Goal: Task Accomplishment & Management: Use online tool/utility

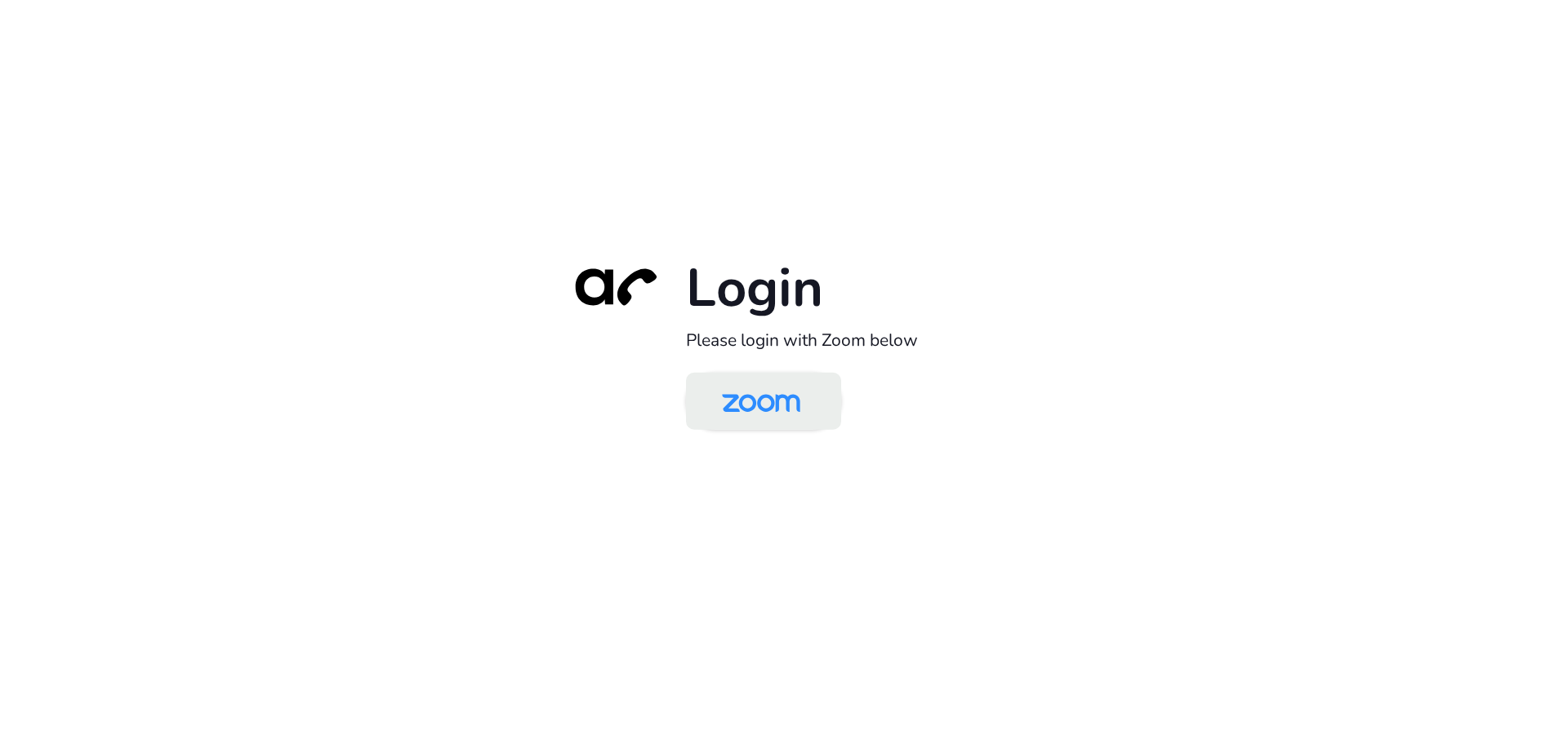
drag, startPoint x: 0, startPoint y: 0, endPoint x: 771, endPoint y: 399, distance: 868.1
click at [771, 399] on img at bounding box center [761, 402] width 113 height 53
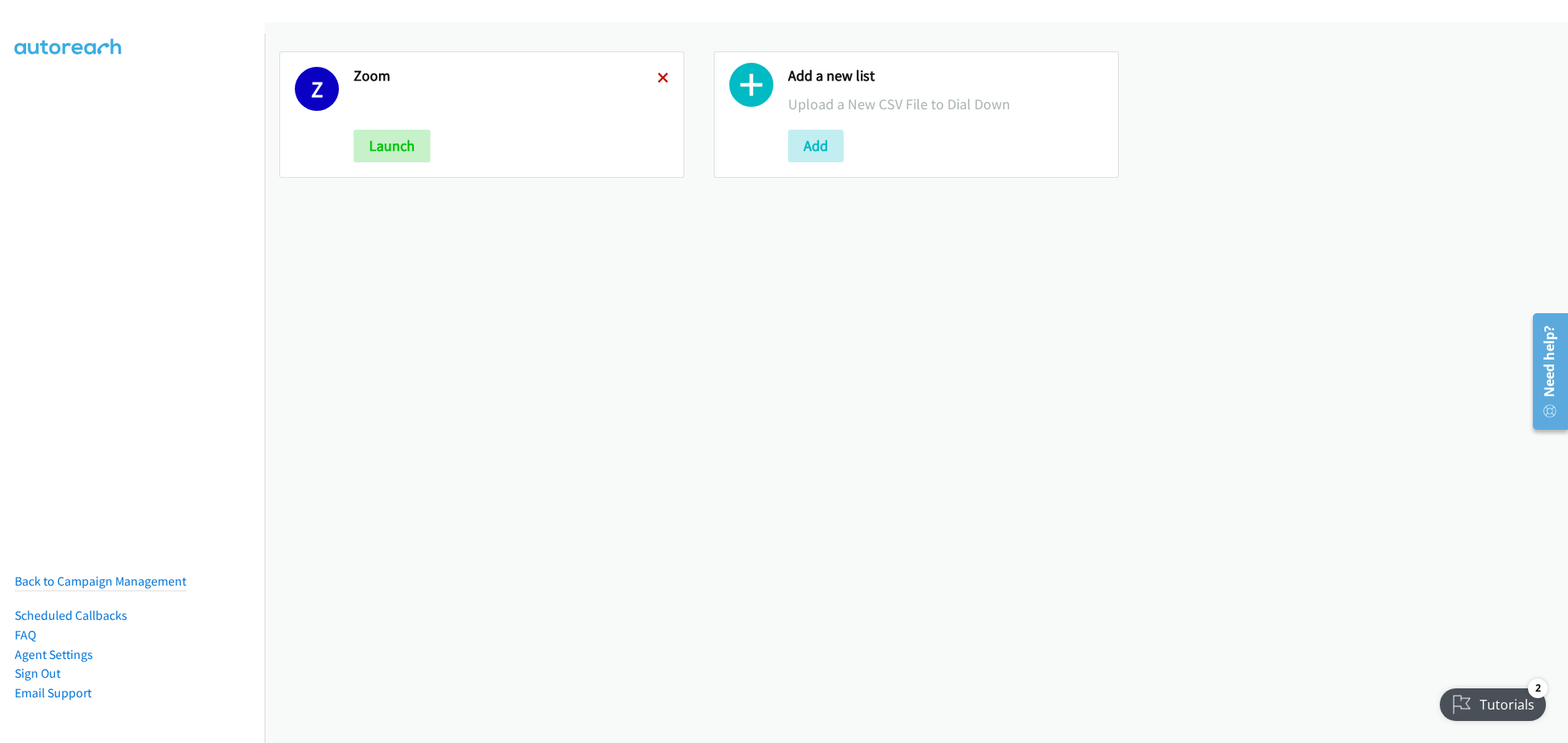
drag, startPoint x: 659, startPoint y: 72, endPoint x: 664, endPoint y: 80, distance: 9.4
click at [659, 73] on icon at bounding box center [663, 78] width 12 height 12
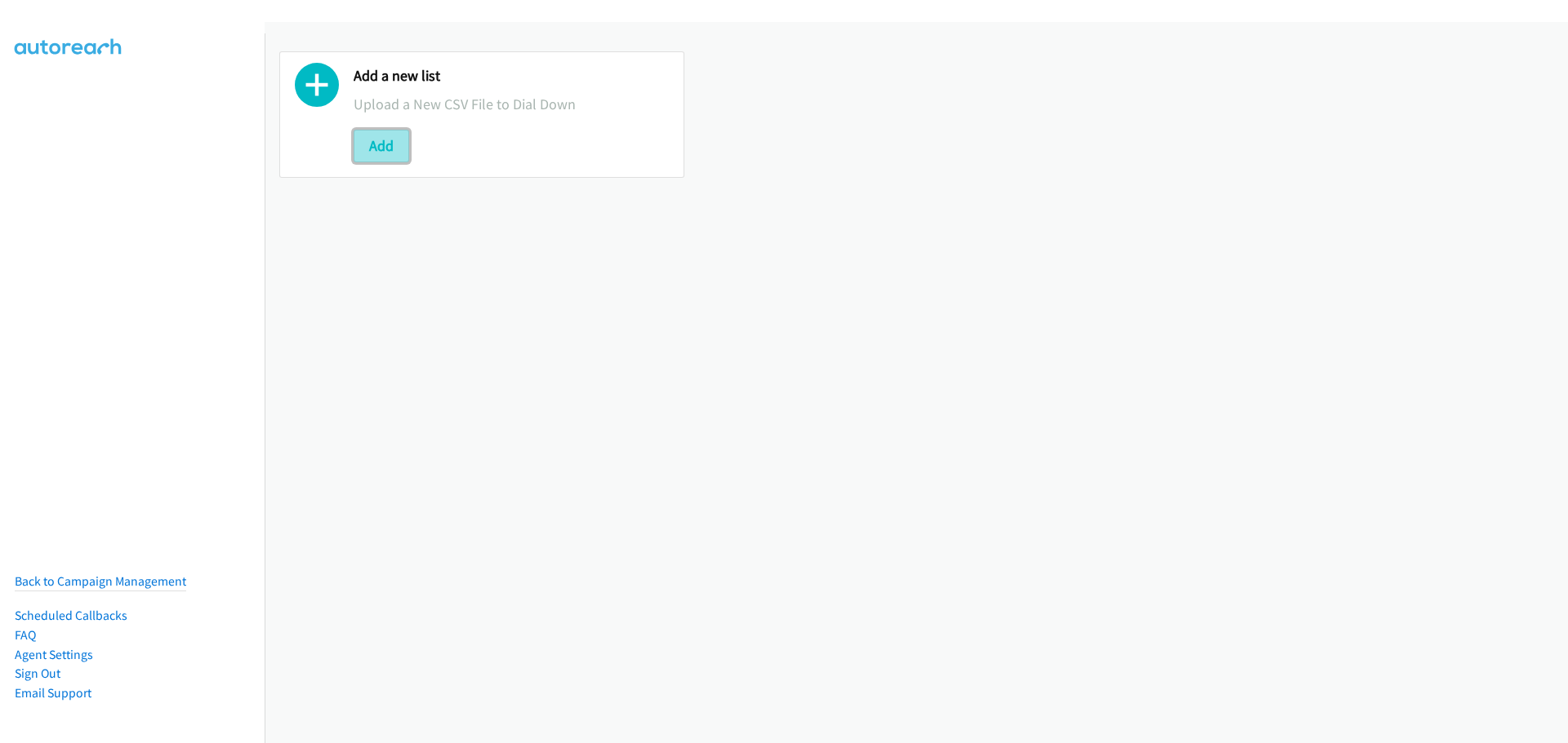
click at [362, 141] on button "Add" at bounding box center [382, 146] width 56 height 32
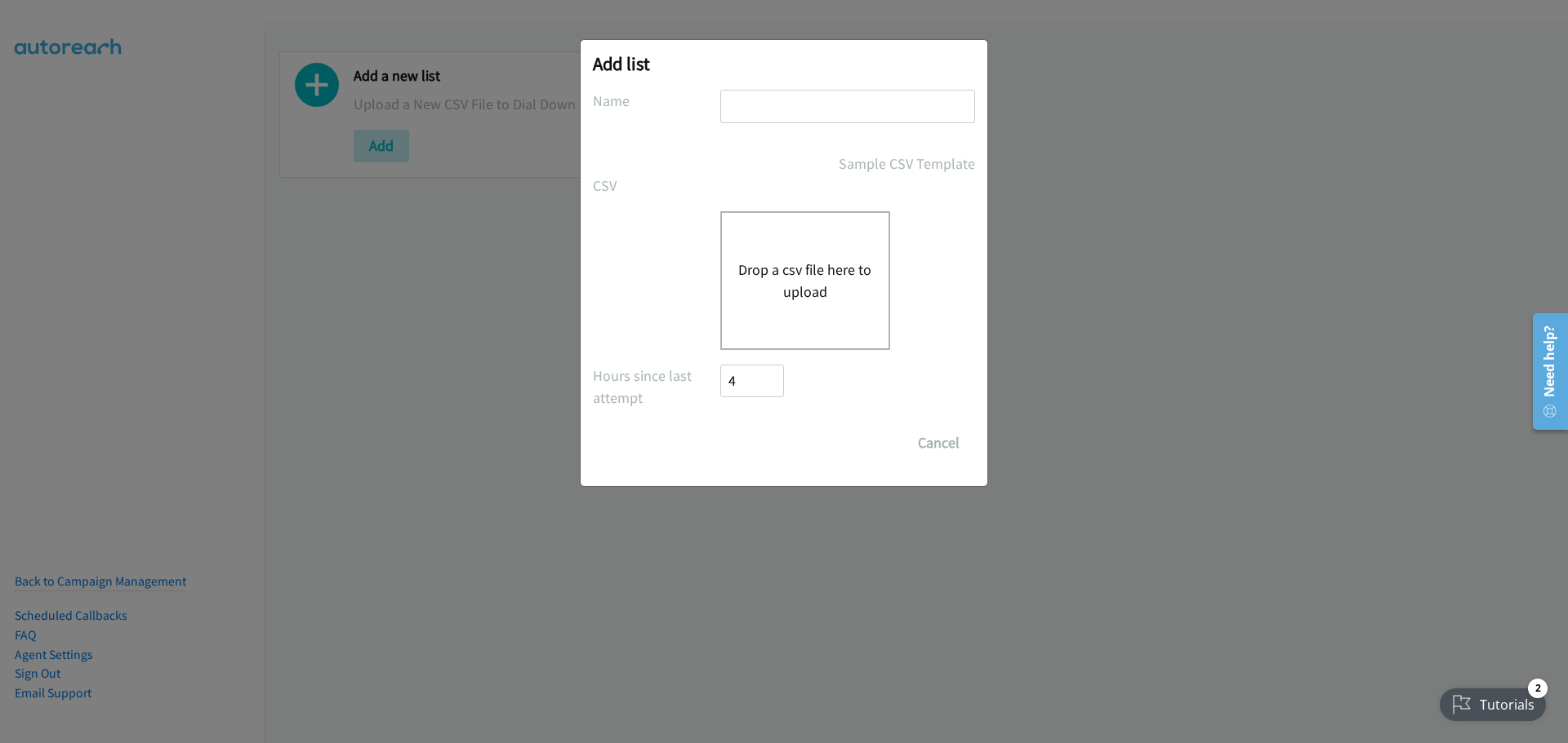
click at [733, 104] on input "text" at bounding box center [847, 106] width 254 height 33
type input "x"
type input "zoom"
click at [826, 262] on button "Drop a csv file here to upload" at bounding box center [805, 280] width 134 height 44
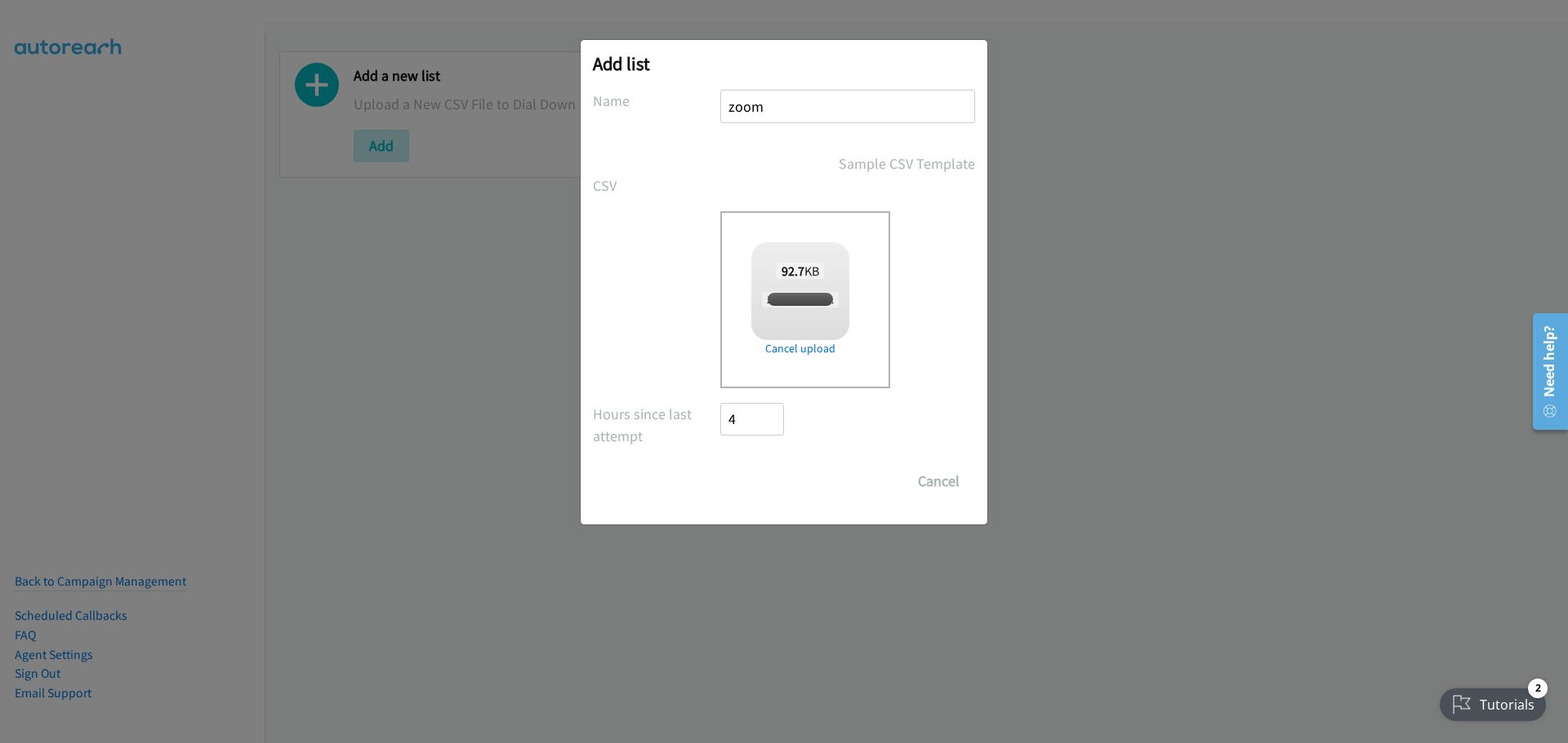
checkbox input "true"
click at [783, 477] on input "Save List" at bounding box center [762, 482] width 86 height 32
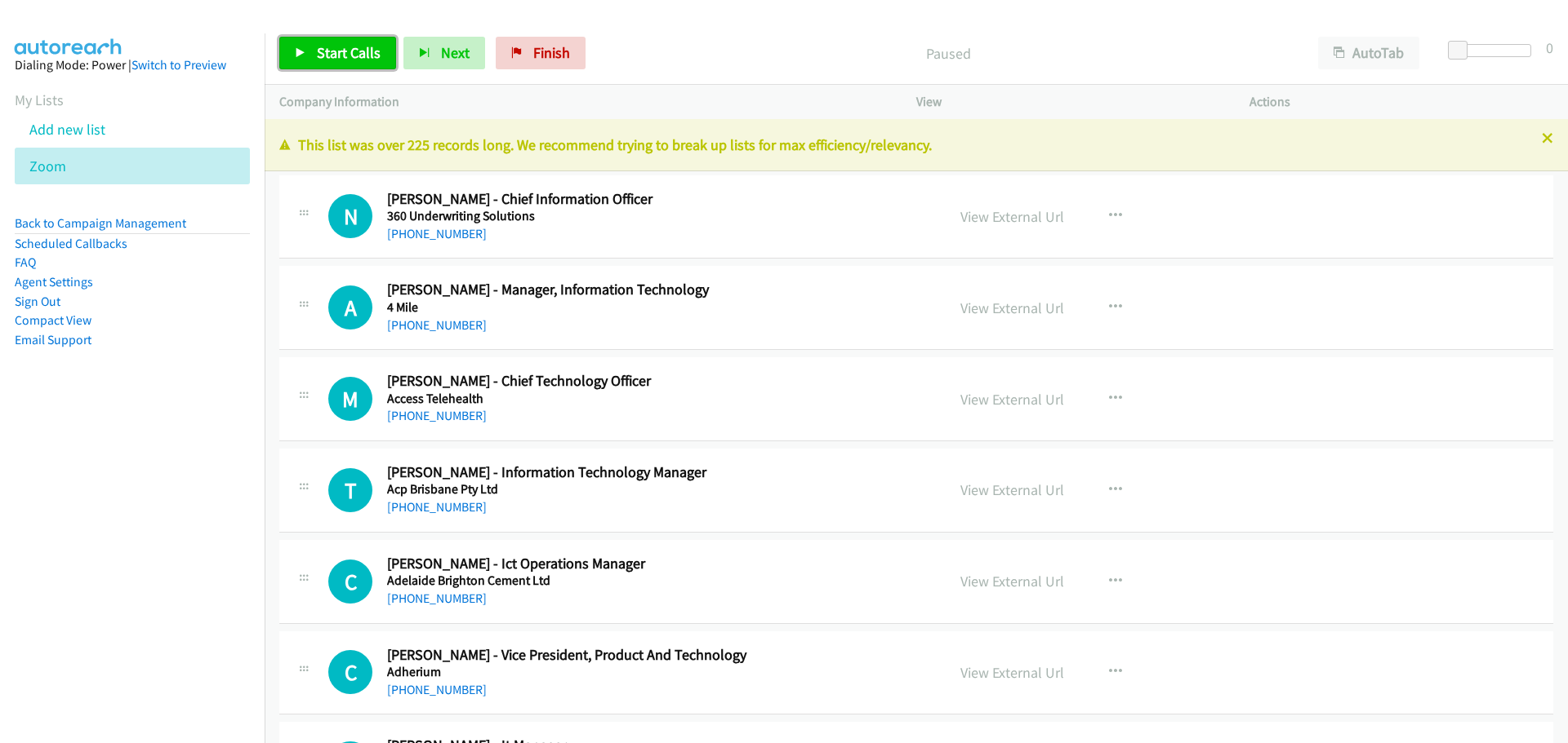
click at [339, 47] on span "Start Calls" at bounding box center [348, 52] width 64 height 19
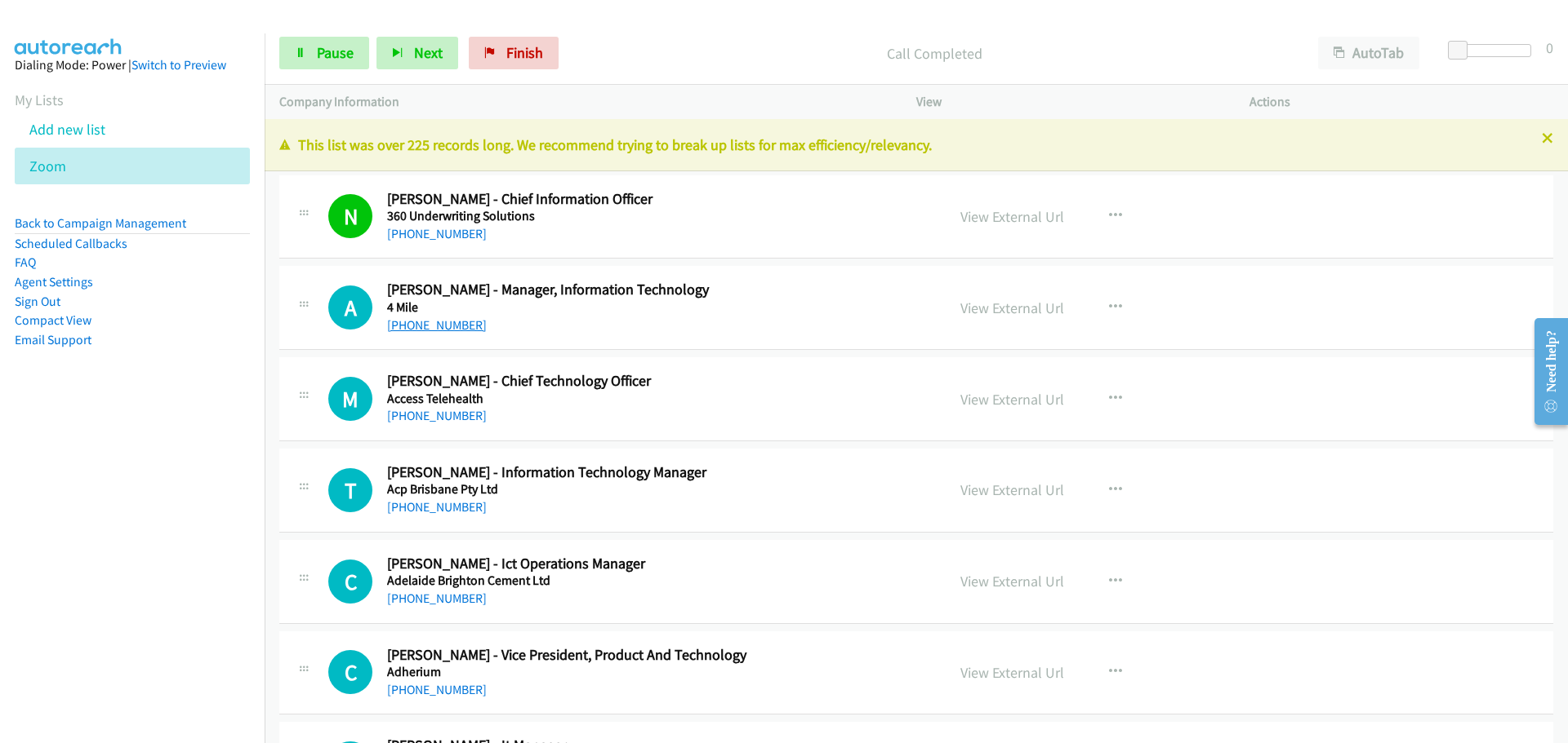
click at [426, 325] on link "[PHONE_NUMBER]" at bounding box center [437, 325] width 99 height 15
click at [1040, 88] on div "View" at bounding box center [1067, 102] width 333 height 34
click at [413, 323] on link "[PHONE_NUMBER]" at bounding box center [437, 325] width 99 height 15
click at [410, 416] on link "[PHONE_NUMBER]" at bounding box center [437, 415] width 99 height 15
click at [456, 506] on link "[PHONE_NUMBER]" at bounding box center [437, 507] width 99 height 15
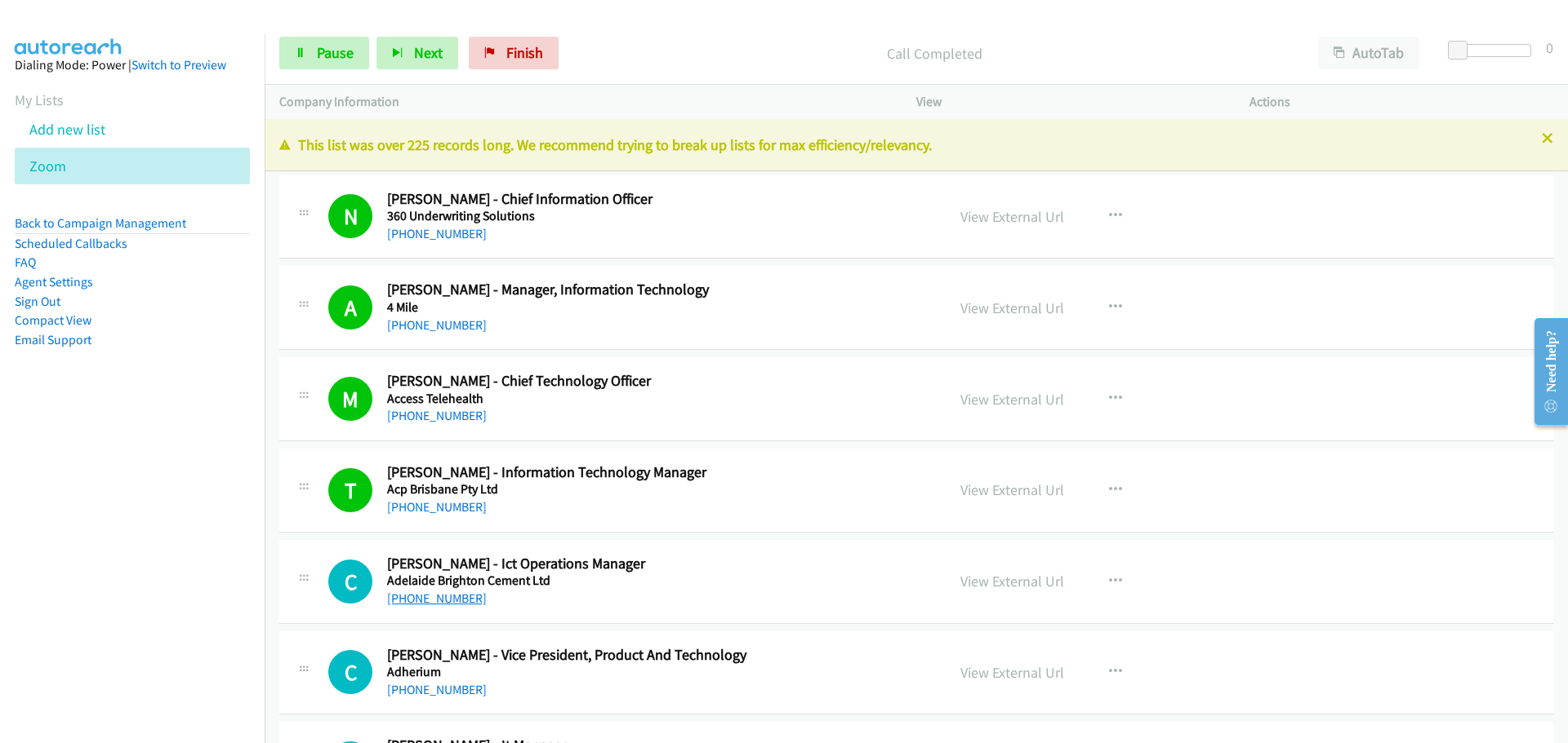
click at [434, 593] on link "[PHONE_NUMBER]" at bounding box center [437, 598] width 99 height 15
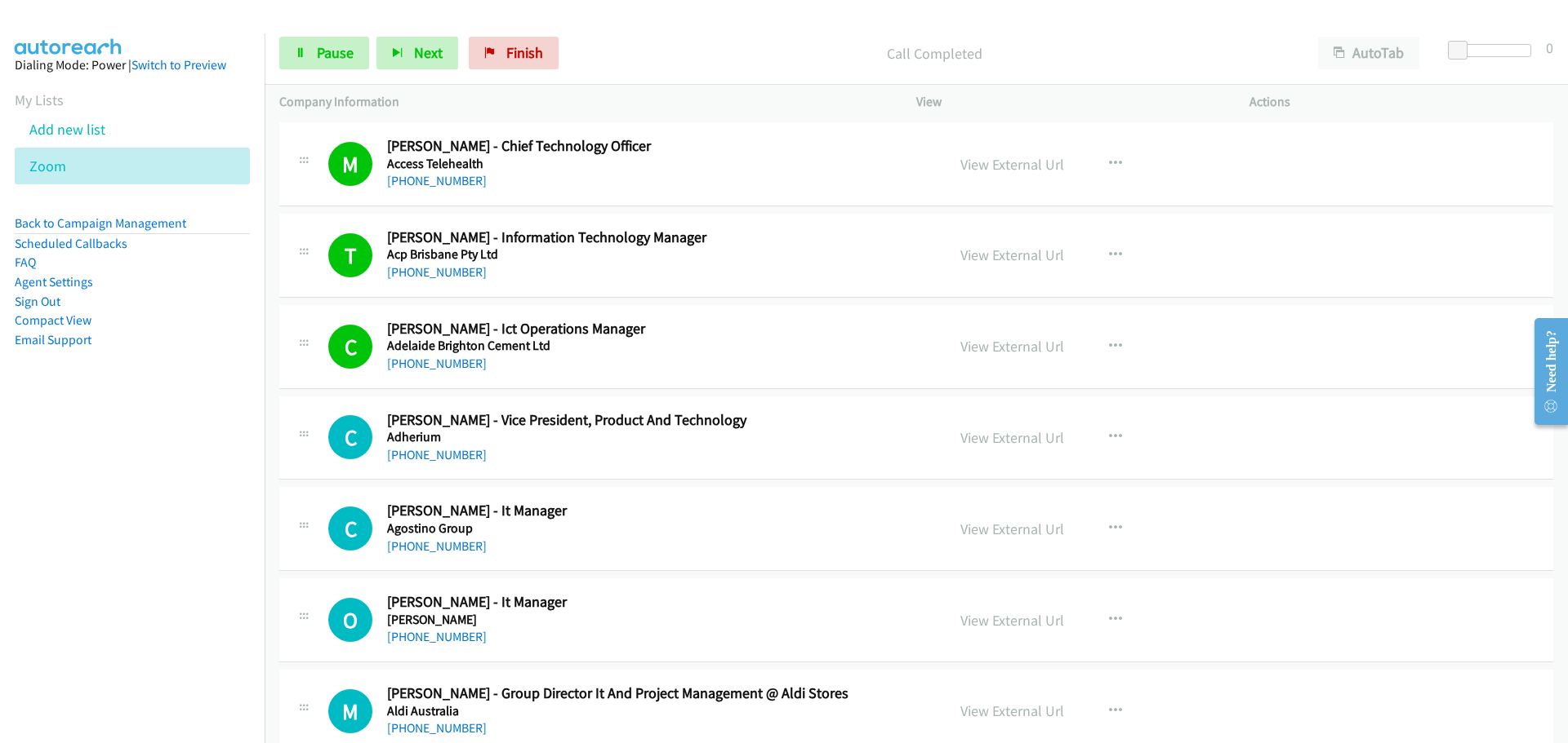
scroll to position [244, 0]
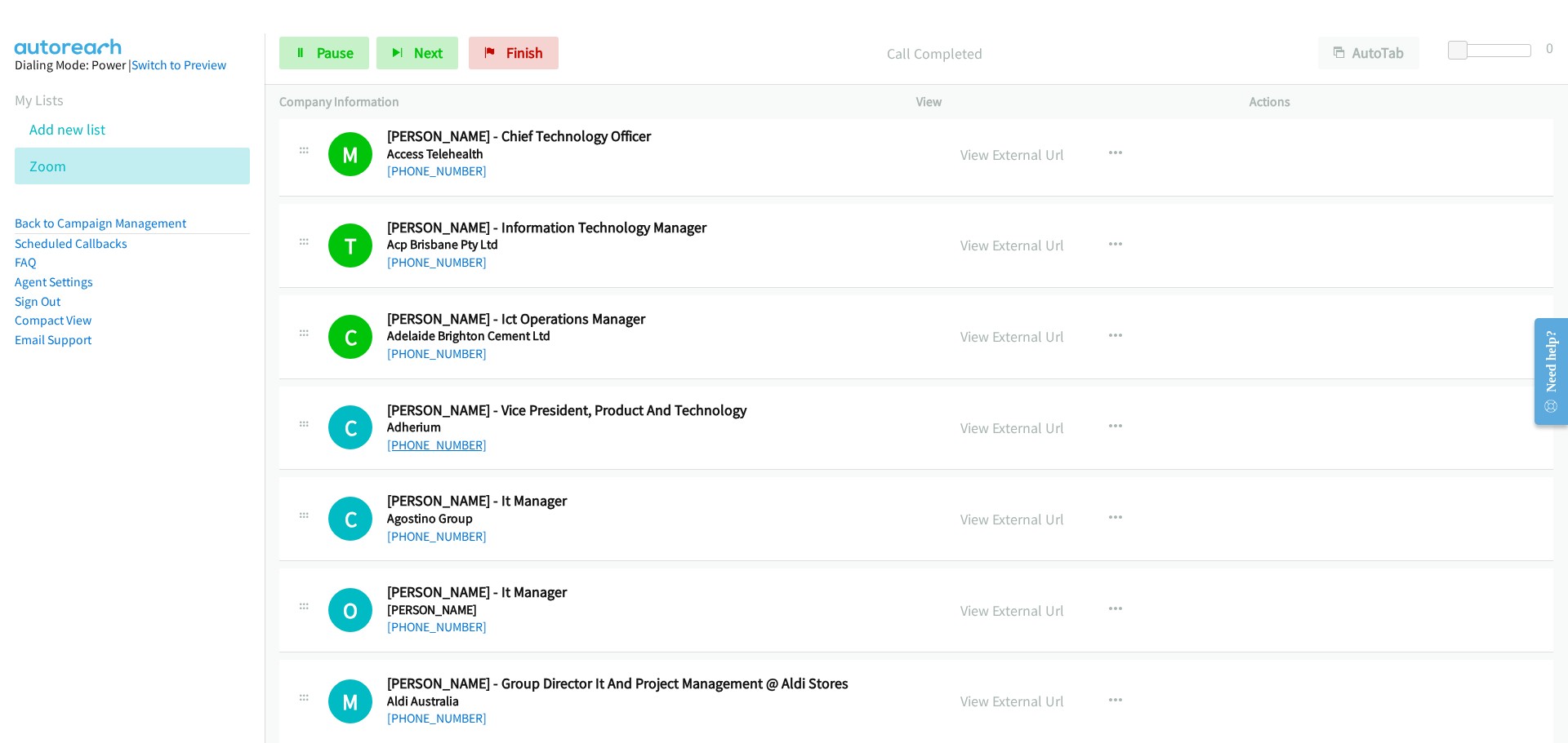
click at [430, 445] on link "[PHONE_NUMBER]" at bounding box center [437, 445] width 99 height 15
click at [419, 537] on link "[PHONE_NUMBER]" at bounding box center [437, 536] width 99 height 15
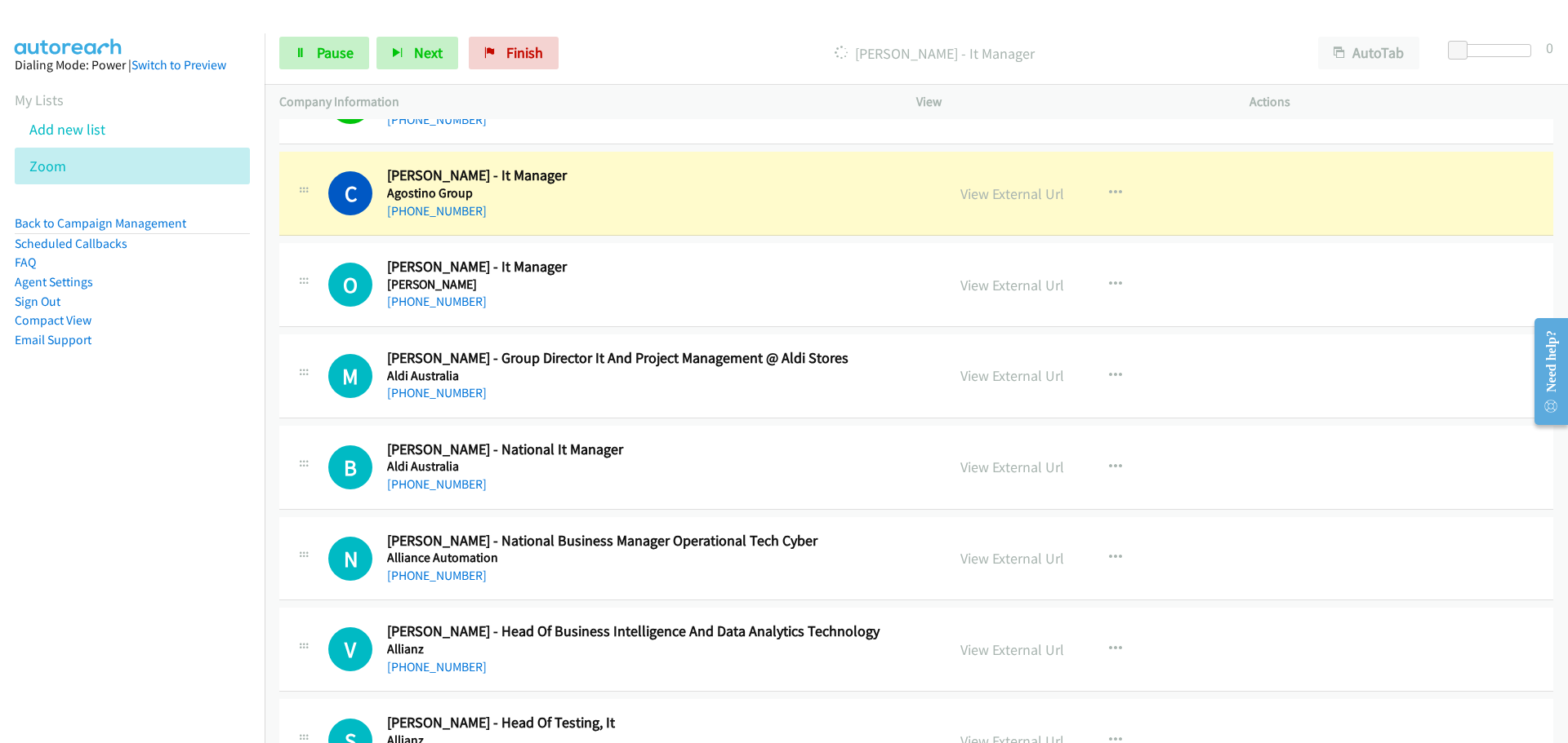
scroll to position [571, 0]
click at [1001, 192] on link "View External Url" at bounding box center [1011, 193] width 104 height 19
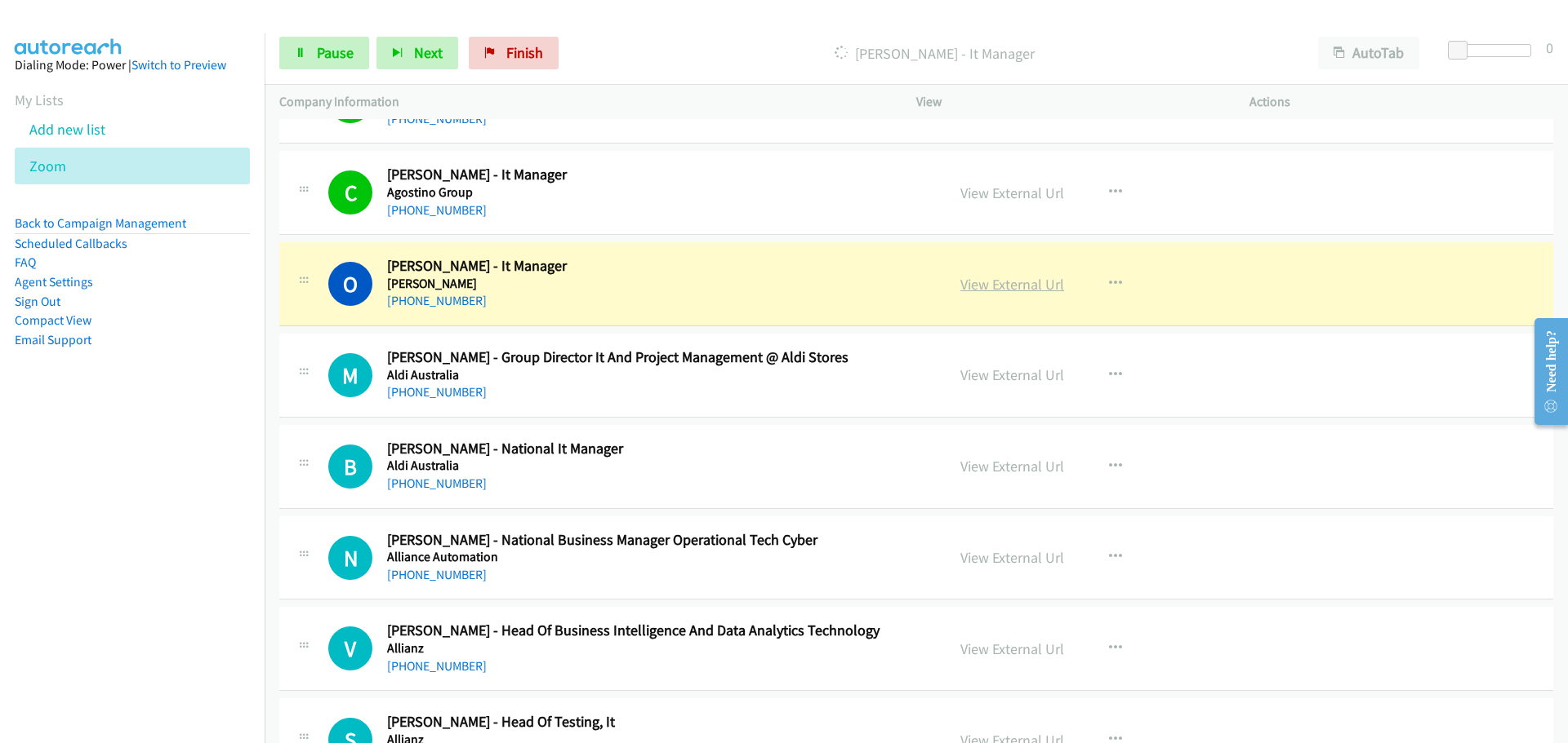
click at [999, 284] on link "View External Url" at bounding box center [1011, 284] width 104 height 19
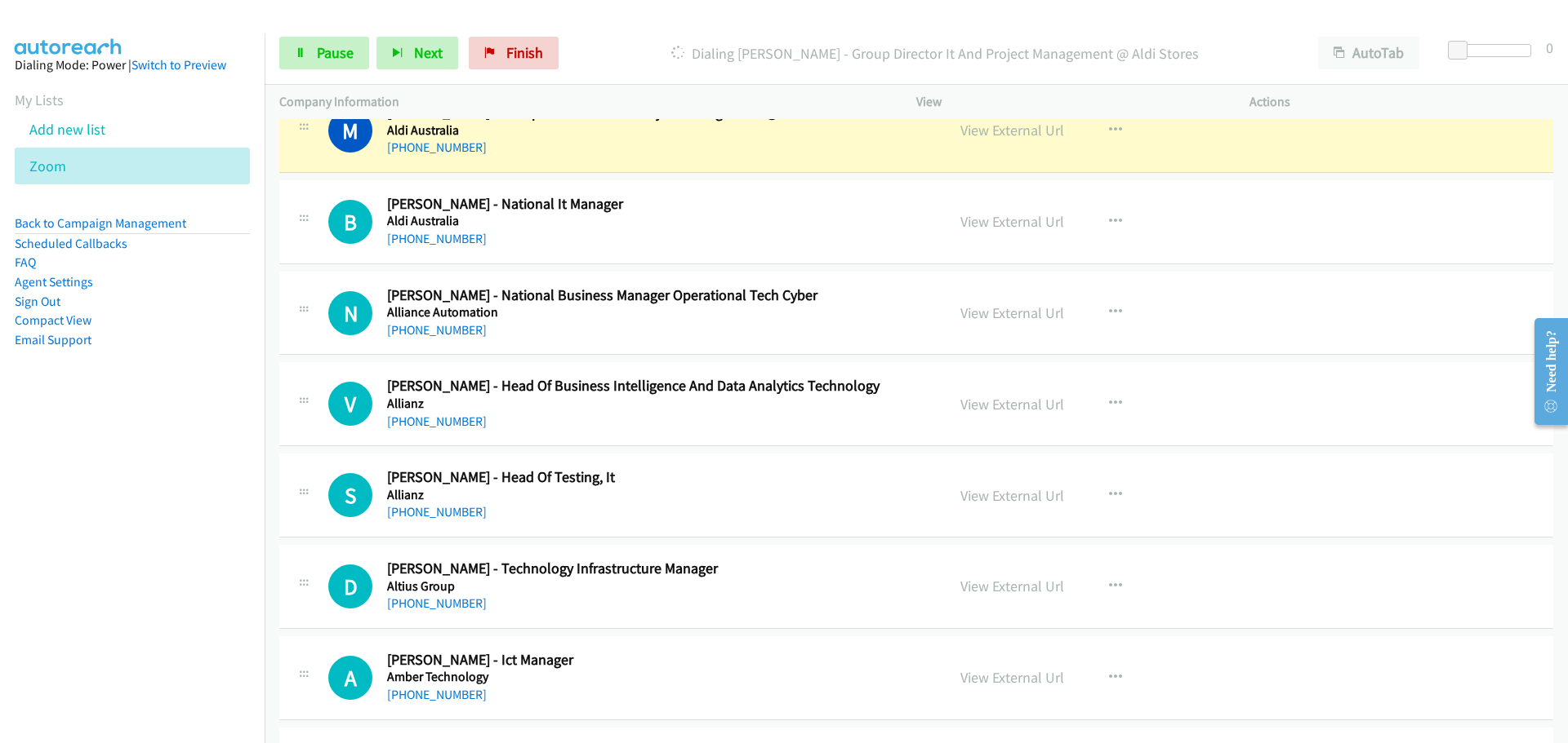
scroll to position [734, 0]
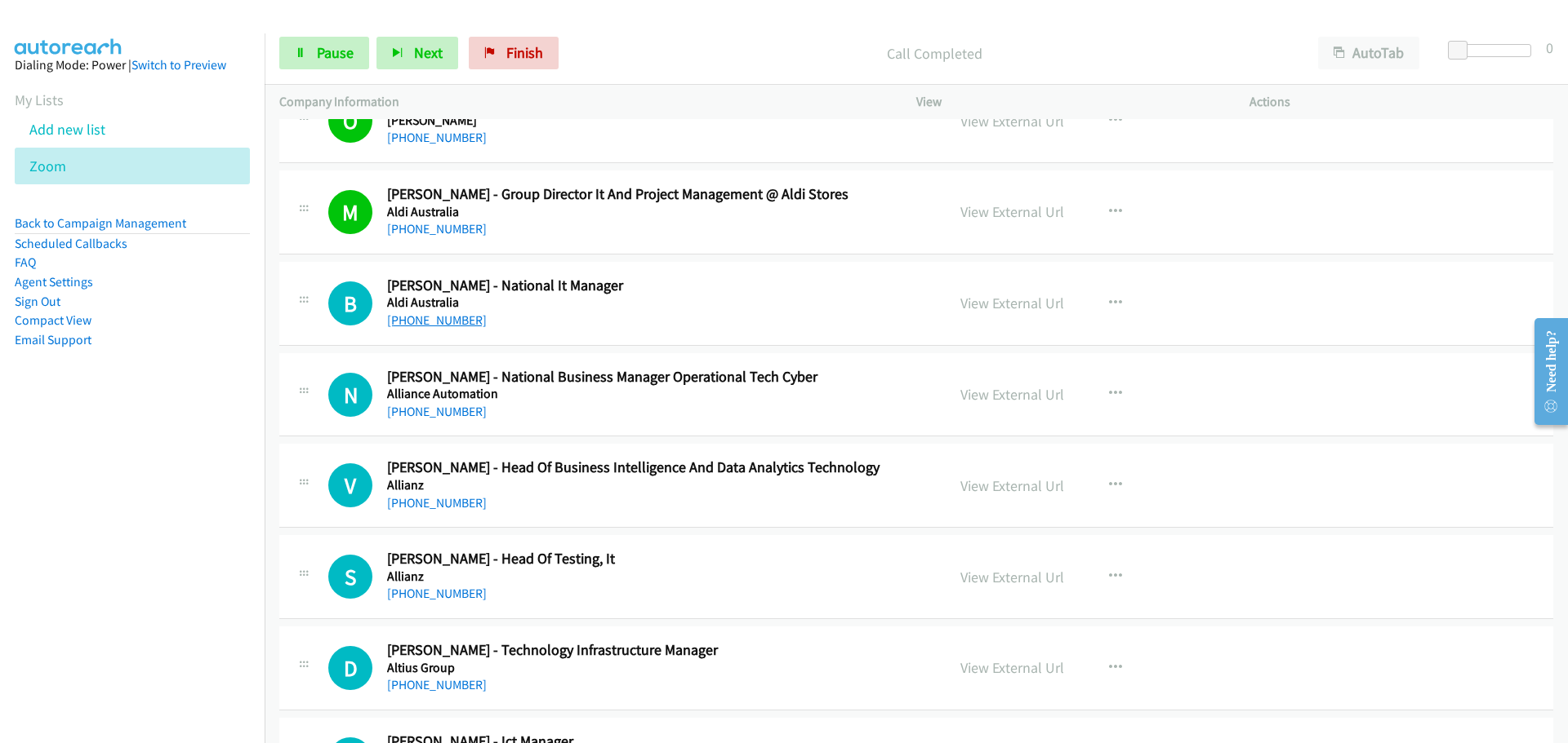
click at [425, 319] on link "[PHONE_NUMBER]" at bounding box center [437, 320] width 99 height 15
click at [425, 417] on link "[PHONE_NUMBER]" at bounding box center [437, 411] width 99 height 15
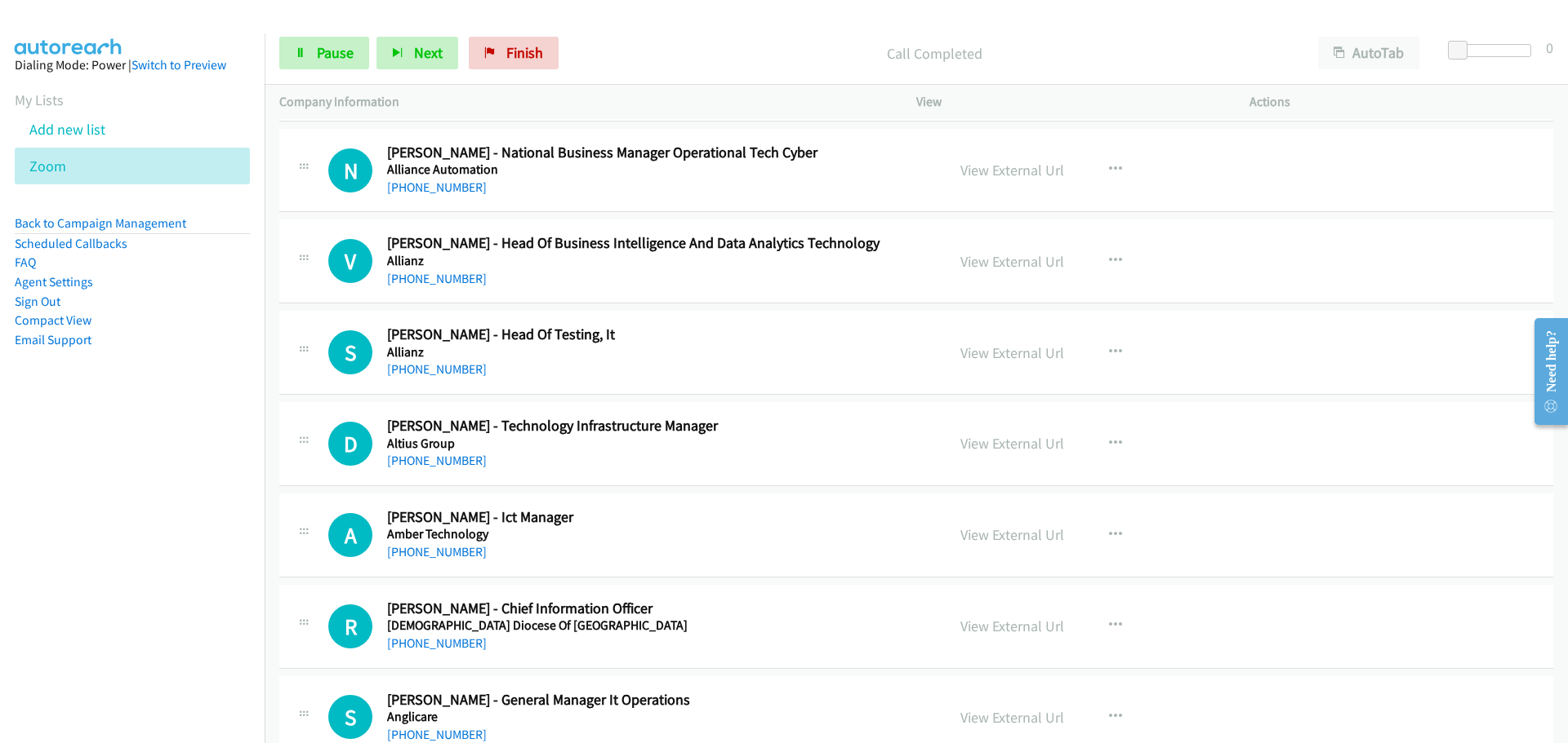
scroll to position [979, 0]
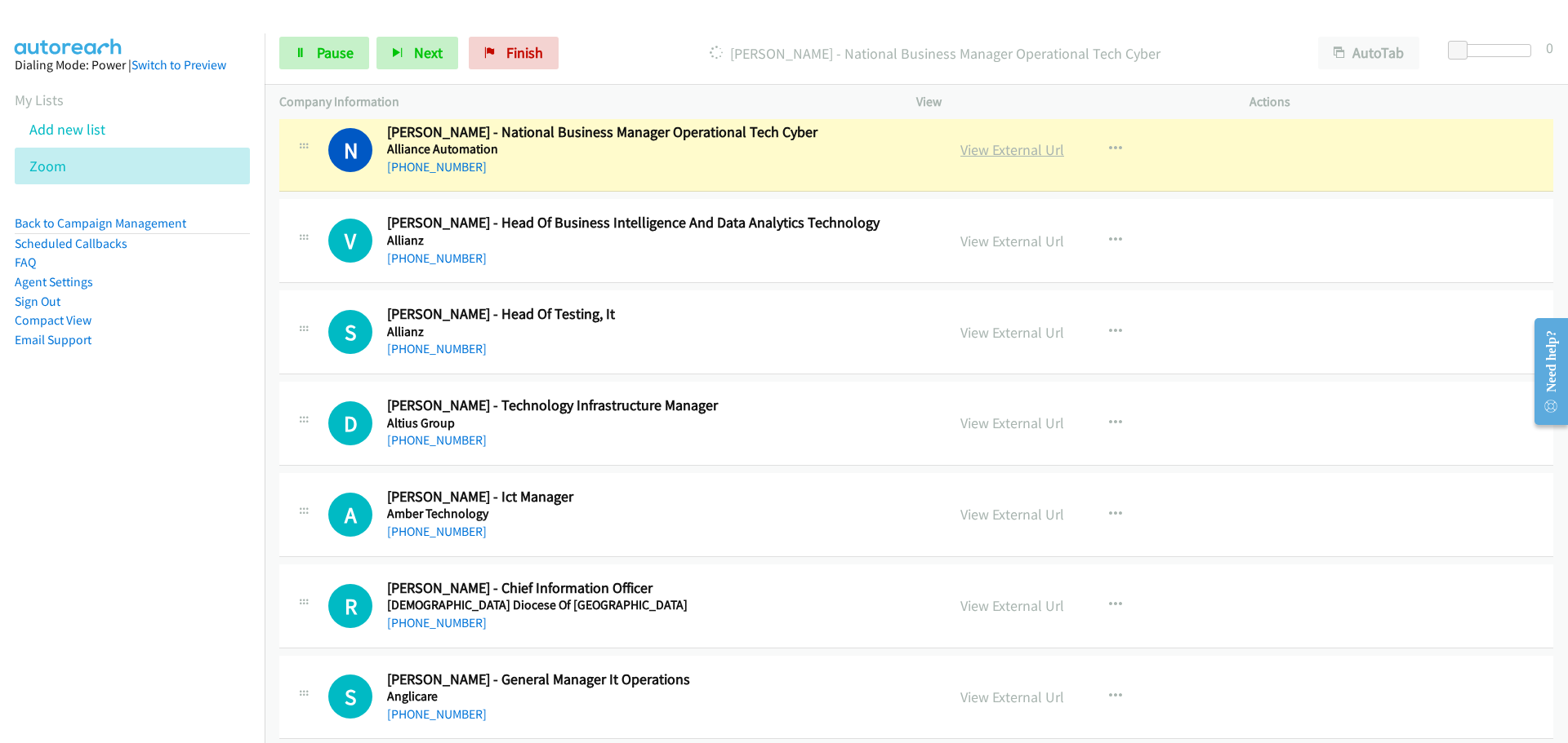
click at [1006, 143] on link "View External Url" at bounding box center [1011, 150] width 104 height 19
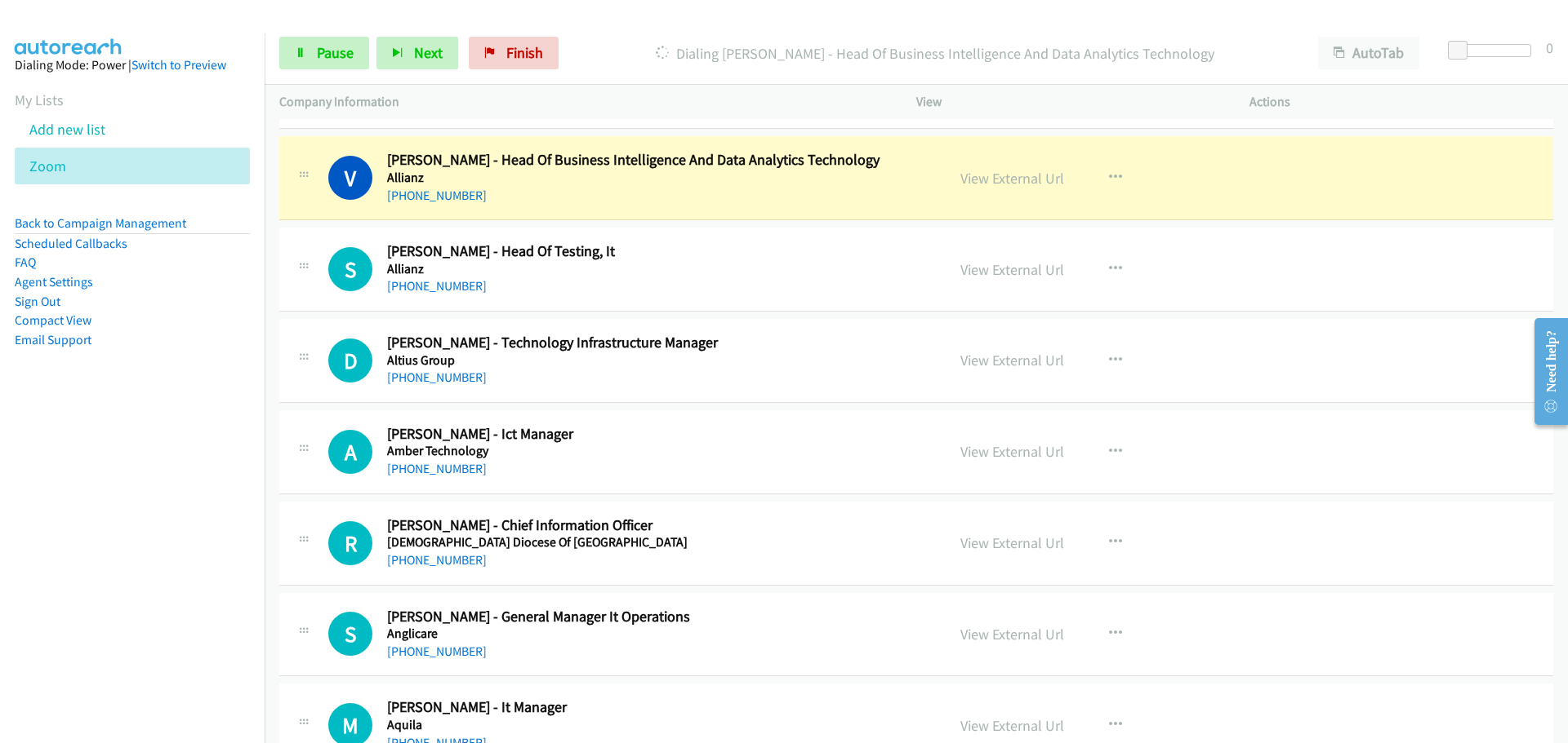
scroll to position [1060, 0]
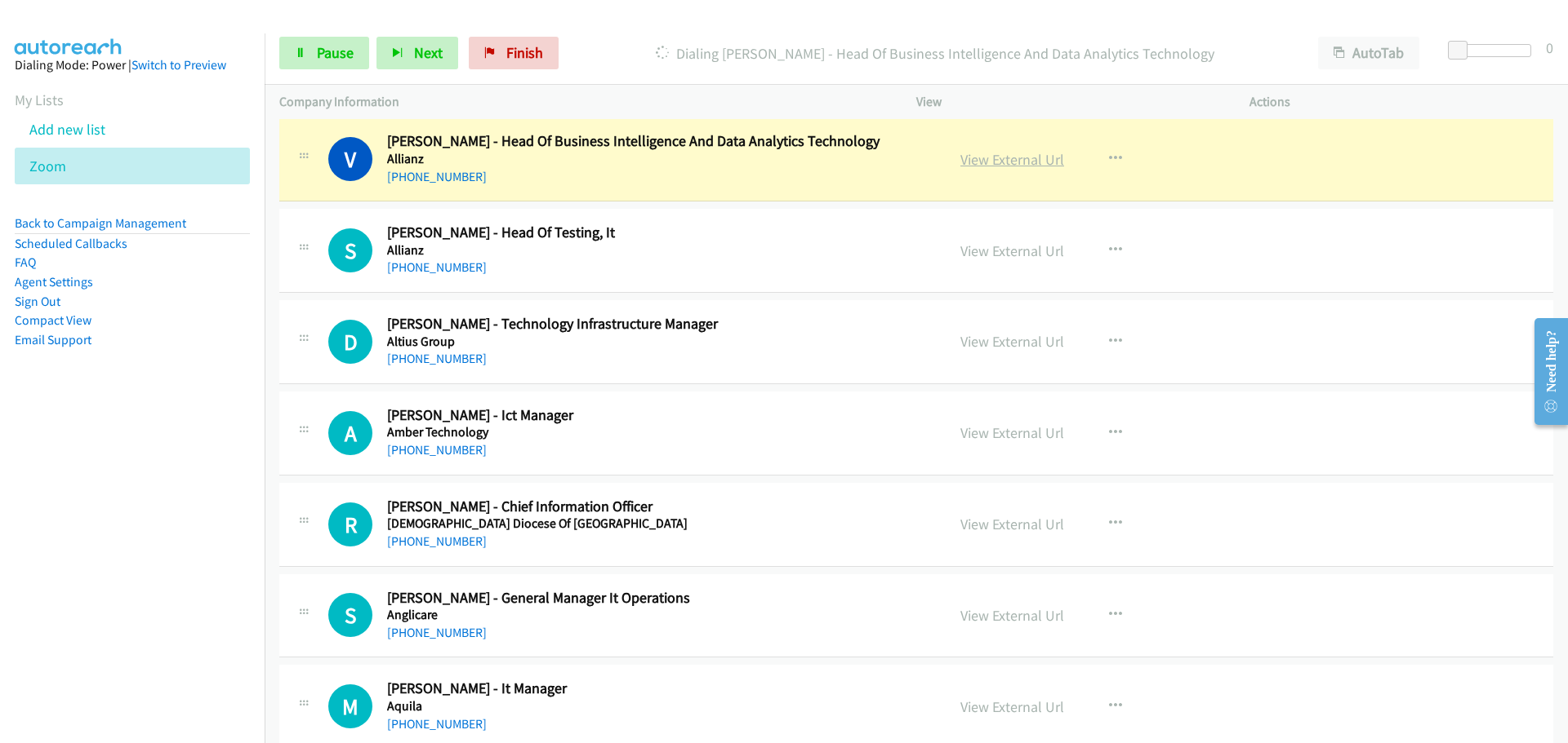
click at [1002, 162] on link "View External Url" at bounding box center [1011, 160] width 104 height 19
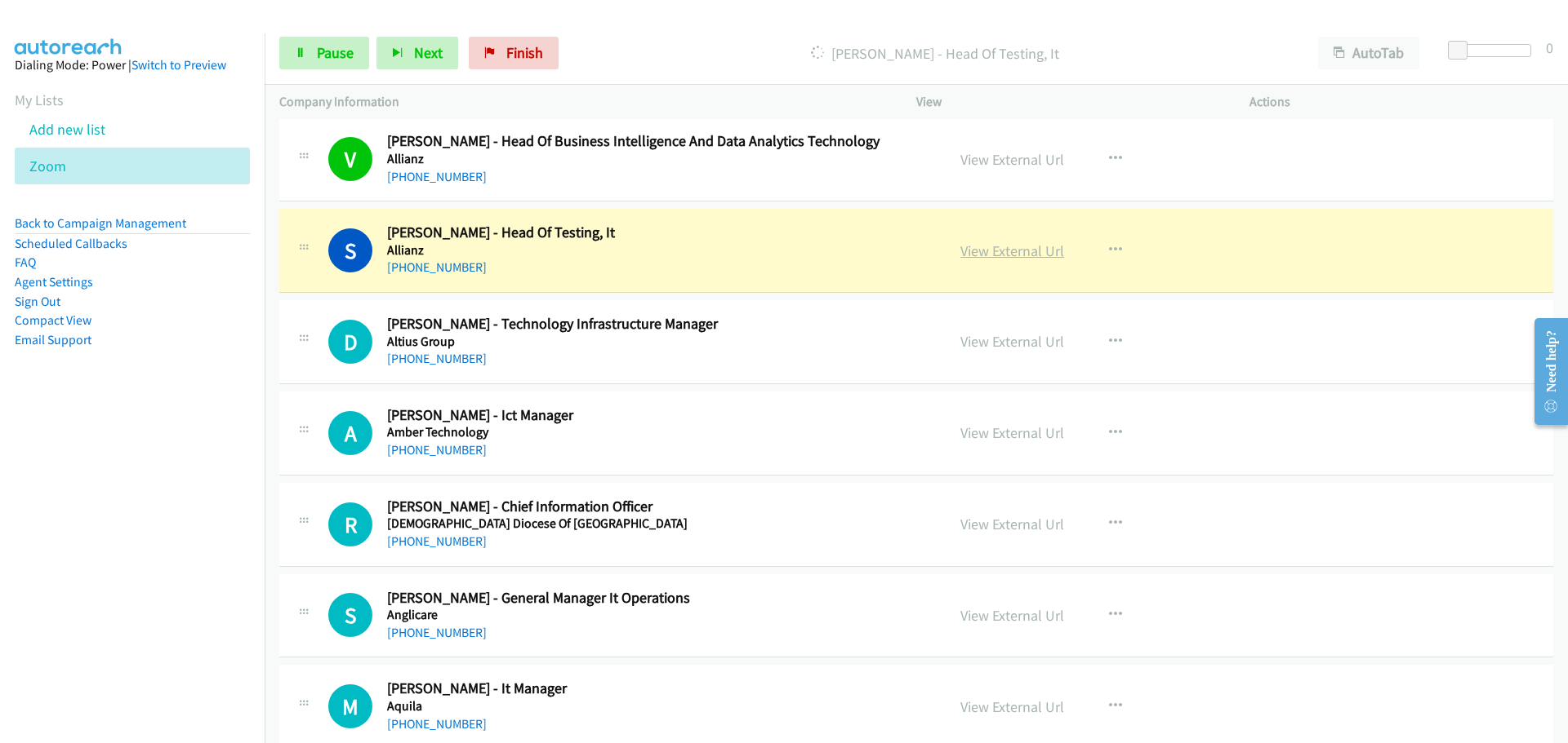
click at [1037, 253] on link "View External Url" at bounding box center [1011, 251] width 104 height 19
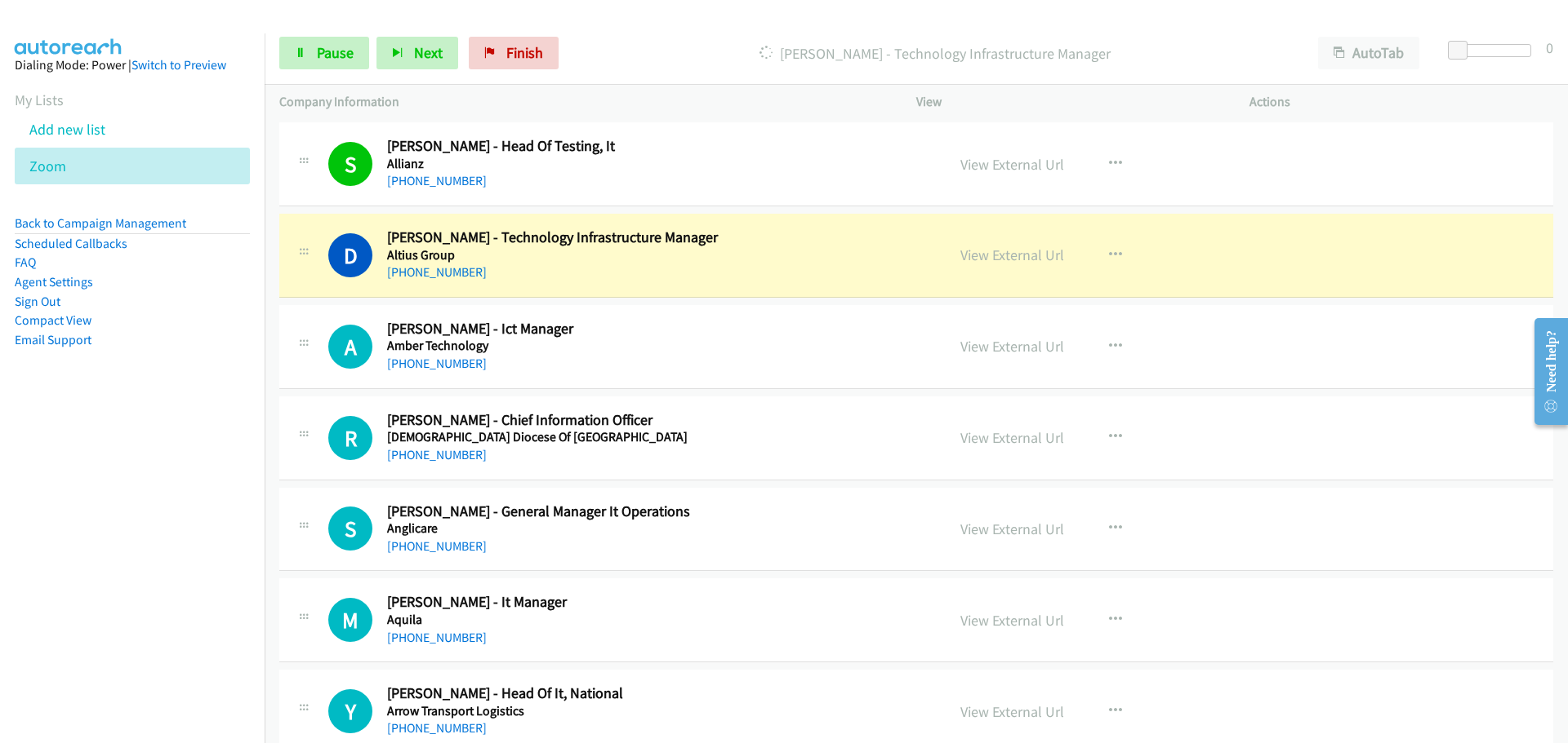
scroll to position [1224, 0]
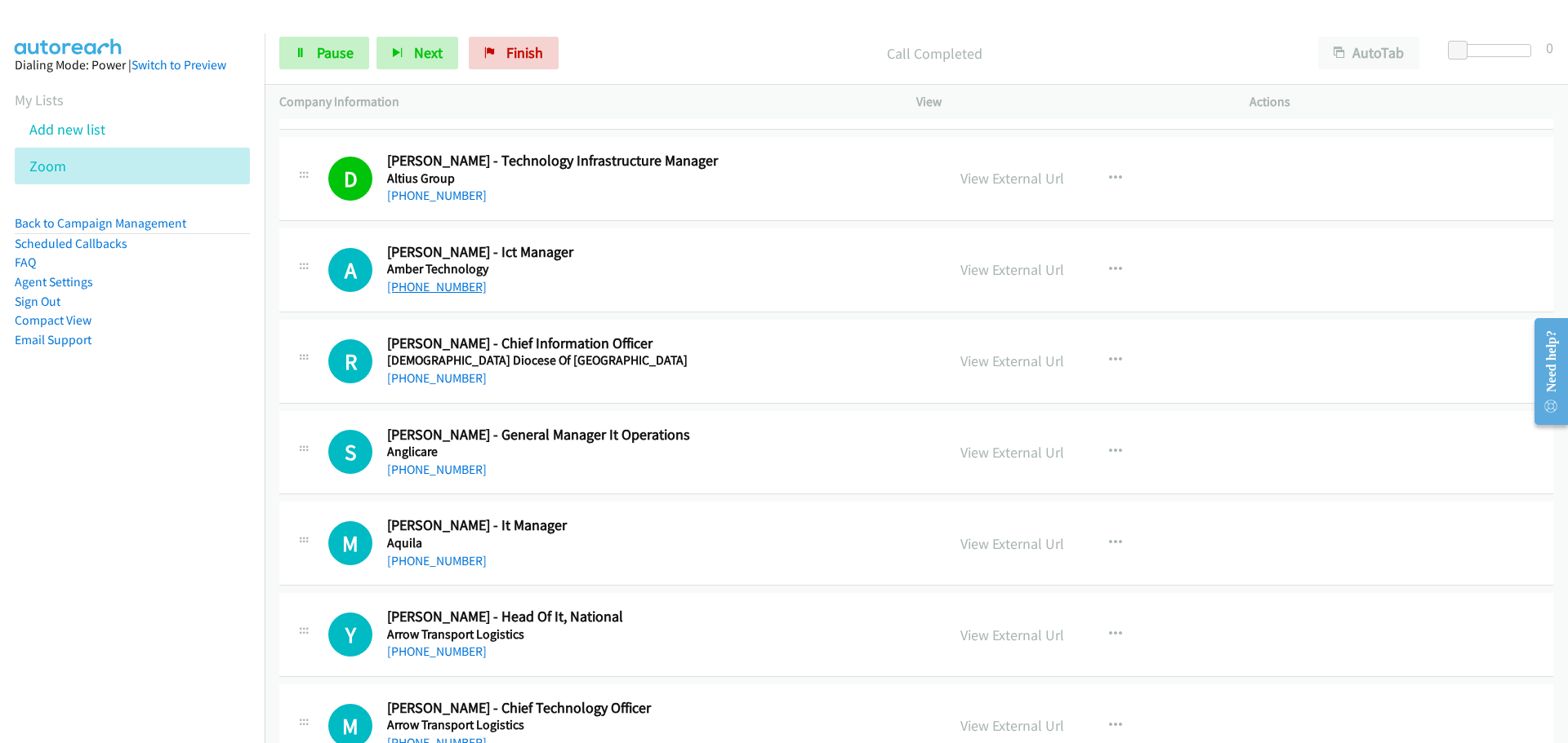
click at [423, 280] on link "[PHONE_NUMBER]" at bounding box center [437, 287] width 99 height 15
click at [434, 377] on link "[PHONE_NUMBER]" at bounding box center [437, 378] width 99 height 15
click at [438, 468] on link "[PHONE_NUMBER]" at bounding box center [437, 469] width 99 height 15
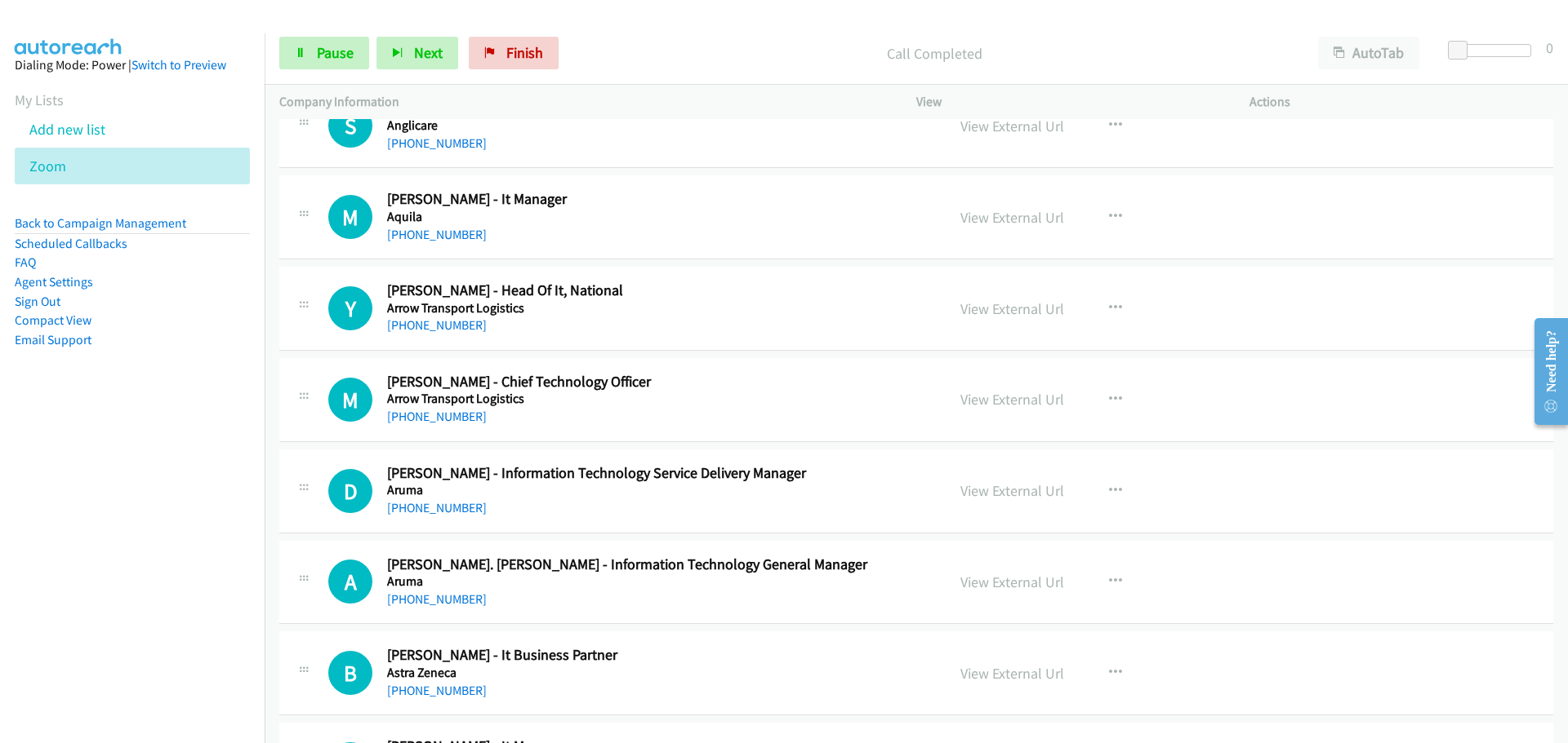
scroll to position [1469, 0]
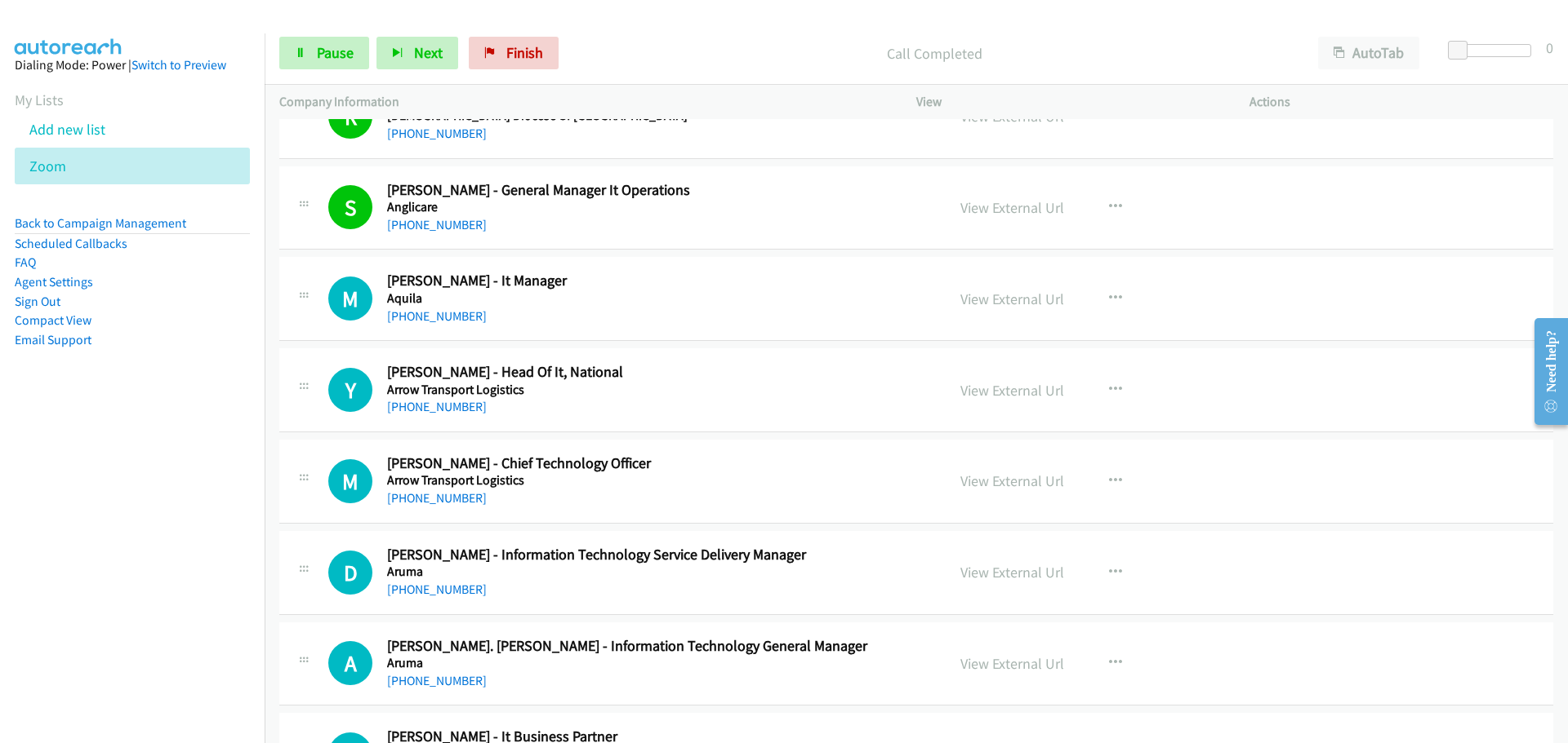
drag, startPoint x: 9, startPoint y: 2, endPoint x: 844, endPoint y: 310, distance: 890.0
click at [454, 321] on link "[PHONE_NUMBER]" at bounding box center [437, 316] width 99 height 15
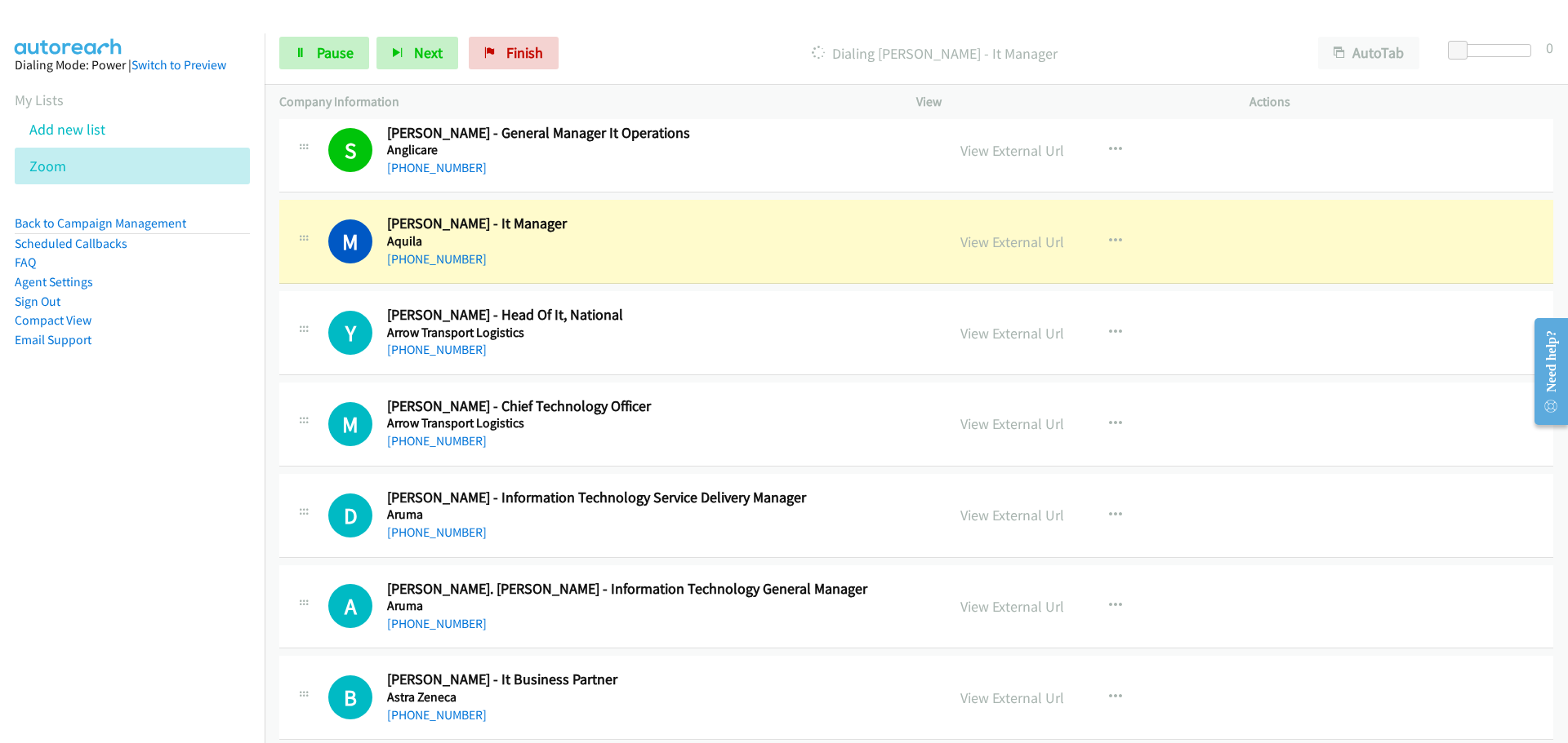
scroll to position [1550, 0]
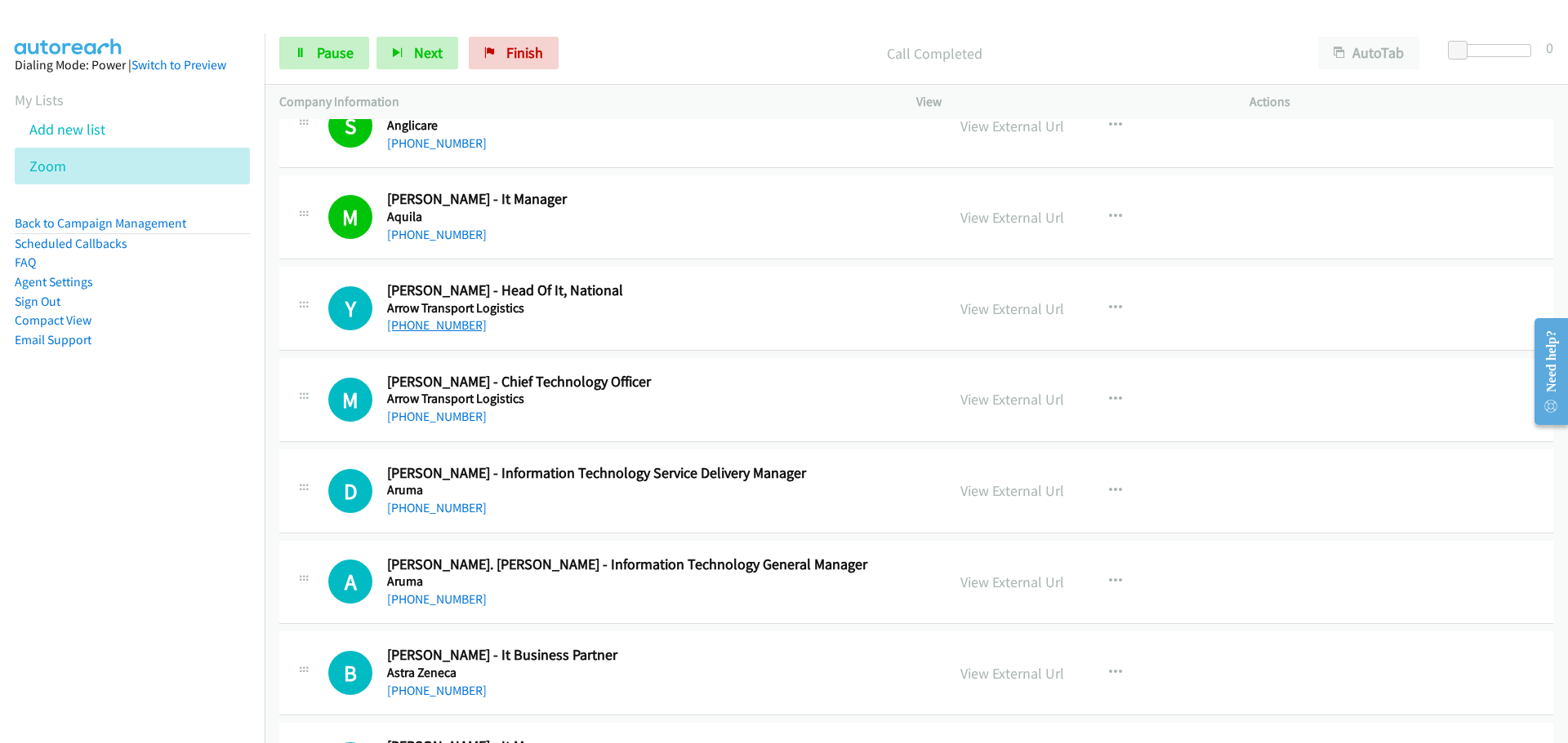
click at [430, 327] on link "[PHONE_NUMBER]" at bounding box center [437, 325] width 99 height 15
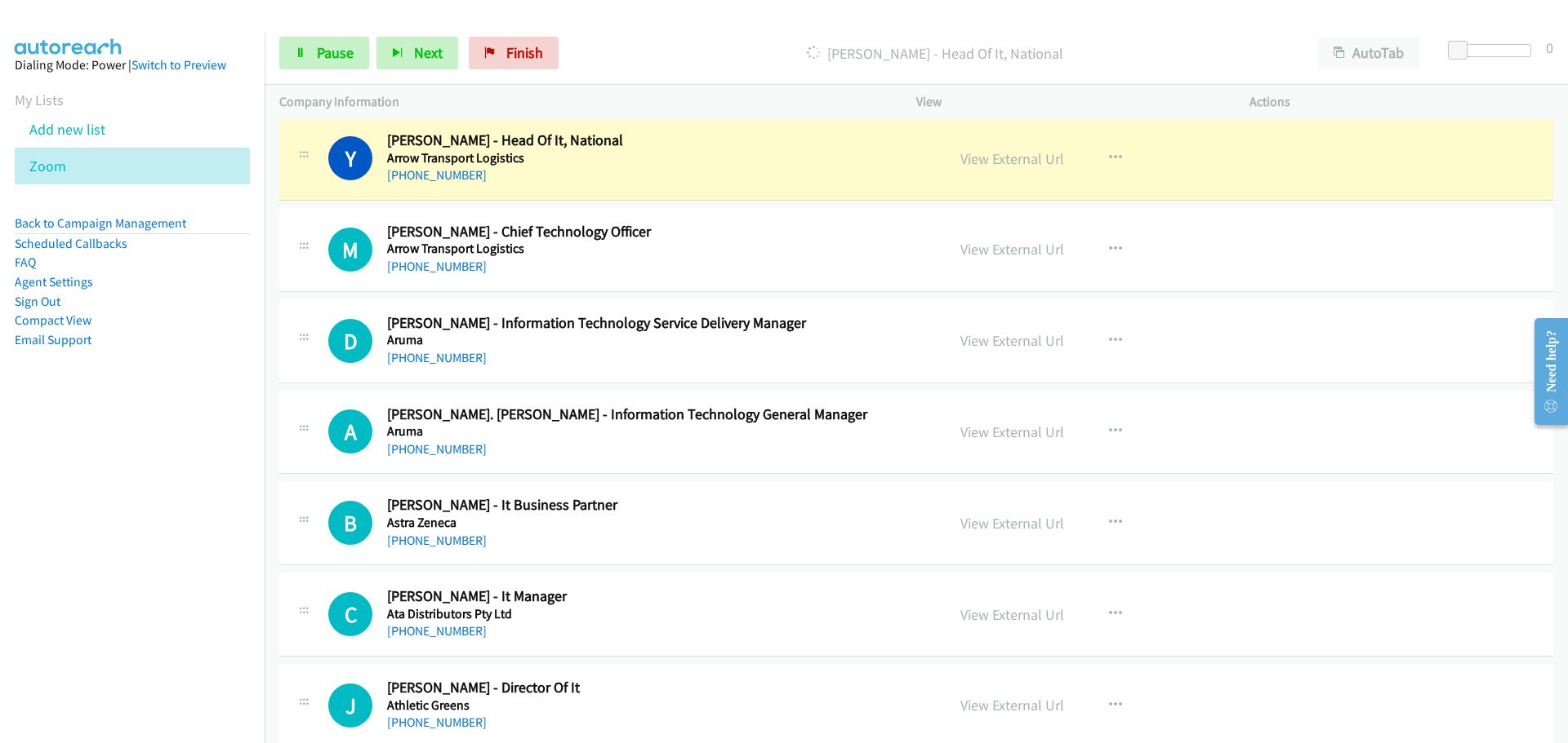
scroll to position [1713, 0]
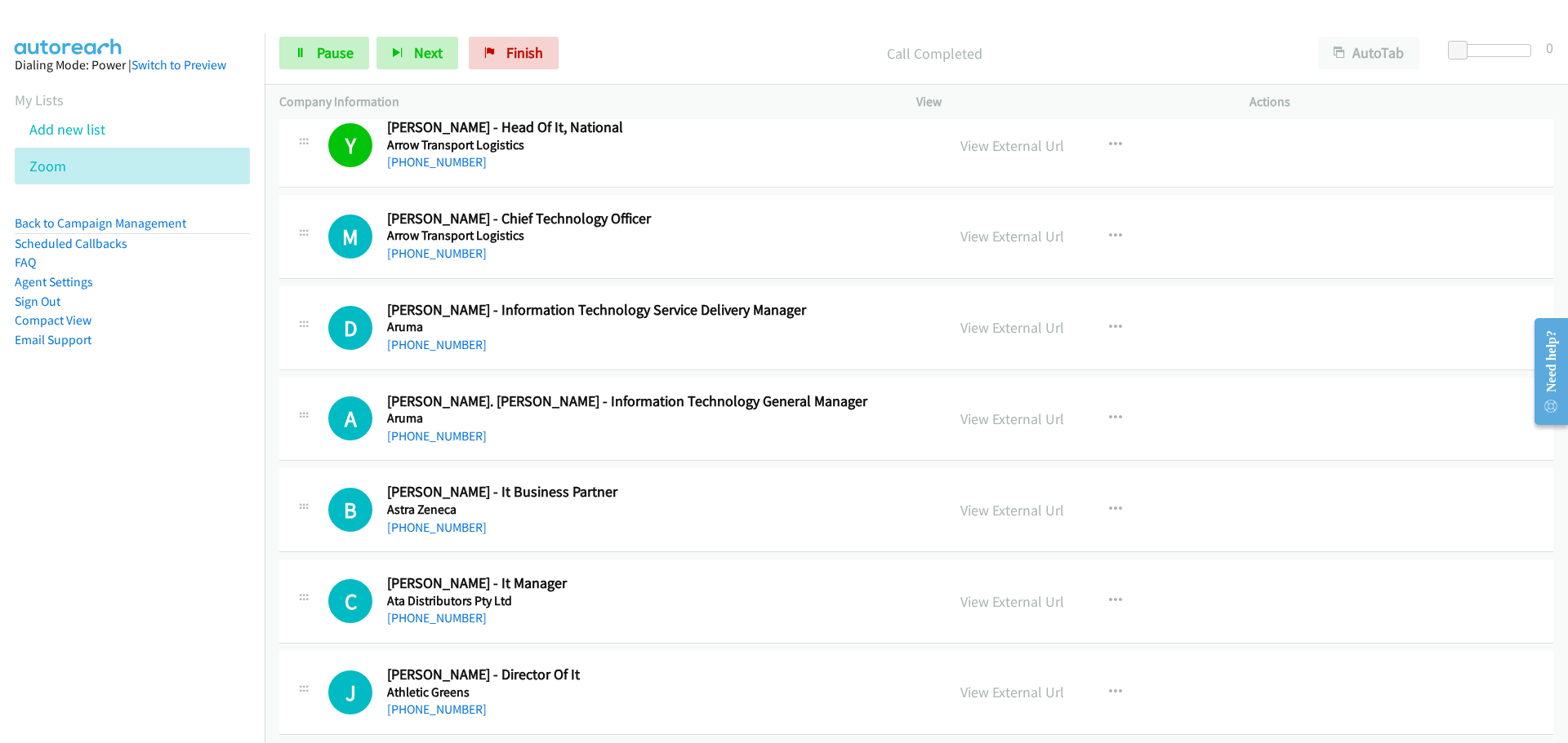
drag, startPoint x: 460, startPoint y: 253, endPoint x: 888, endPoint y: 233, distance: 428.5
click at [460, 253] on link "[PHONE_NUMBER]" at bounding box center [437, 252] width 99 height 15
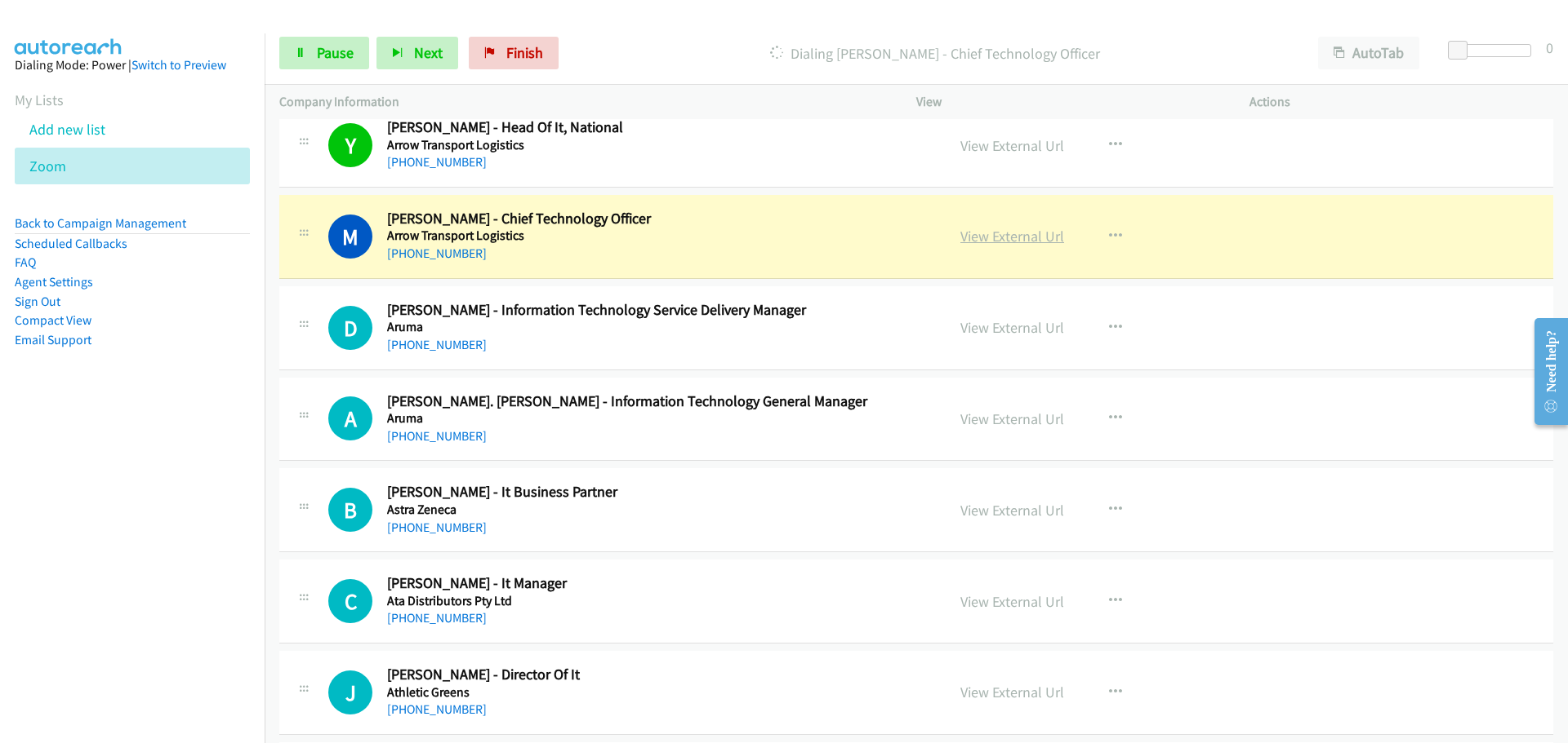
click at [1009, 233] on link "View External Url" at bounding box center [1011, 236] width 104 height 19
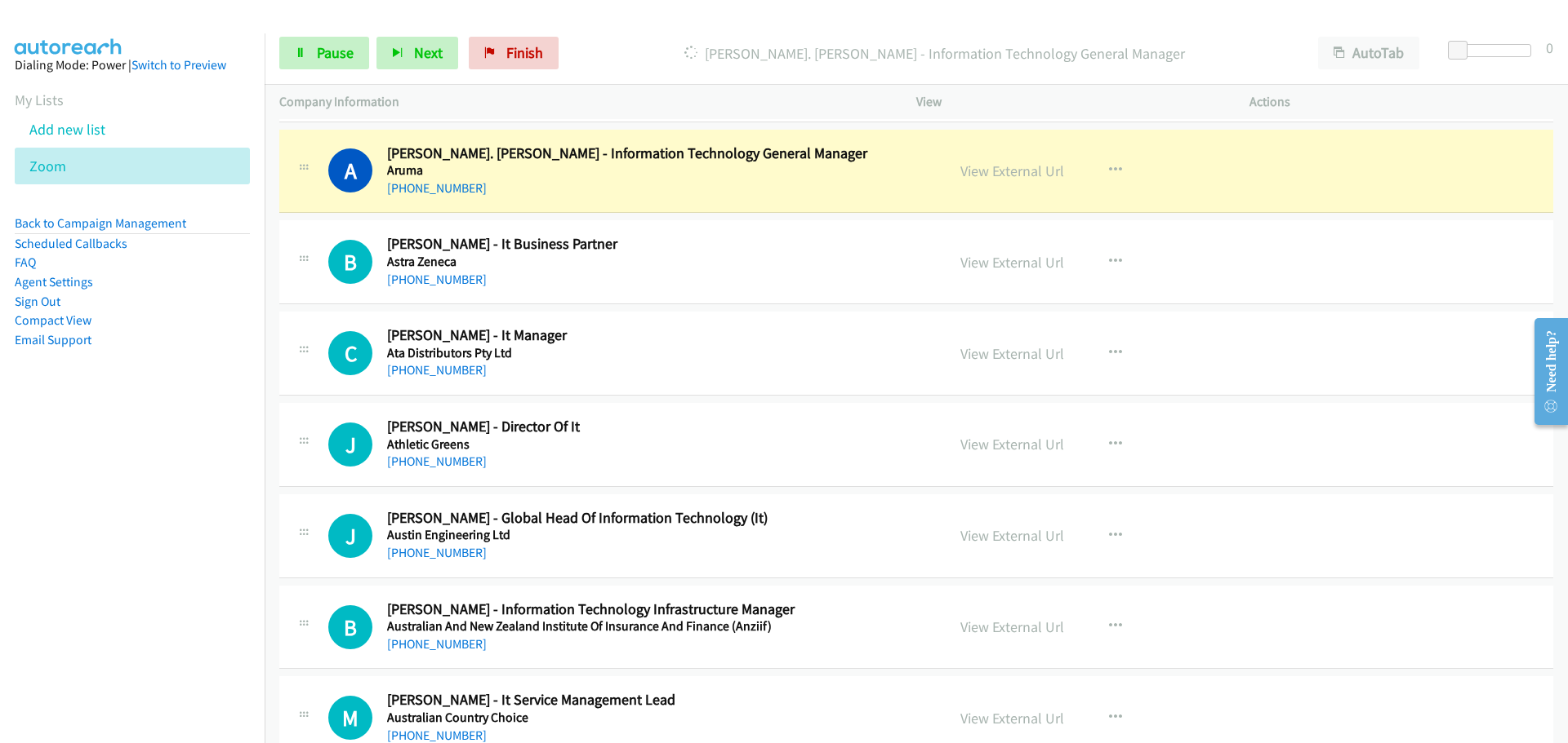
scroll to position [1958, 0]
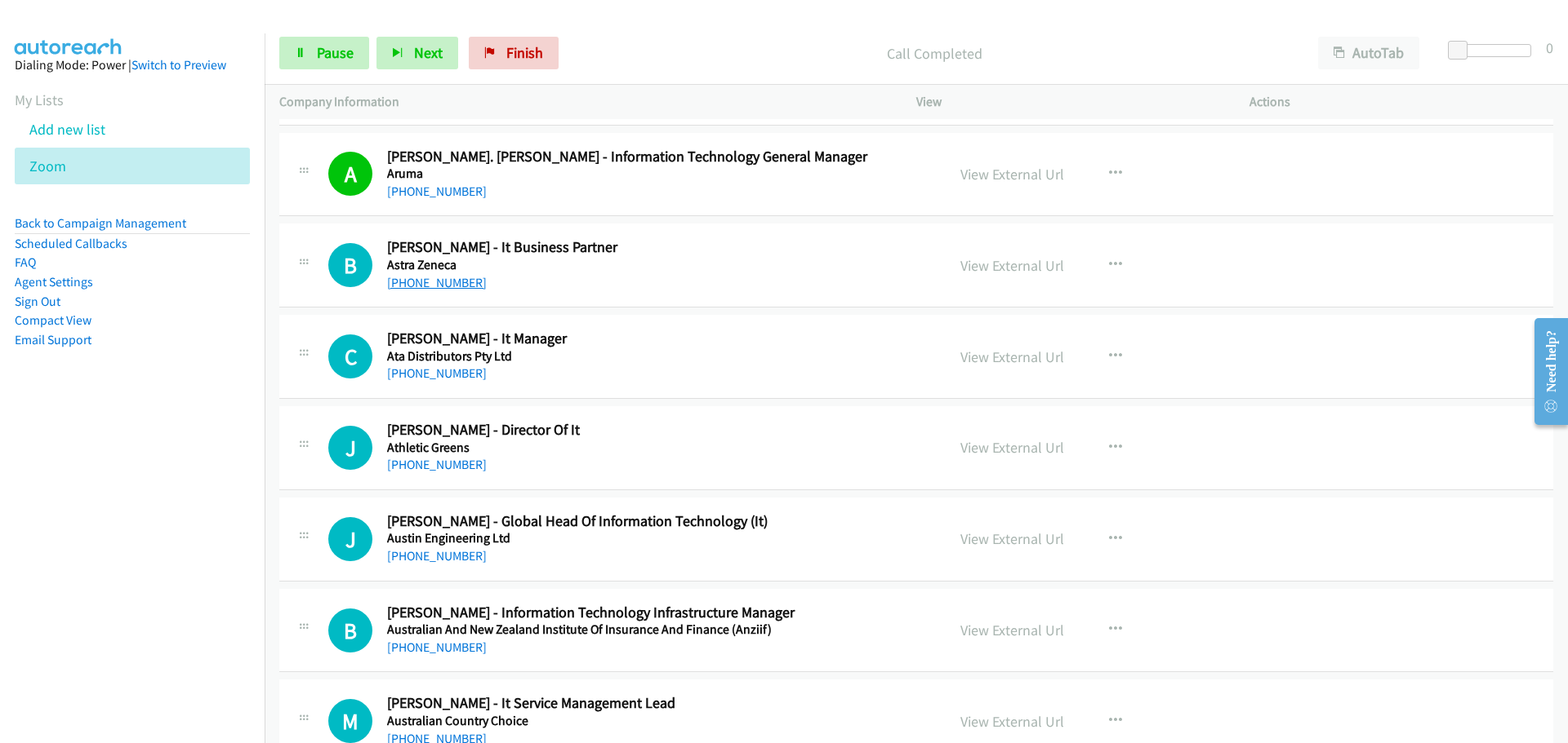
click at [421, 283] on link "[PHONE_NUMBER]" at bounding box center [437, 282] width 99 height 15
click at [433, 372] on link "[PHONE_NUMBER]" at bounding box center [437, 372] width 99 height 15
click at [450, 463] on link "[PHONE_NUMBER]" at bounding box center [437, 464] width 99 height 15
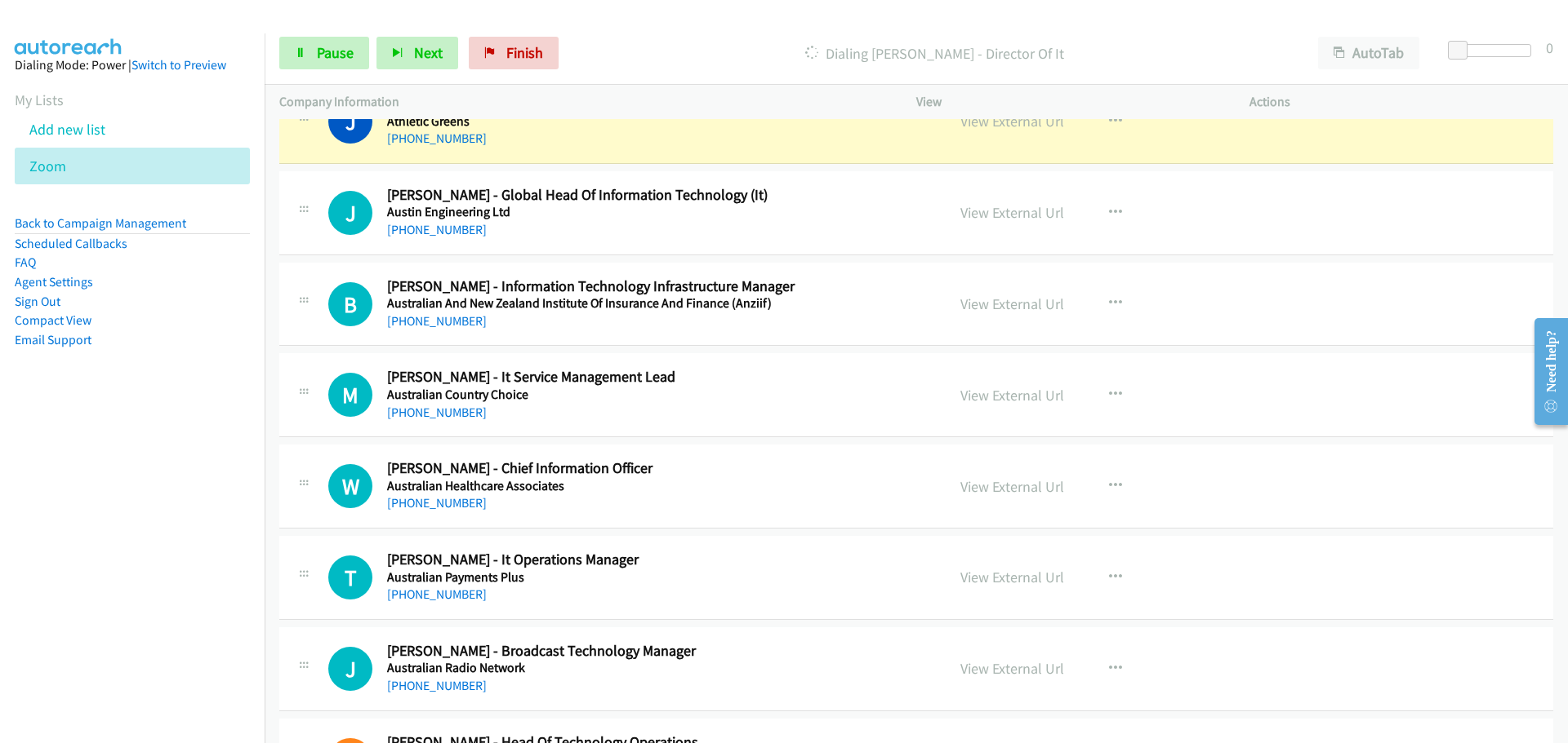
scroll to position [2203, 0]
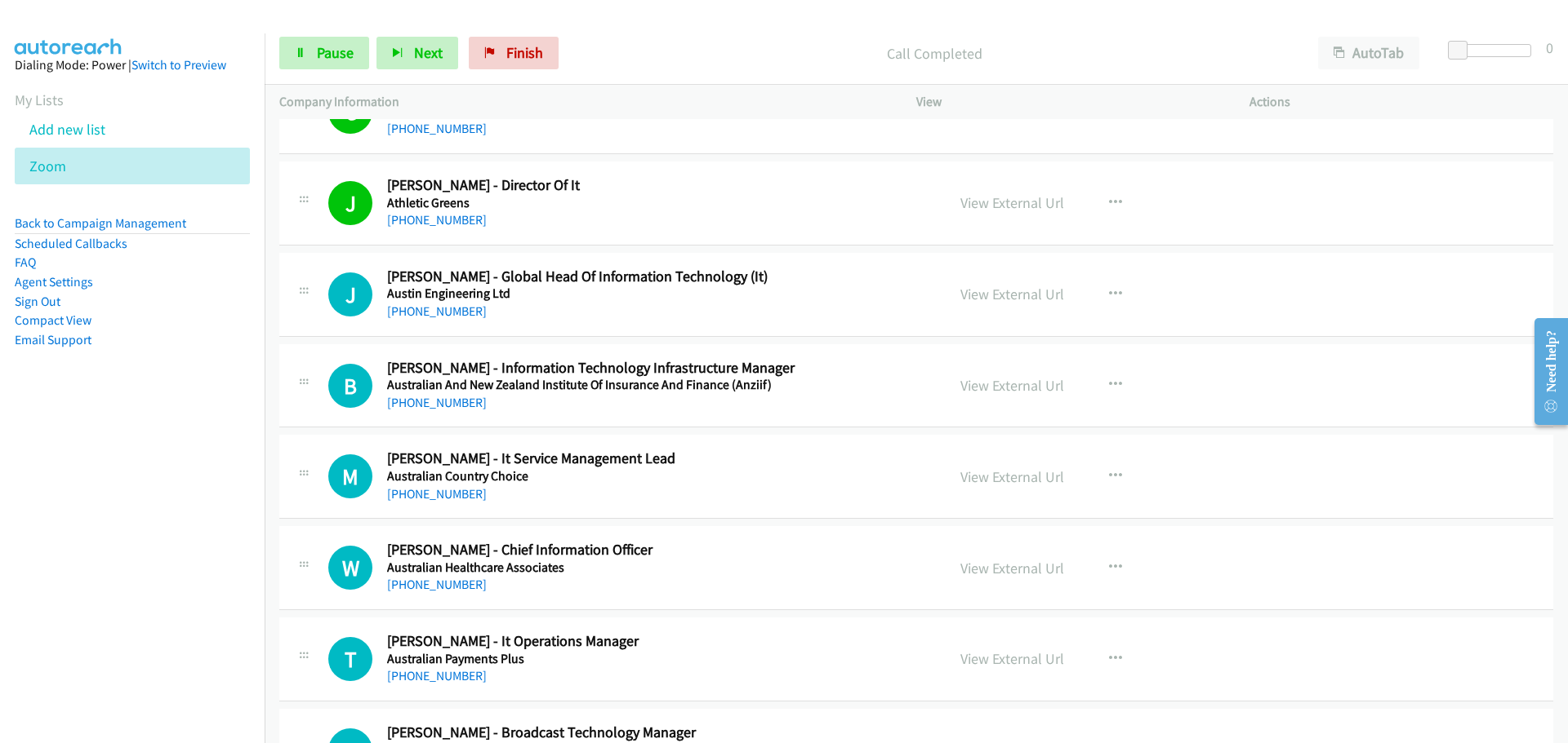
drag, startPoint x: 426, startPoint y: 306, endPoint x: 572, endPoint y: 324, distance: 147.1
click at [426, 306] on link "[PHONE_NUMBER]" at bounding box center [437, 311] width 99 height 15
click at [453, 409] on link "[PHONE_NUMBER]" at bounding box center [437, 402] width 99 height 15
click at [451, 499] on link "[PHONE_NUMBER]" at bounding box center [437, 493] width 99 height 15
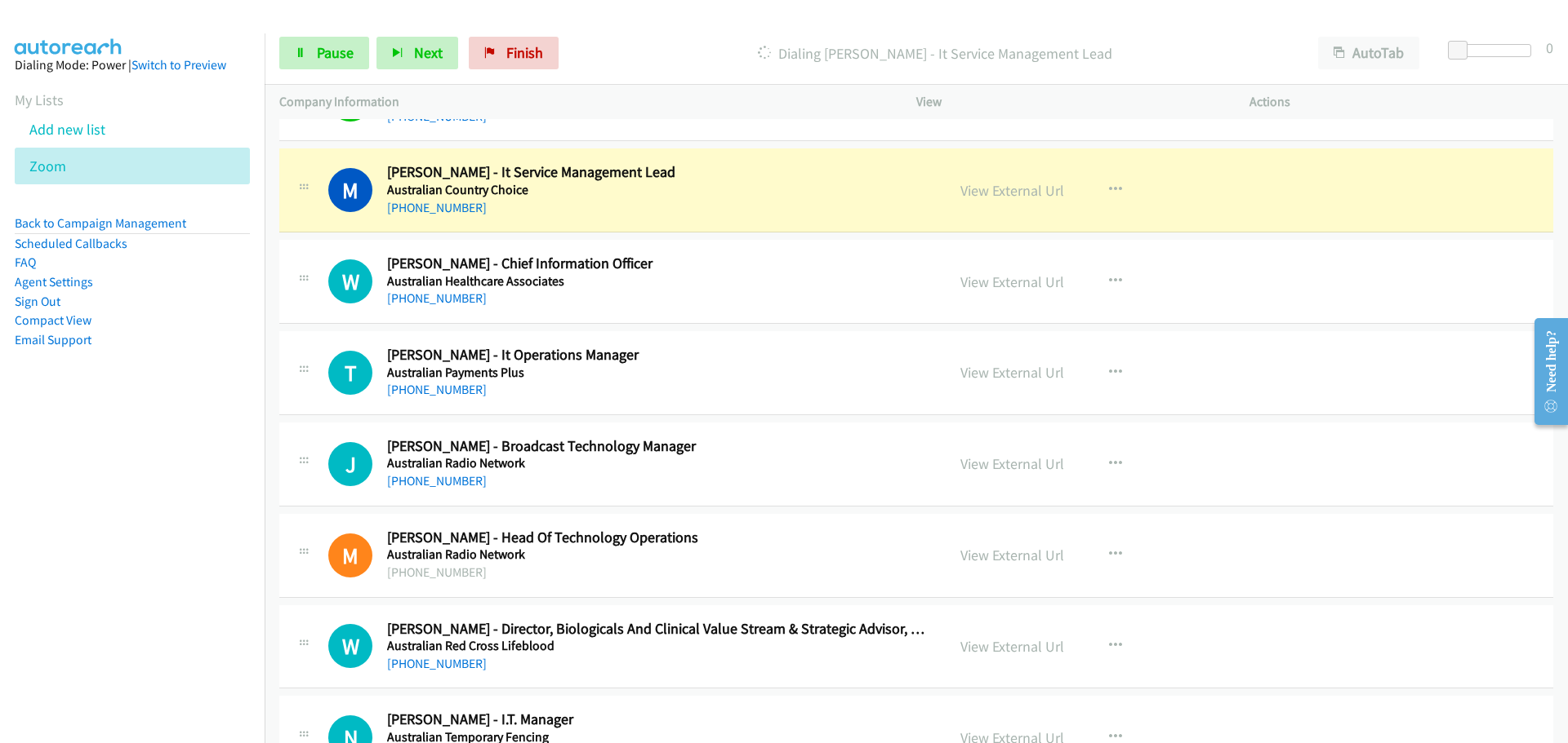
scroll to position [2529, 0]
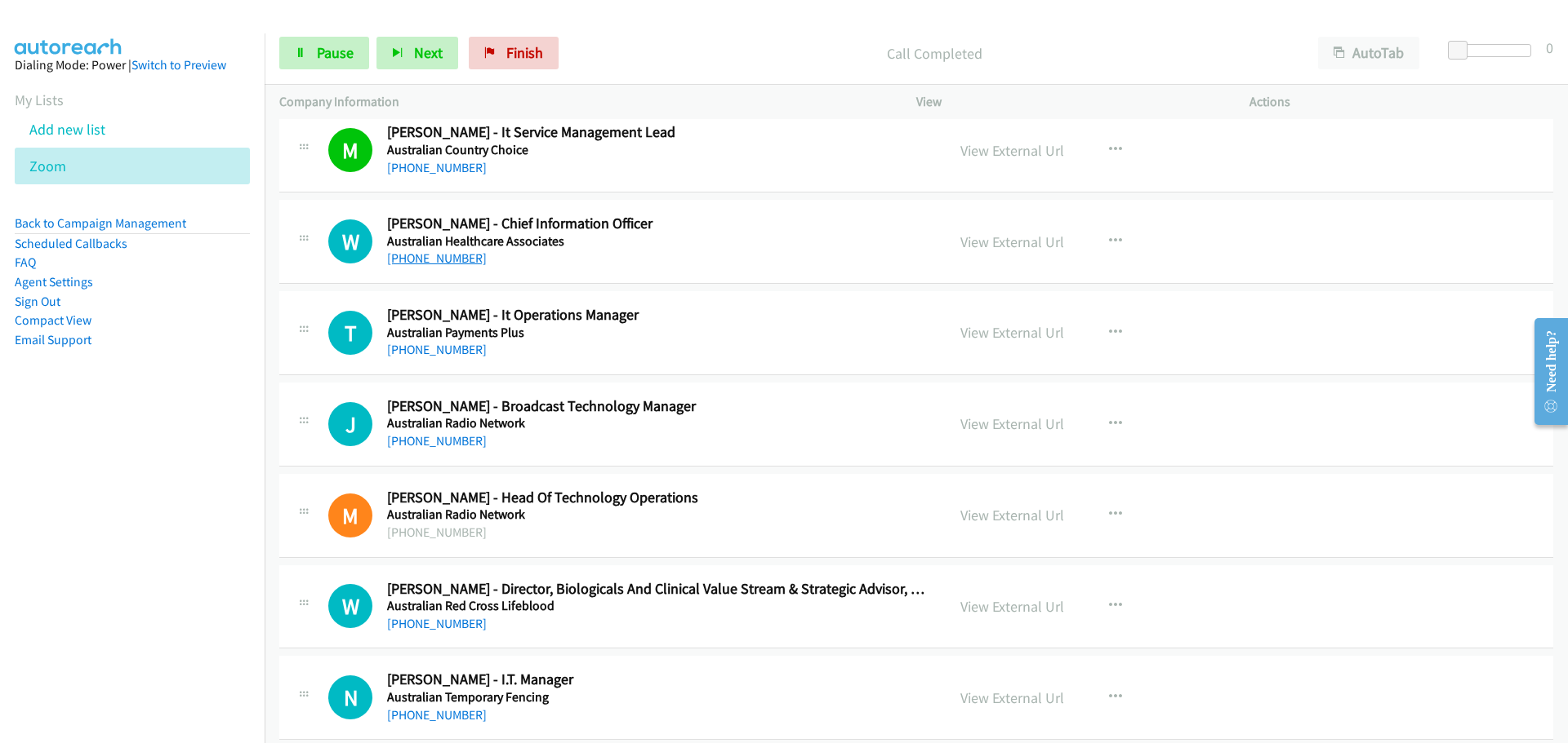
click at [441, 261] on link "[PHONE_NUMBER]" at bounding box center [437, 258] width 99 height 15
click at [435, 353] on link "[PHONE_NUMBER]" at bounding box center [437, 349] width 99 height 15
click at [429, 436] on link "[PHONE_NUMBER]" at bounding box center [437, 441] width 99 height 15
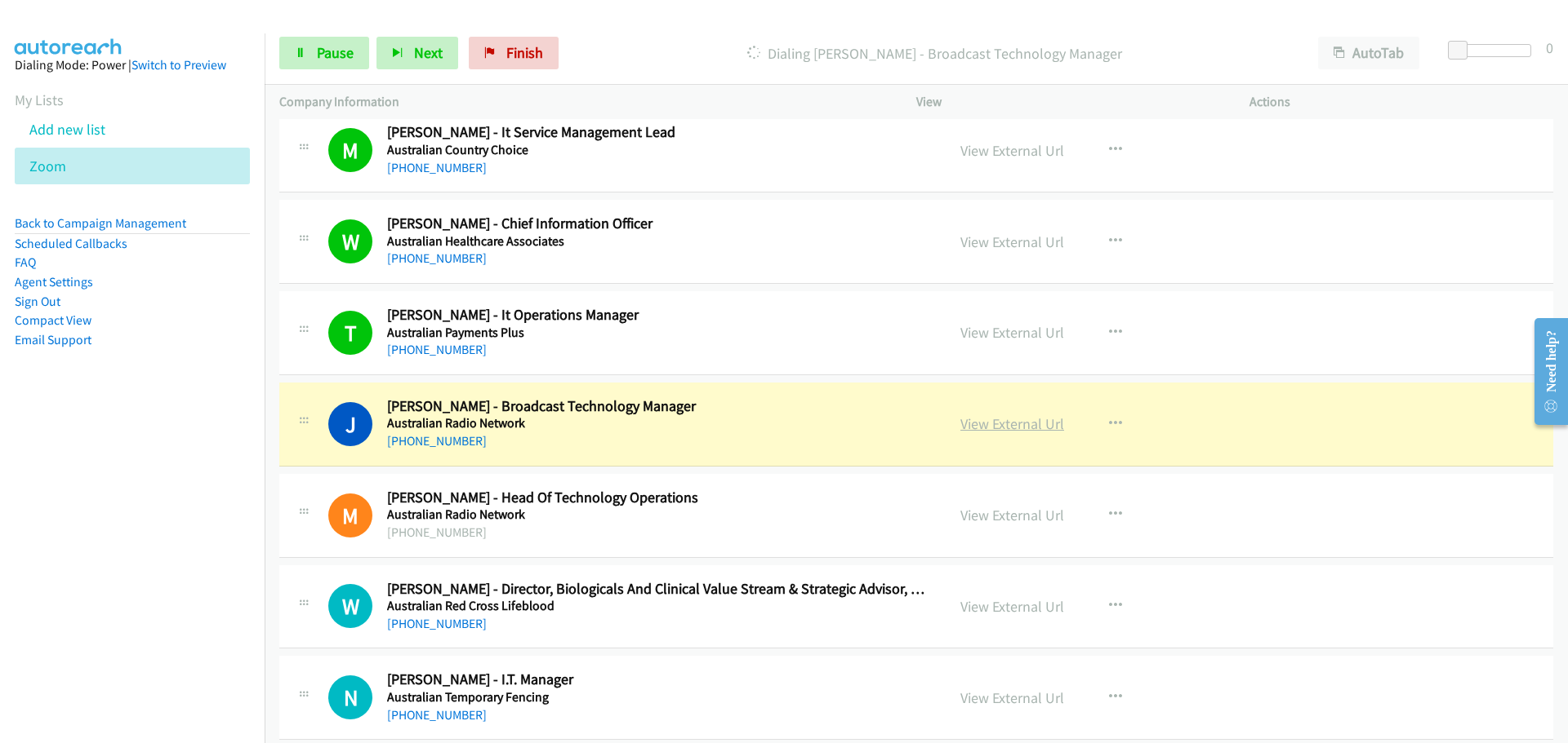
click at [1009, 427] on link "View External Url" at bounding box center [1011, 424] width 104 height 19
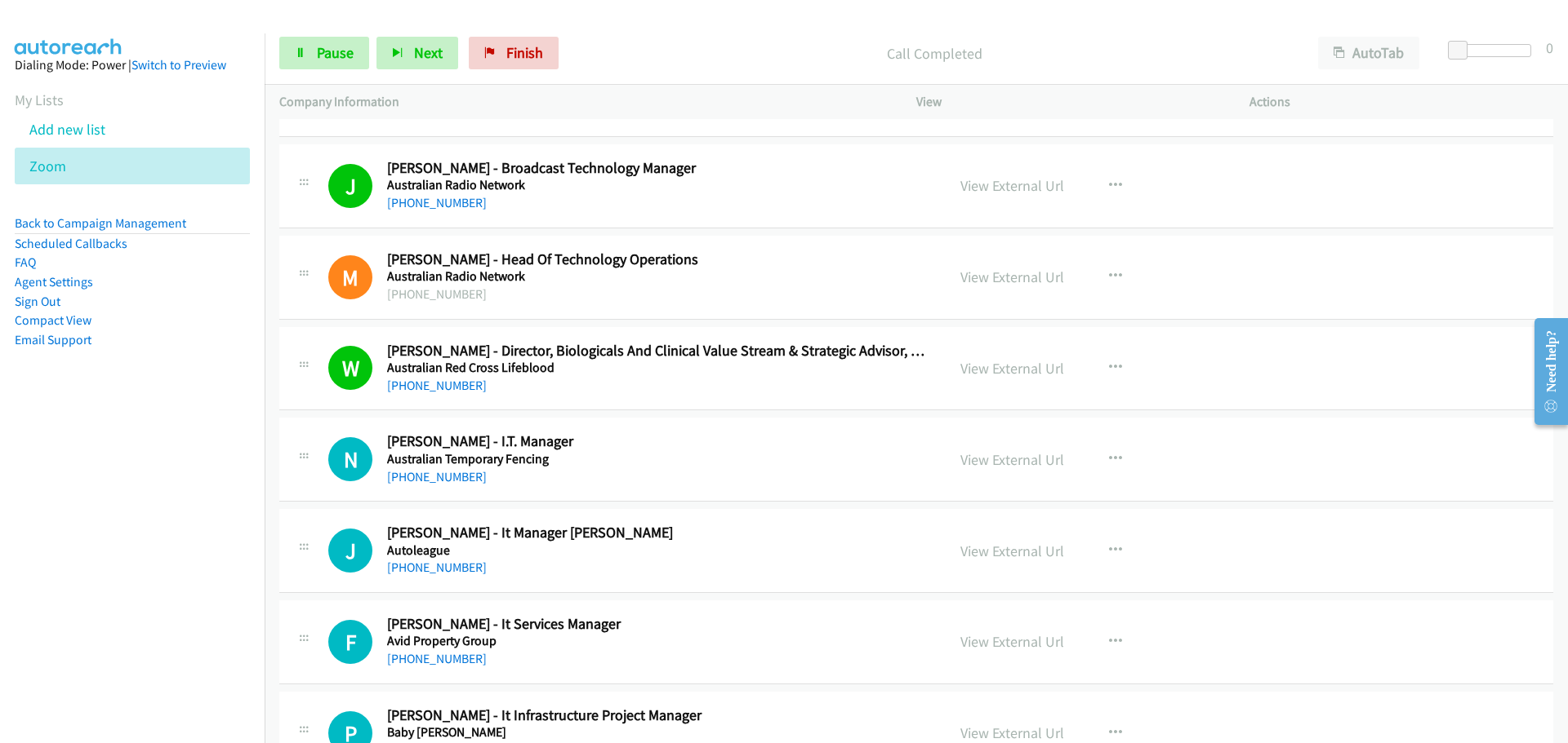
scroll to position [2775, 0]
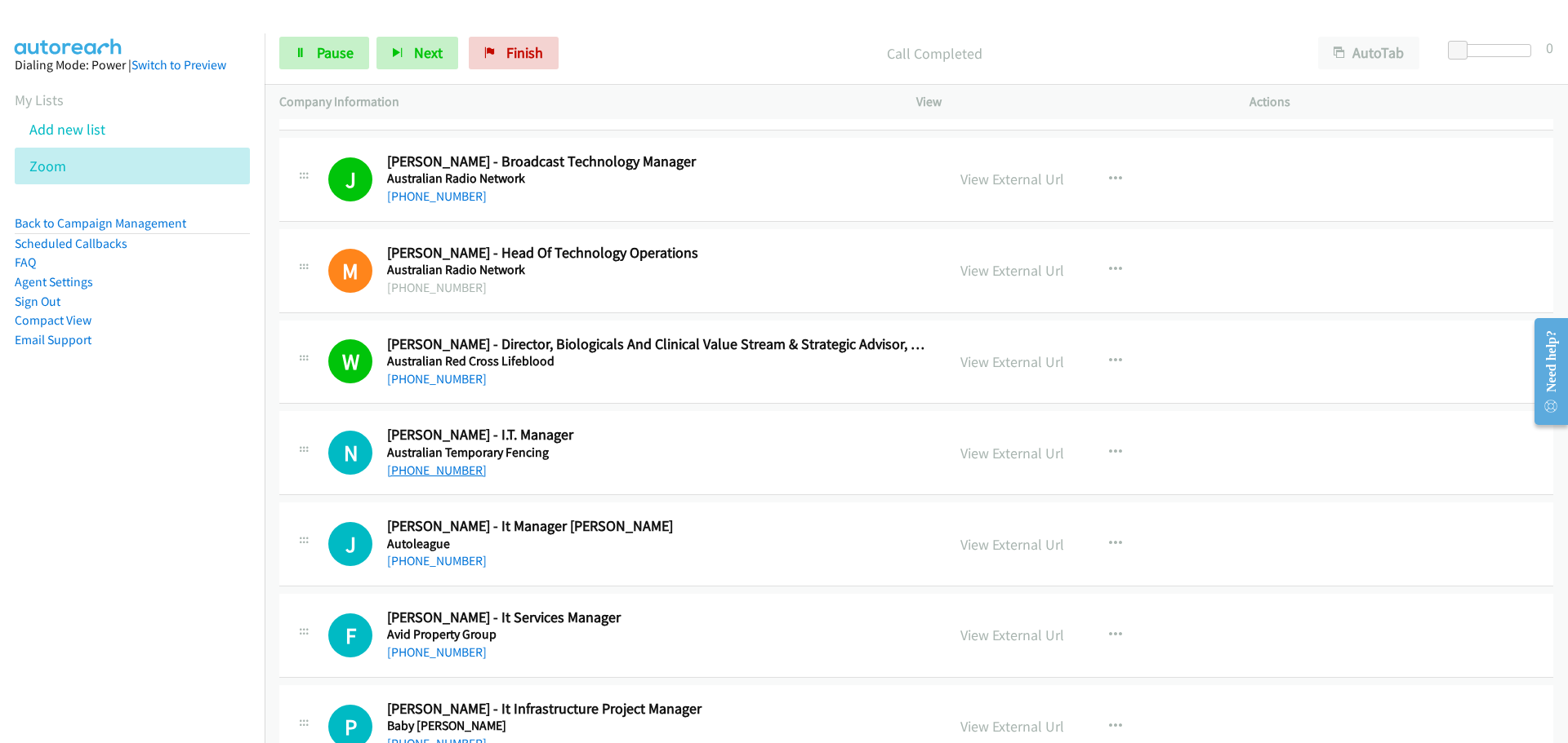
click at [422, 475] on link "[PHONE_NUMBER]" at bounding box center [437, 470] width 99 height 15
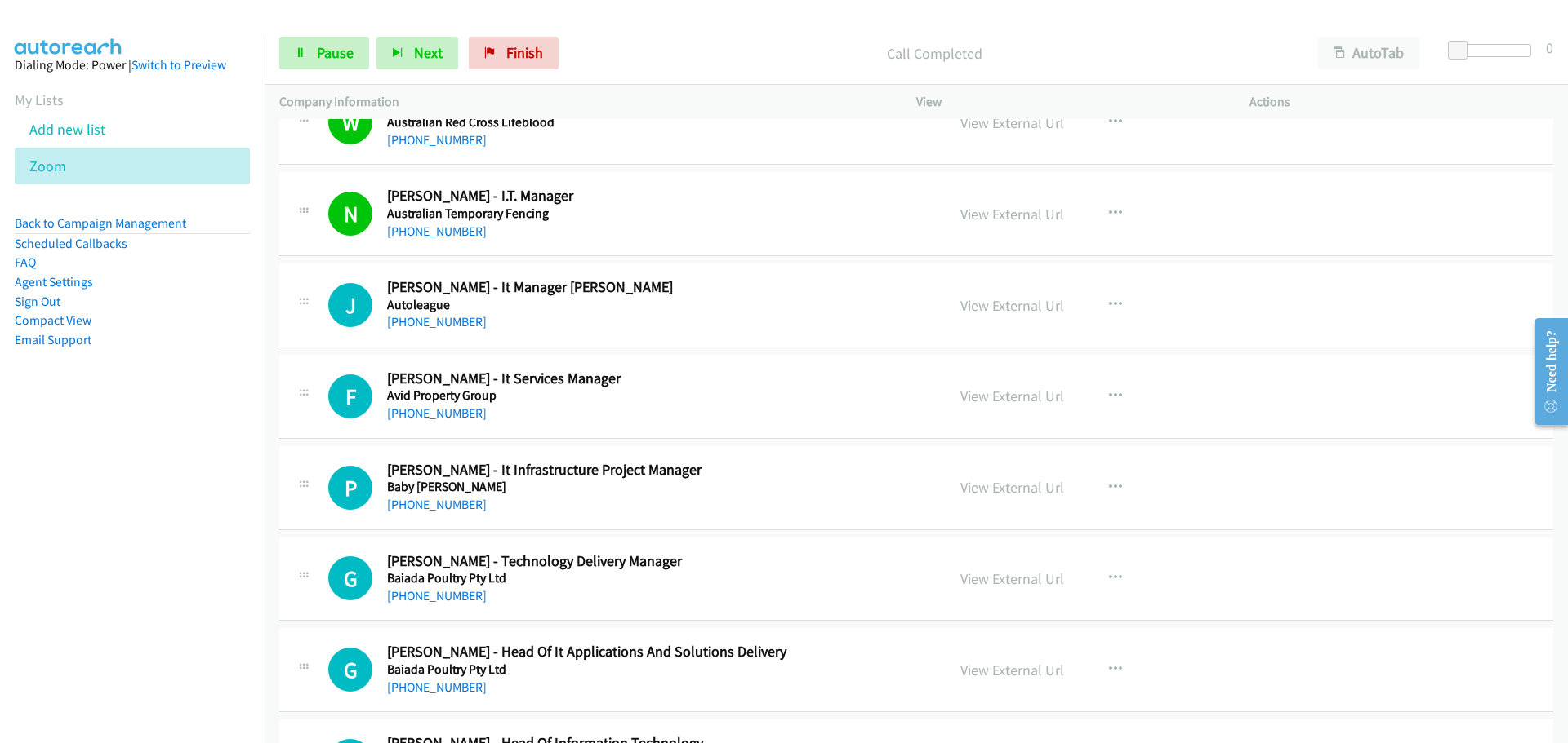
scroll to position [3019, 0]
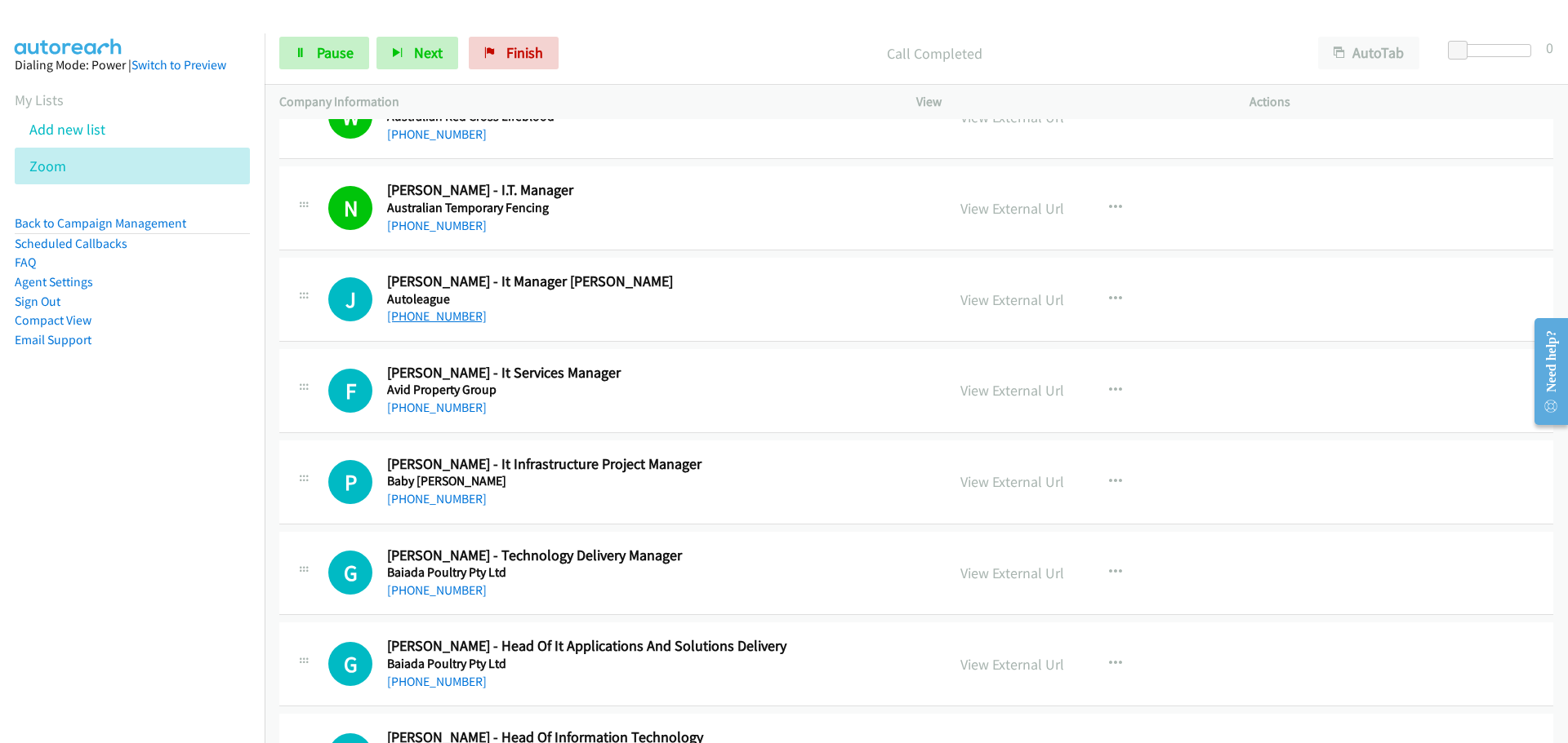
click at [431, 318] on link "[PHONE_NUMBER]" at bounding box center [437, 316] width 99 height 15
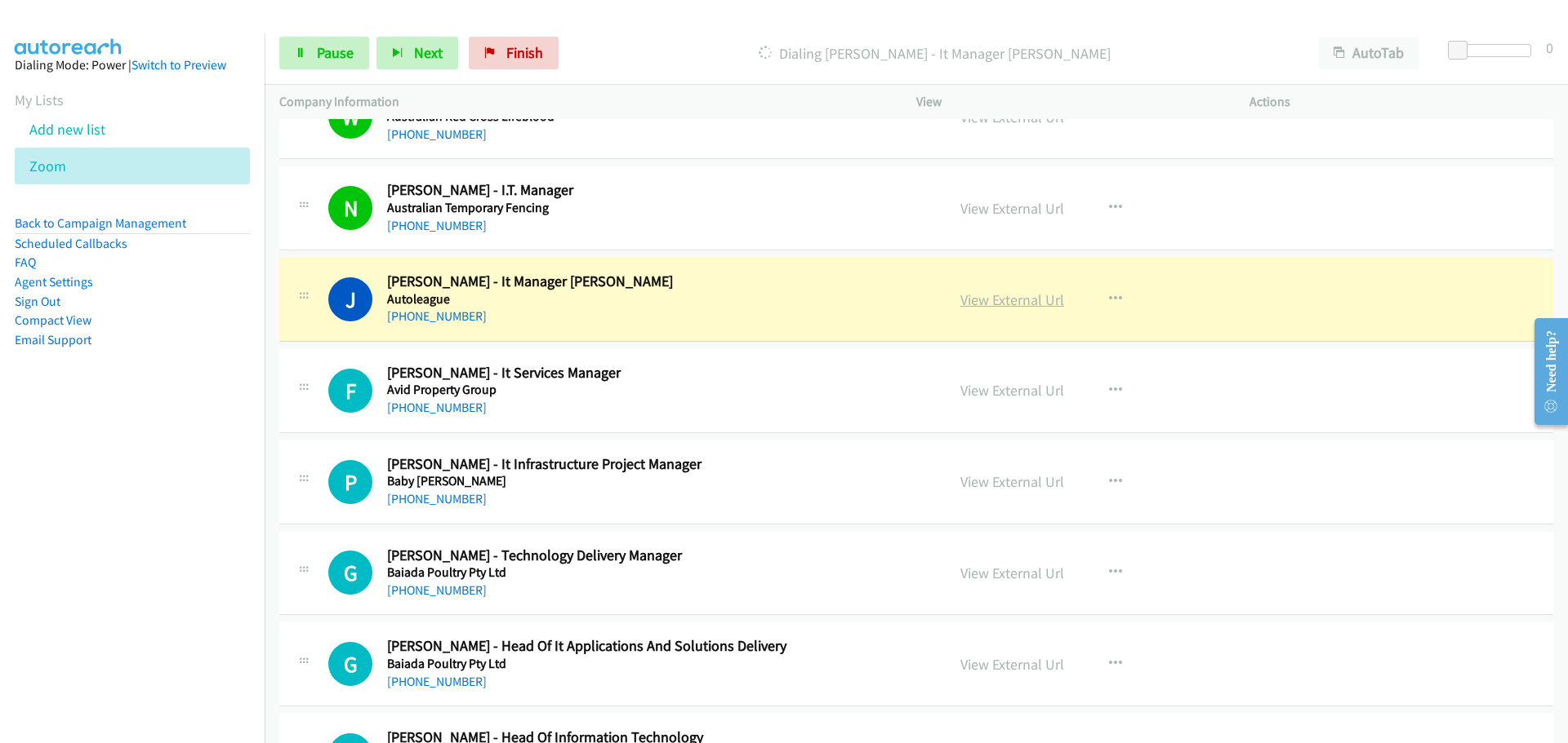
click at [1022, 302] on link "View External Url" at bounding box center [1011, 299] width 104 height 19
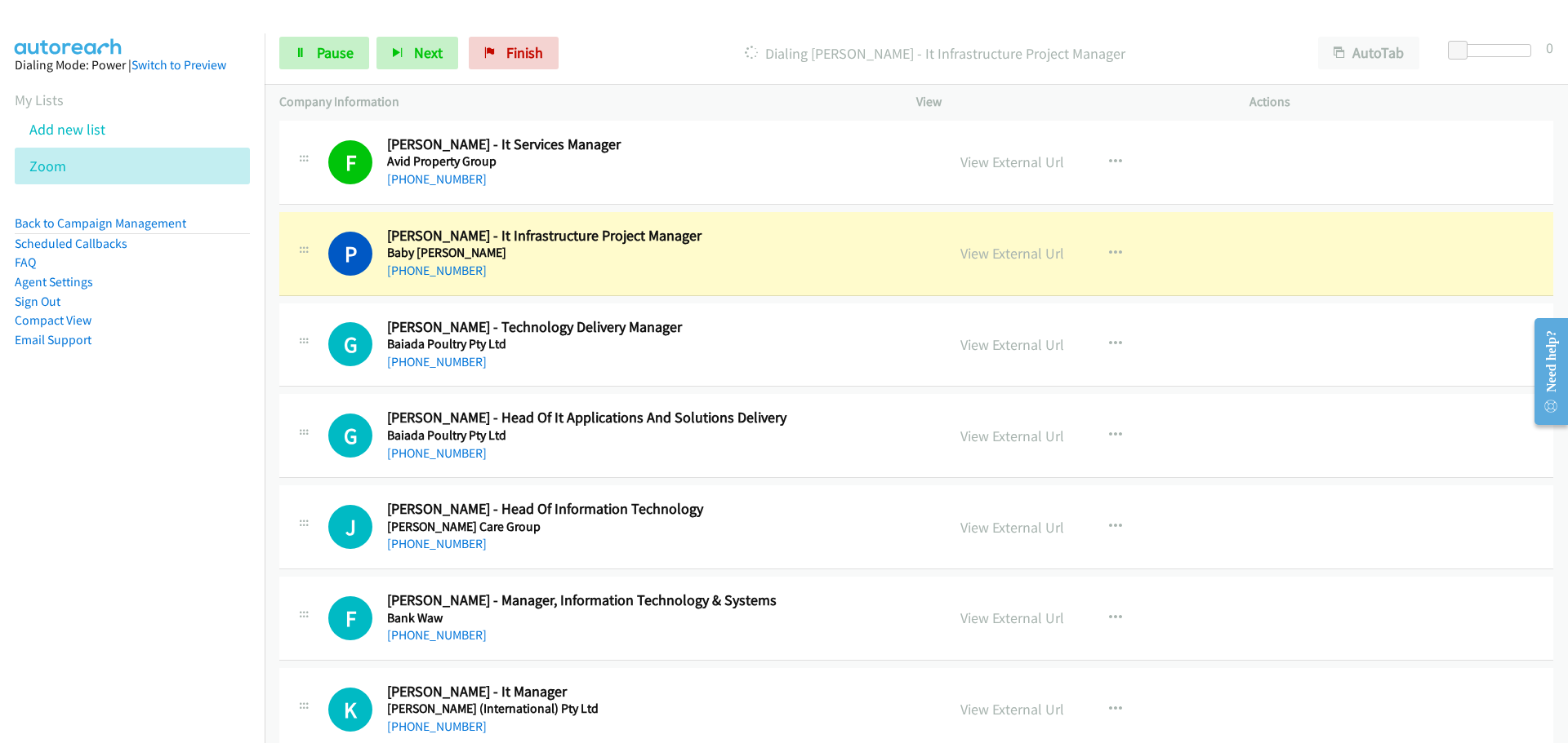
scroll to position [3264, 0]
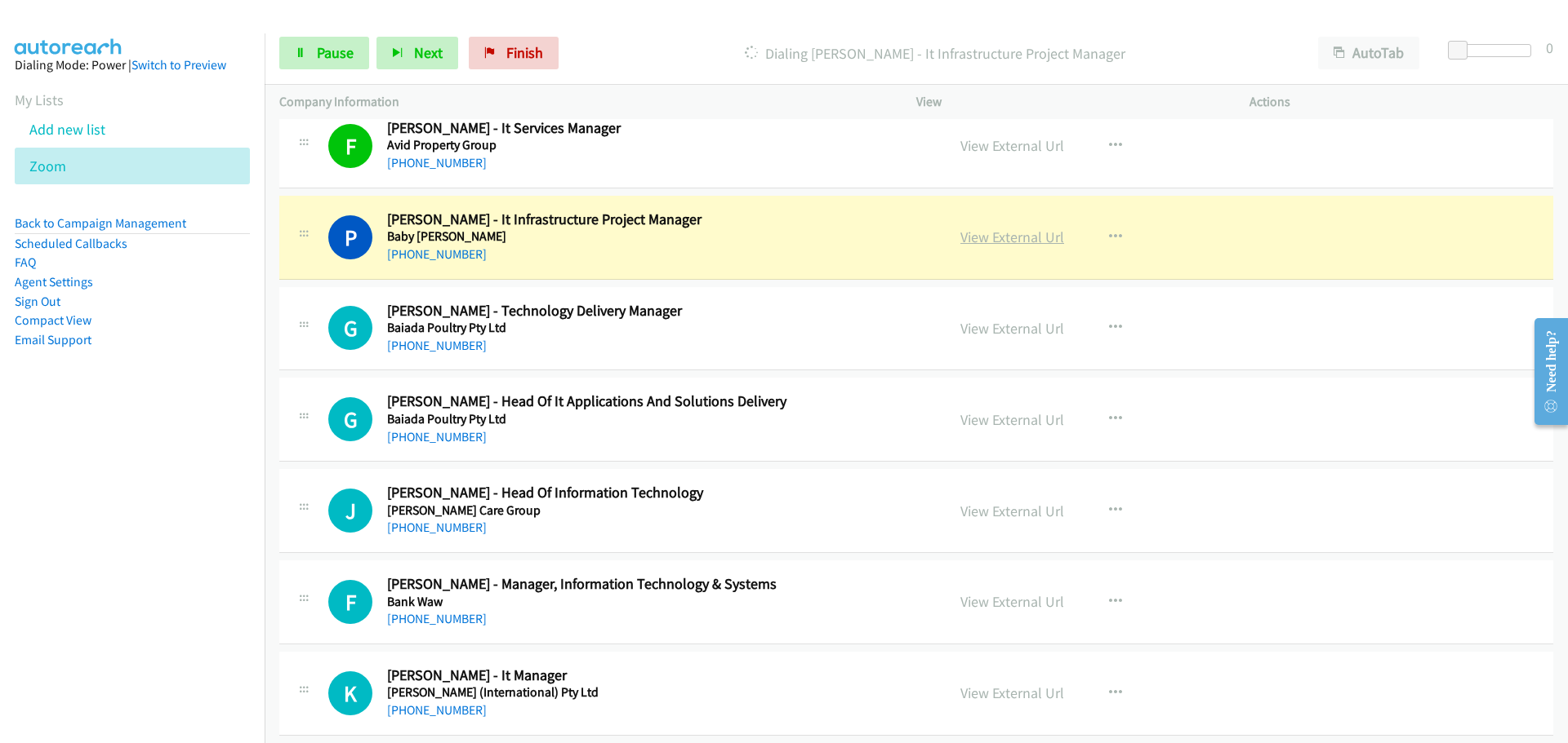
click at [1004, 232] on link "View External Url" at bounding box center [1011, 236] width 104 height 19
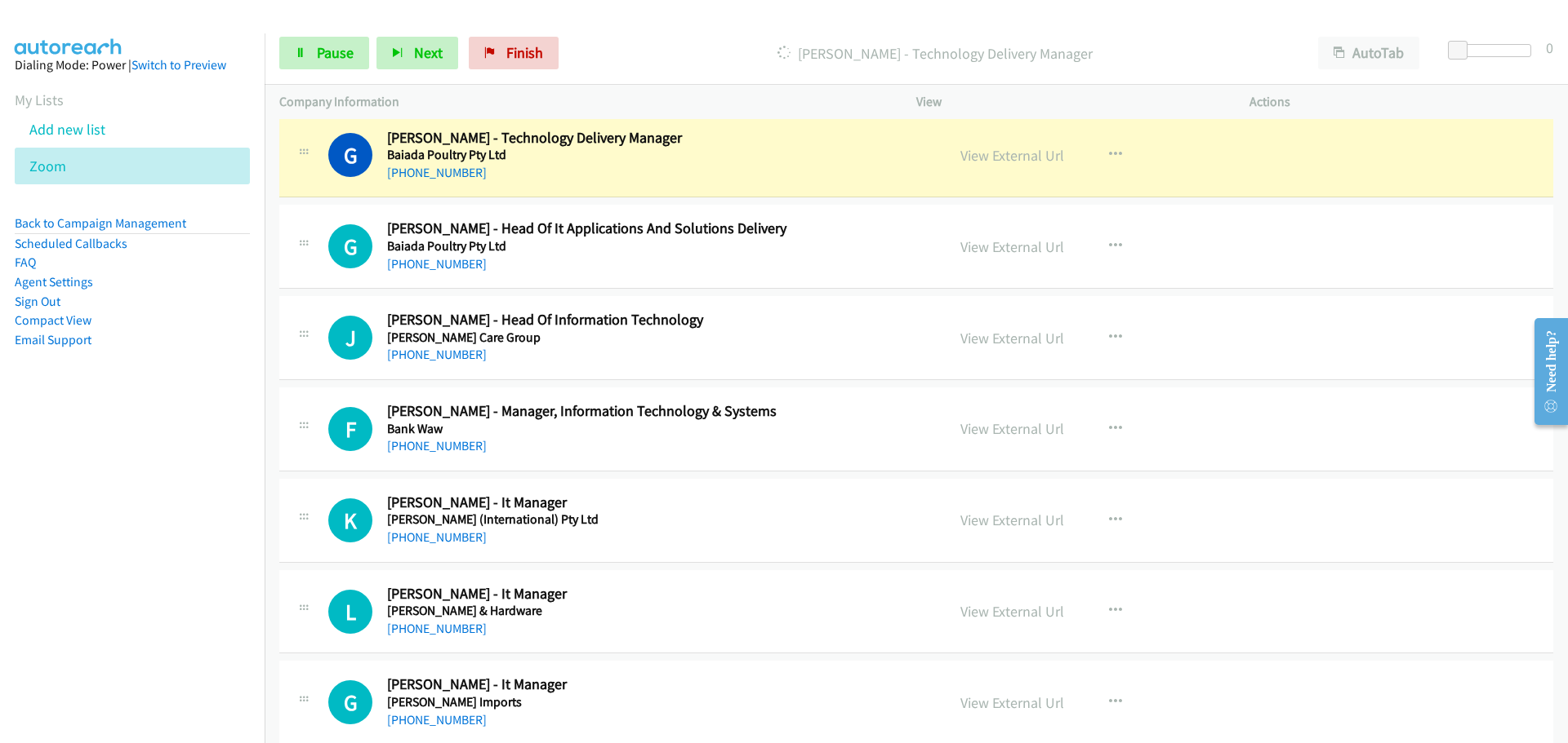
scroll to position [3427, 0]
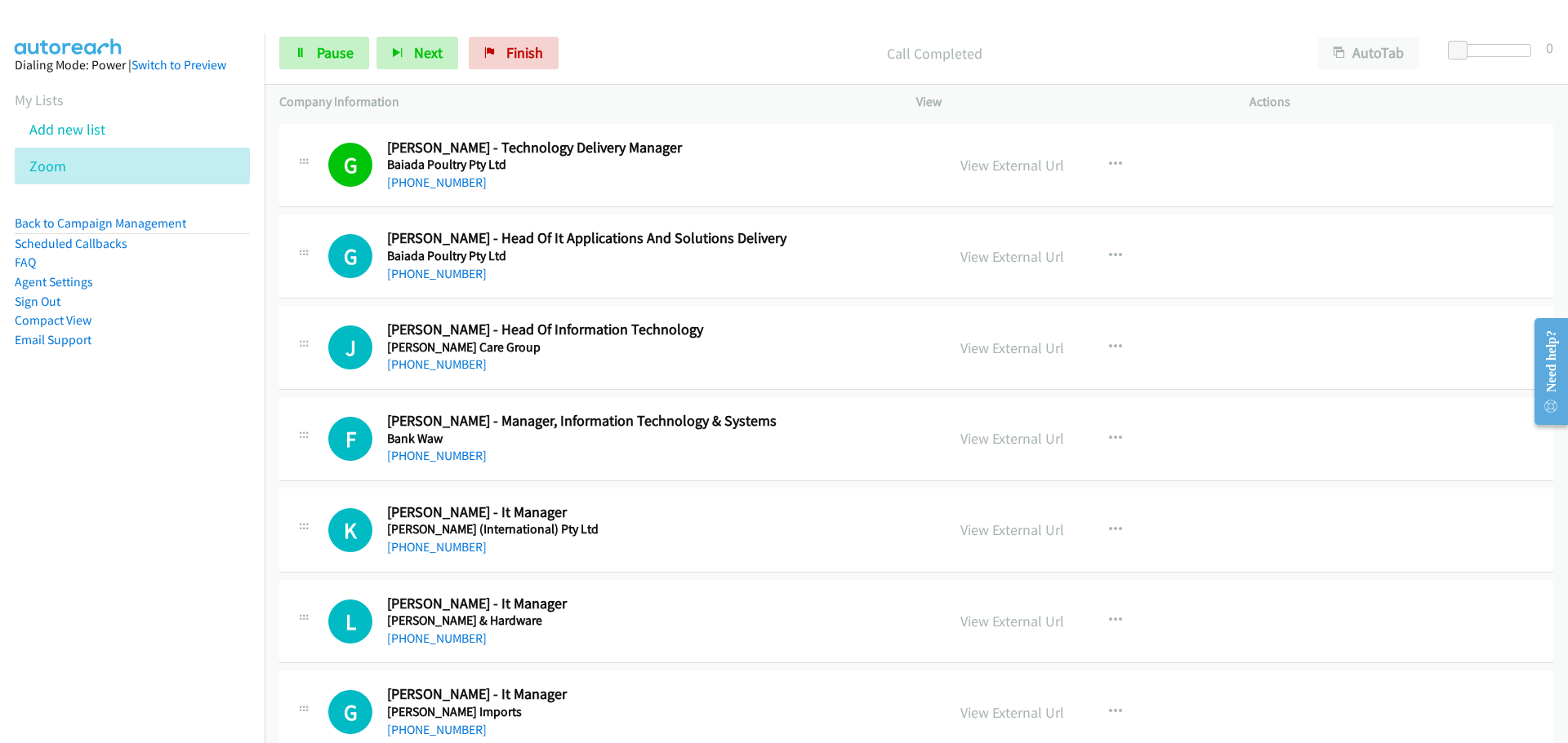
drag, startPoint x: 434, startPoint y: 267, endPoint x: 1010, endPoint y: 267, distance: 576.0
click at [434, 267] on link "[PHONE_NUMBER]" at bounding box center [437, 273] width 99 height 15
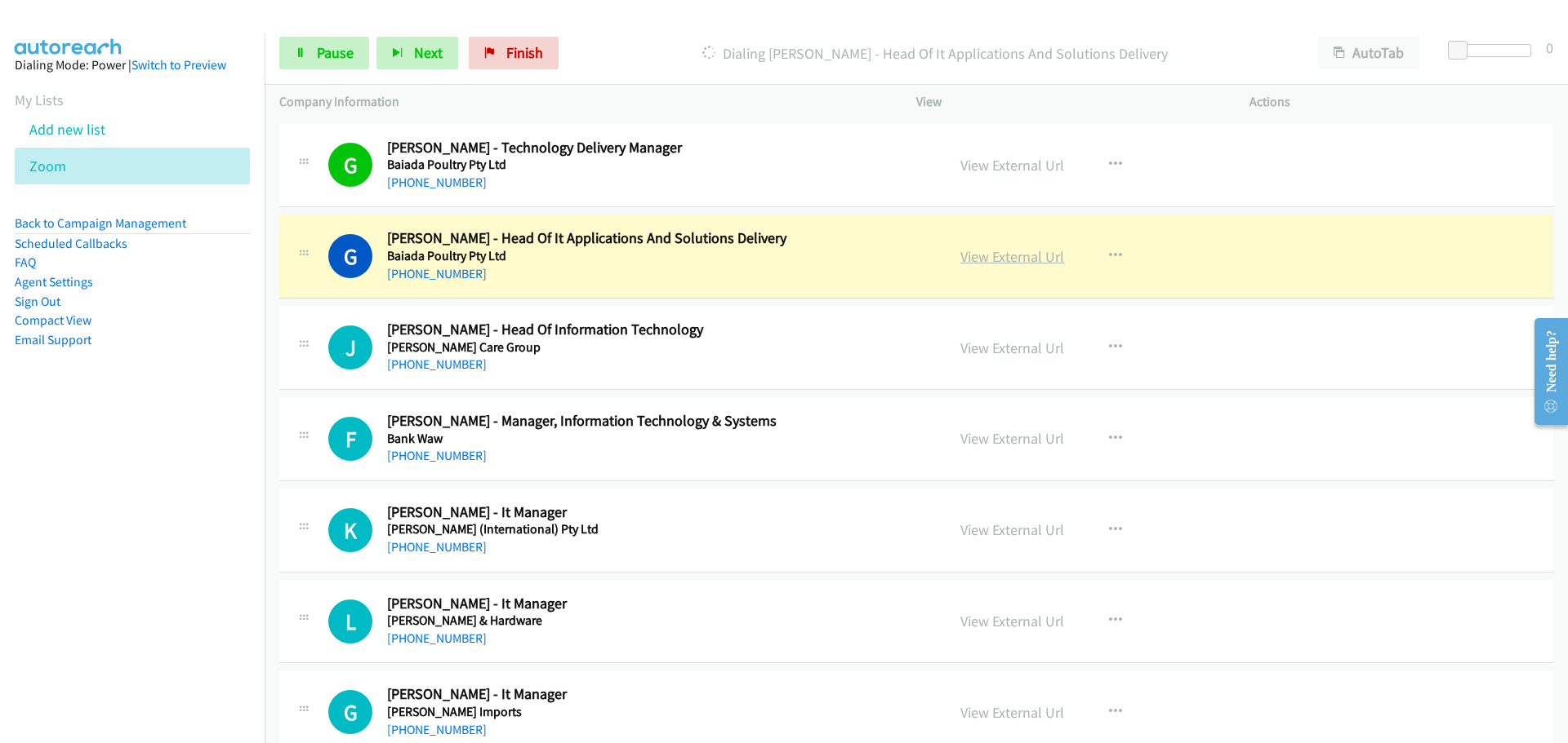
click at [1007, 253] on link "View External Url" at bounding box center [1011, 256] width 104 height 19
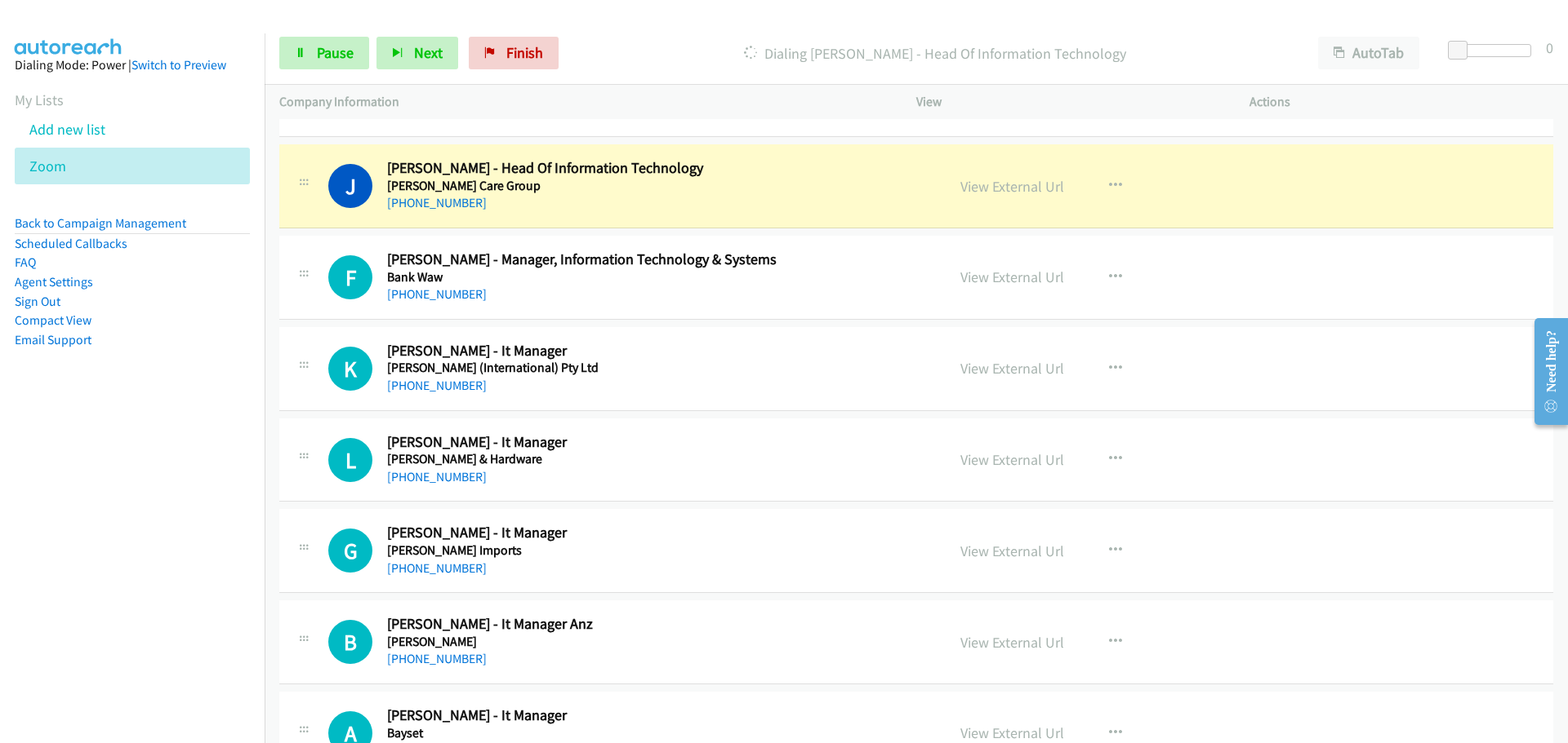
scroll to position [3591, 0]
click at [1032, 183] on link "View External Url" at bounding box center [1011, 185] width 104 height 19
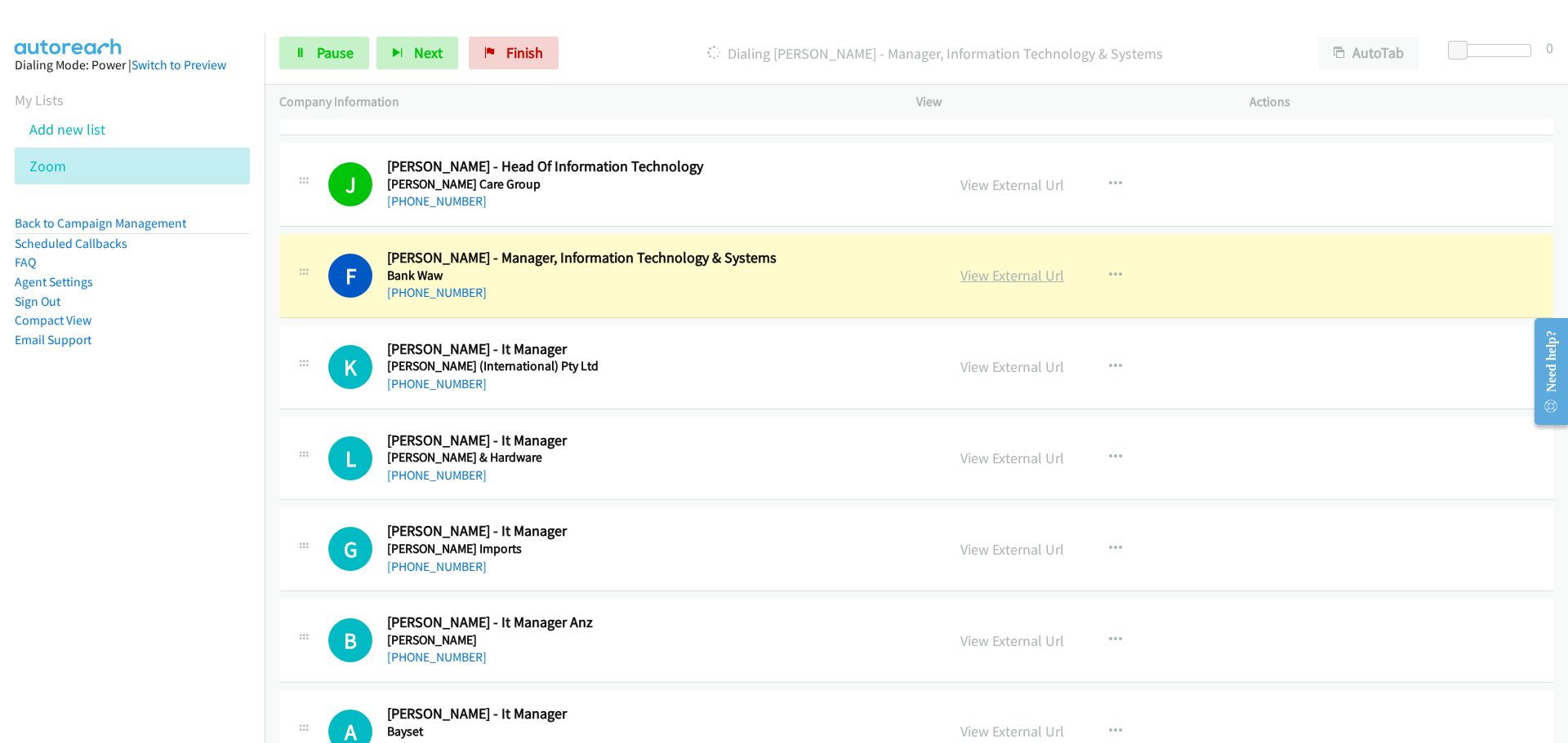
click at [1027, 275] on link "View External Url" at bounding box center [1011, 275] width 104 height 19
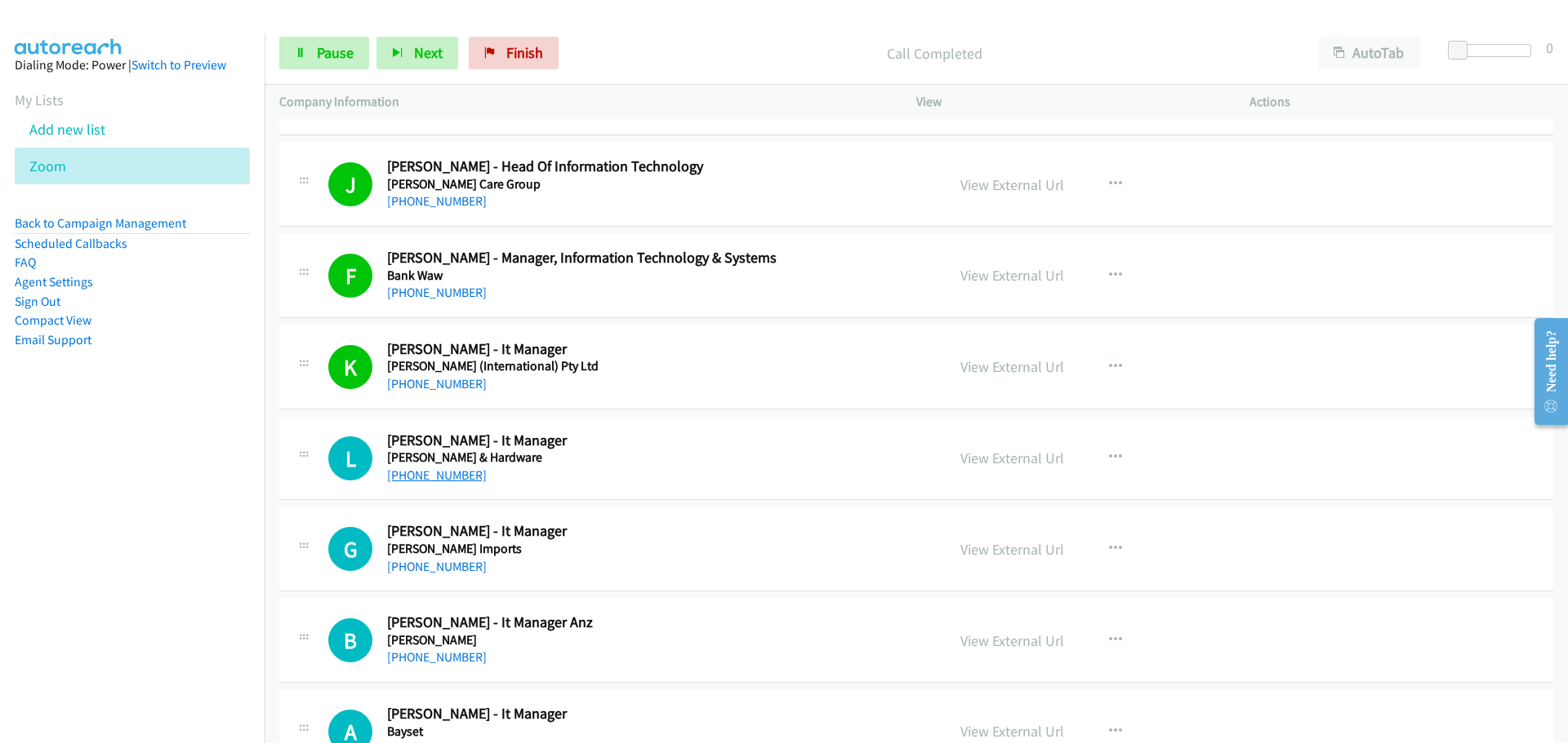
click at [448, 475] on link "[PHONE_NUMBER]" at bounding box center [437, 475] width 99 height 15
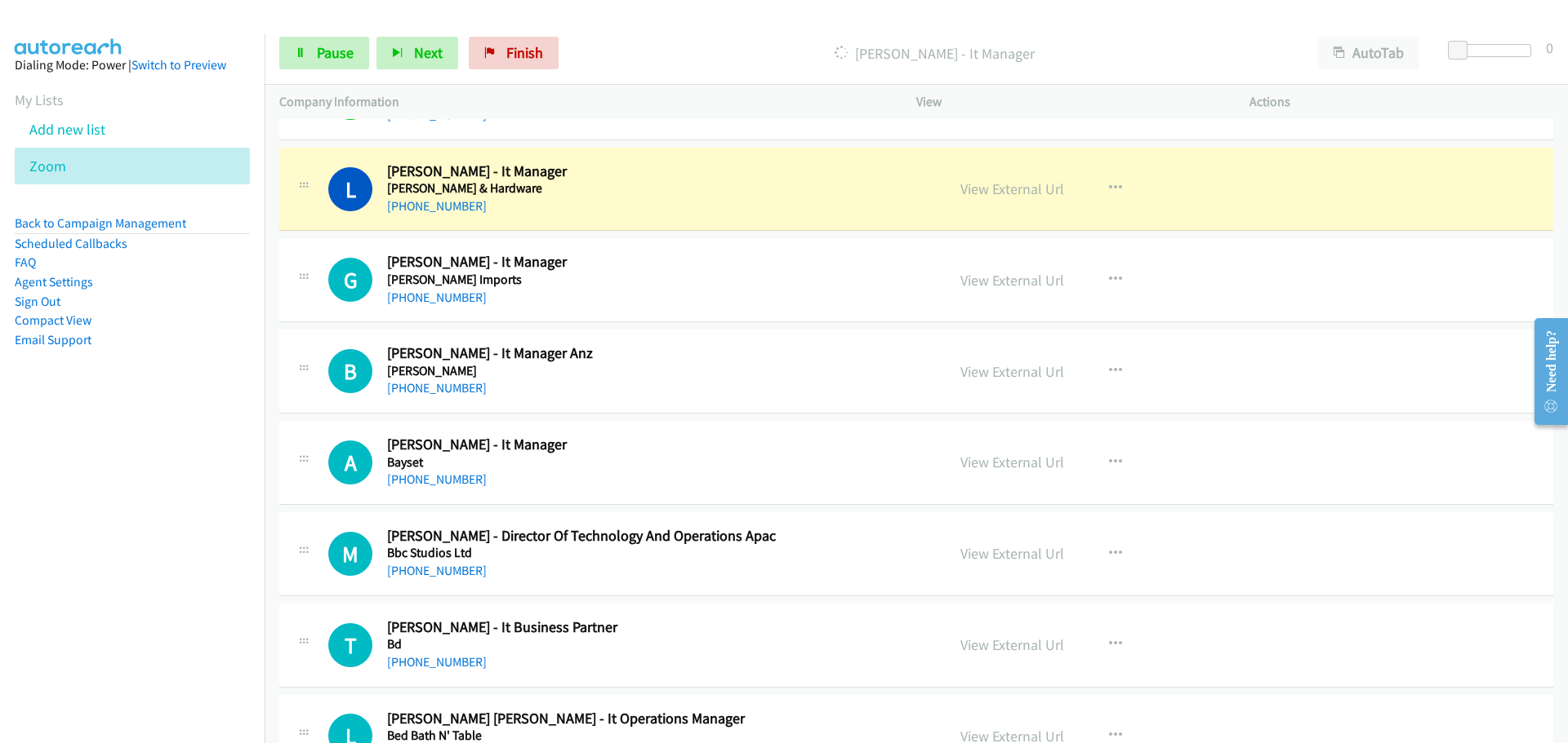
scroll to position [3835, 0]
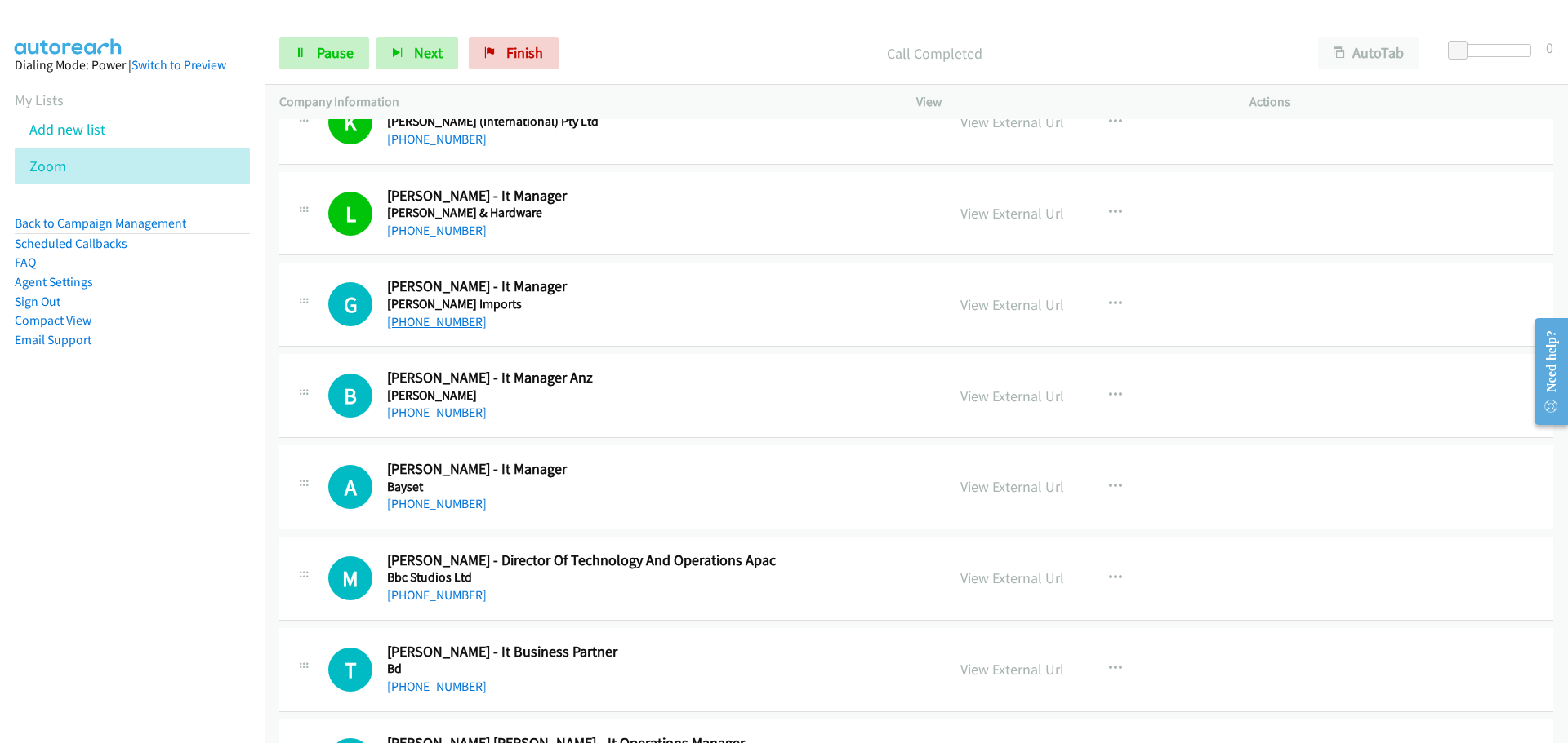
drag, startPoint x: 401, startPoint y: 321, endPoint x: 964, endPoint y: 337, distance: 563.2
click at [401, 321] on link "[PHONE_NUMBER]" at bounding box center [437, 321] width 99 height 15
click at [405, 405] on link "[PHONE_NUMBER]" at bounding box center [437, 412] width 99 height 15
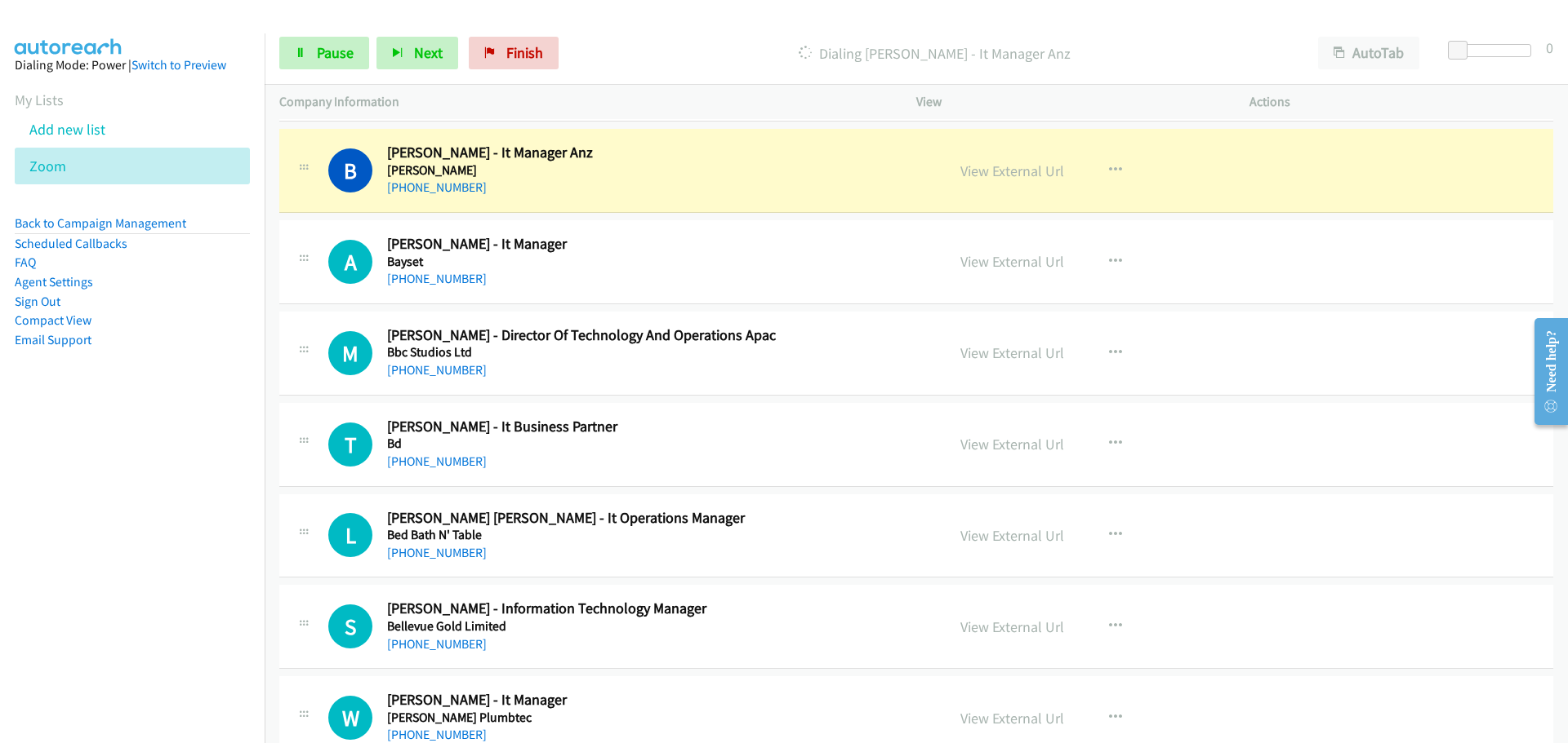
scroll to position [4080, 0]
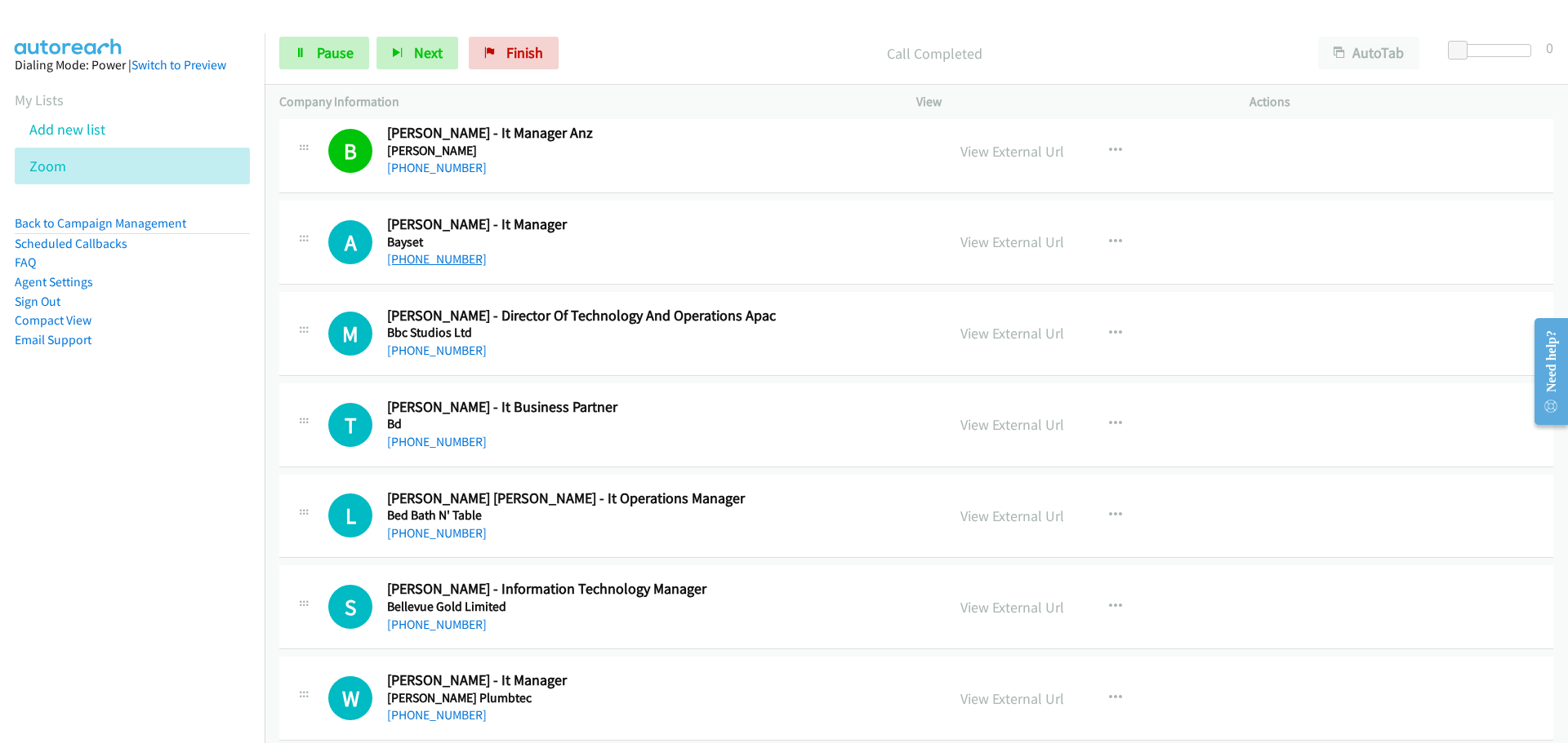
click at [443, 262] on link "[PHONE_NUMBER]" at bounding box center [437, 259] width 99 height 15
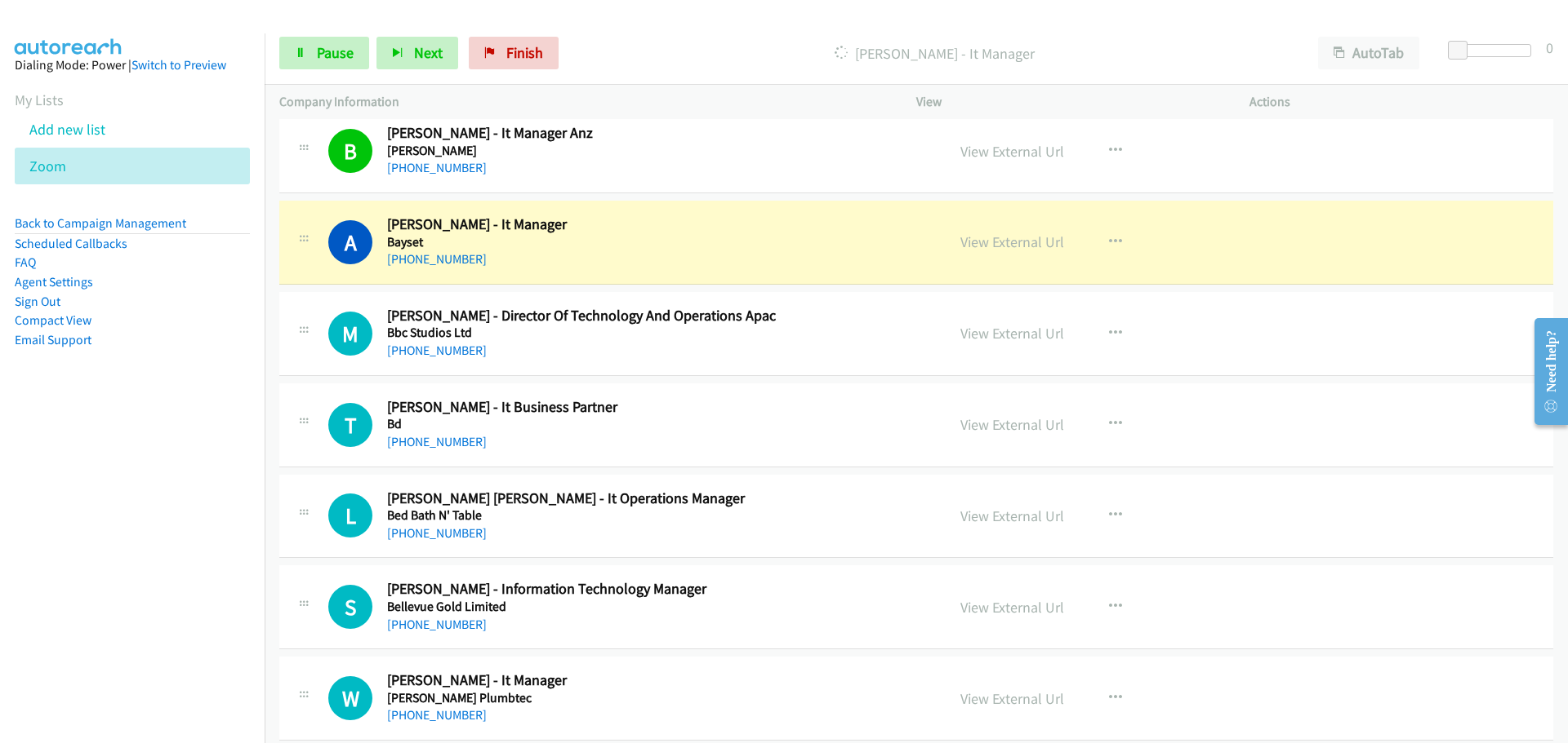
scroll to position [4161, 0]
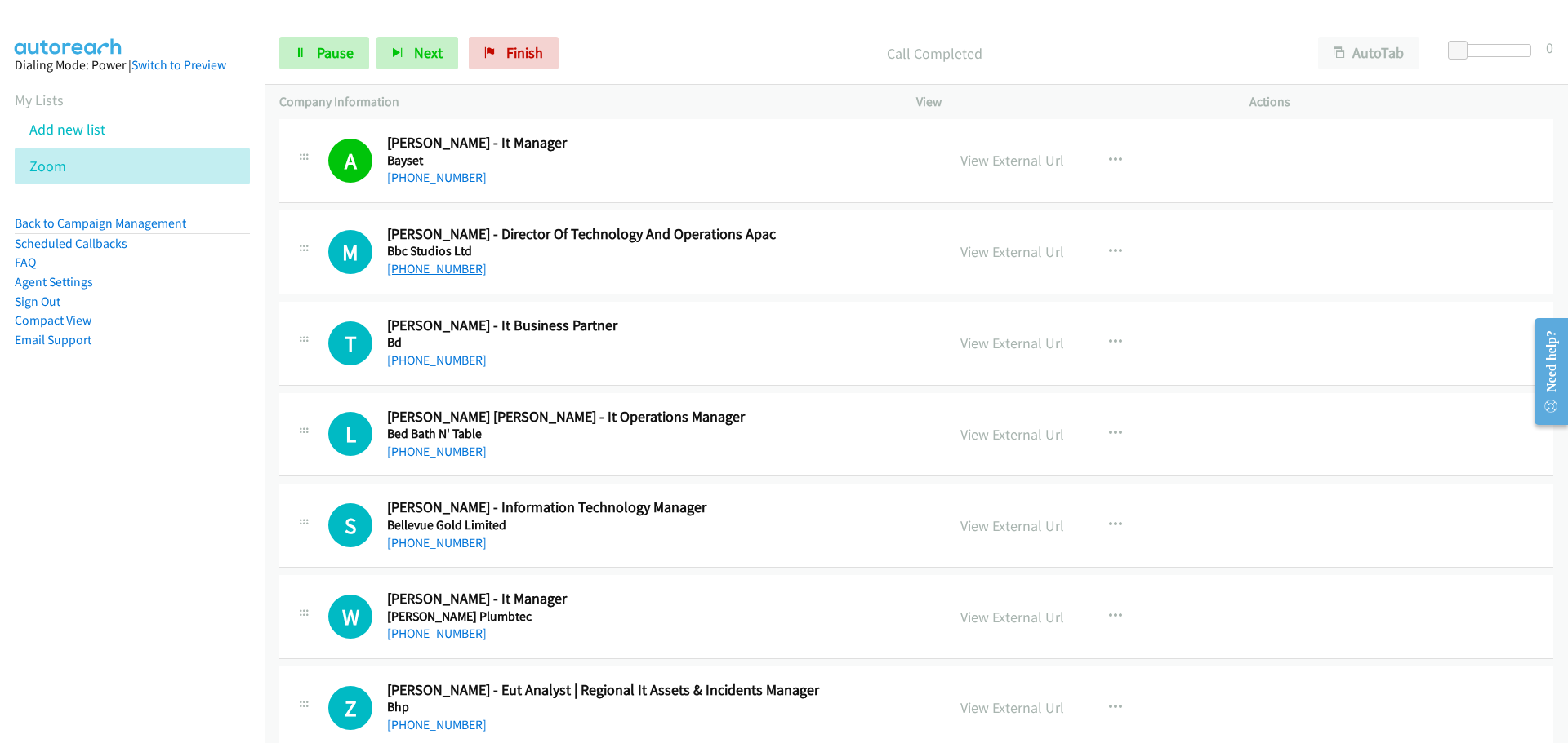
click at [451, 268] on link "[PHONE_NUMBER]" at bounding box center [437, 269] width 99 height 15
click at [438, 358] on link "[PHONE_NUMBER]" at bounding box center [437, 360] width 99 height 15
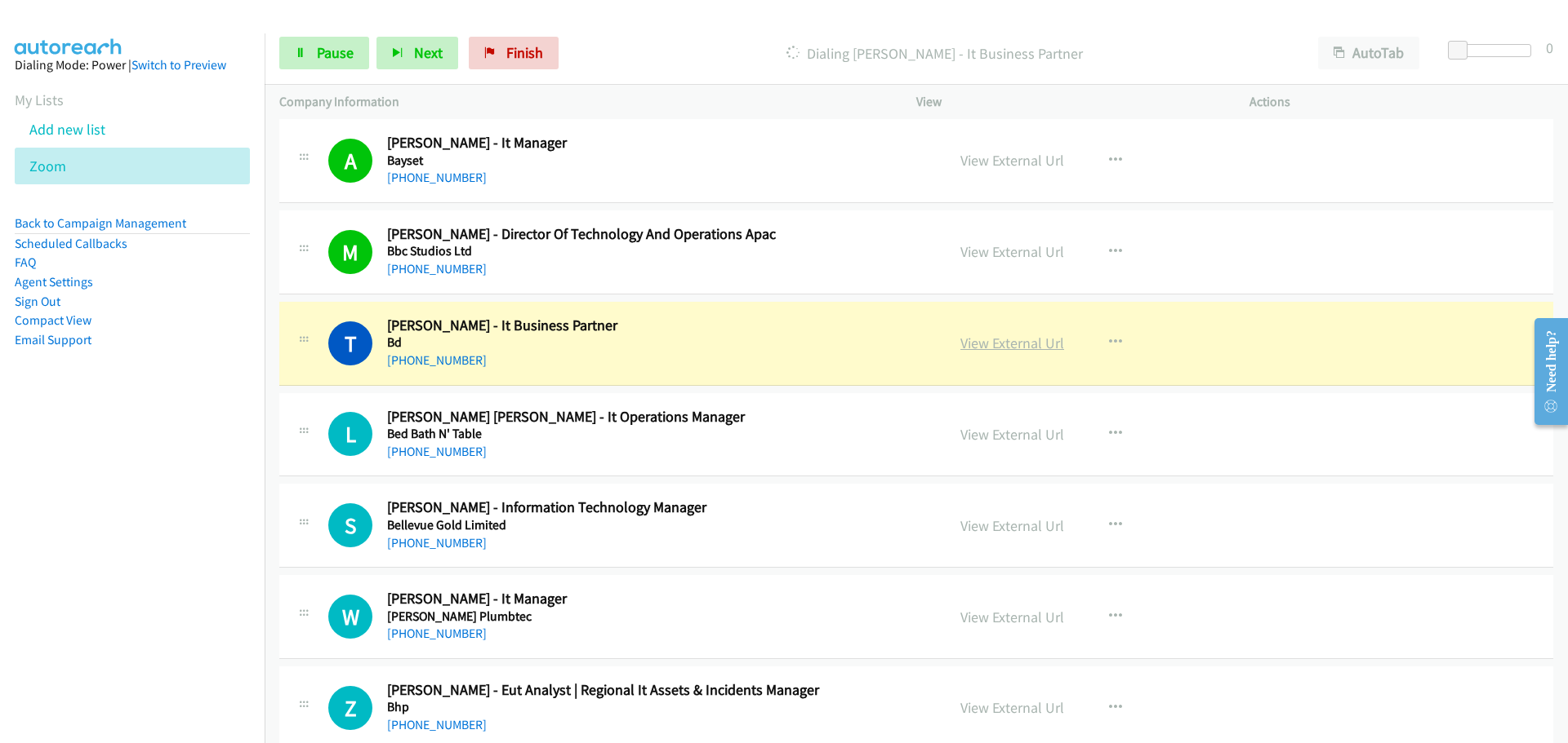
click at [982, 343] on link "View External Url" at bounding box center [1011, 343] width 104 height 19
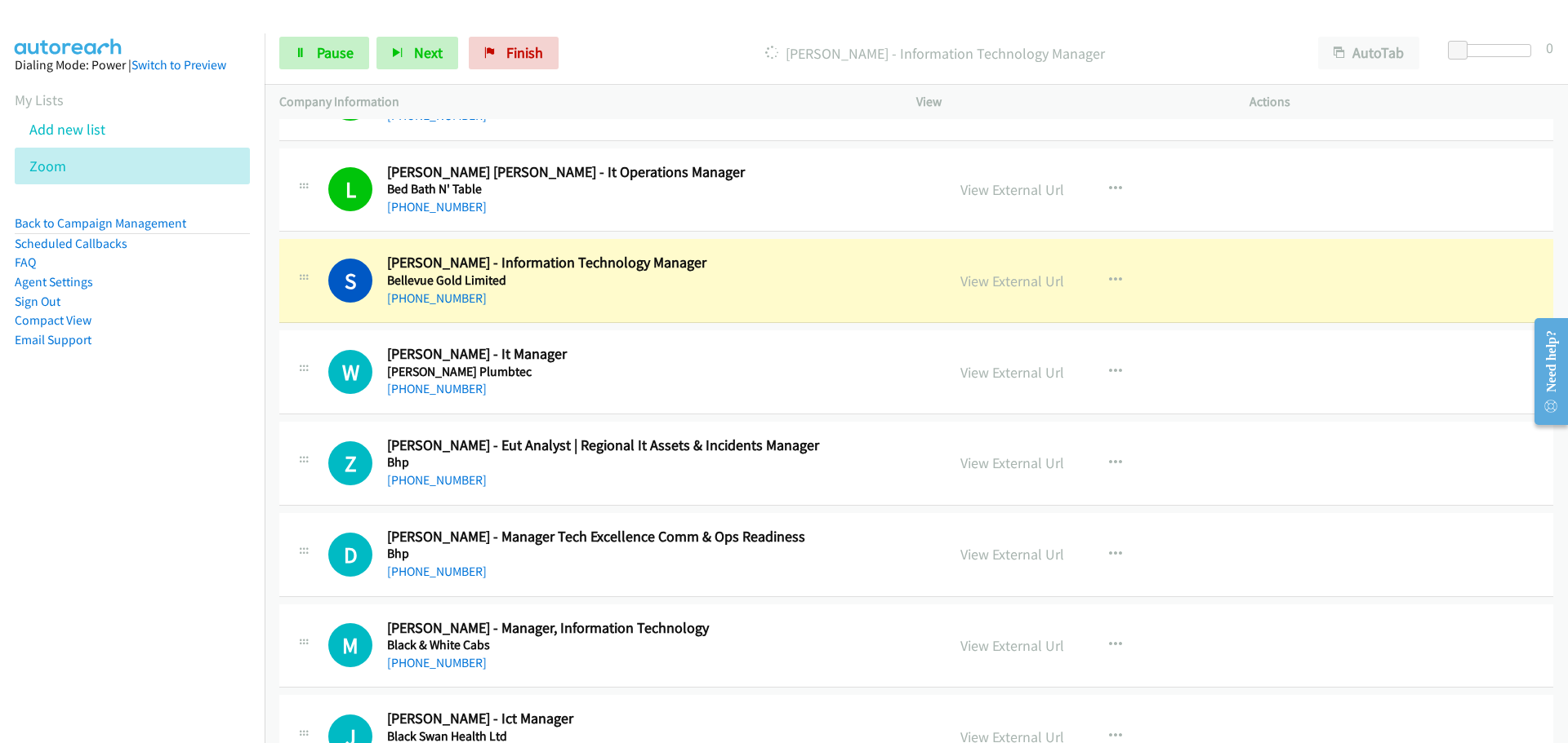
scroll to position [4488, 0]
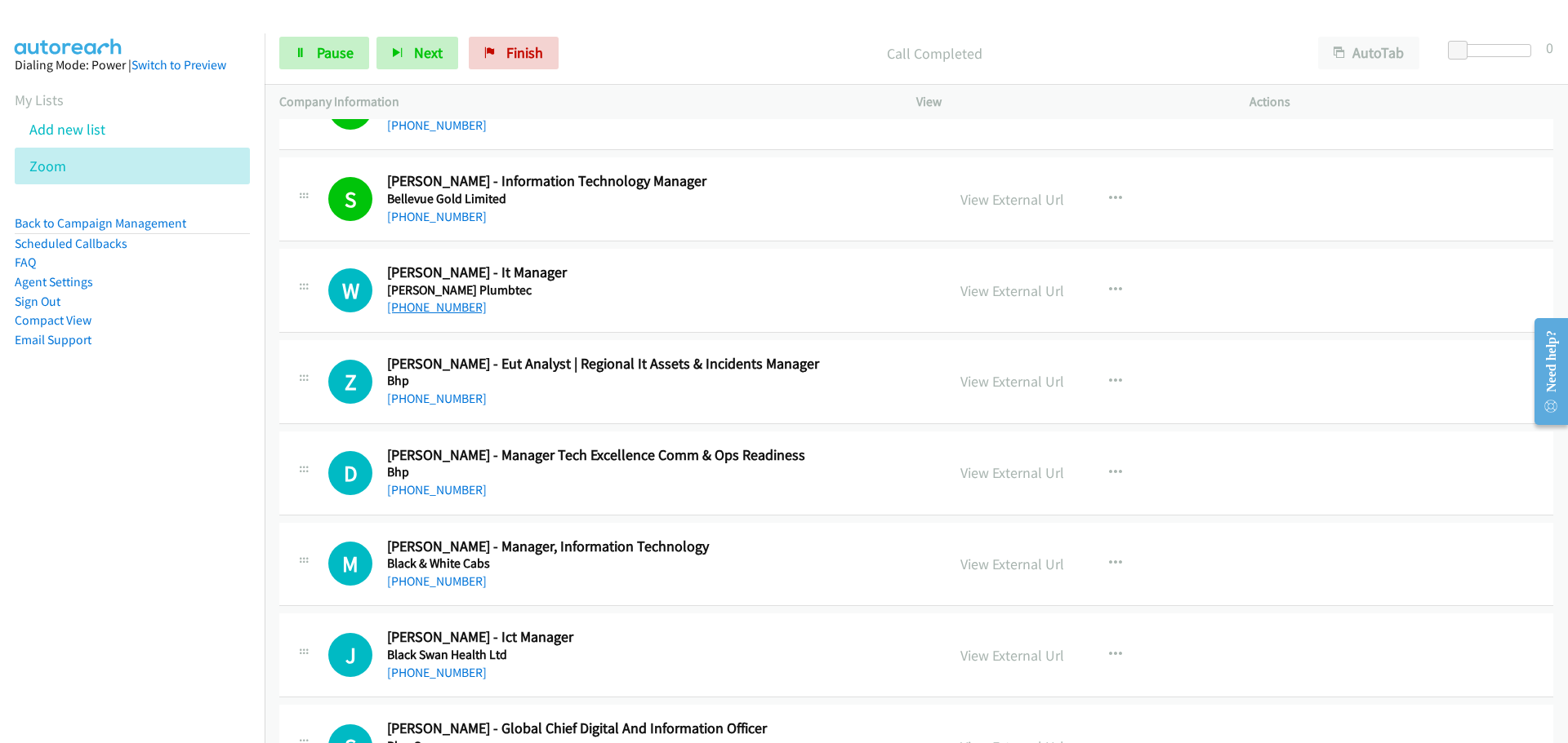
click at [465, 304] on link "[PHONE_NUMBER]" at bounding box center [437, 307] width 99 height 15
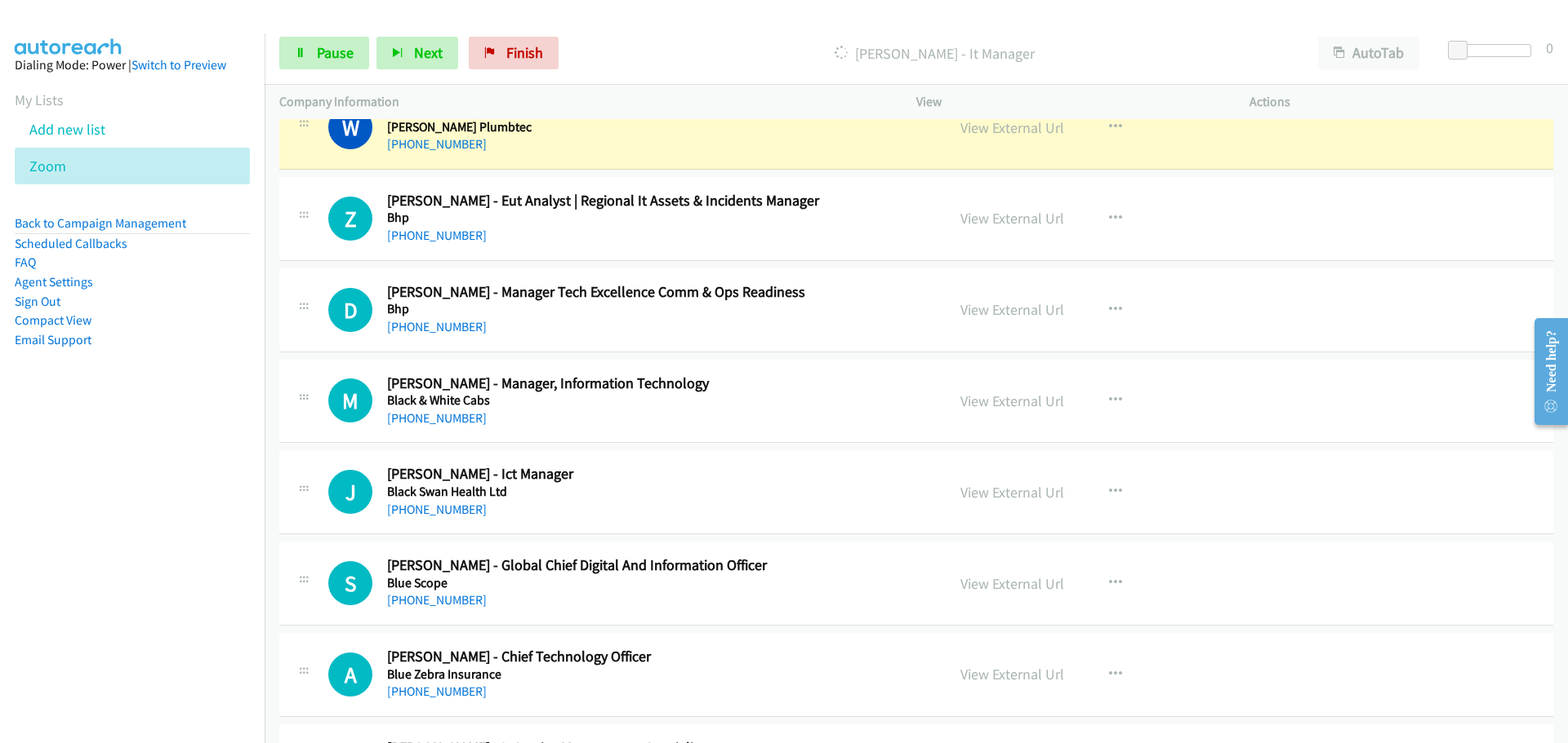
scroll to position [4570, 0]
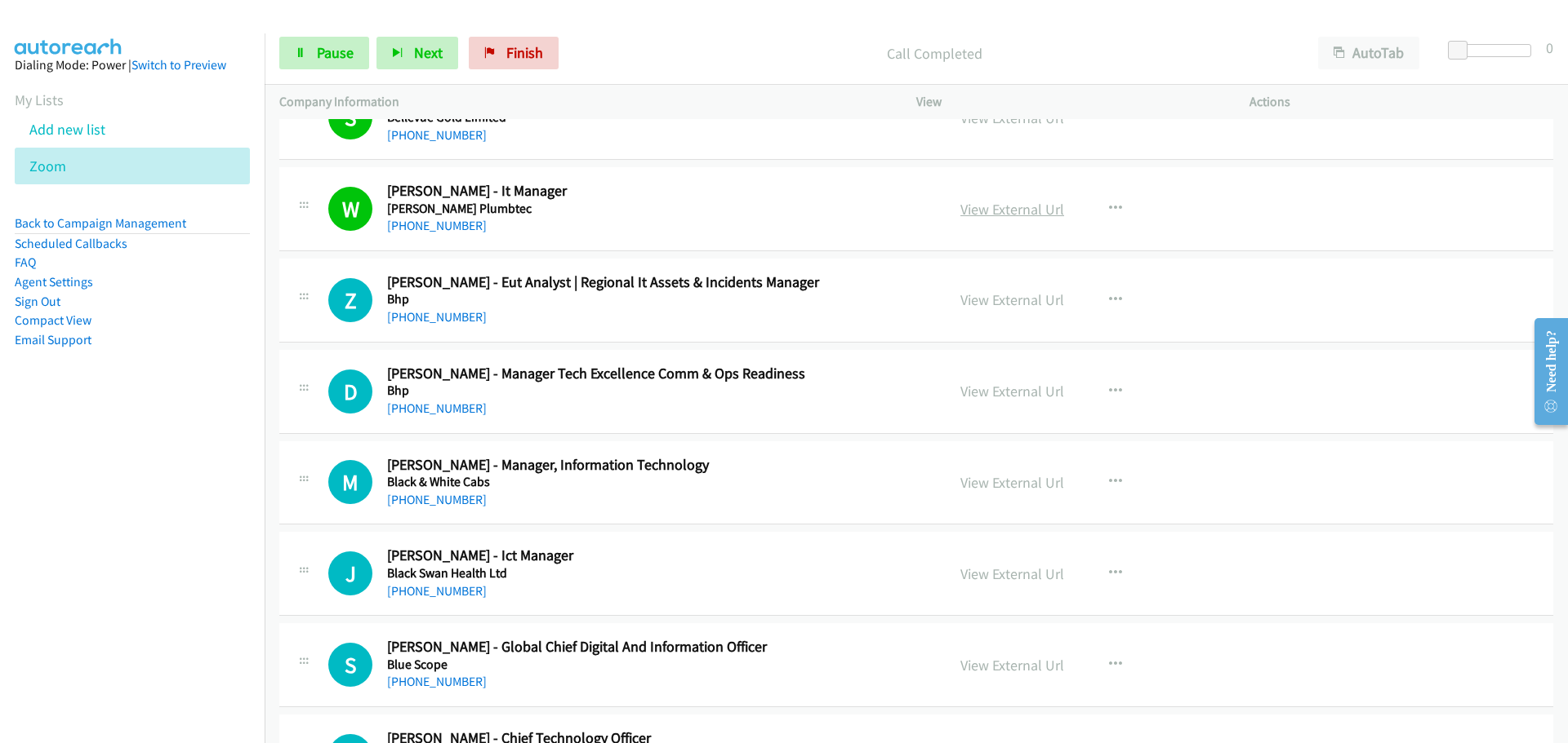
click at [1035, 214] on link "View External Url" at bounding box center [1011, 209] width 104 height 19
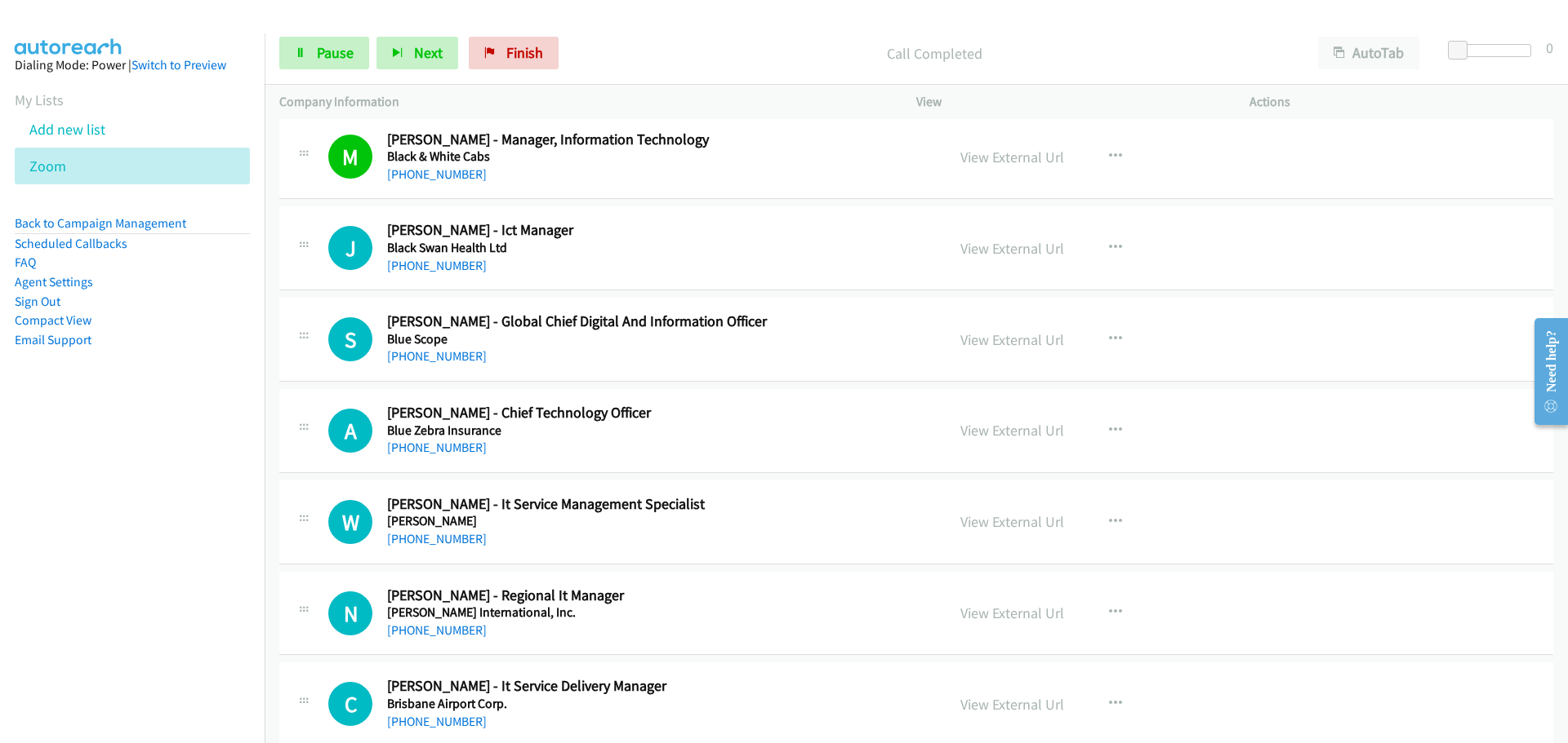
scroll to position [4896, 0]
click at [440, 359] on link "[PHONE_NUMBER]" at bounding box center [437, 355] width 99 height 15
click at [452, 443] on link "[PHONE_NUMBER]" at bounding box center [437, 446] width 99 height 15
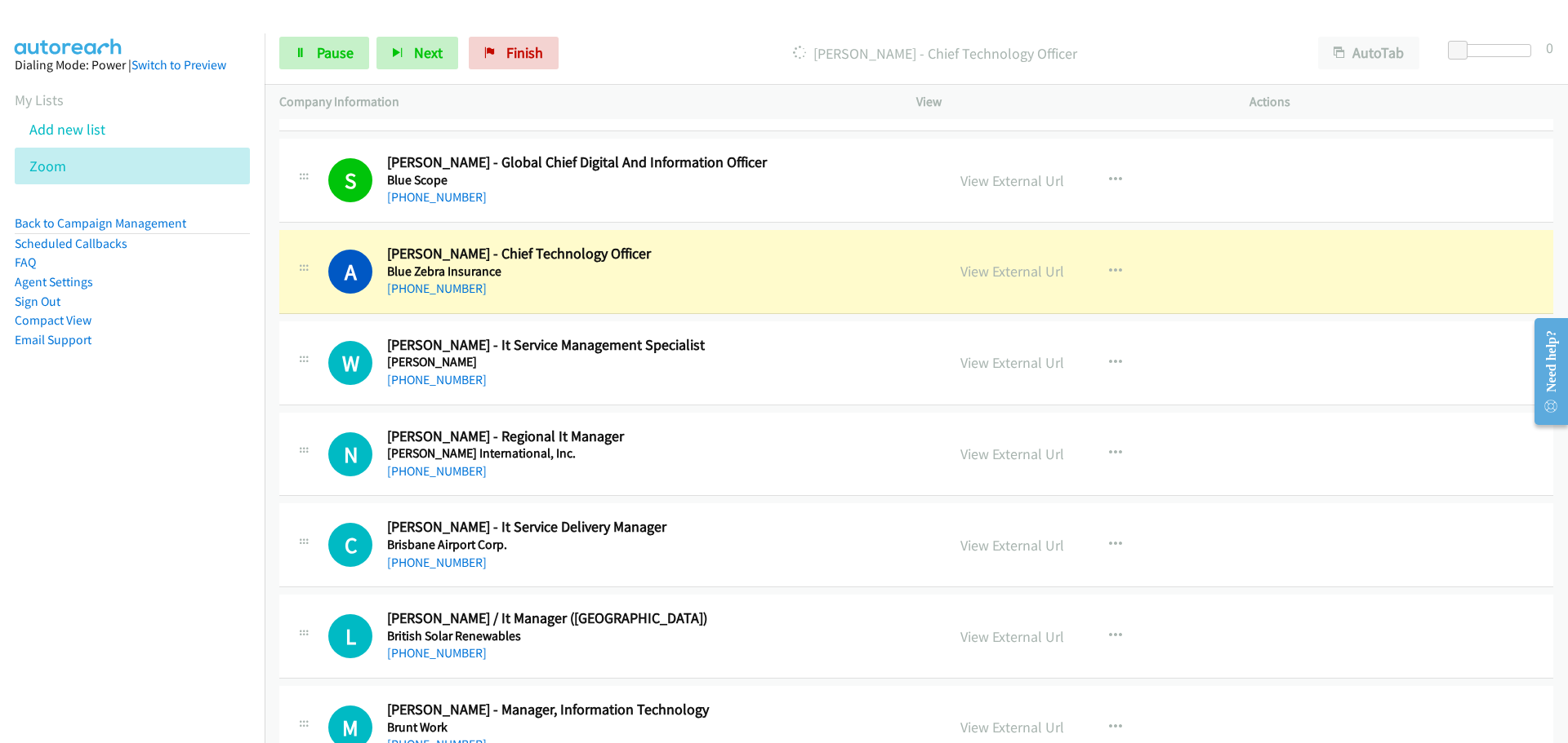
scroll to position [5059, 0]
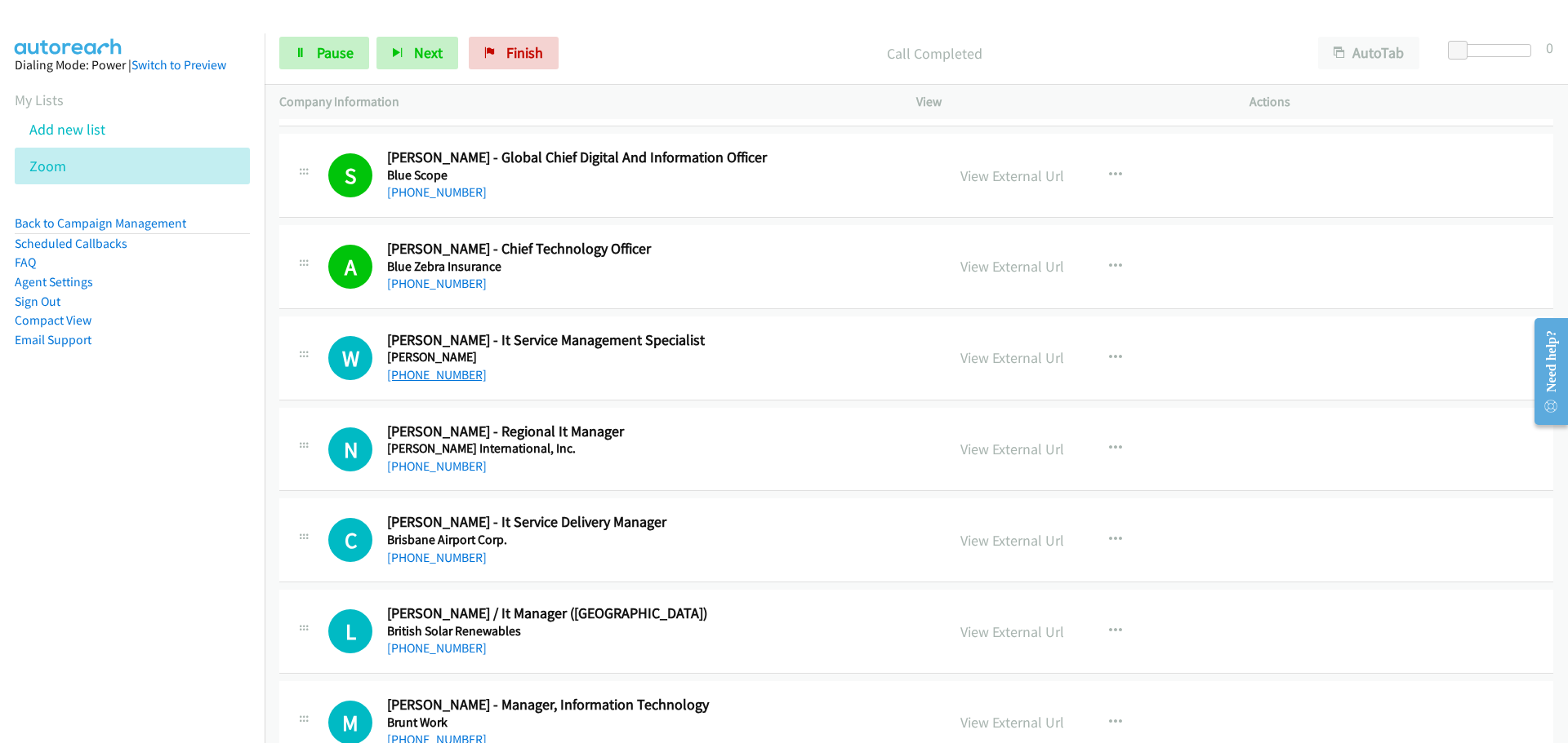
click at [432, 368] on link "[PHONE_NUMBER]" at bounding box center [437, 374] width 99 height 15
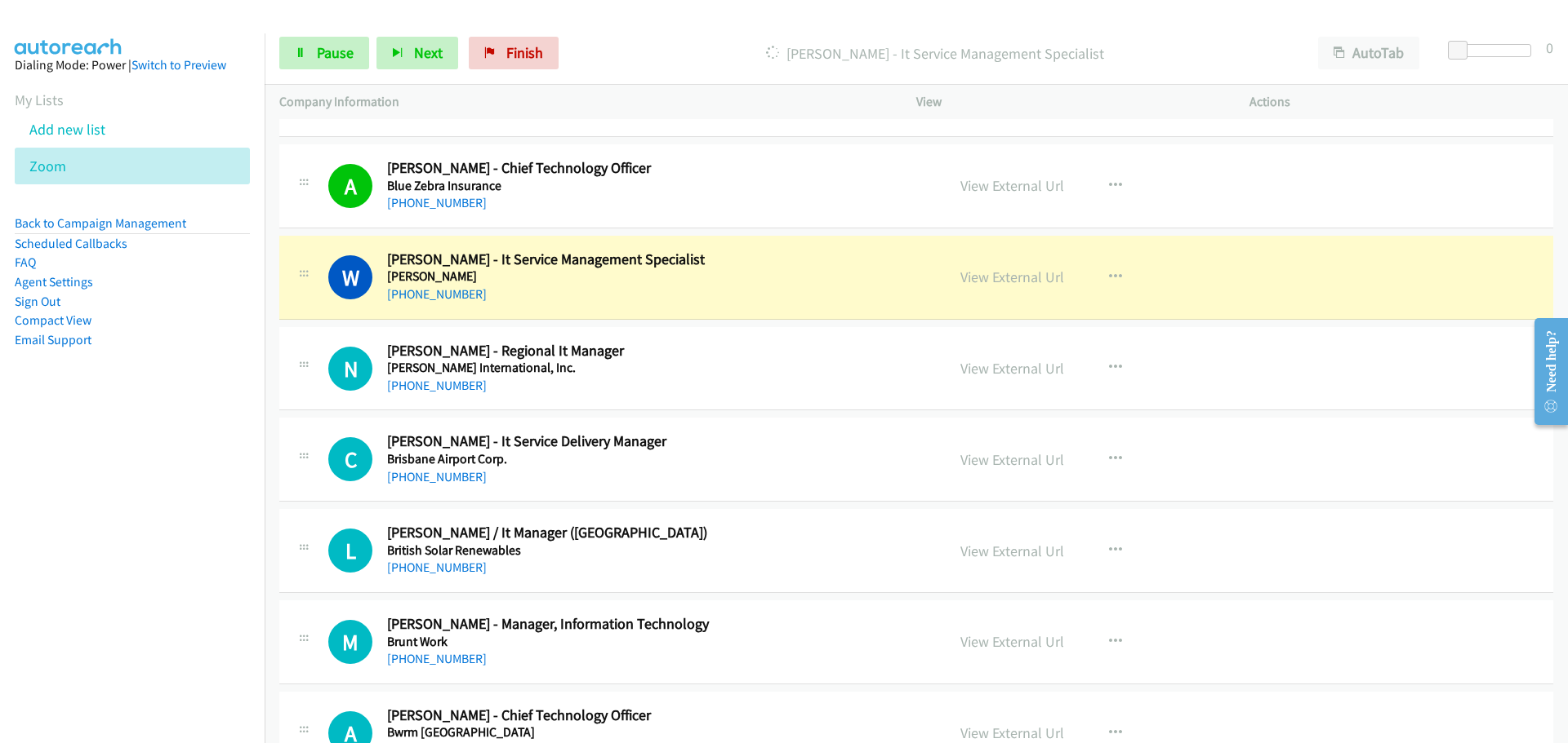
scroll to position [5223, 0]
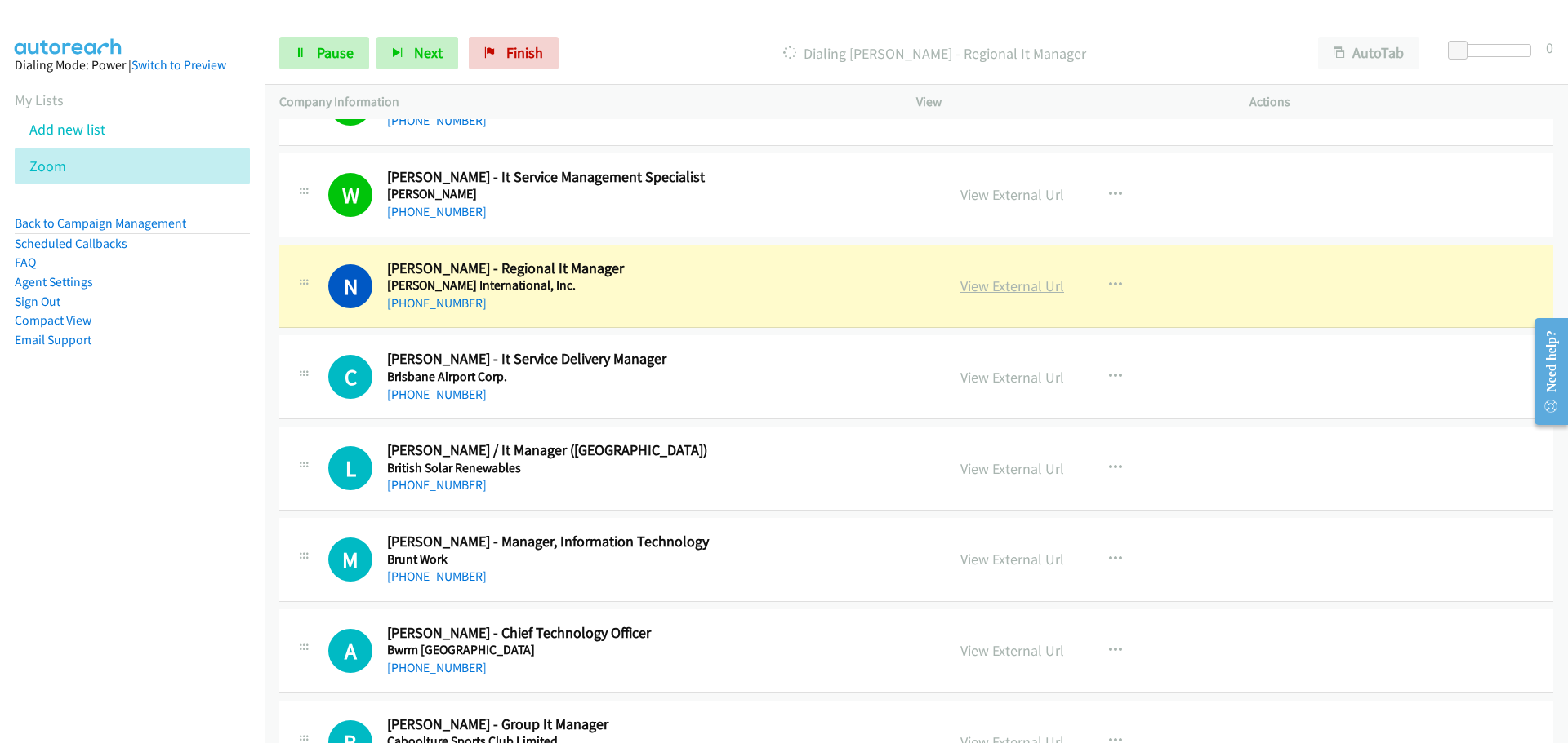
click at [983, 288] on link "View External Url" at bounding box center [1011, 286] width 104 height 19
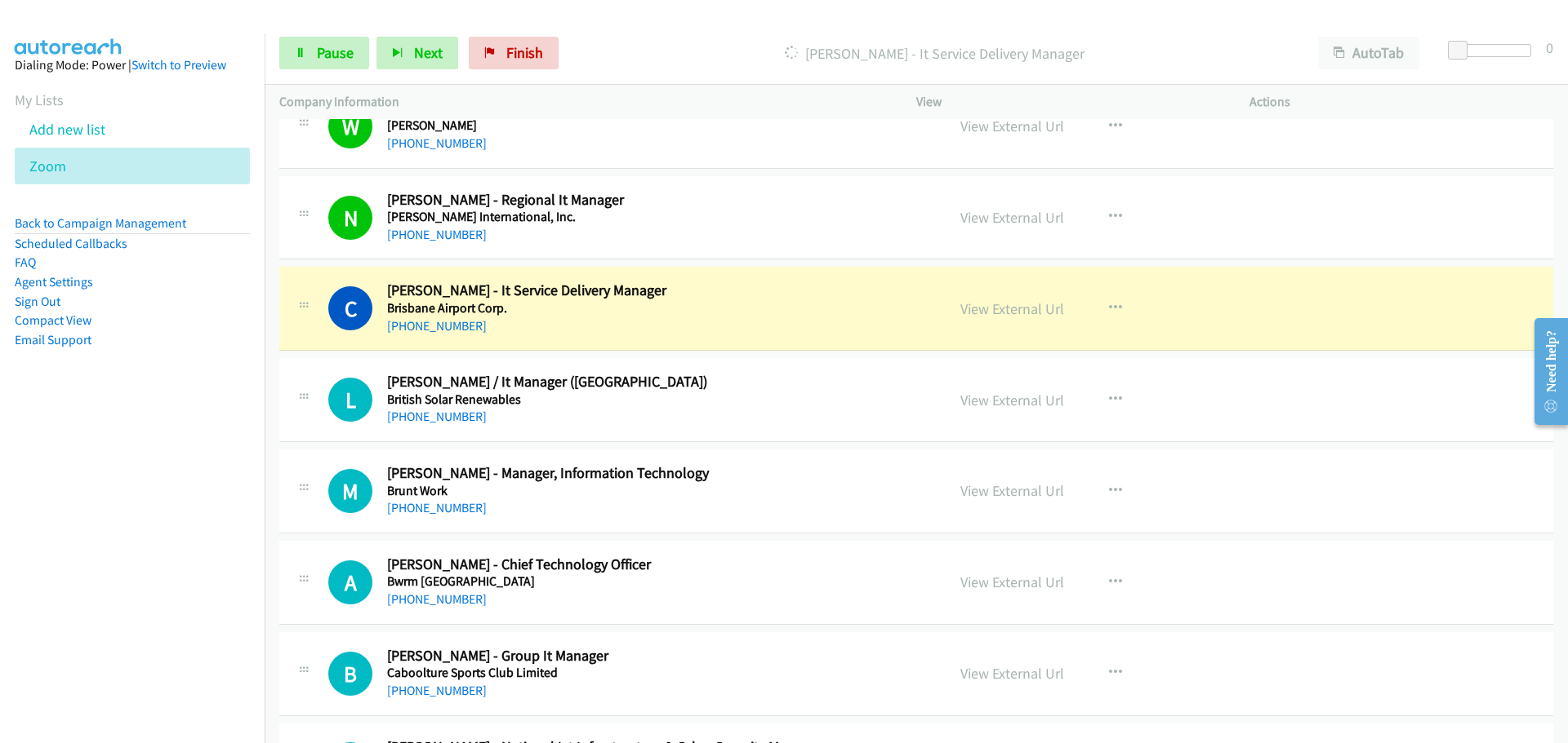
scroll to position [5386, 0]
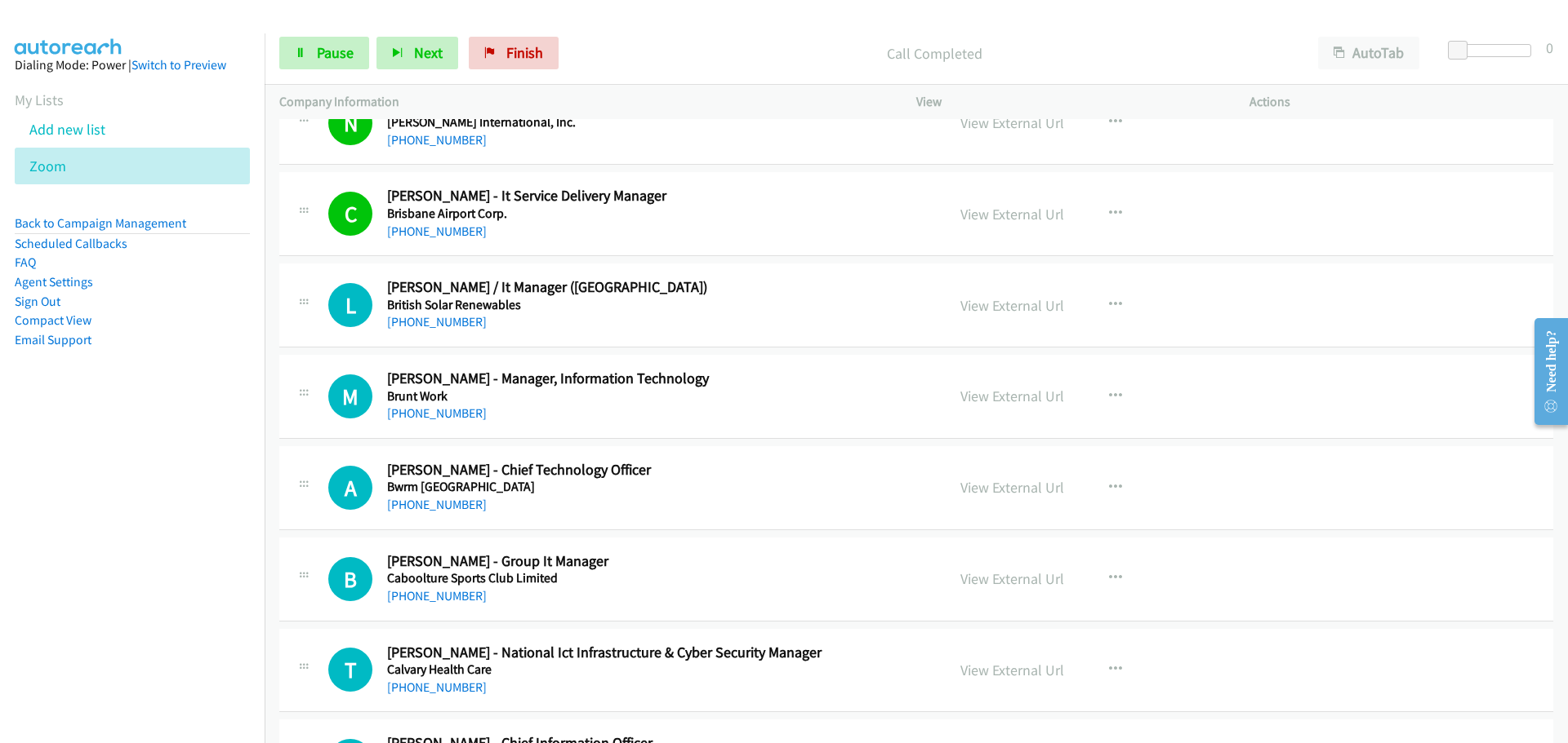
click at [446, 316] on link "[PHONE_NUMBER]" at bounding box center [437, 321] width 99 height 15
click at [422, 415] on link "[PHONE_NUMBER]" at bounding box center [437, 413] width 99 height 15
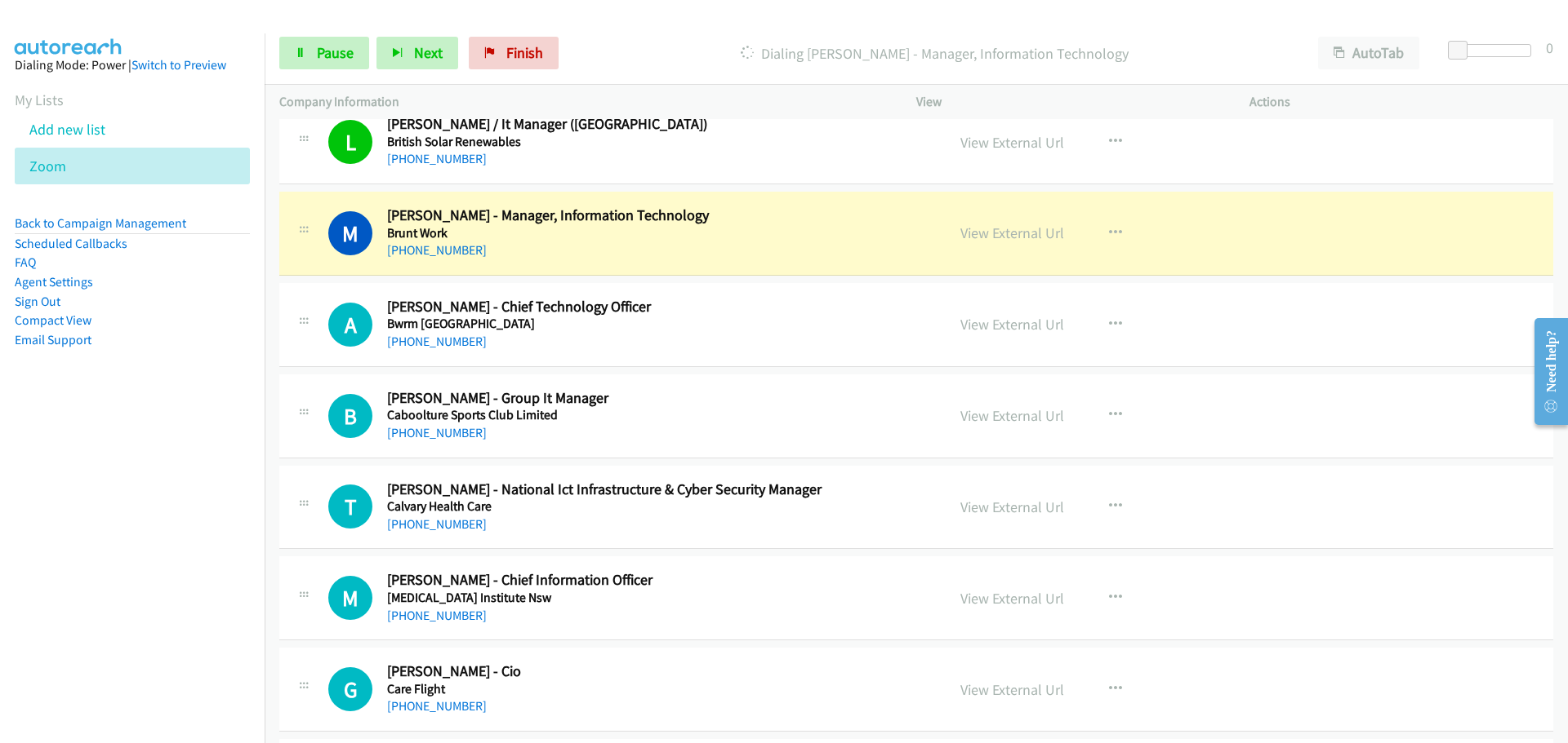
scroll to position [5630, 0]
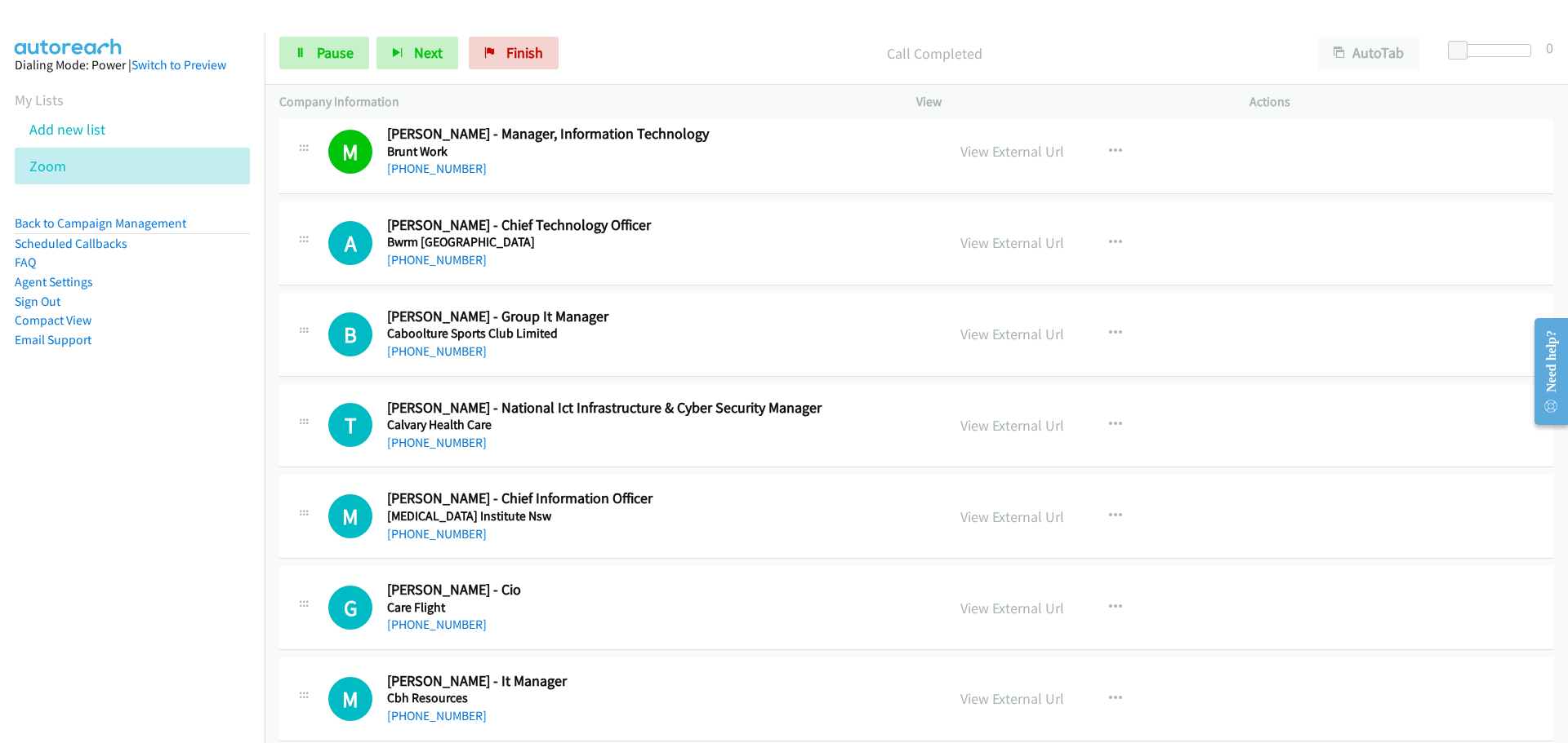
click at [461, 251] on div "[PHONE_NUMBER]" at bounding box center [656, 261] width 538 height 20
click at [459, 261] on link "[PHONE_NUMBER]" at bounding box center [437, 260] width 99 height 15
click at [425, 347] on link "[PHONE_NUMBER]" at bounding box center [437, 351] width 99 height 15
drag, startPoint x: 398, startPoint y: 443, endPoint x: 1381, endPoint y: 410, distance: 983.6
click at [398, 443] on link "[PHONE_NUMBER]" at bounding box center [437, 442] width 99 height 15
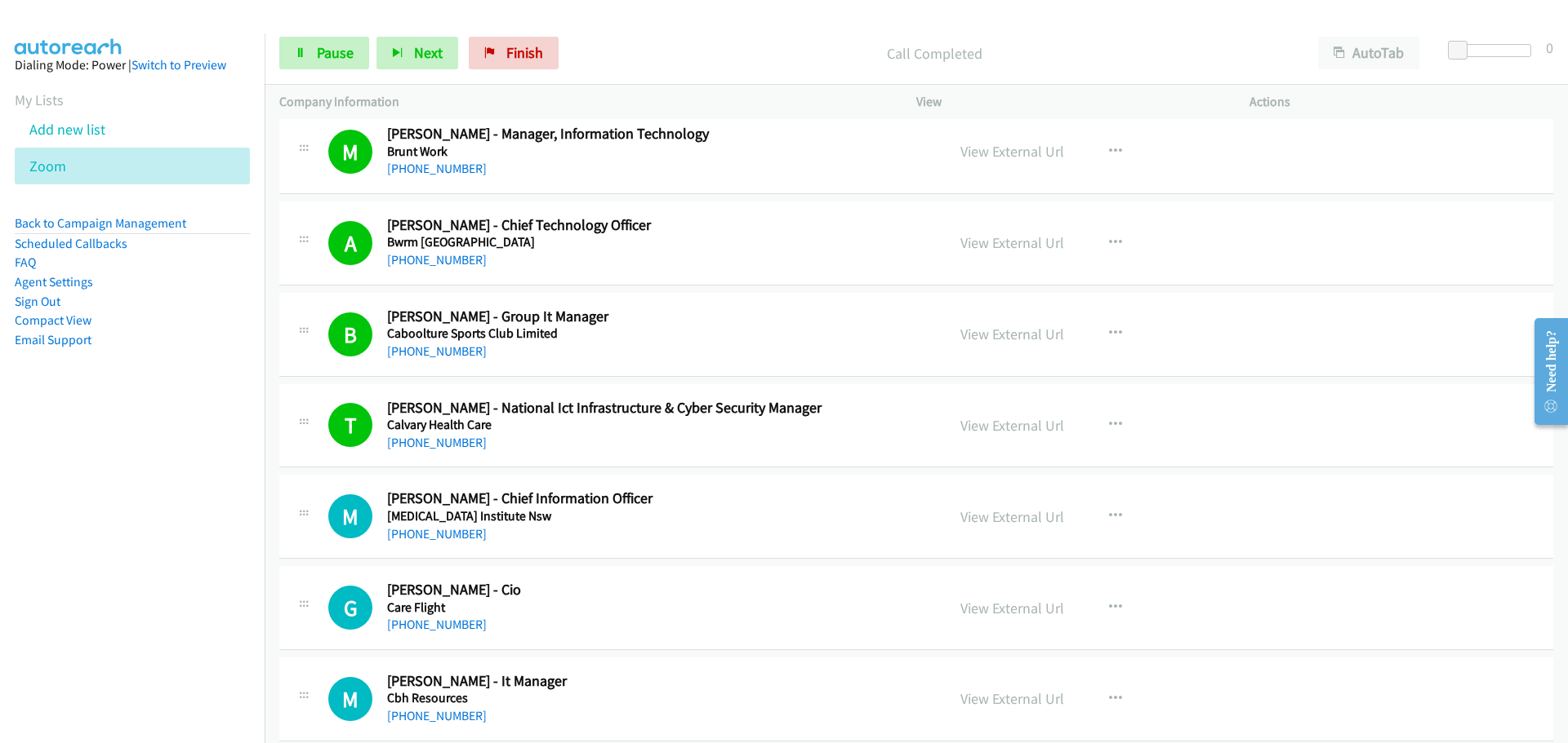
drag, startPoint x: 431, startPoint y: 529, endPoint x: 967, endPoint y: 528, distance: 536.0
click at [431, 529] on link "[PHONE_NUMBER]" at bounding box center [437, 534] width 99 height 15
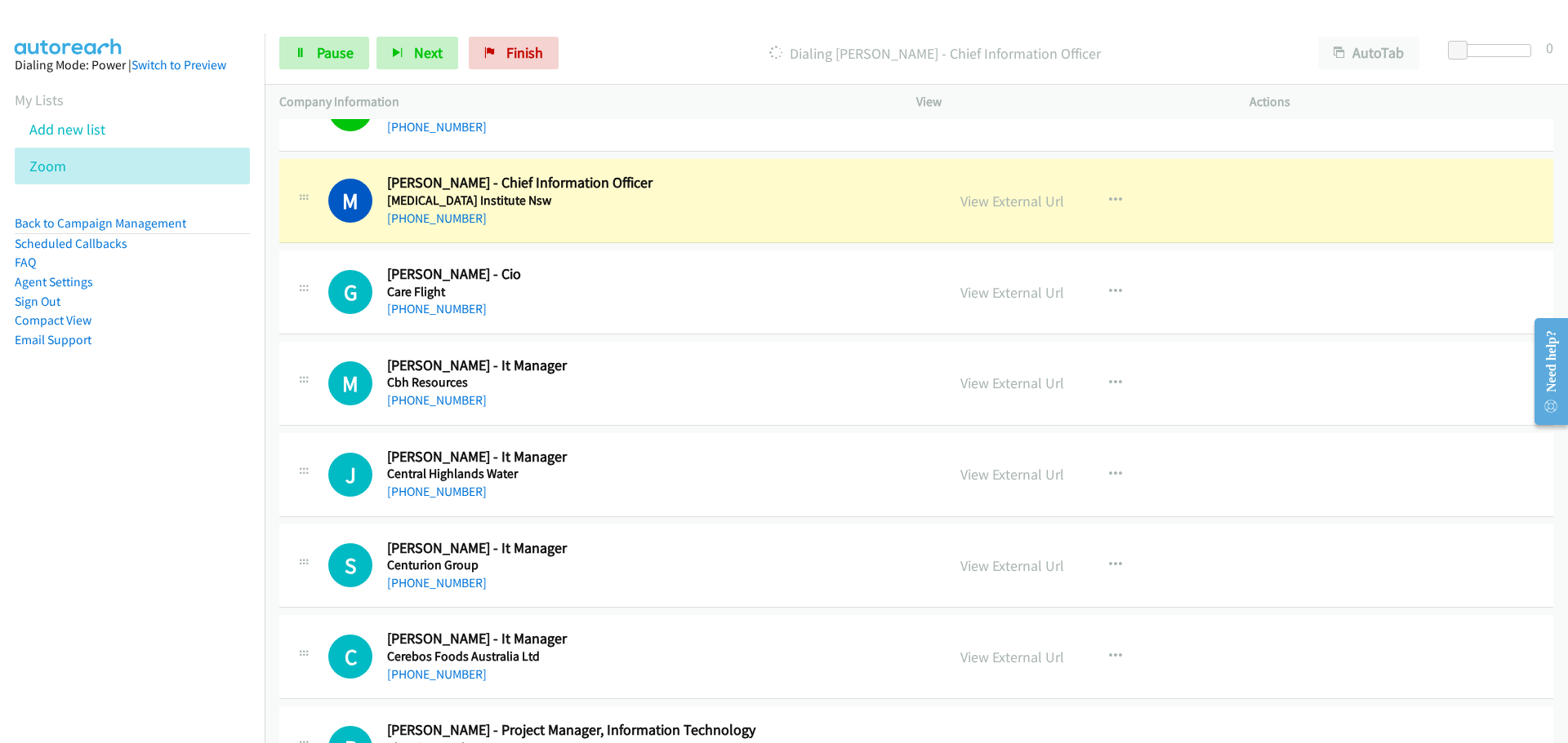
scroll to position [5957, 0]
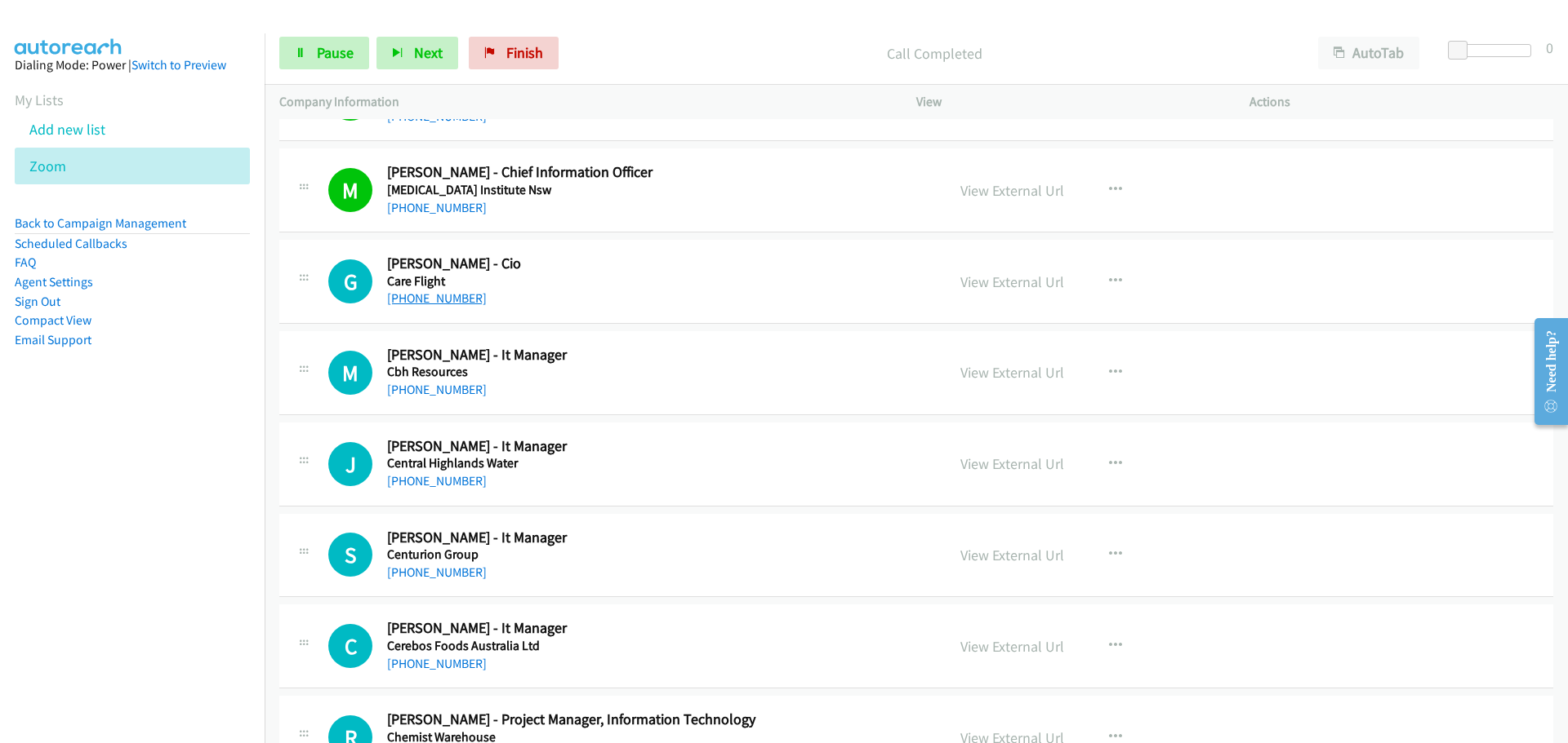
click at [418, 300] on link "[PHONE_NUMBER]" at bounding box center [437, 298] width 99 height 15
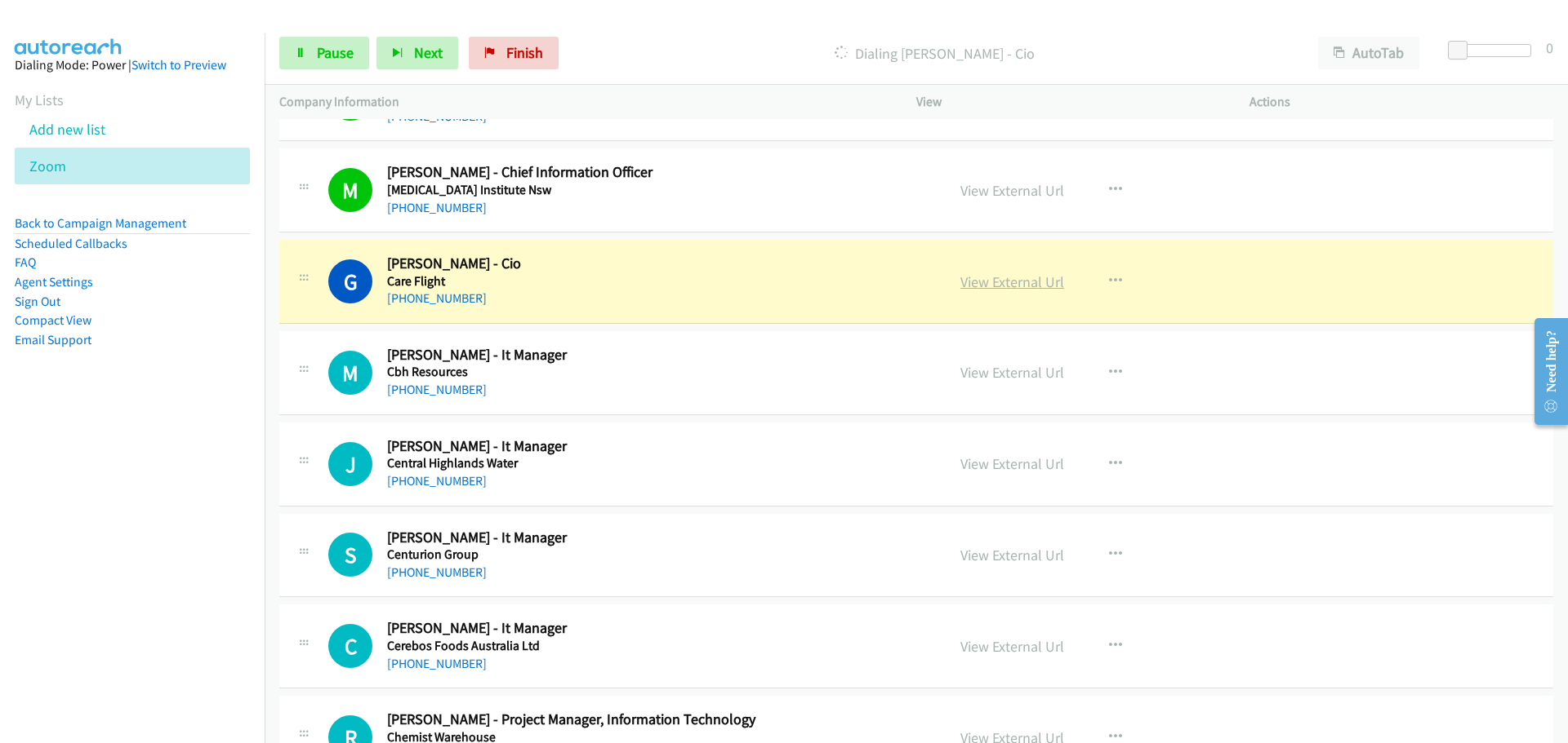
click at [989, 279] on link "View External Url" at bounding box center [1011, 281] width 104 height 19
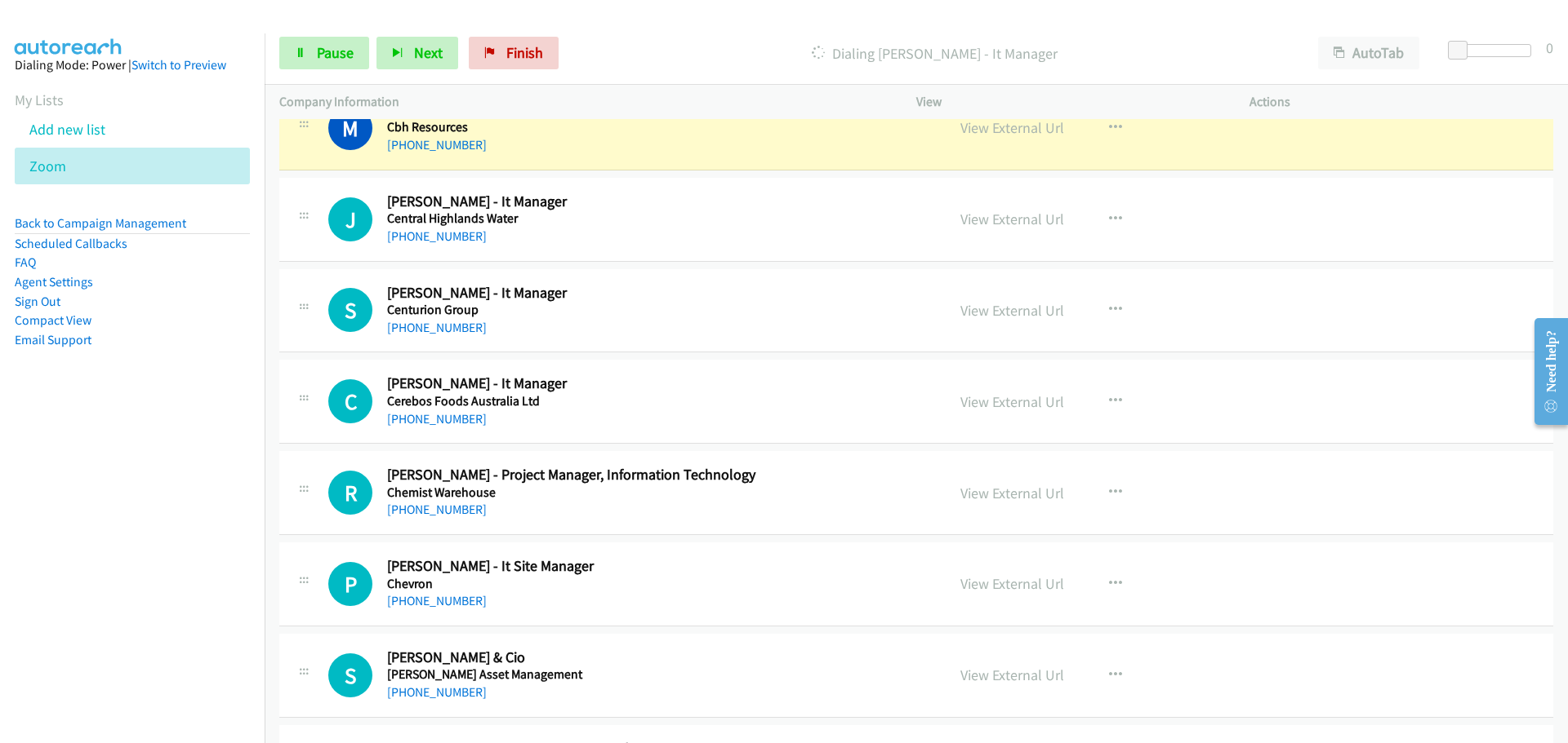
scroll to position [6120, 0]
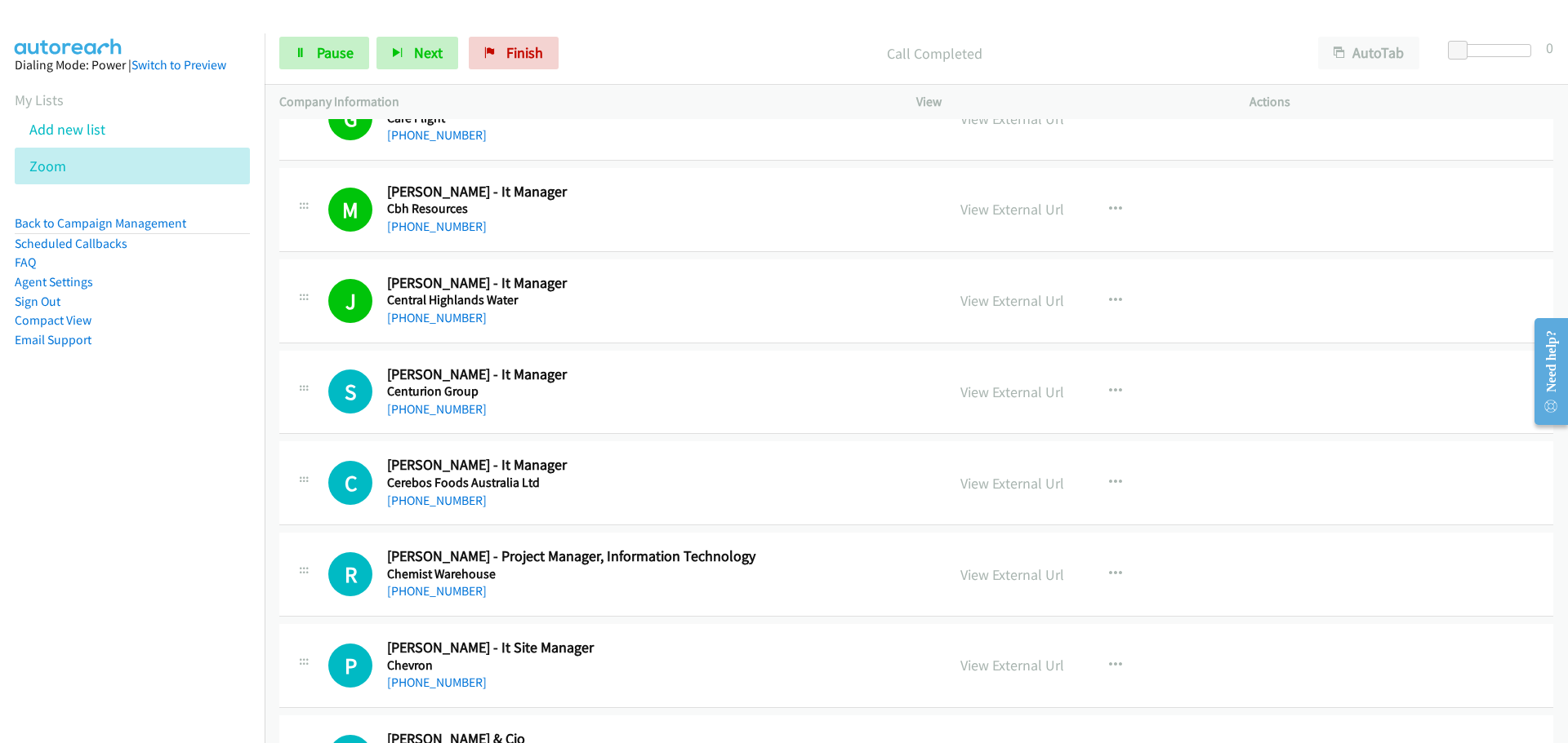
drag, startPoint x: 442, startPoint y: 408, endPoint x: 982, endPoint y: 417, distance: 540.1
click at [442, 408] on link "[PHONE_NUMBER]" at bounding box center [437, 408] width 99 height 15
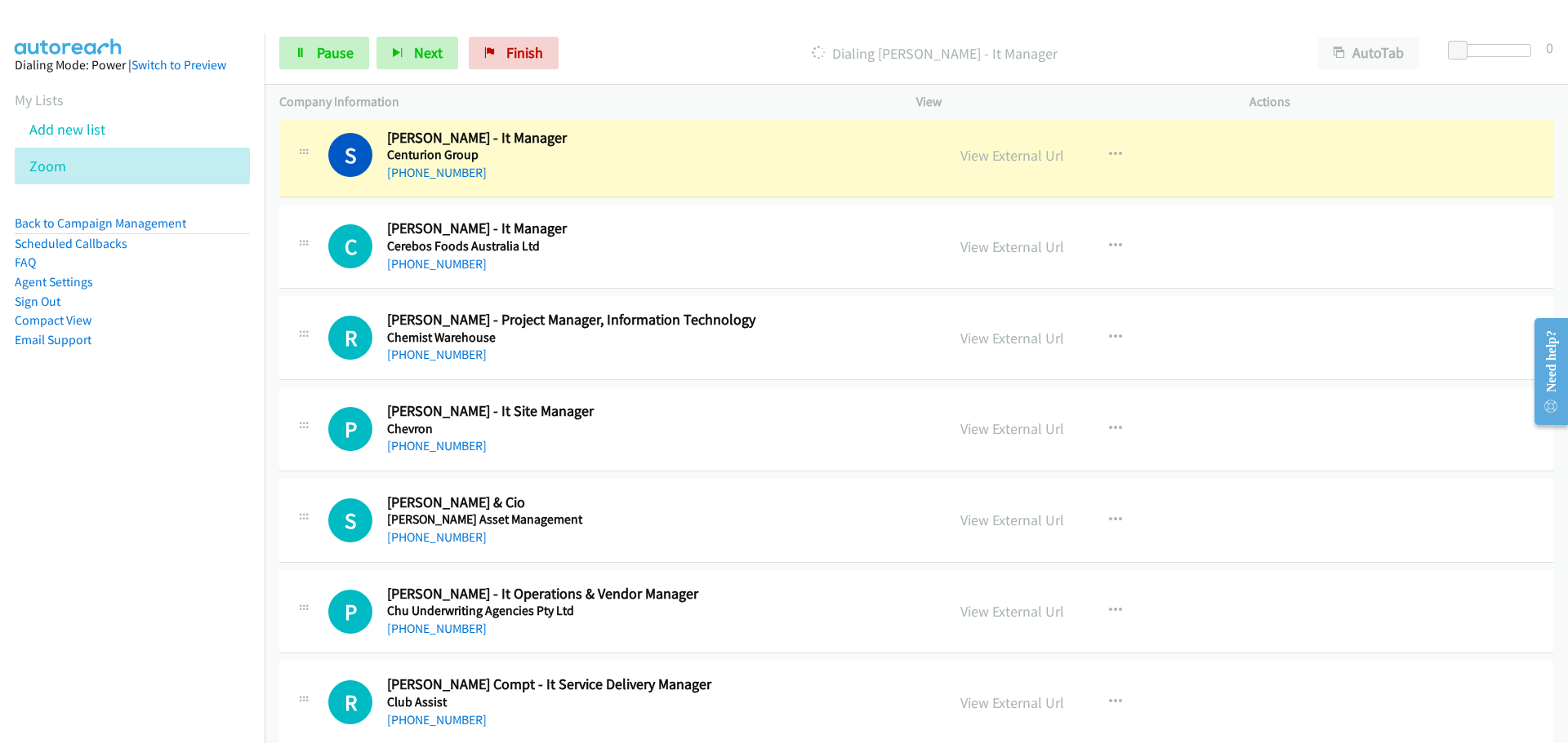
scroll to position [6365, 0]
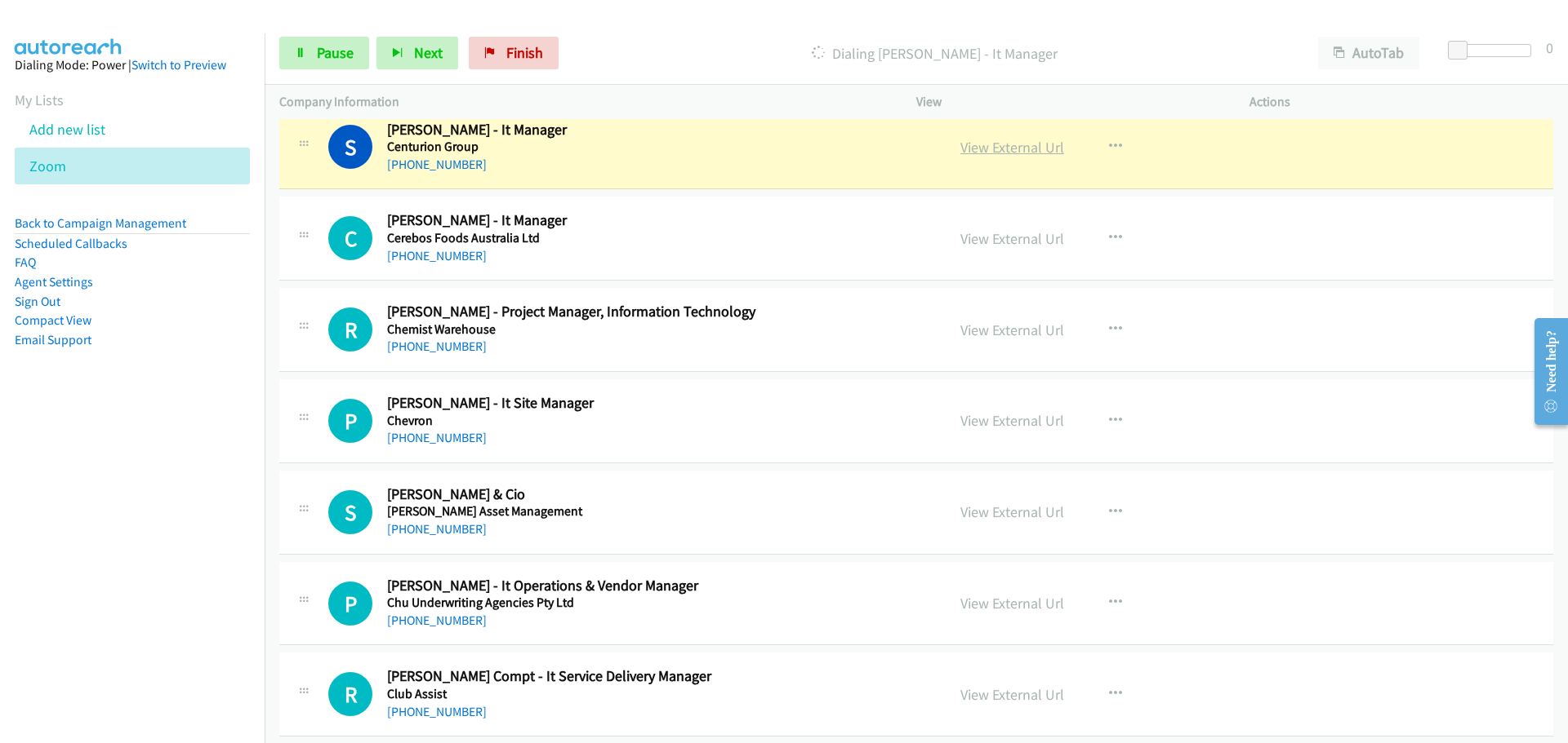
click at [1017, 145] on link "View External Url" at bounding box center [1011, 147] width 104 height 19
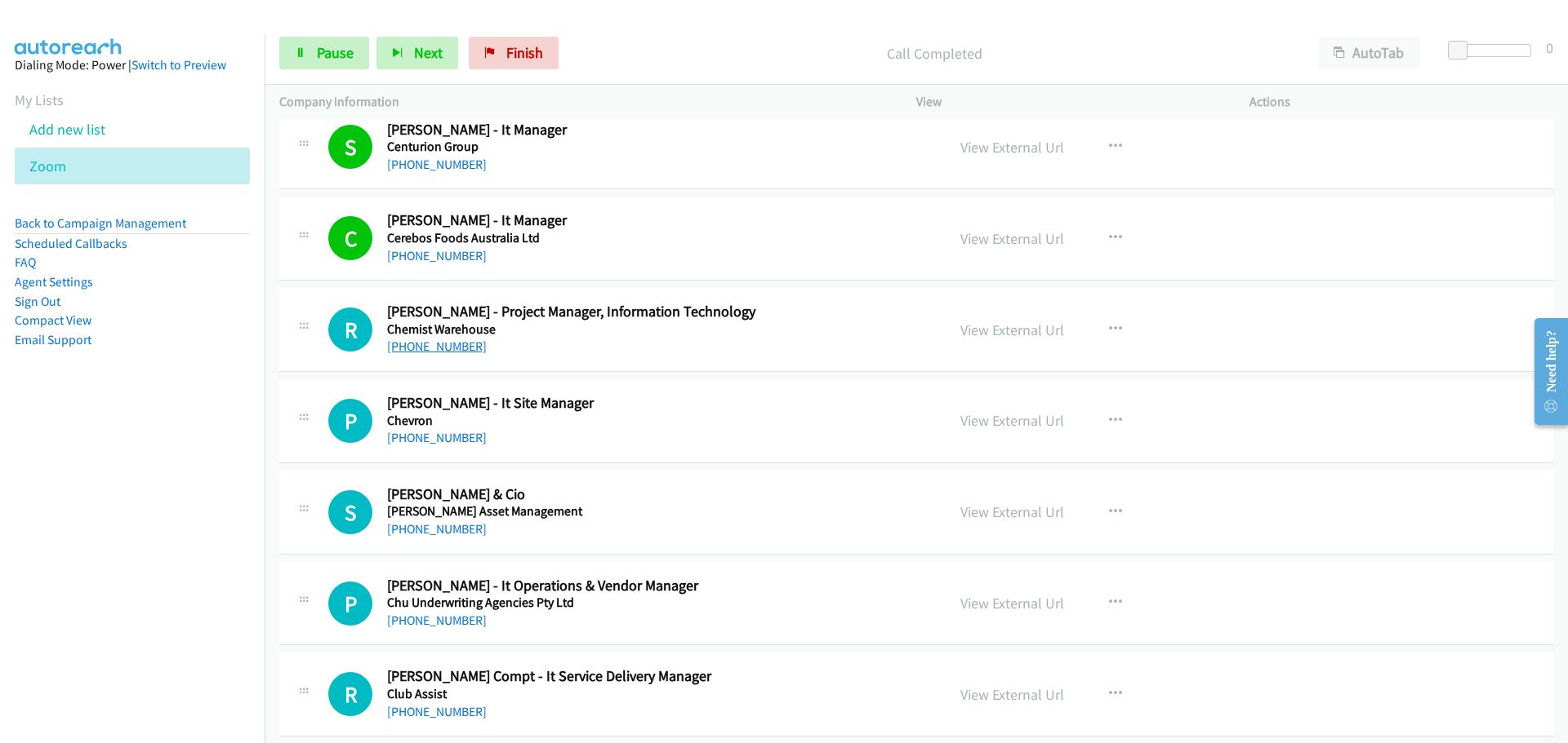
click at [408, 349] on link "[PHONE_NUMBER]" at bounding box center [437, 346] width 99 height 15
click at [415, 436] on link "[PHONE_NUMBER]" at bounding box center [437, 437] width 99 height 15
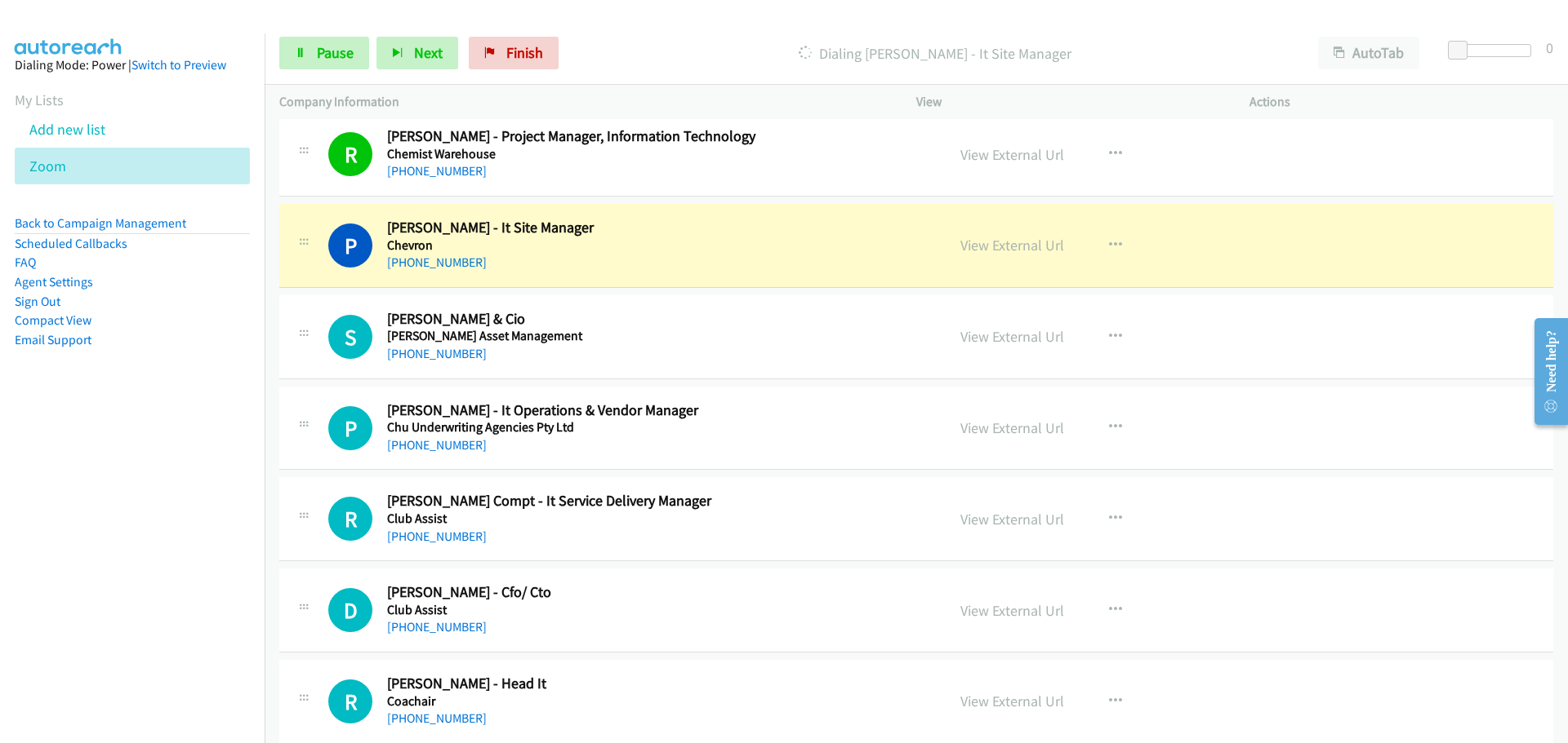
scroll to position [6528, 0]
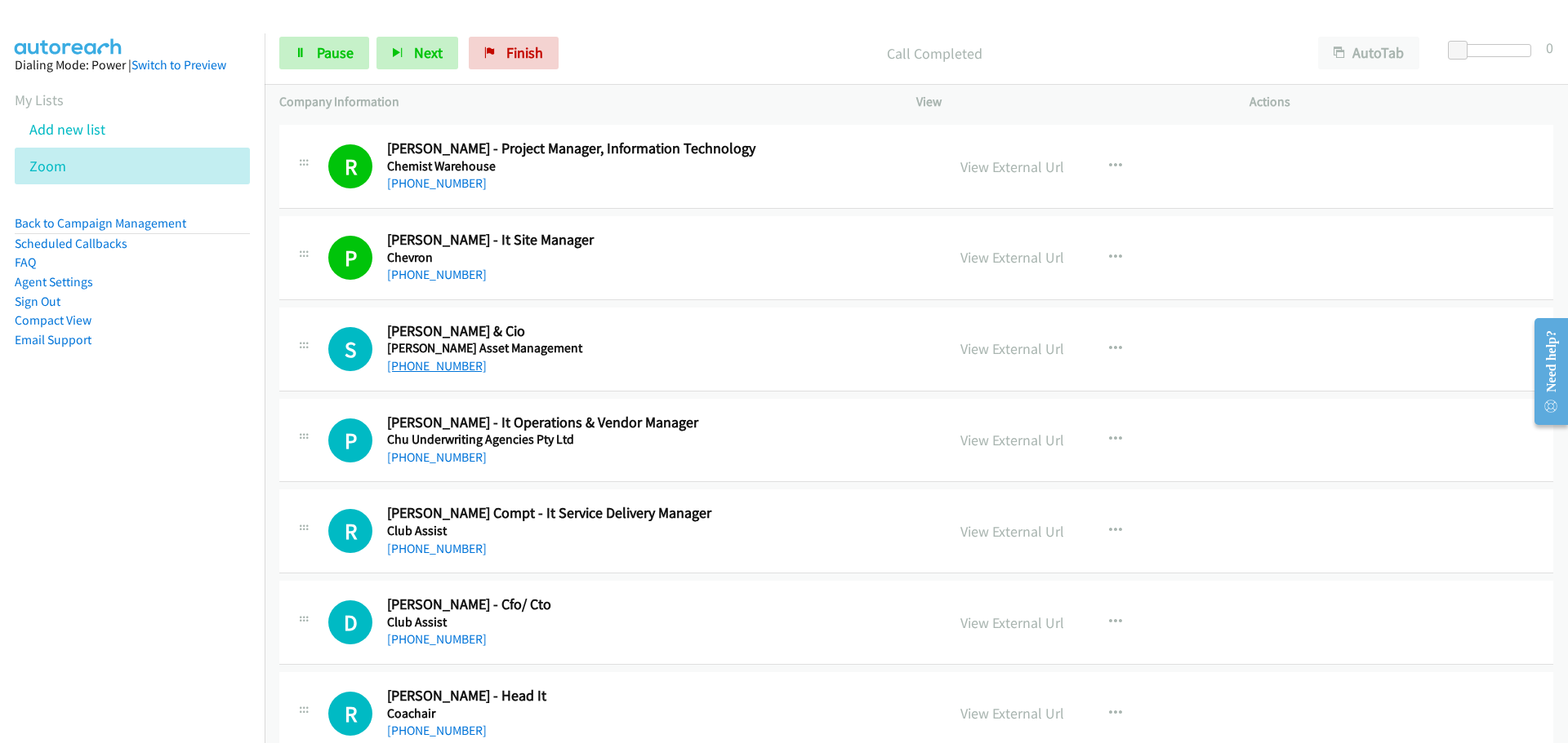
drag, startPoint x: 445, startPoint y: 366, endPoint x: 734, endPoint y: 375, distance: 289.1
click at [445, 366] on link "[PHONE_NUMBER]" at bounding box center [437, 365] width 99 height 15
click at [451, 458] on link "[PHONE_NUMBER]" at bounding box center [437, 457] width 99 height 15
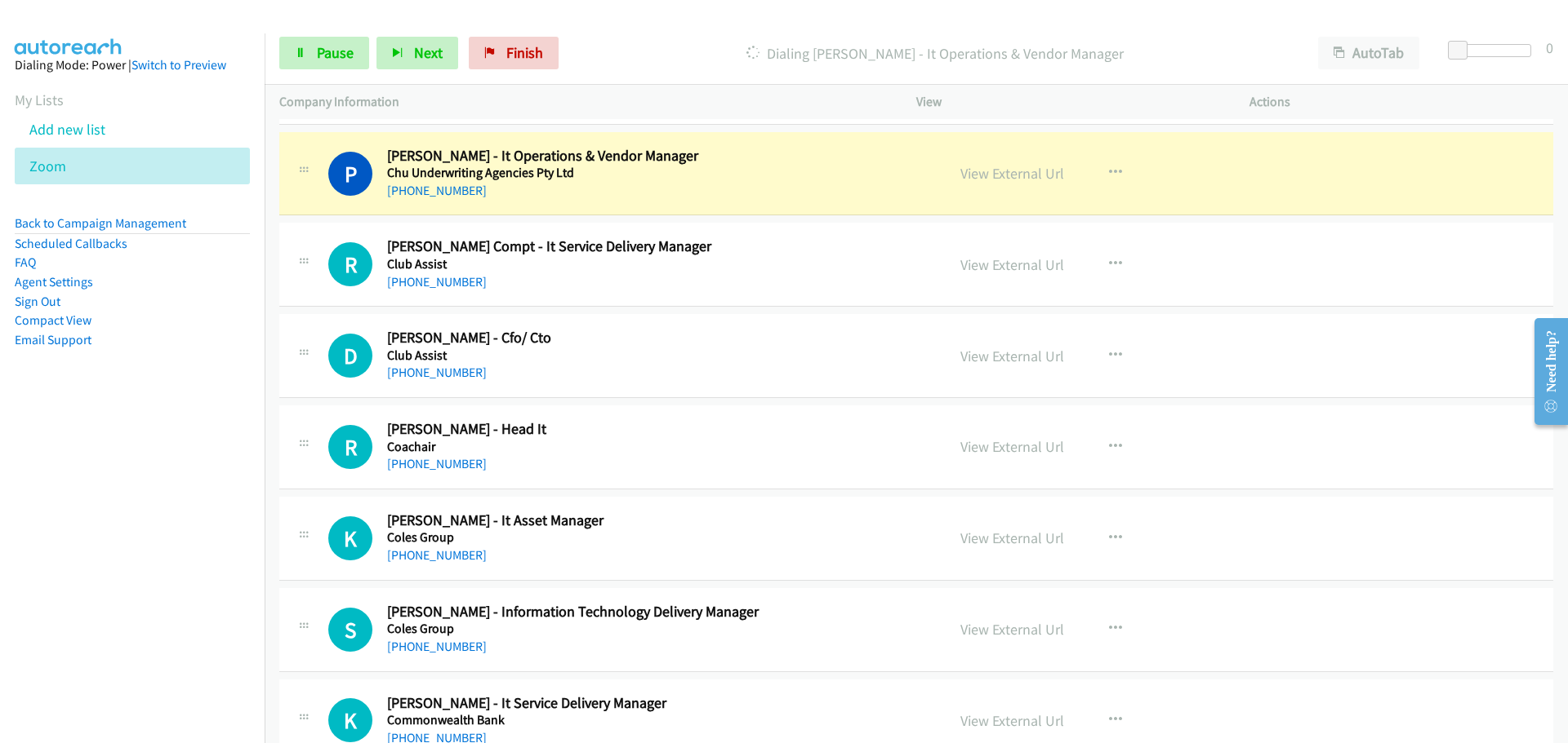
scroll to position [6773, 0]
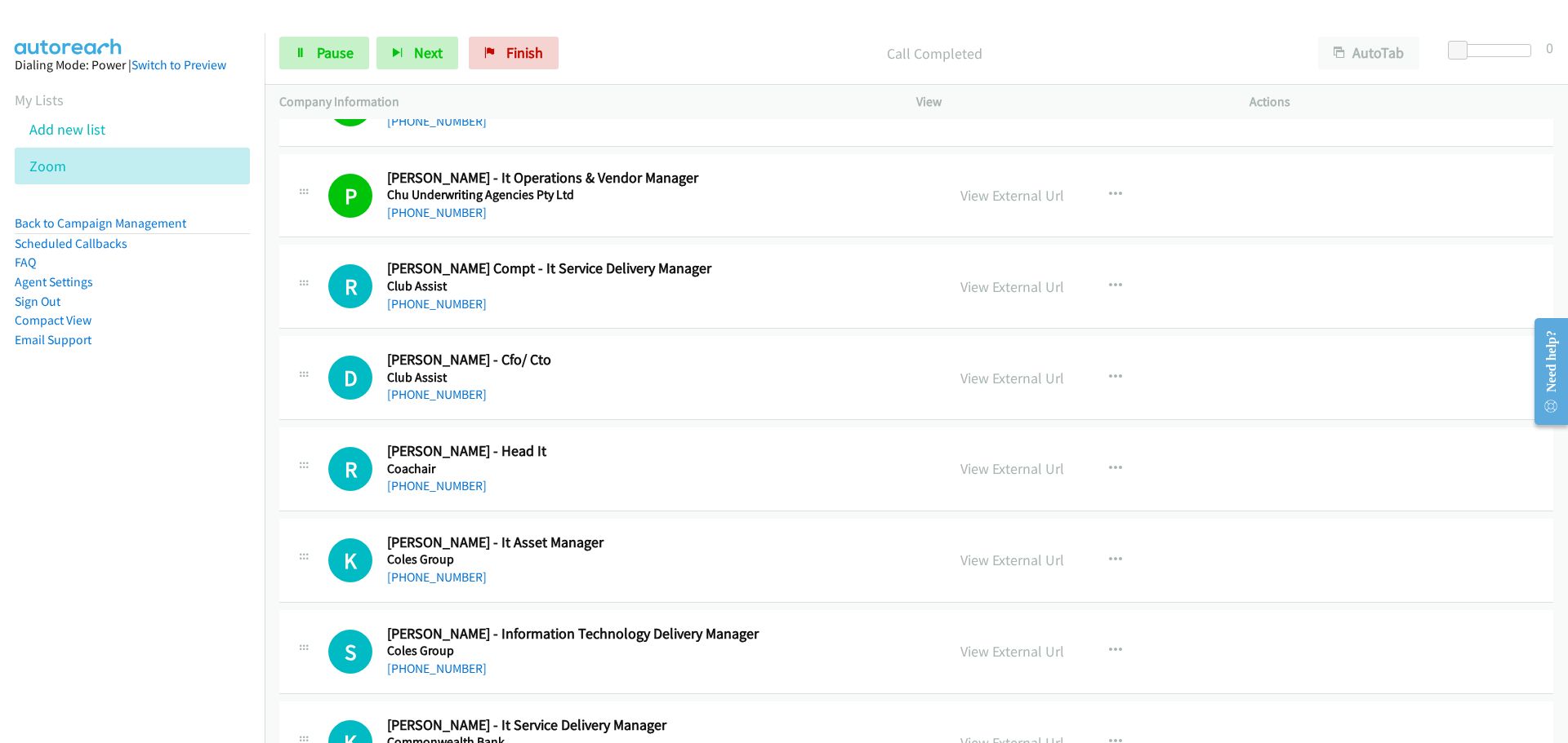
drag, startPoint x: 442, startPoint y: 303, endPoint x: 484, endPoint y: 301, distance: 42.0
click at [442, 303] on link "[PHONE_NUMBER]" at bounding box center [437, 304] width 99 height 15
click at [434, 390] on link "[PHONE_NUMBER]" at bounding box center [437, 394] width 99 height 15
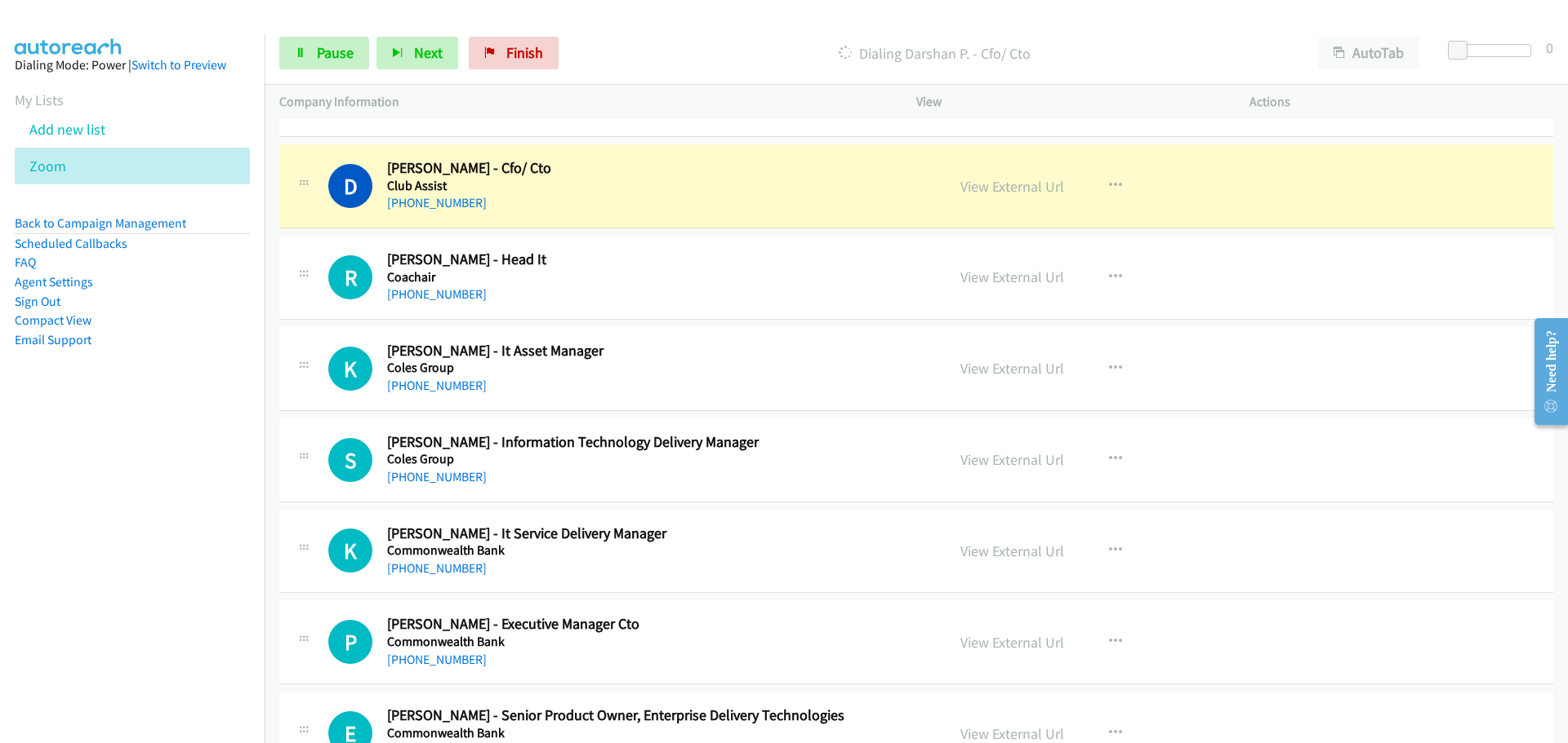
scroll to position [6936, 0]
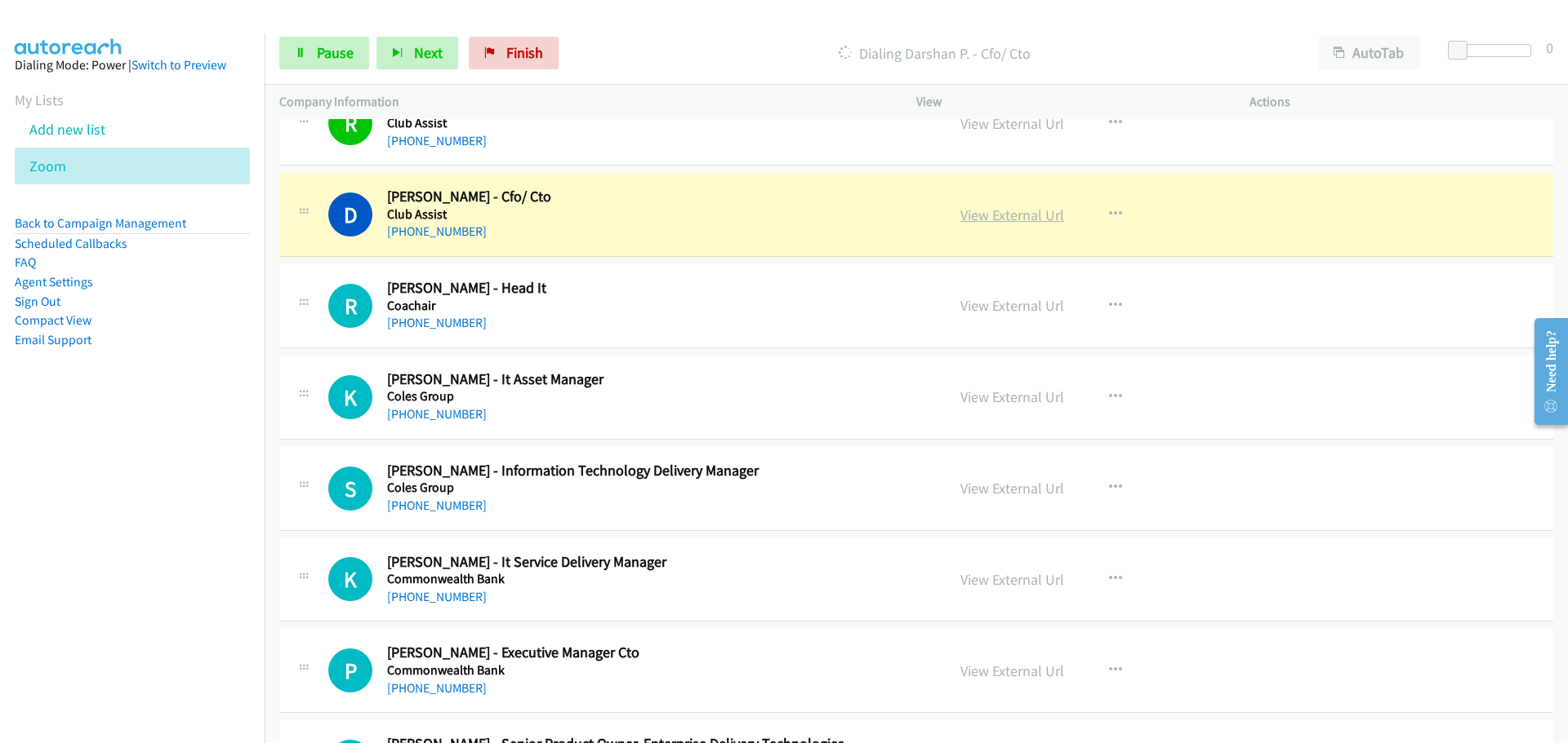
click at [998, 206] on link "View External Url" at bounding box center [1011, 215] width 104 height 19
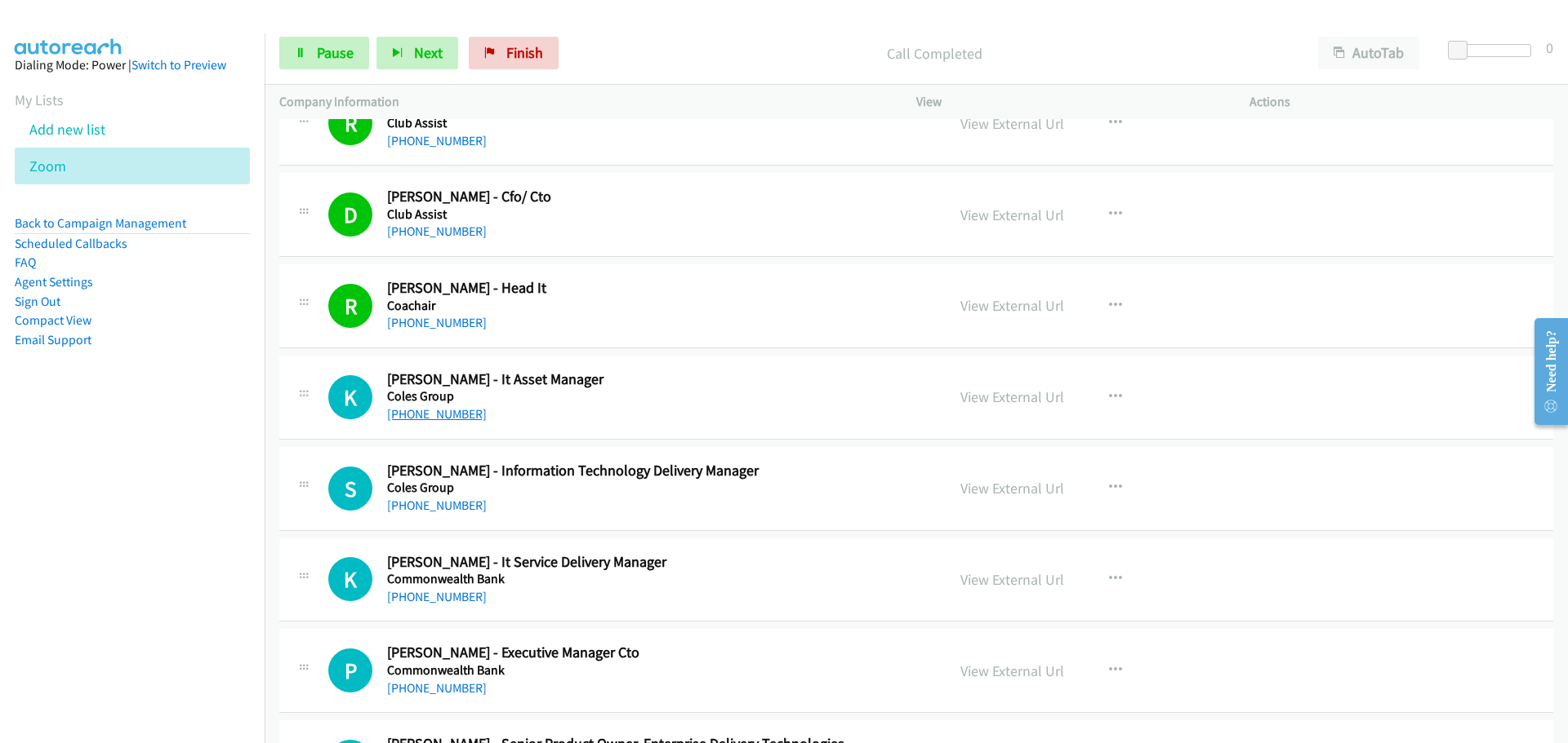
click at [421, 414] on link "[PHONE_NUMBER]" at bounding box center [437, 414] width 99 height 15
click at [403, 502] on link "[PHONE_NUMBER]" at bounding box center [437, 505] width 99 height 15
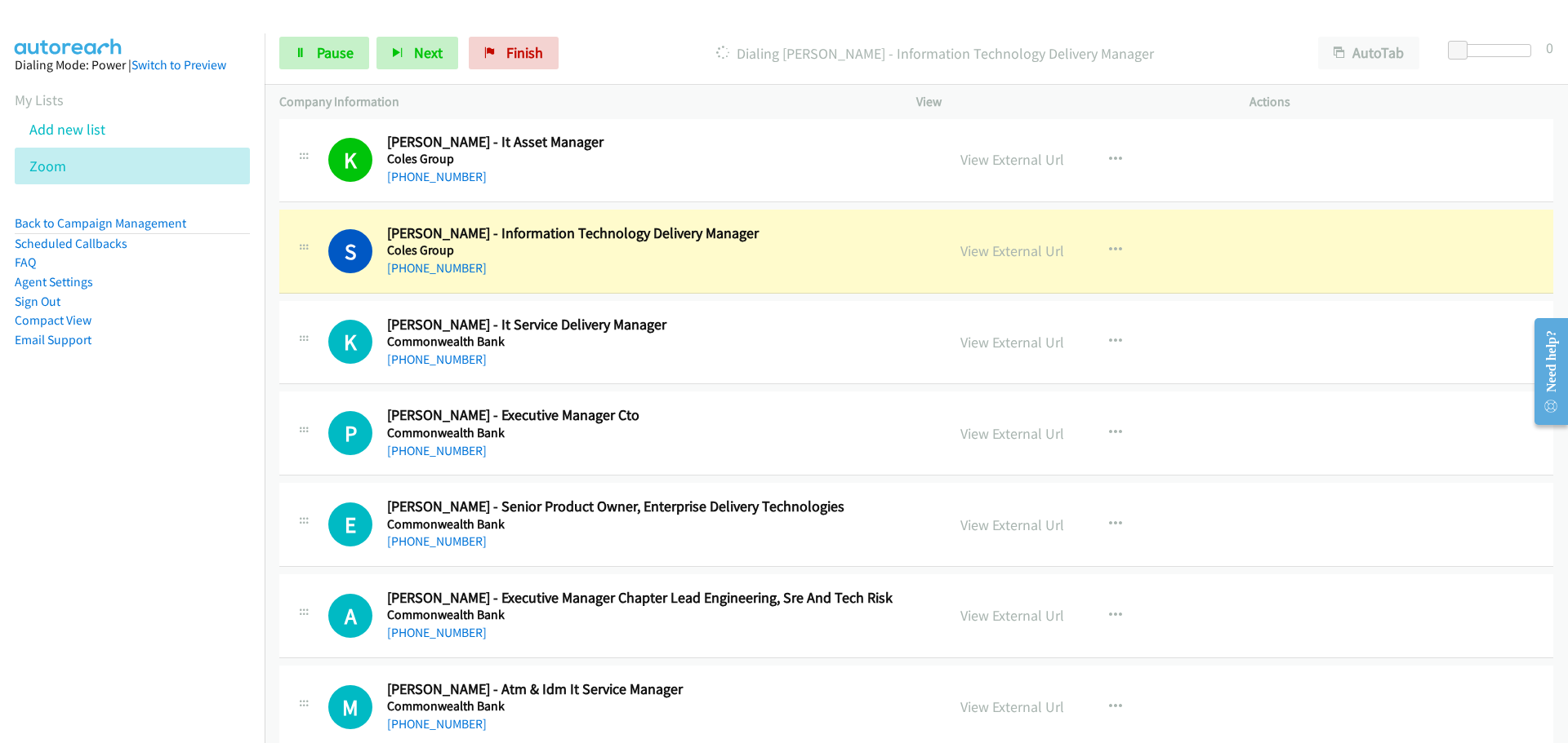
scroll to position [7262, 0]
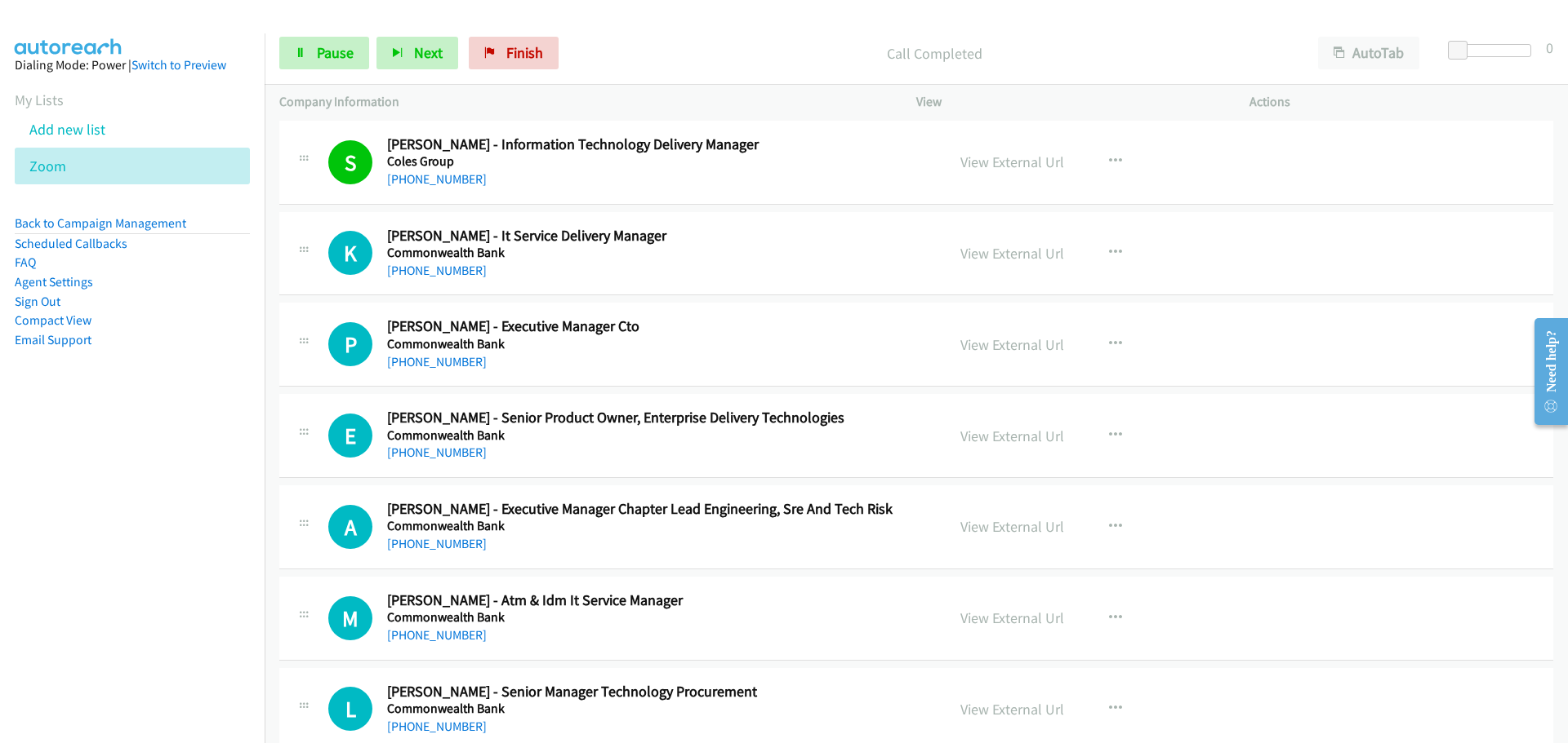
drag, startPoint x: 460, startPoint y: 271, endPoint x: 881, endPoint y: 306, distance: 422.5
click at [460, 271] on link "[PHONE_NUMBER]" at bounding box center [437, 270] width 99 height 15
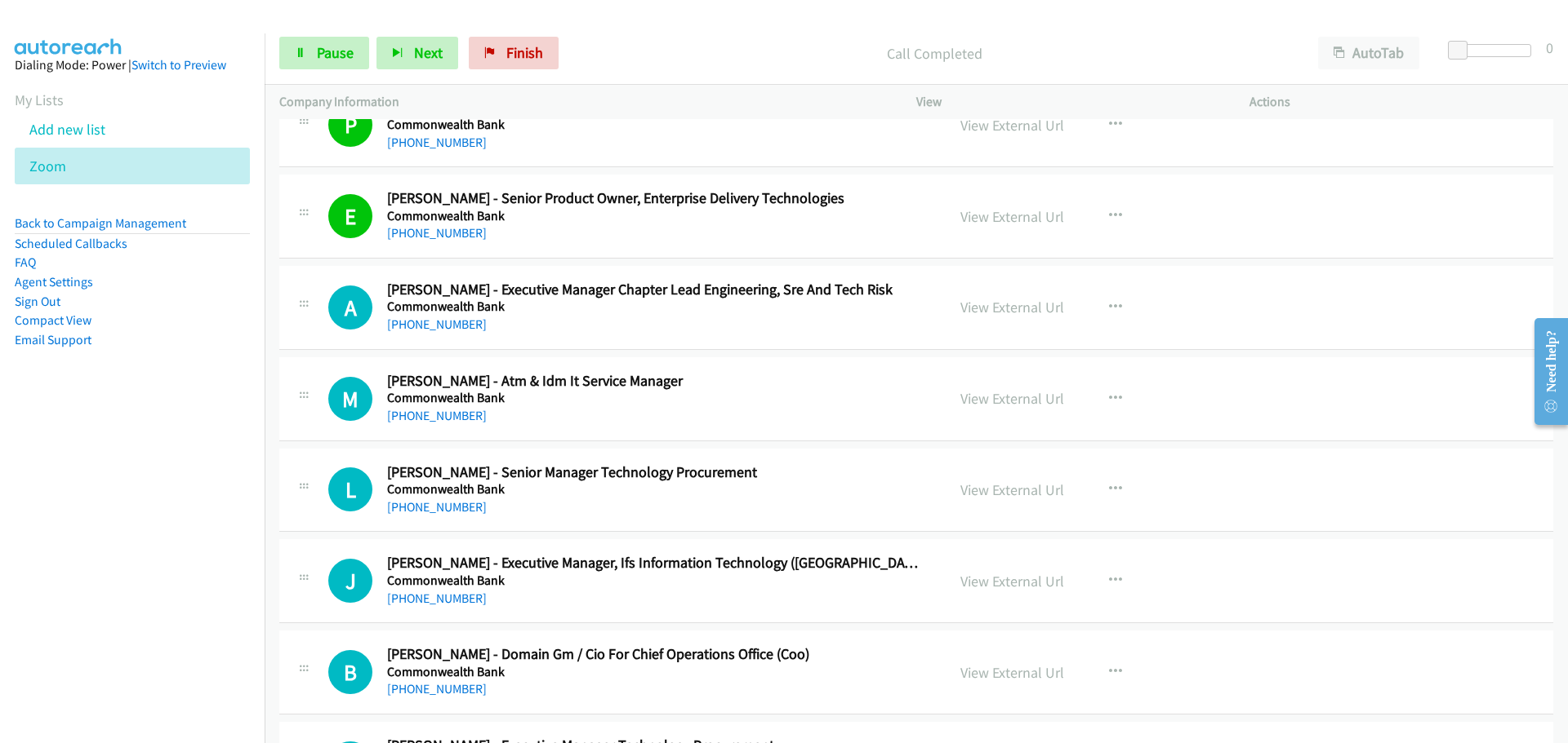
scroll to position [7589, 0]
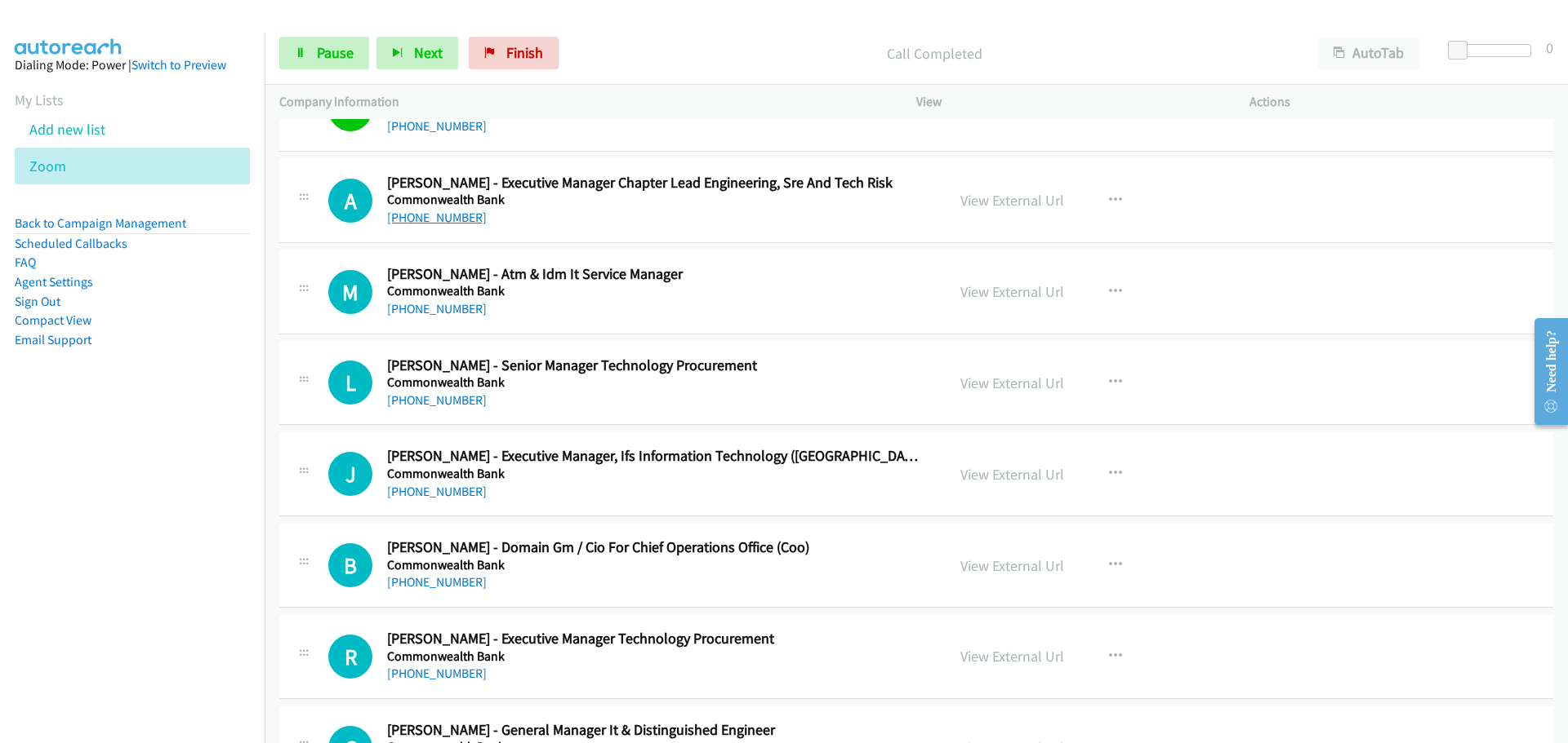
click at [425, 222] on link "[PHONE_NUMBER]" at bounding box center [437, 217] width 99 height 15
click at [410, 301] on link "[PHONE_NUMBER]" at bounding box center [437, 308] width 99 height 15
click at [410, 392] on link "[PHONE_NUMBER]" at bounding box center [437, 399] width 99 height 15
click at [405, 494] on link "[PHONE_NUMBER]" at bounding box center [437, 491] width 99 height 15
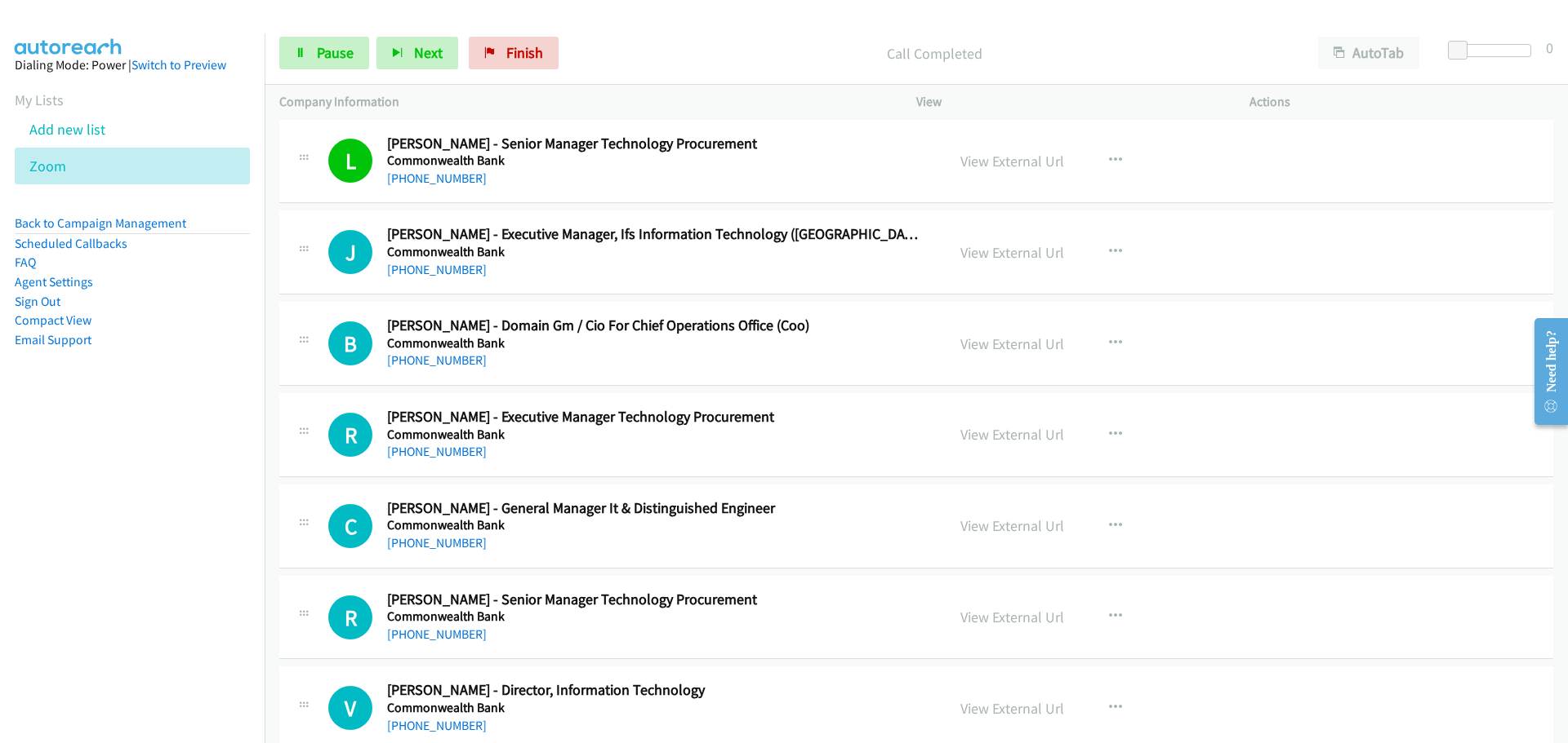
scroll to position [7834, 0]
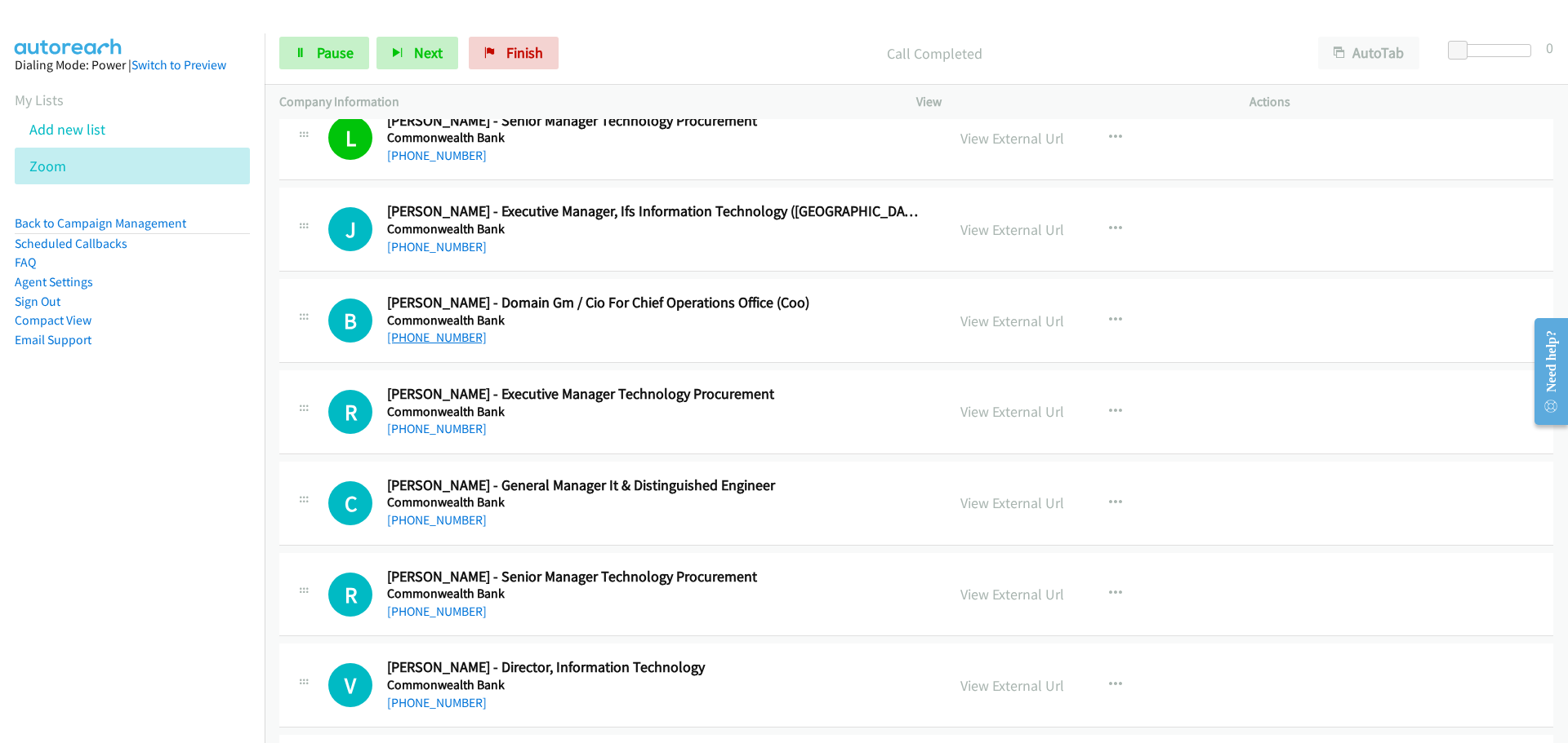
click at [405, 338] on link "[PHONE_NUMBER]" at bounding box center [437, 337] width 99 height 15
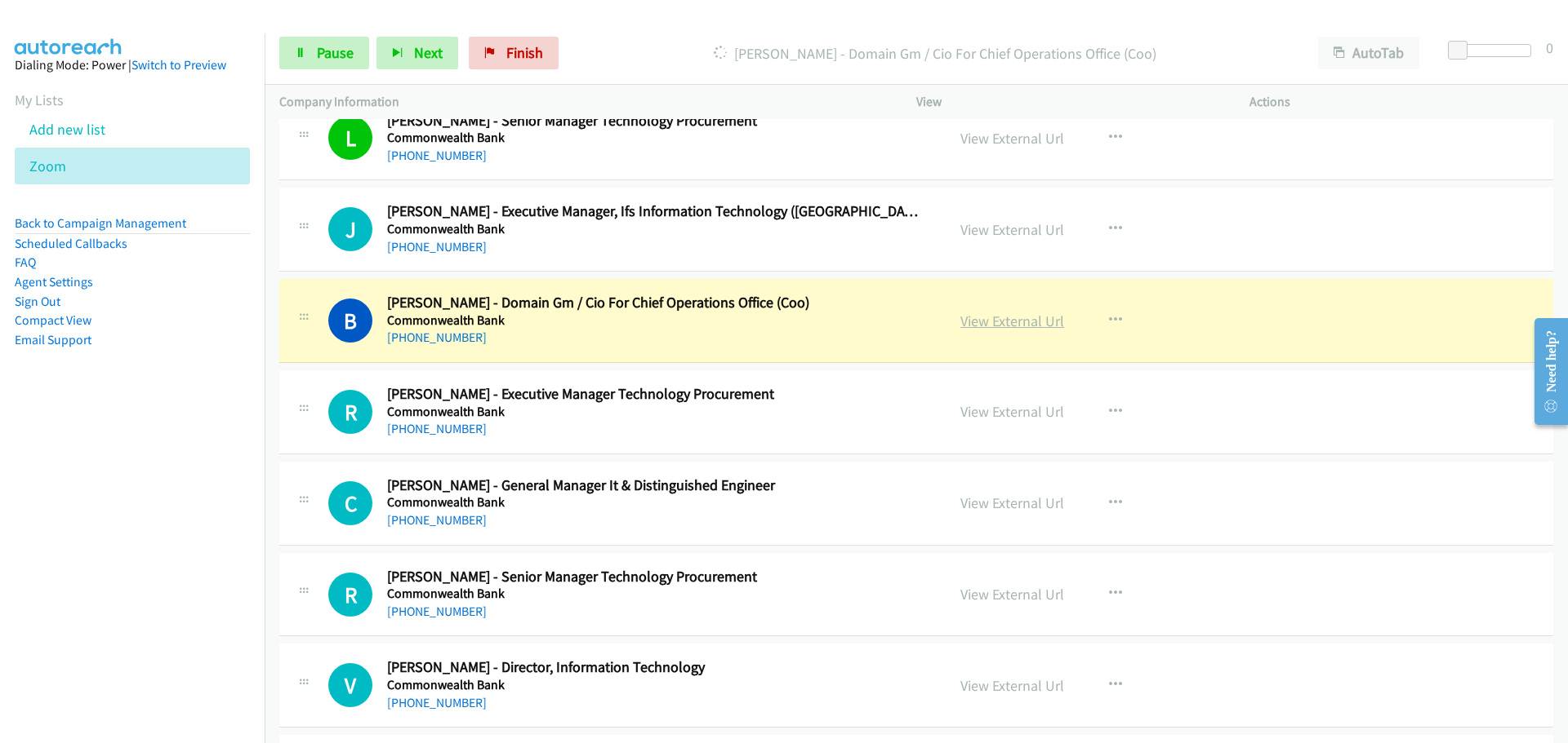
click at [1010, 321] on link "View External Url" at bounding box center [1011, 321] width 104 height 19
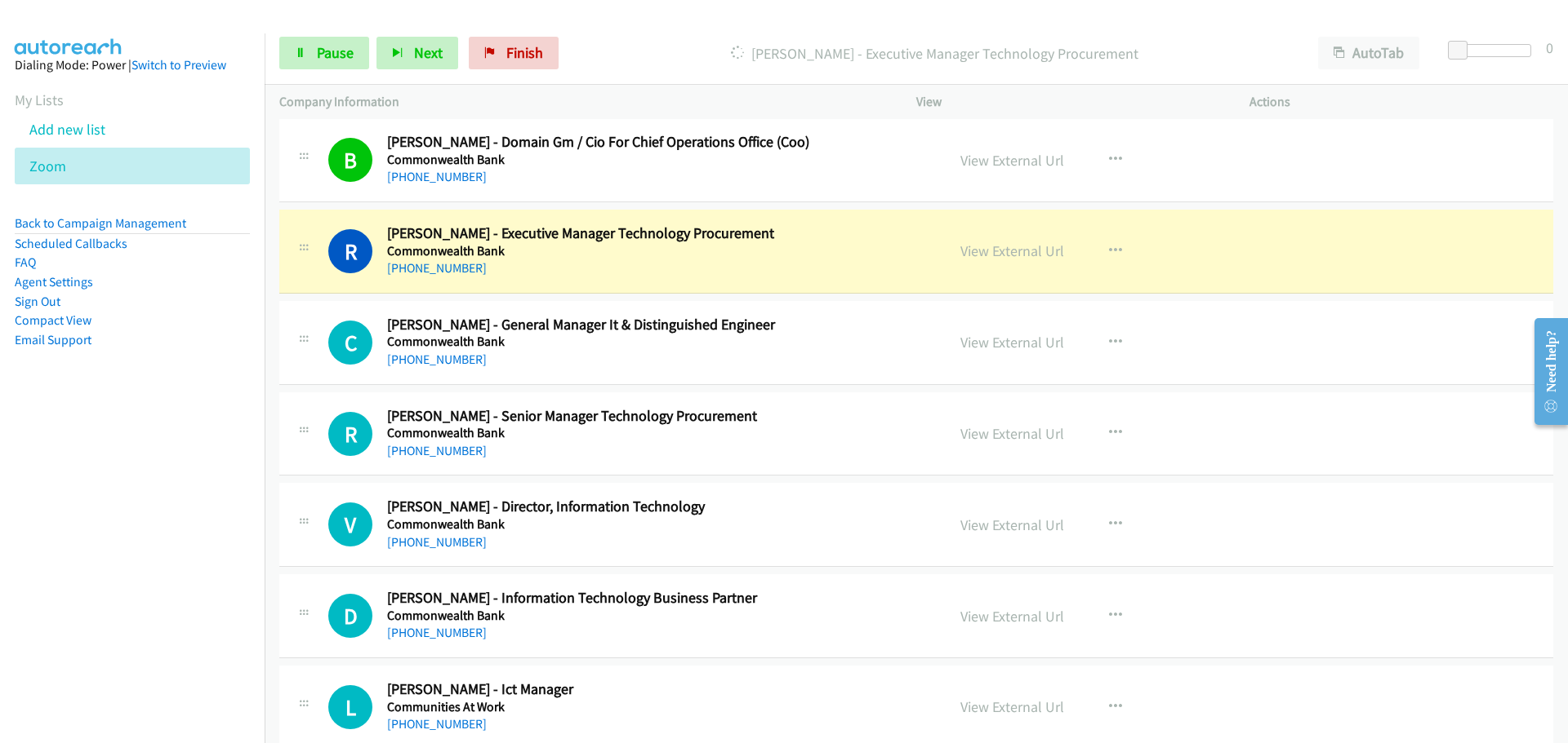
scroll to position [7997, 0]
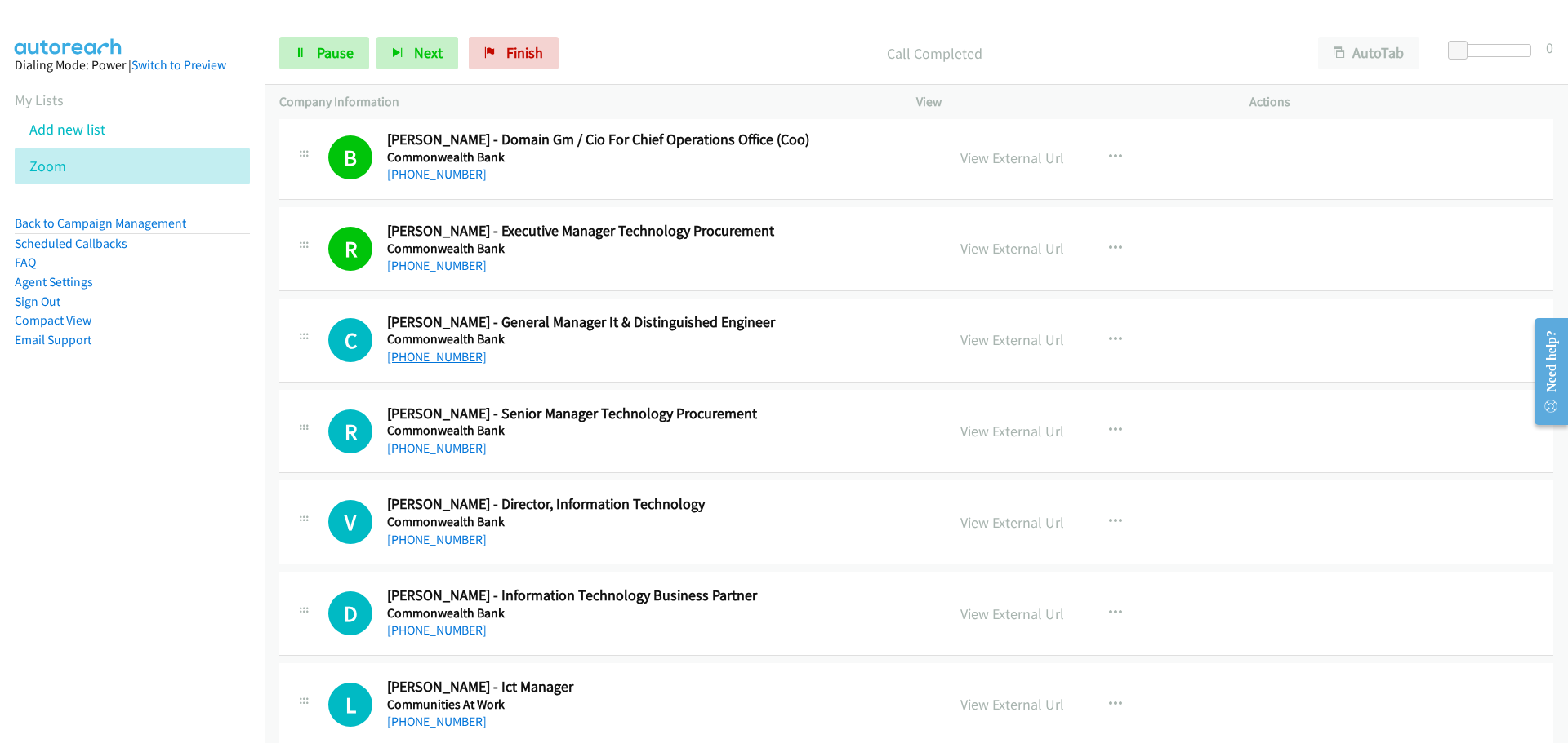
click at [447, 358] on link "[PHONE_NUMBER]" at bounding box center [437, 356] width 99 height 15
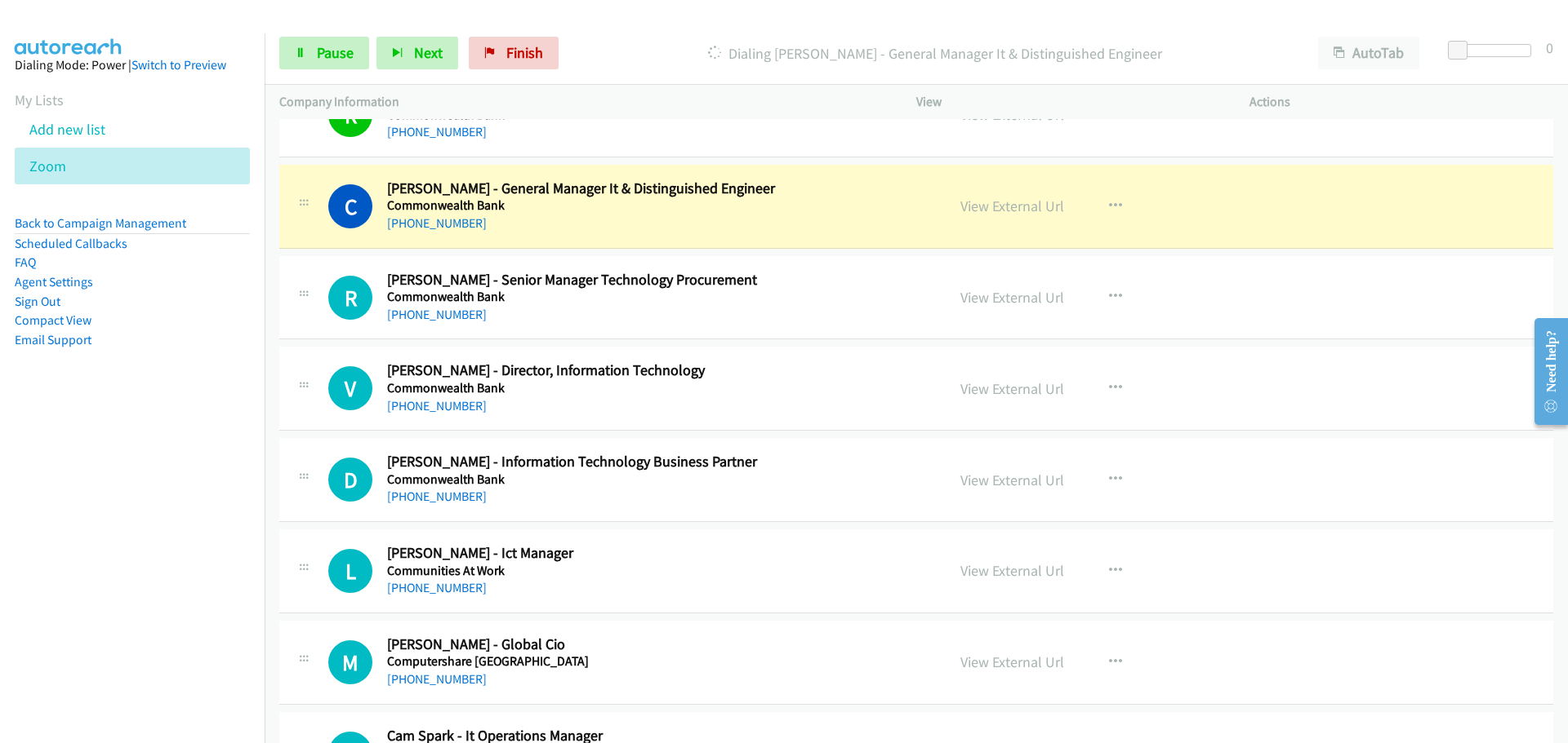
scroll to position [8160, 0]
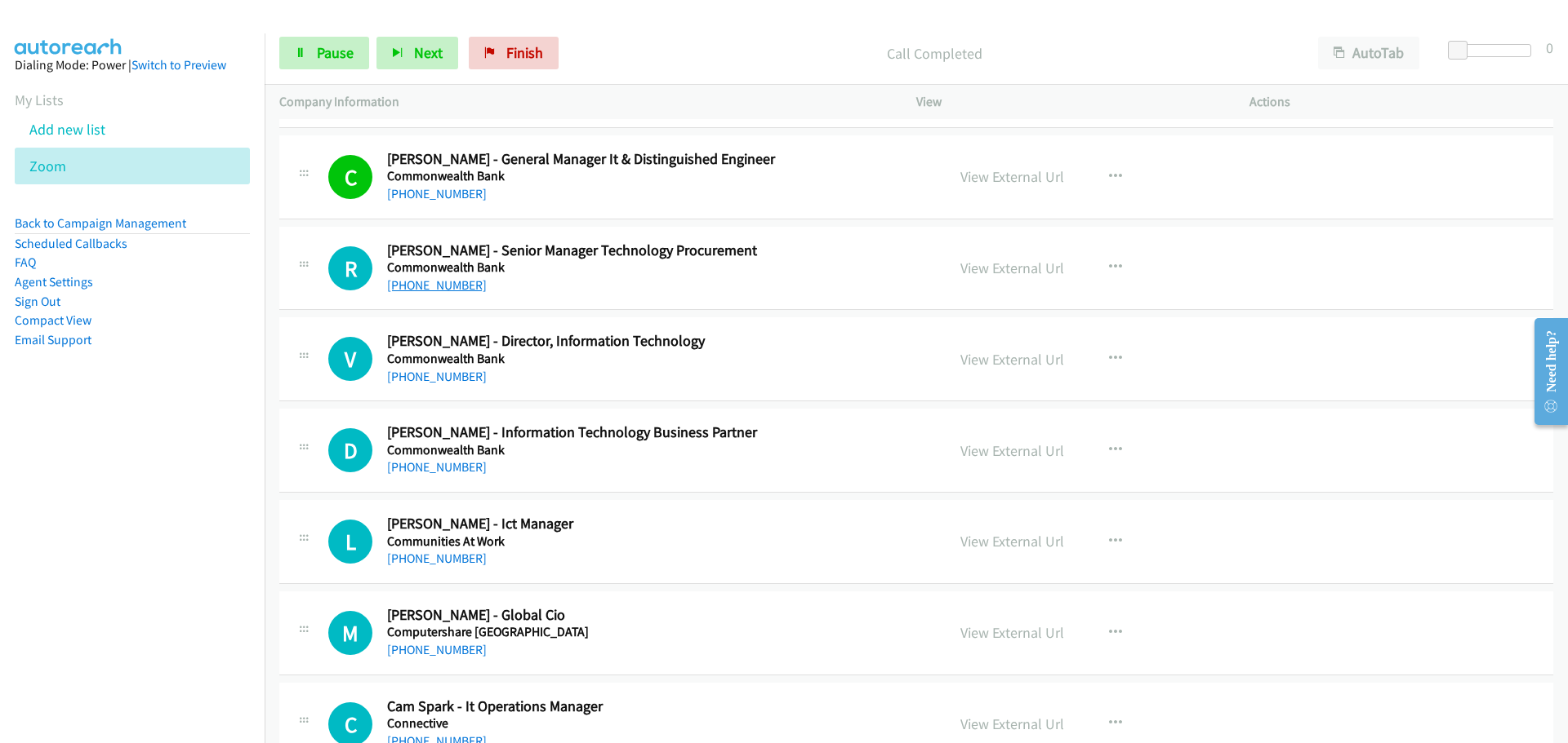
click at [398, 285] on link "[PHONE_NUMBER]" at bounding box center [437, 285] width 99 height 15
click at [405, 381] on link "[PHONE_NUMBER]" at bounding box center [437, 376] width 99 height 15
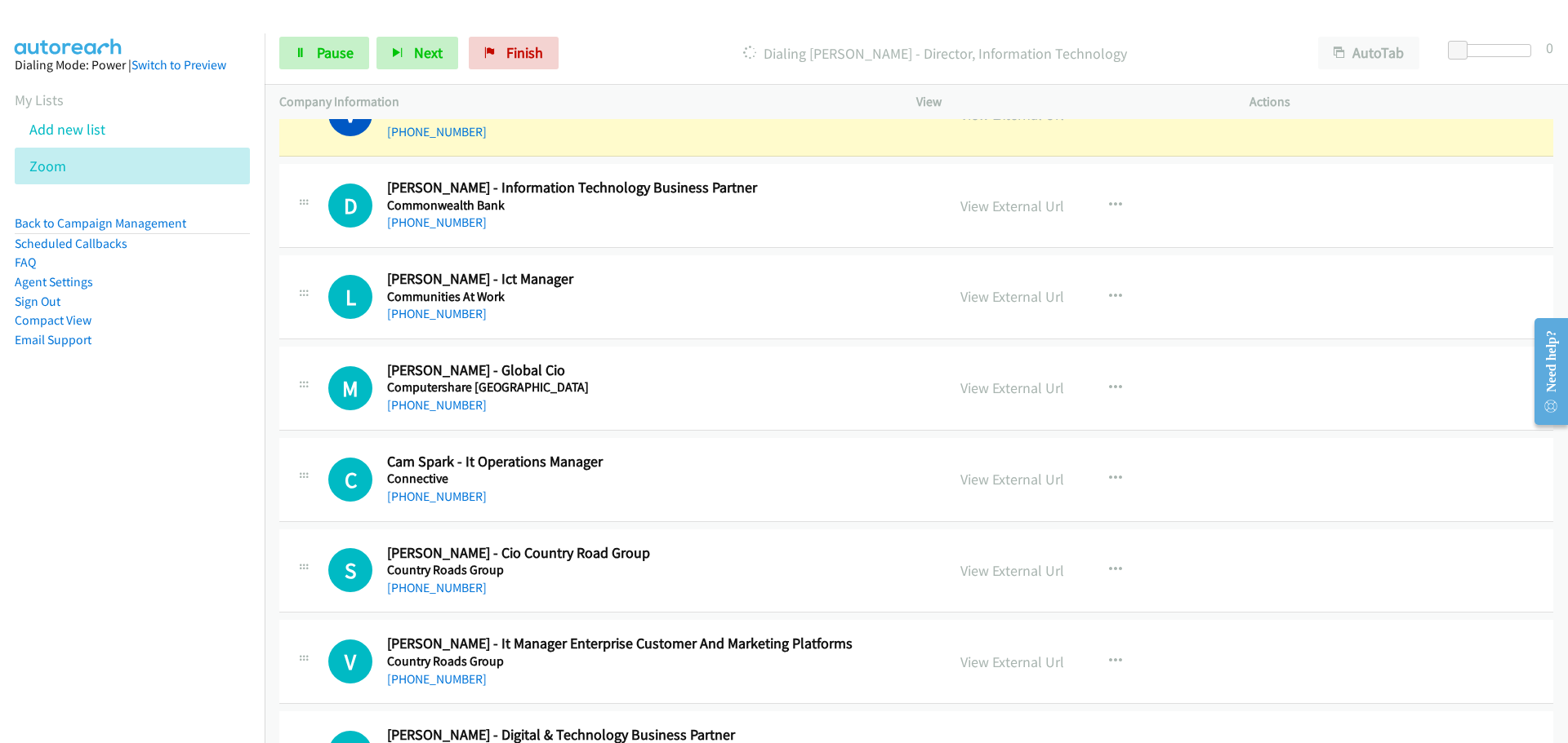
scroll to position [8324, 0]
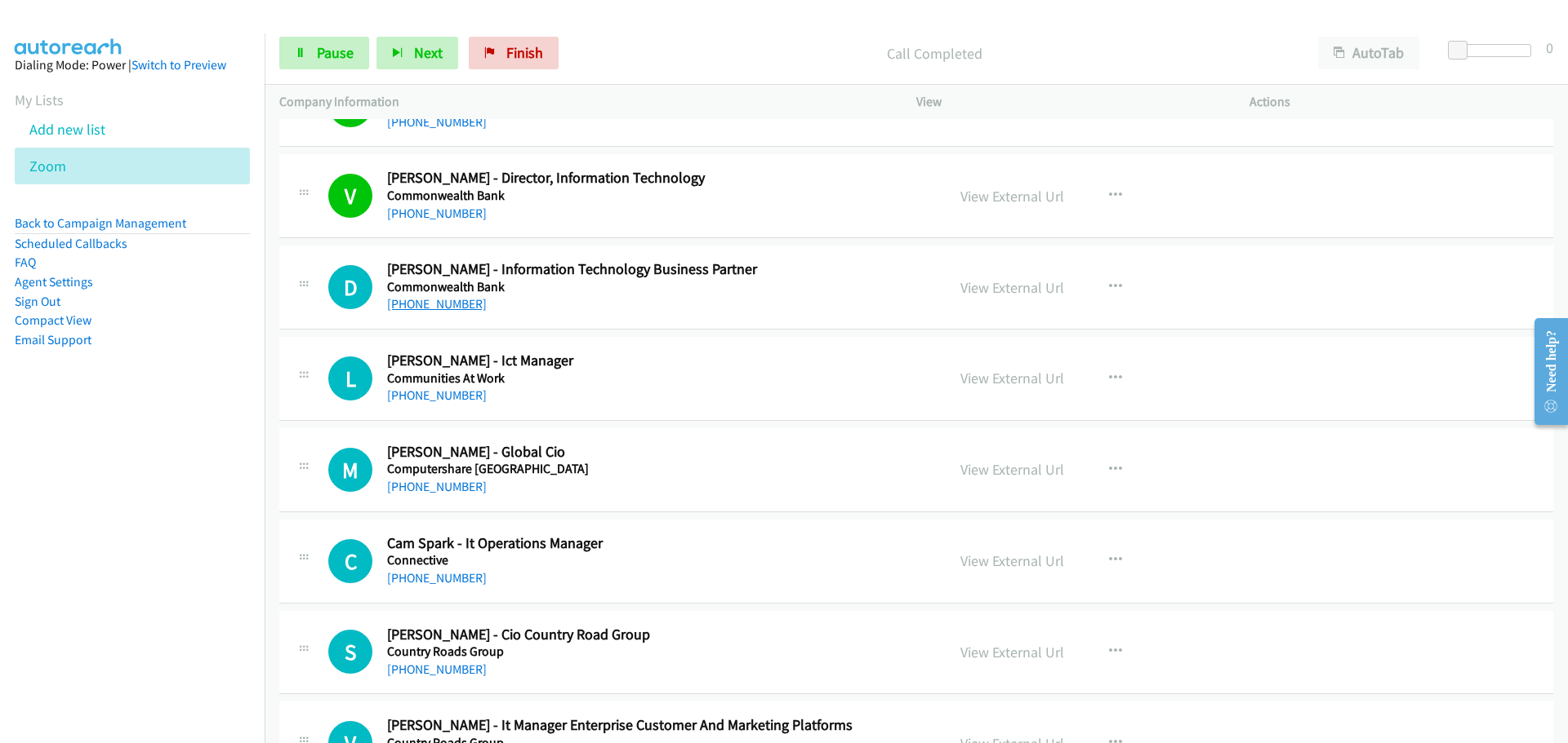
click at [408, 298] on link "[PHONE_NUMBER]" at bounding box center [437, 304] width 99 height 15
click at [422, 390] on link "[PHONE_NUMBER]" at bounding box center [437, 395] width 99 height 15
click at [439, 488] on link "[PHONE_NUMBER]" at bounding box center [437, 486] width 99 height 15
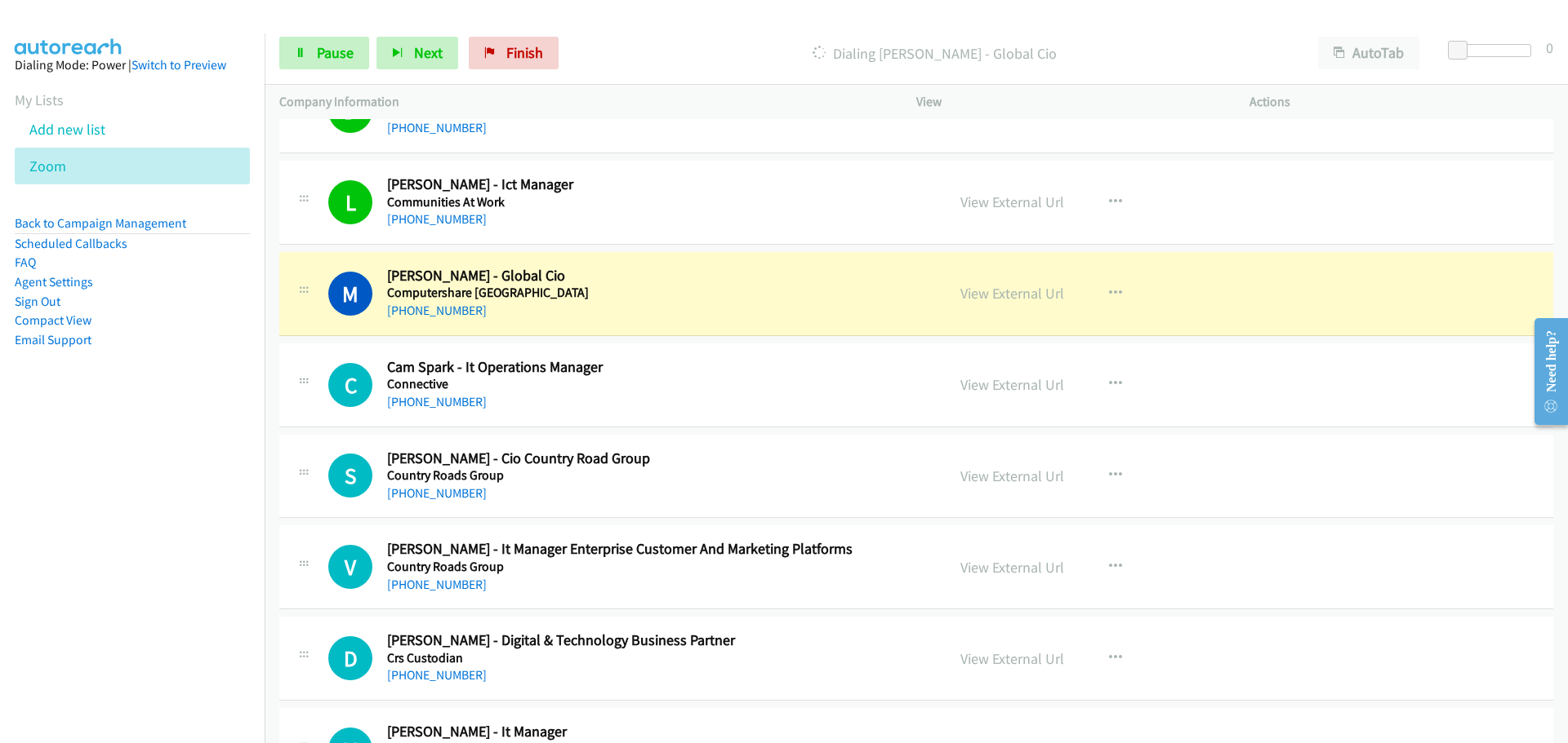
scroll to position [8650, 0]
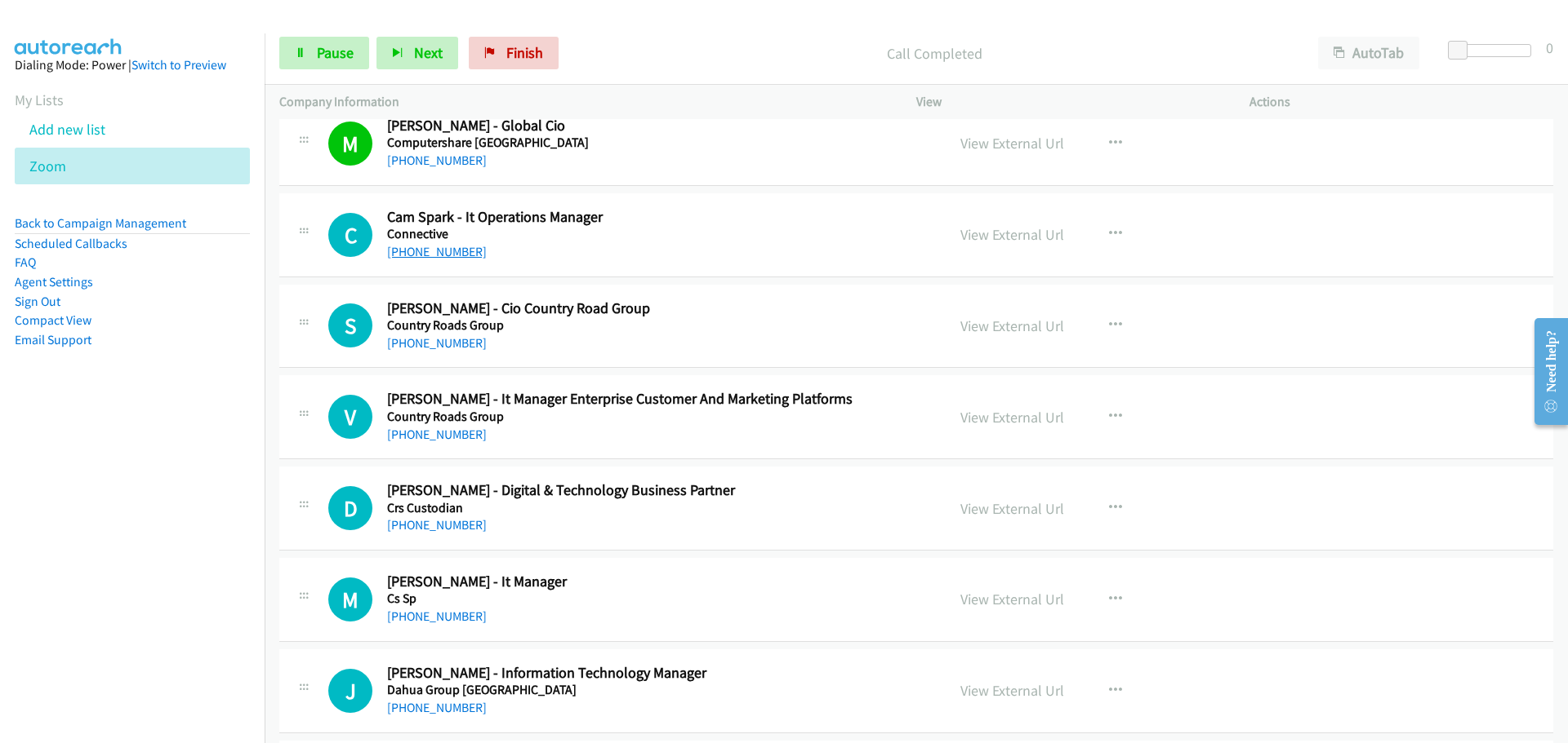
drag, startPoint x: 424, startPoint y: 244, endPoint x: 440, endPoint y: 251, distance: 17.5
click at [424, 244] on link "[PHONE_NUMBER]" at bounding box center [437, 252] width 99 height 15
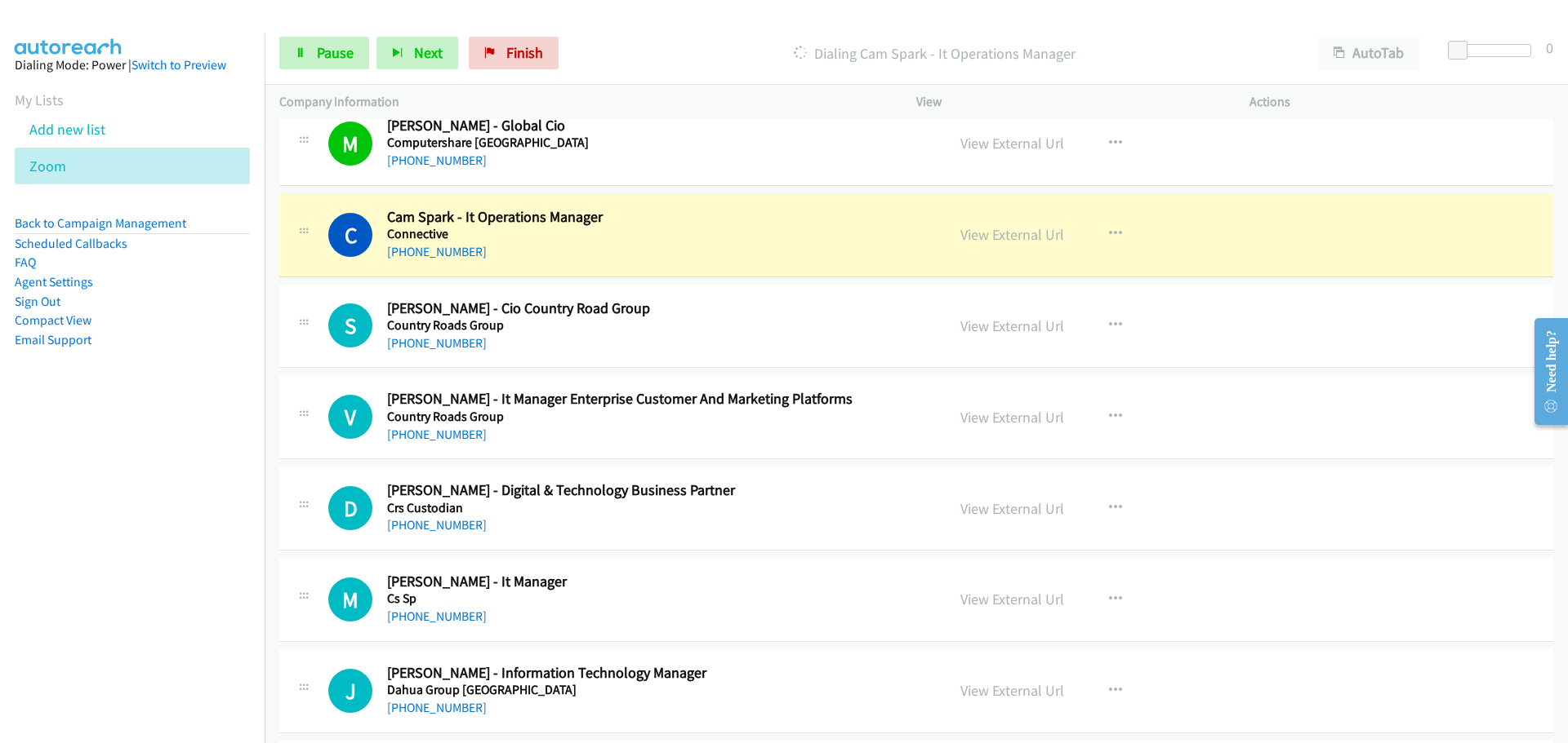
scroll to position [8731, 0]
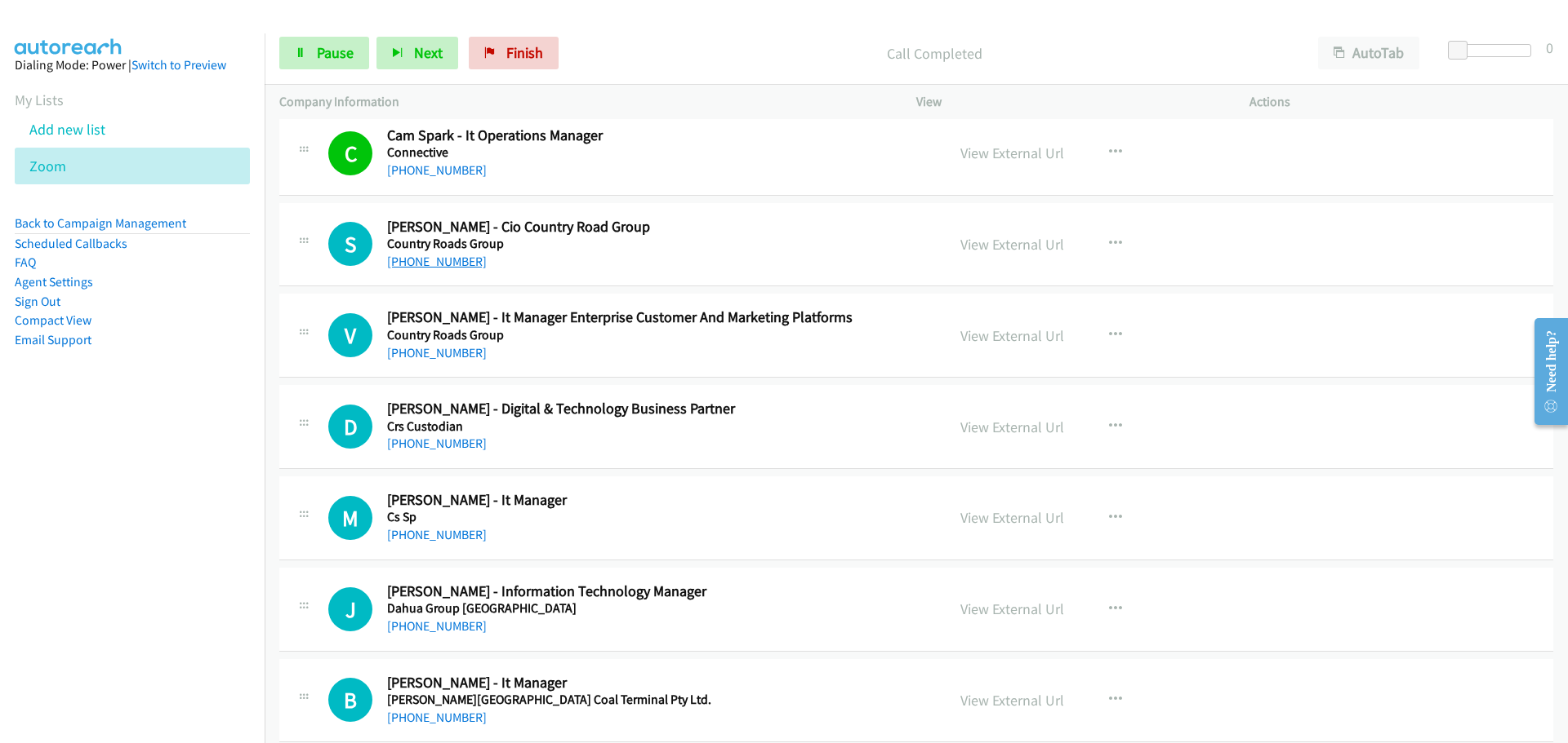
click at [450, 262] on link "[PHONE_NUMBER]" at bounding box center [437, 261] width 99 height 15
click at [409, 354] on link "[PHONE_NUMBER]" at bounding box center [437, 353] width 99 height 15
click at [1473, 124] on div "C Callback Scheduled [PERSON_NAME] - It Operations Manager Connective [GEOGRAPH…" at bounding box center [917, 153] width 1274 height 84
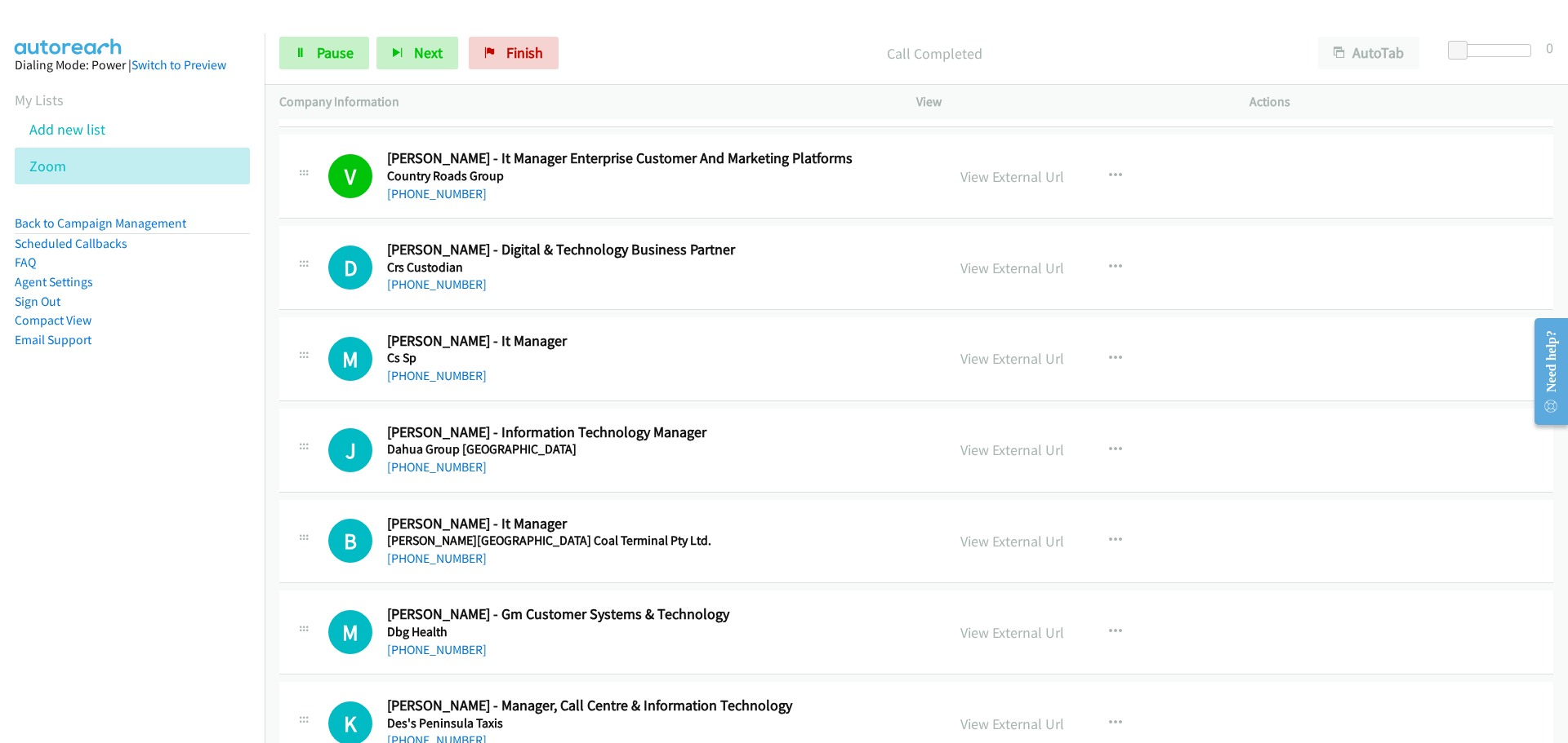
scroll to position [8894, 0]
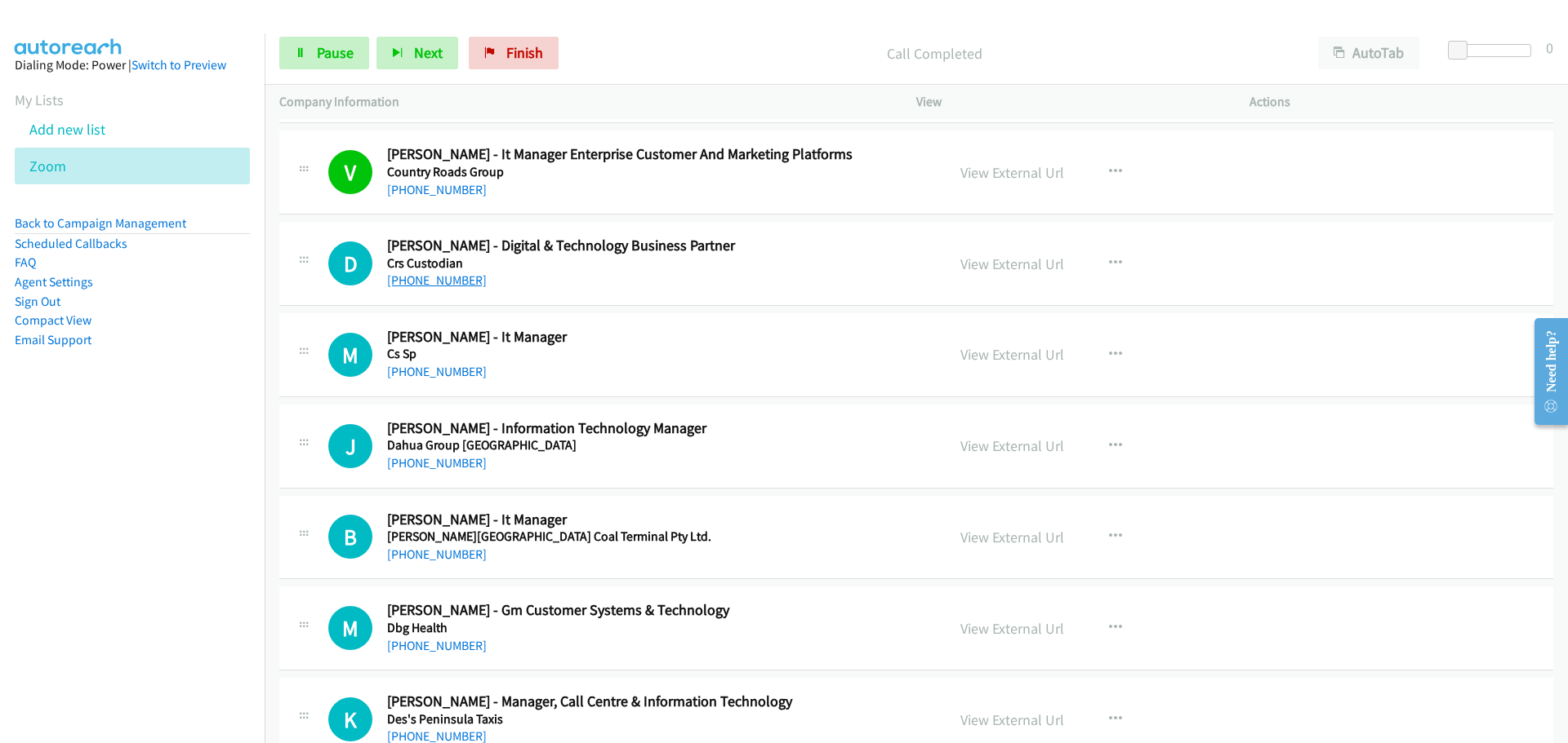
drag, startPoint x: 447, startPoint y: 283, endPoint x: 458, endPoint y: 283, distance: 11.0
click at [447, 283] on link "[PHONE_NUMBER]" at bounding box center [437, 280] width 99 height 15
click at [428, 371] on link "[PHONE_NUMBER]" at bounding box center [437, 372] width 99 height 15
click at [443, 467] on link "[PHONE_NUMBER]" at bounding box center [437, 463] width 99 height 15
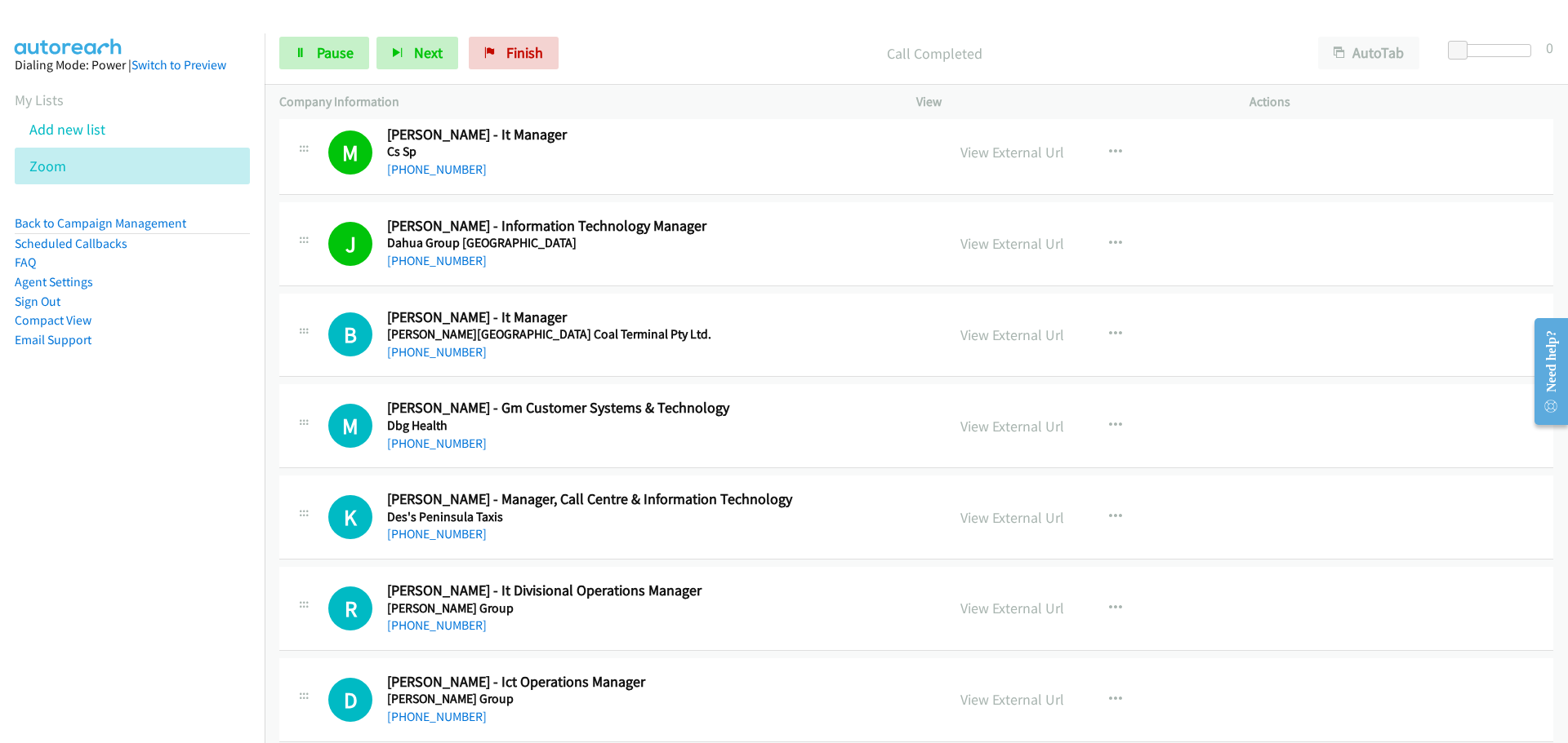
scroll to position [9140, 0]
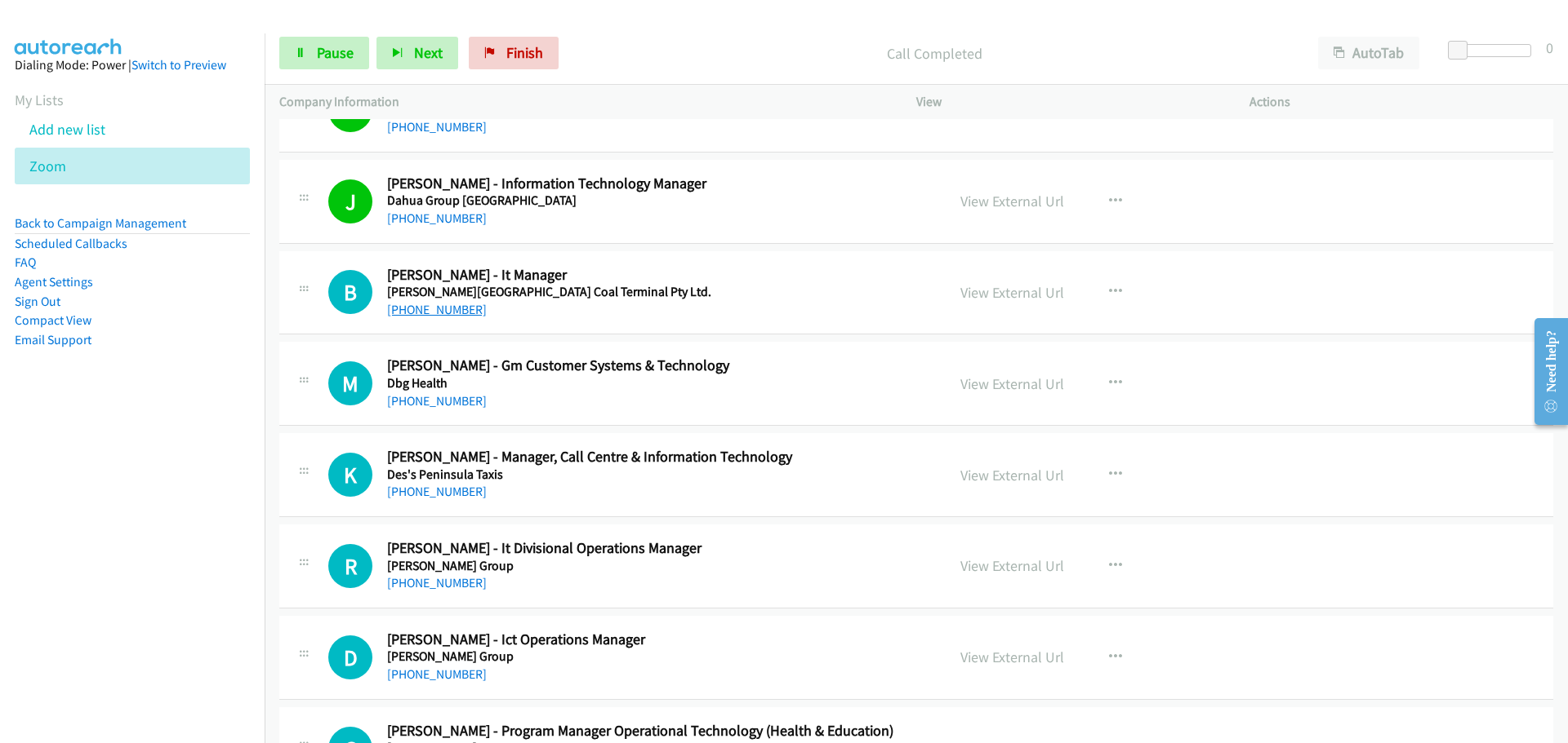
click at [440, 311] on link "[PHONE_NUMBER]" at bounding box center [437, 309] width 99 height 15
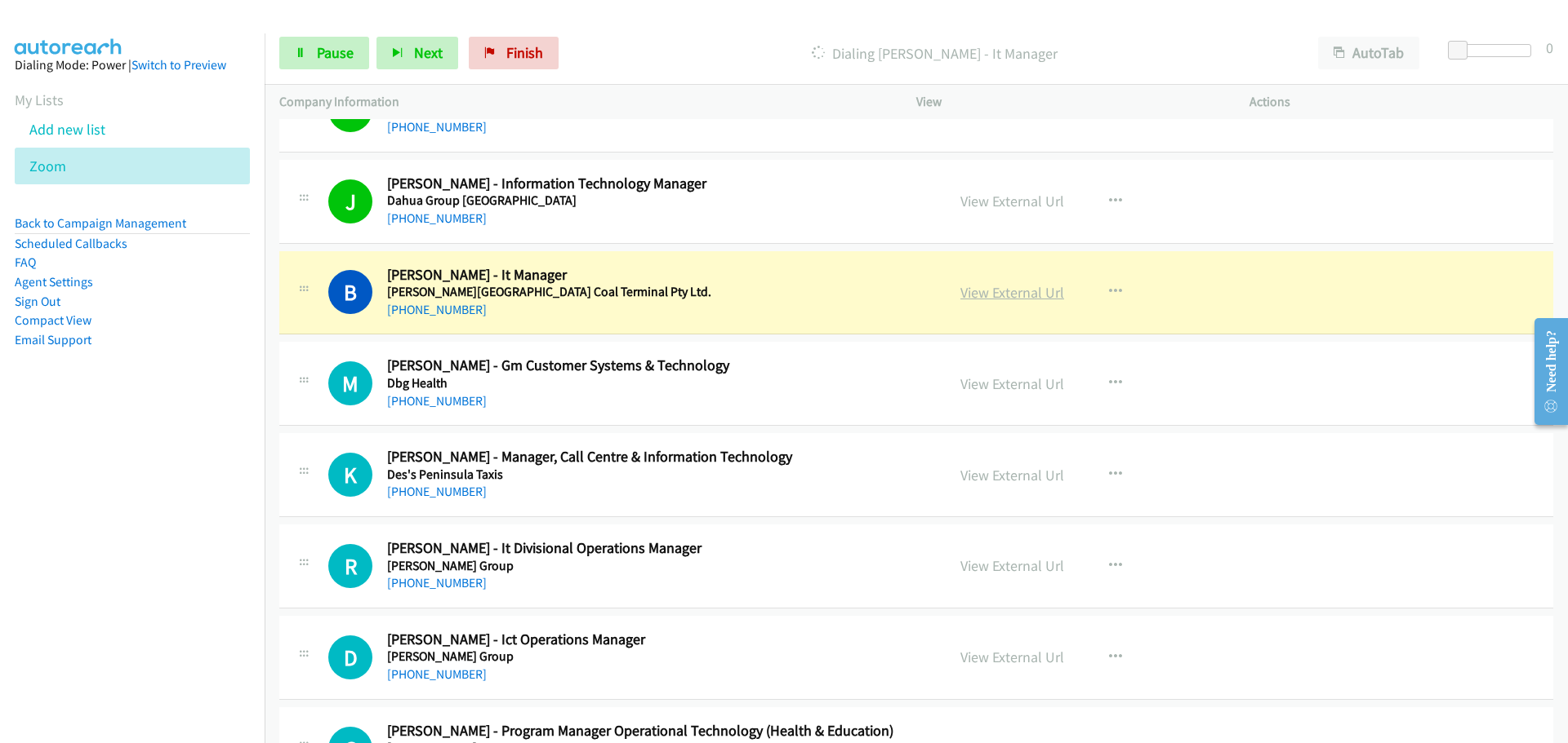
click at [1011, 297] on link "View External Url" at bounding box center [1011, 292] width 104 height 19
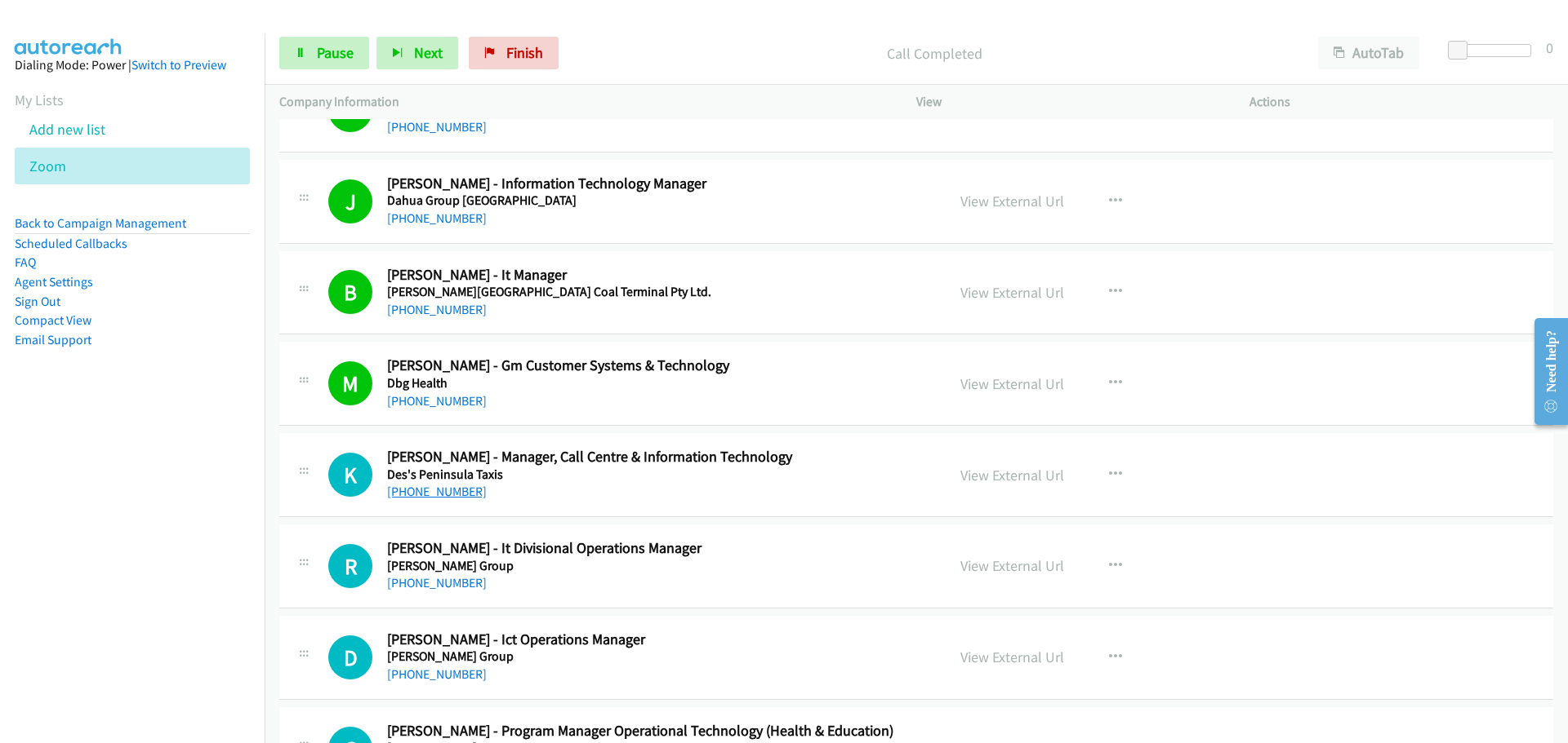
click at [420, 485] on link "[PHONE_NUMBER]" at bounding box center [437, 491] width 99 height 15
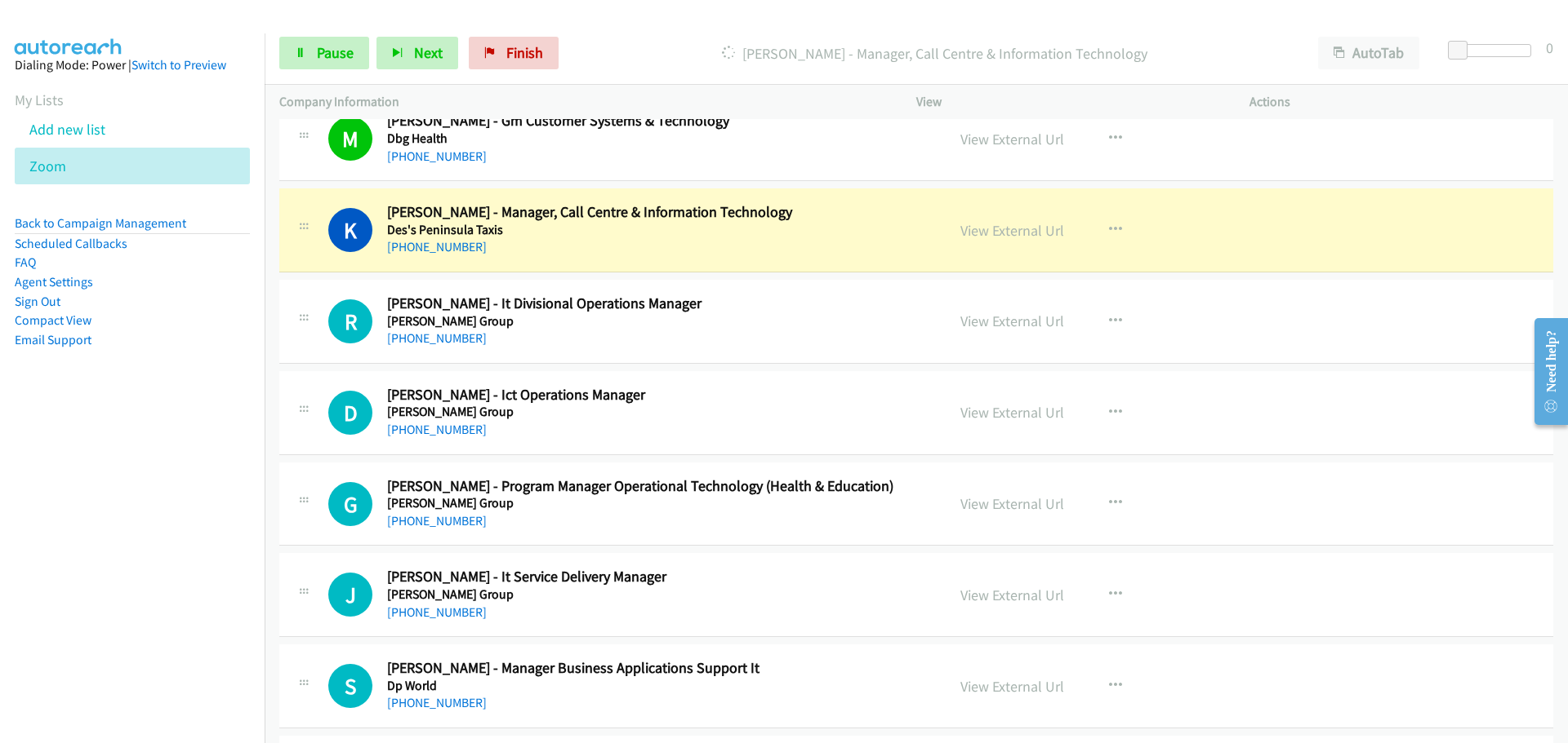
scroll to position [9466, 0]
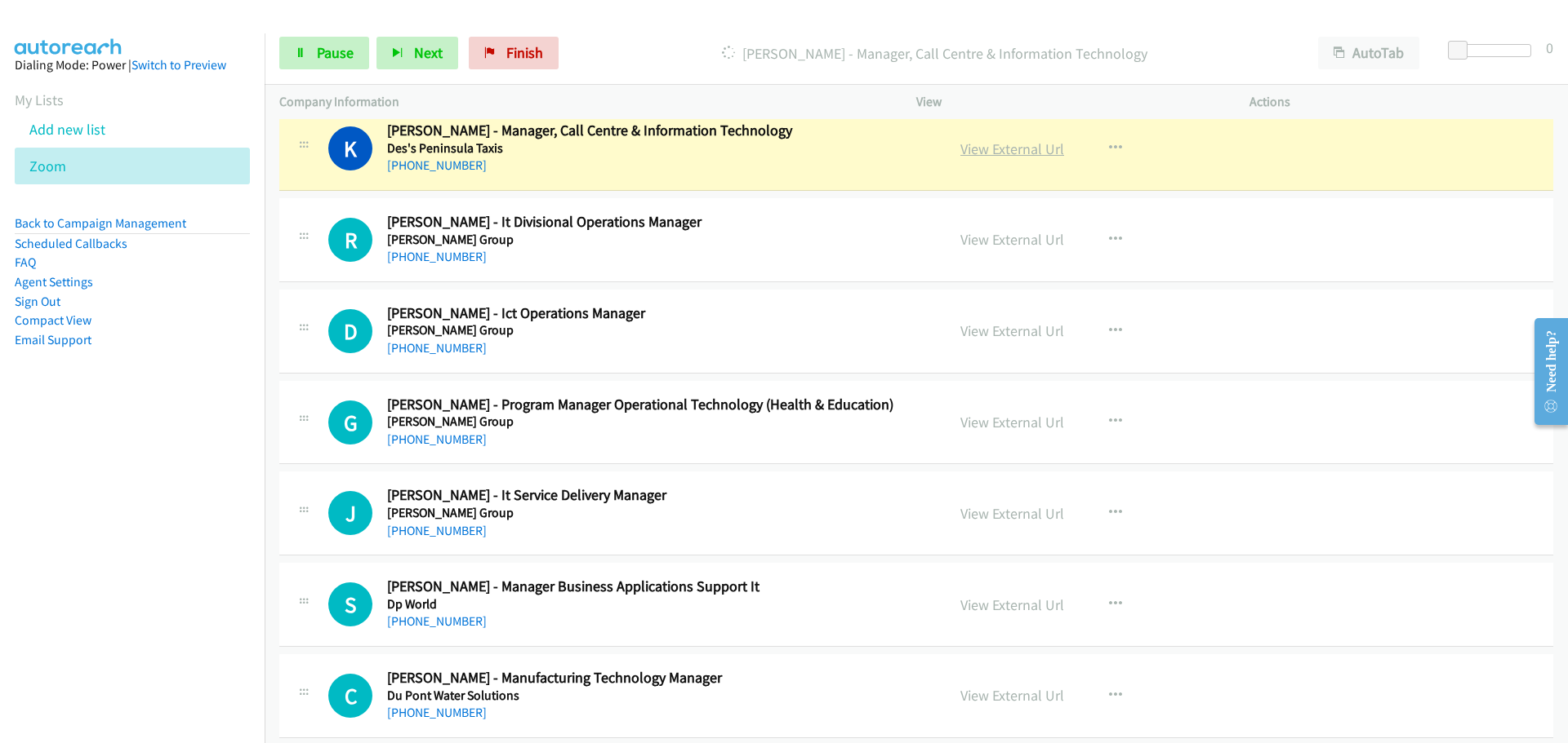
click at [1013, 151] on link "View External Url" at bounding box center [1011, 149] width 104 height 19
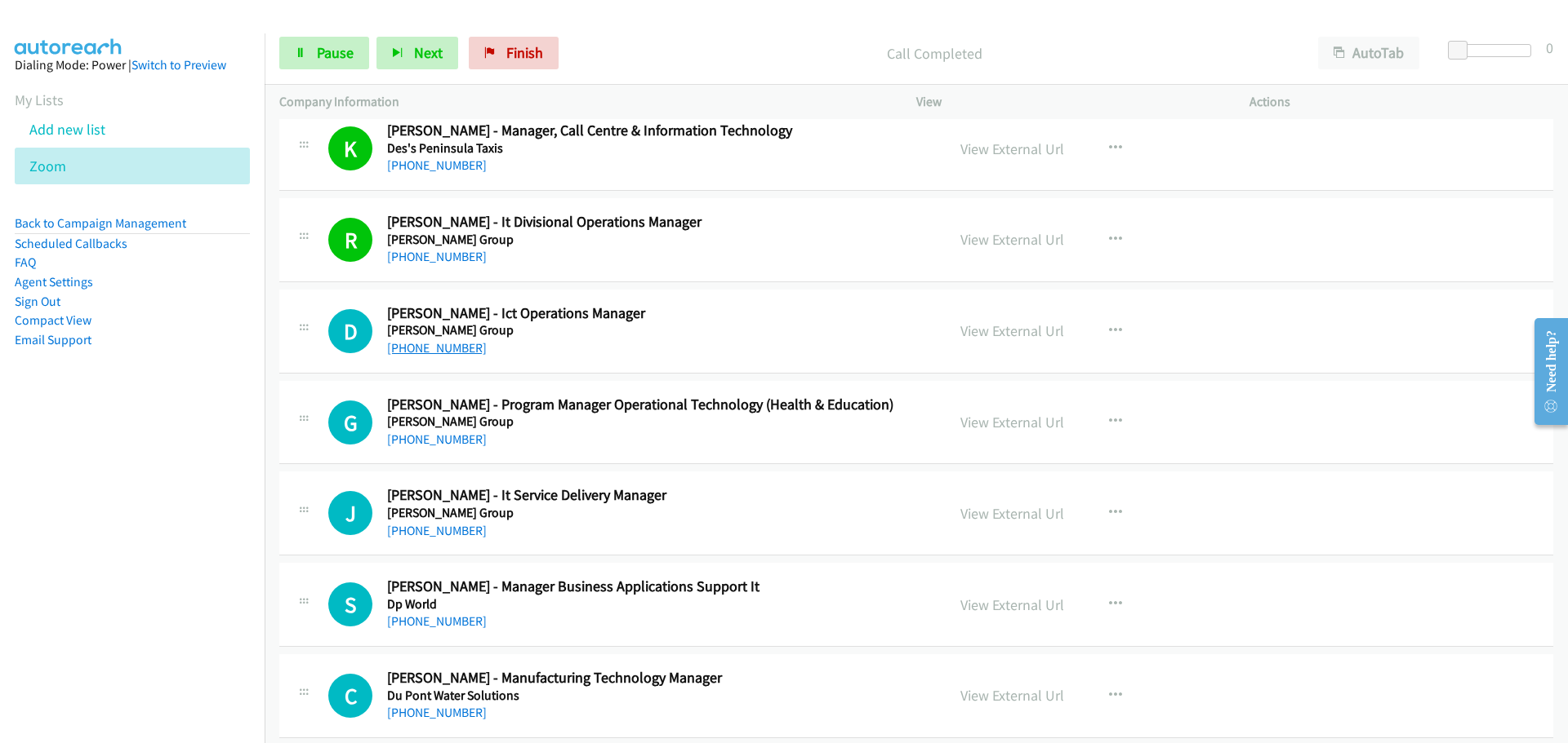
click at [453, 349] on link "[PHONE_NUMBER]" at bounding box center [437, 347] width 99 height 15
click at [400, 436] on link "[PHONE_NUMBER]" at bounding box center [437, 439] width 99 height 15
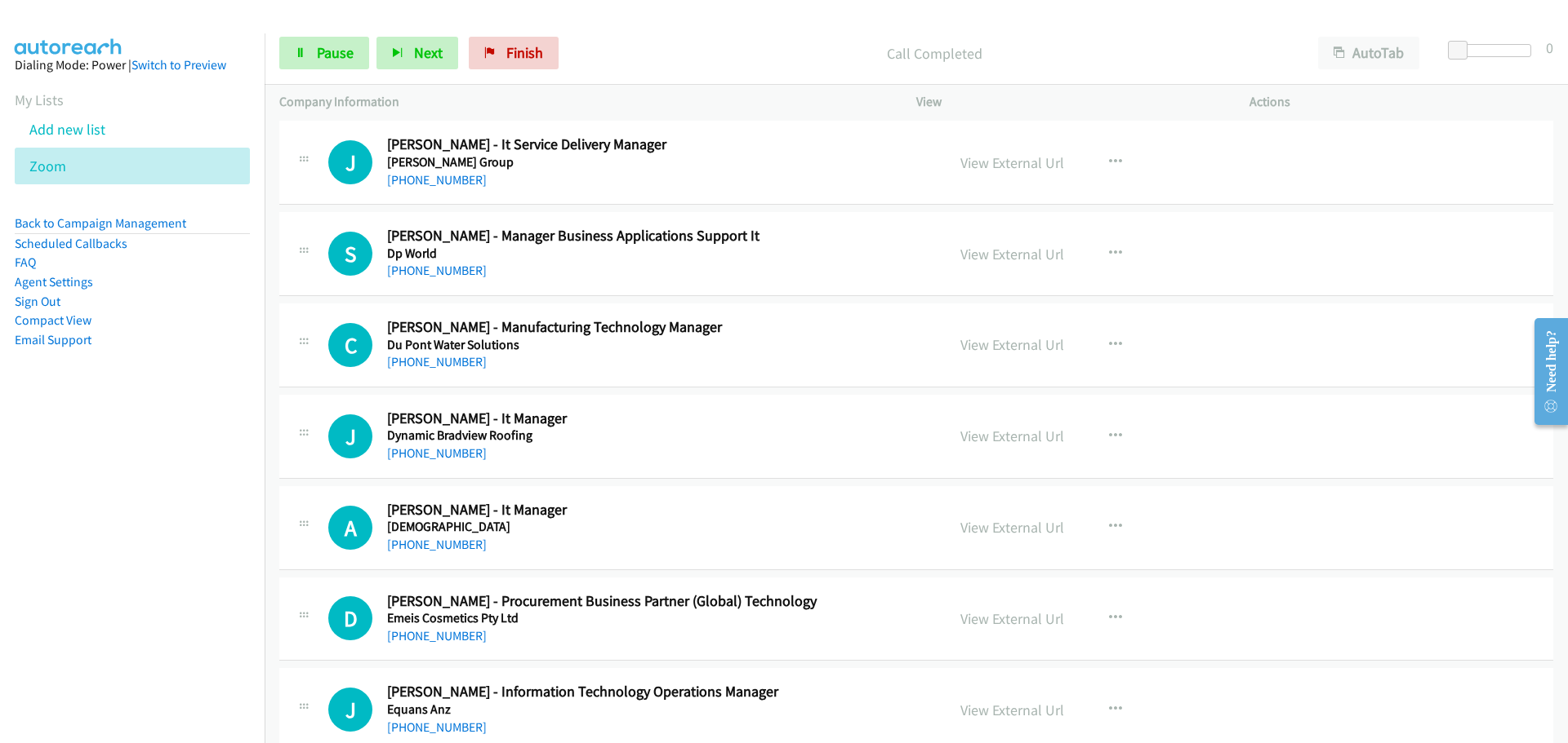
scroll to position [9792, 0]
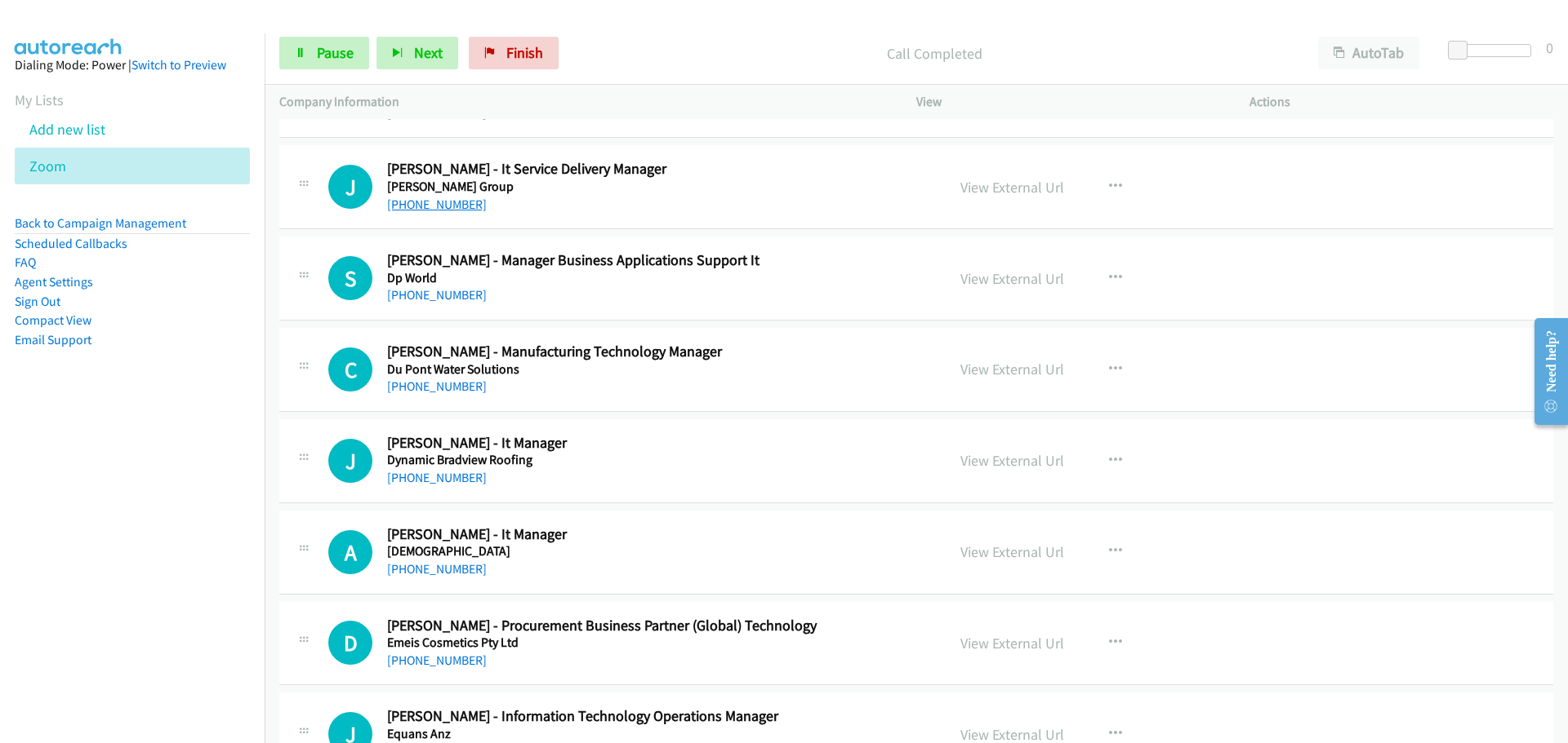
click at [451, 202] on link "[PHONE_NUMBER]" at bounding box center [437, 204] width 99 height 15
click at [456, 297] on link "[PHONE_NUMBER]" at bounding box center [437, 295] width 99 height 15
click at [429, 382] on link "[PHONE_NUMBER]" at bounding box center [437, 386] width 99 height 15
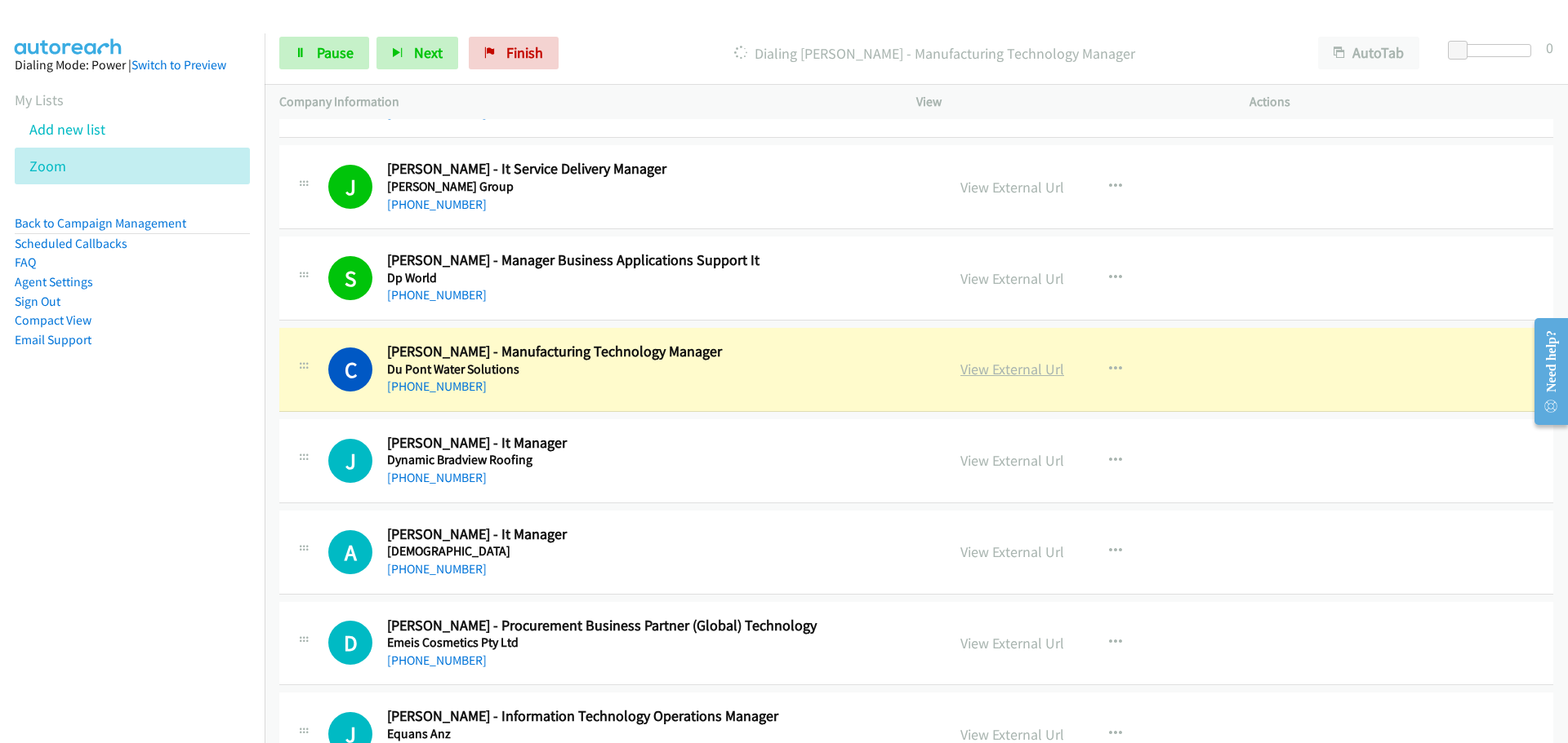
click at [1027, 362] on link "View External Url" at bounding box center [1011, 369] width 104 height 19
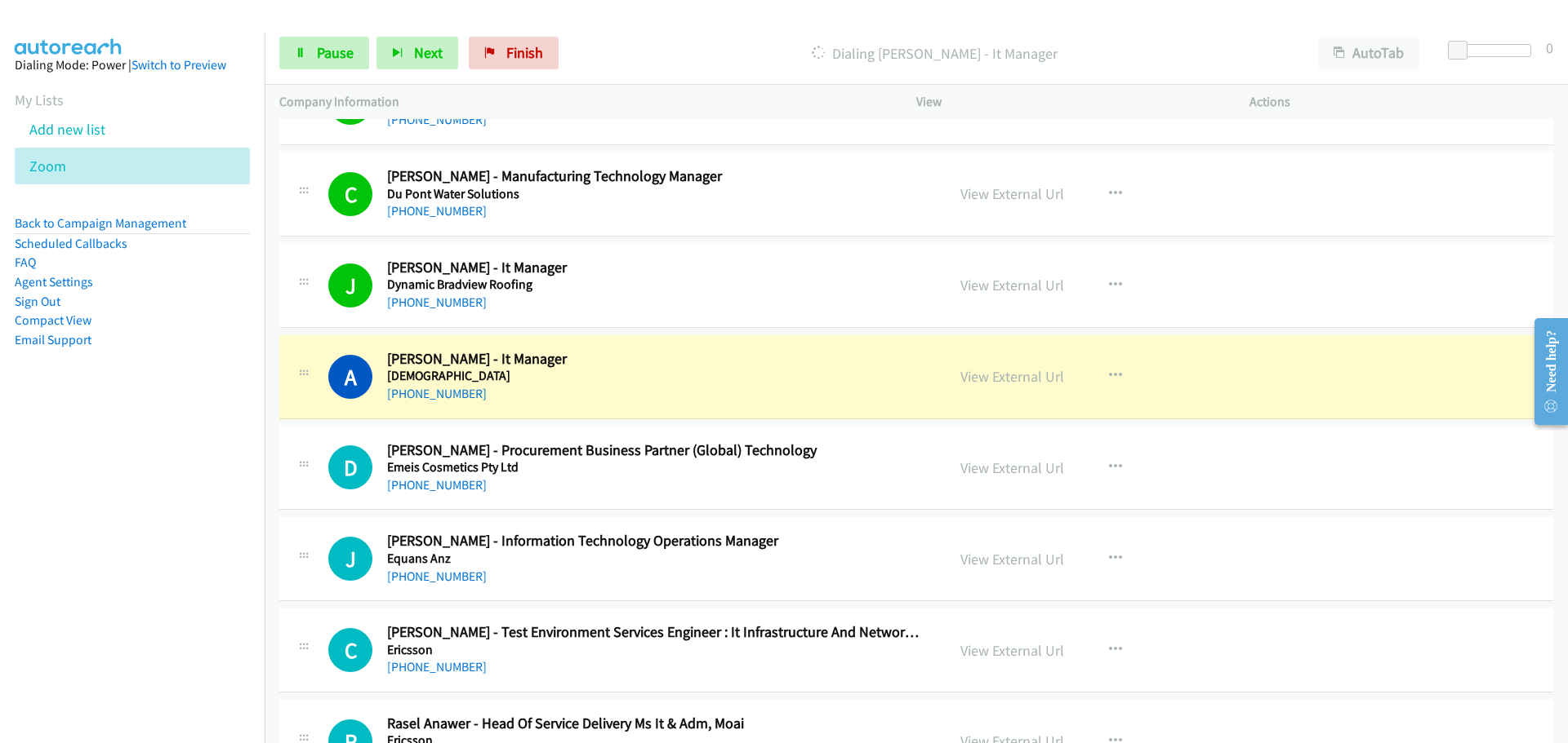
scroll to position [10200, 0]
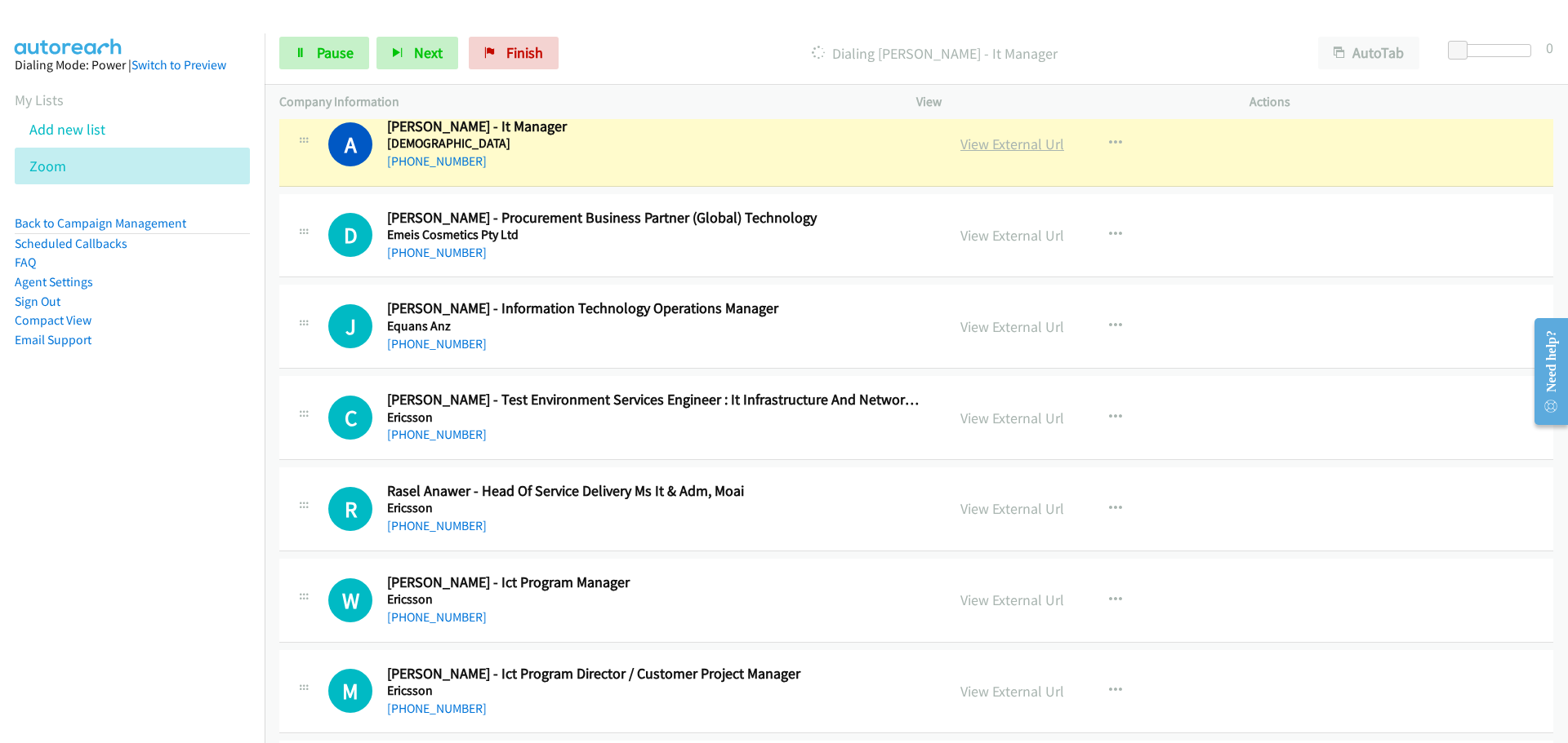
click at [1037, 142] on link "View External Url" at bounding box center [1011, 143] width 104 height 19
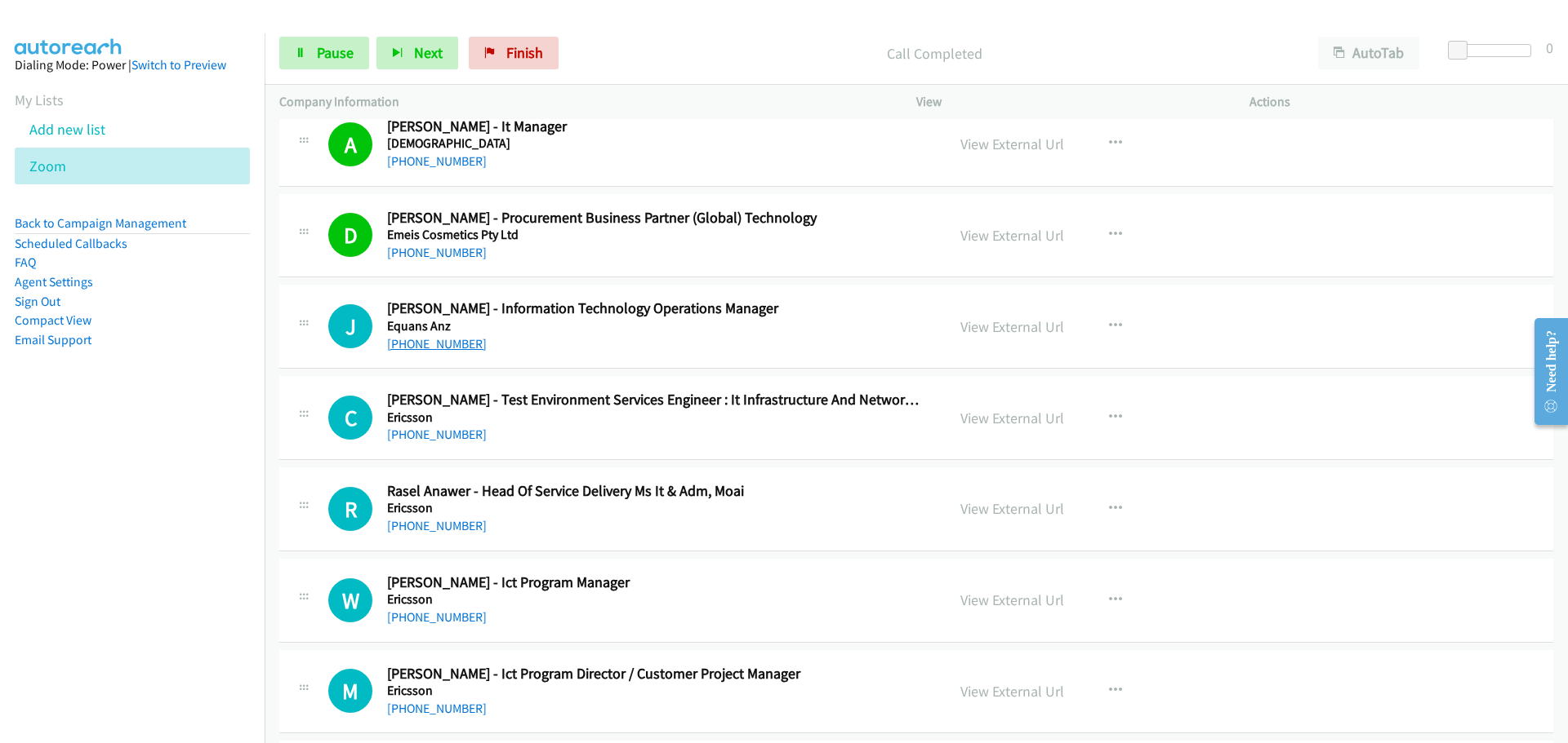
click at [426, 343] on link "[PHONE_NUMBER]" at bounding box center [437, 344] width 99 height 15
click at [418, 437] on link "[PHONE_NUMBER]" at bounding box center [437, 434] width 99 height 15
drag, startPoint x: 454, startPoint y: 522, endPoint x: 1548, endPoint y: 518, distance: 1094.0
click at [454, 522] on link "[PHONE_NUMBER]" at bounding box center [437, 526] width 99 height 15
click at [438, 618] on link "[PHONE_NUMBER]" at bounding box center [437, 617] width 99 height 15
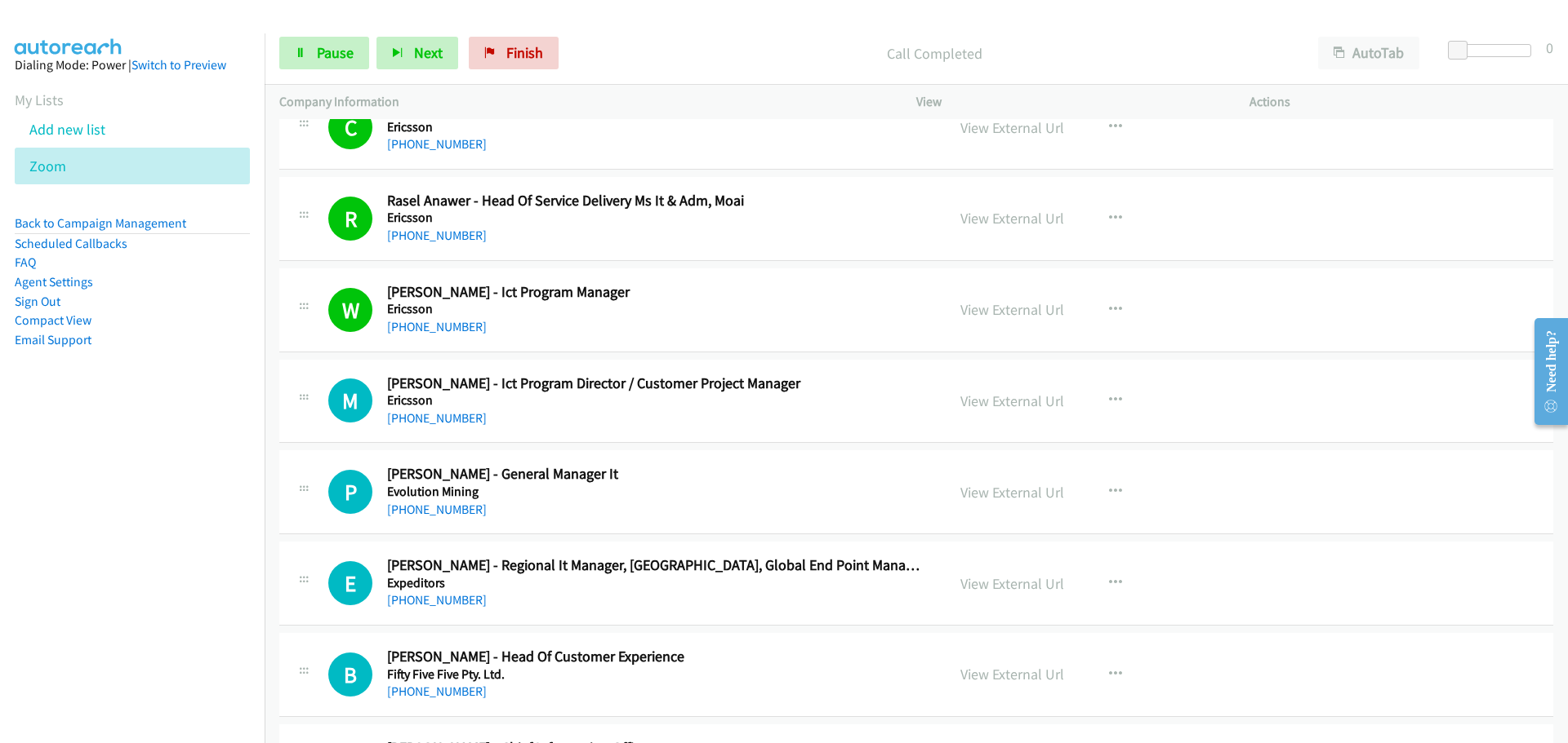
scroll to position [10526, 0]
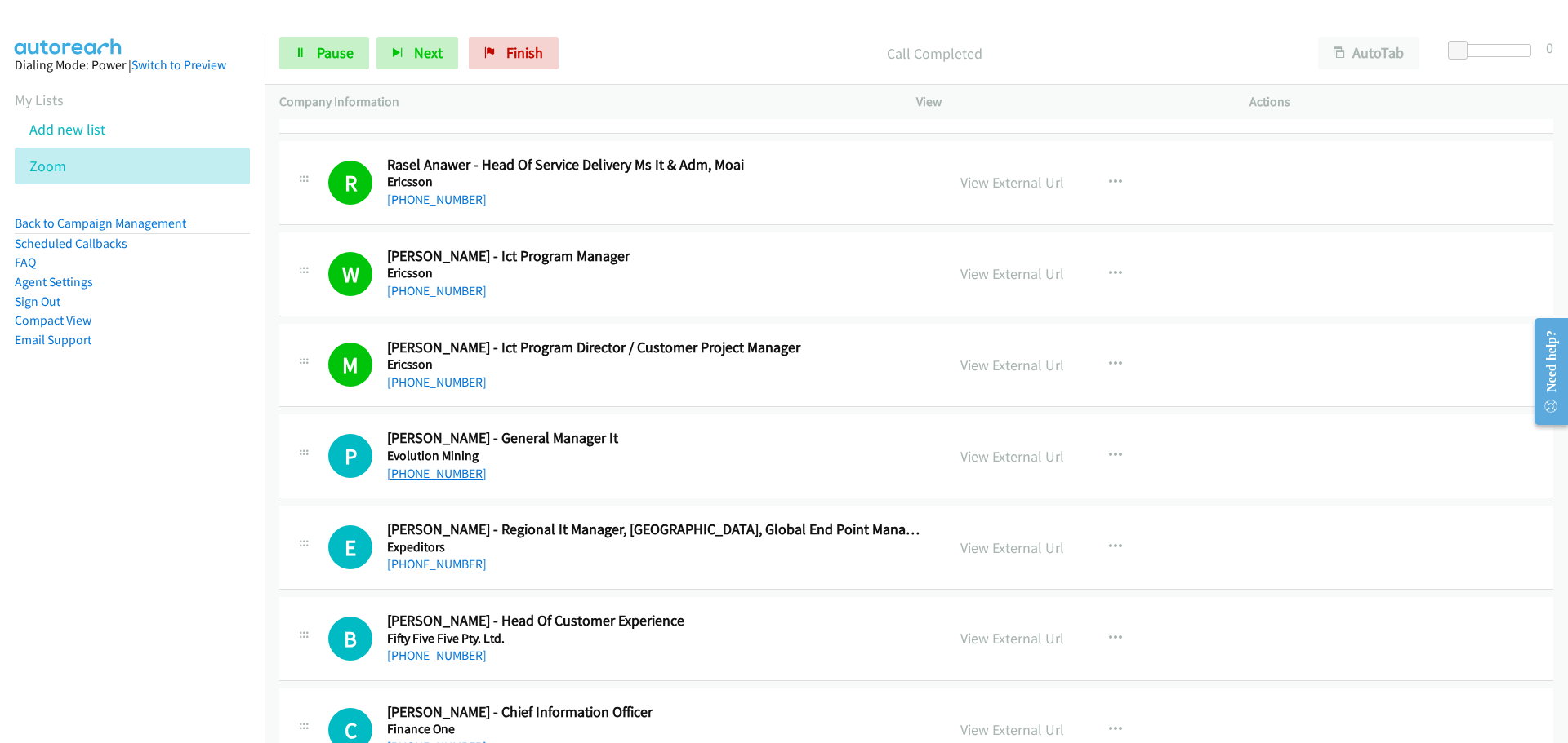
click at [438, 466] on link "[PHONE_NUMBER]" at bounding box center [437, 473] width 99 height 15
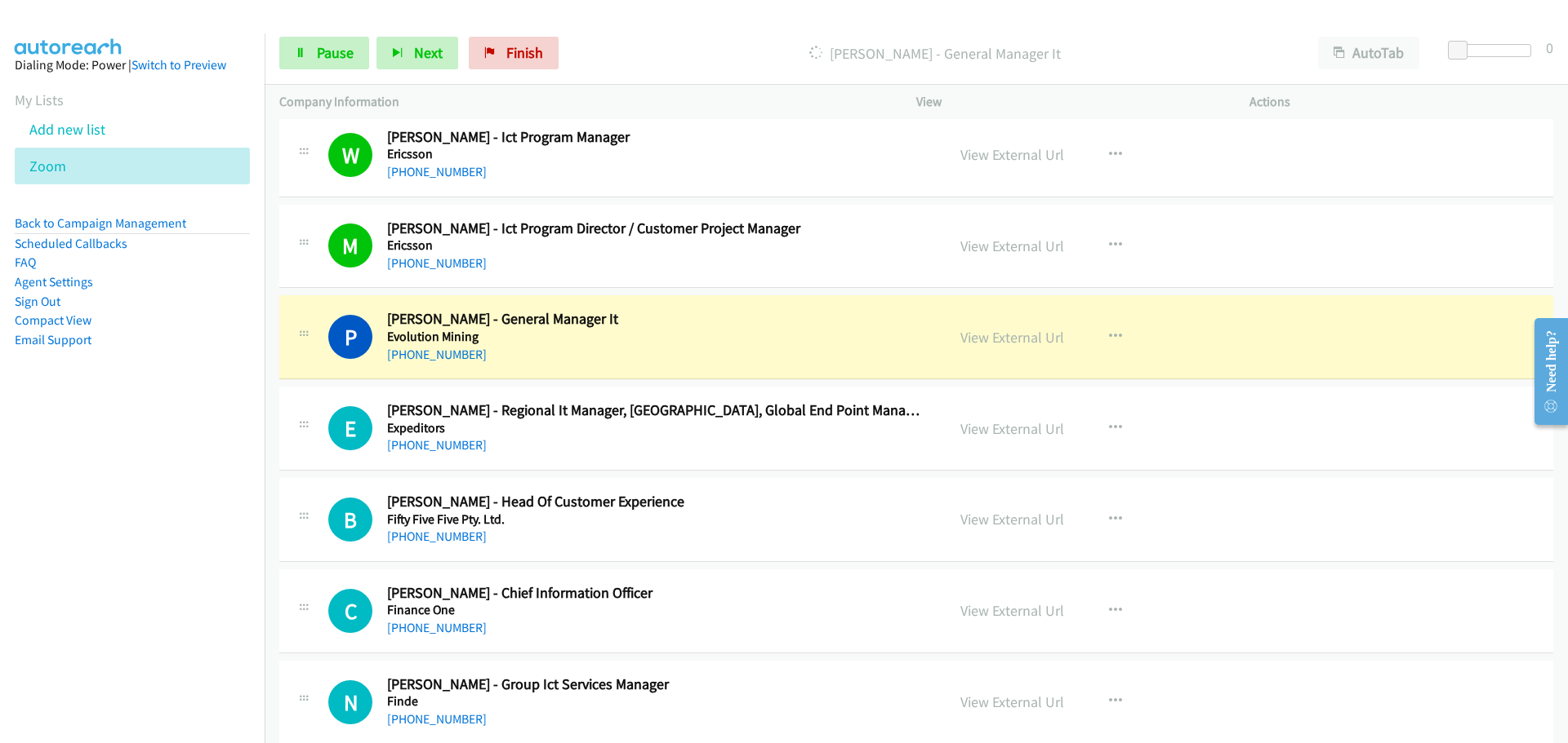
scroll to position [10853, 0]
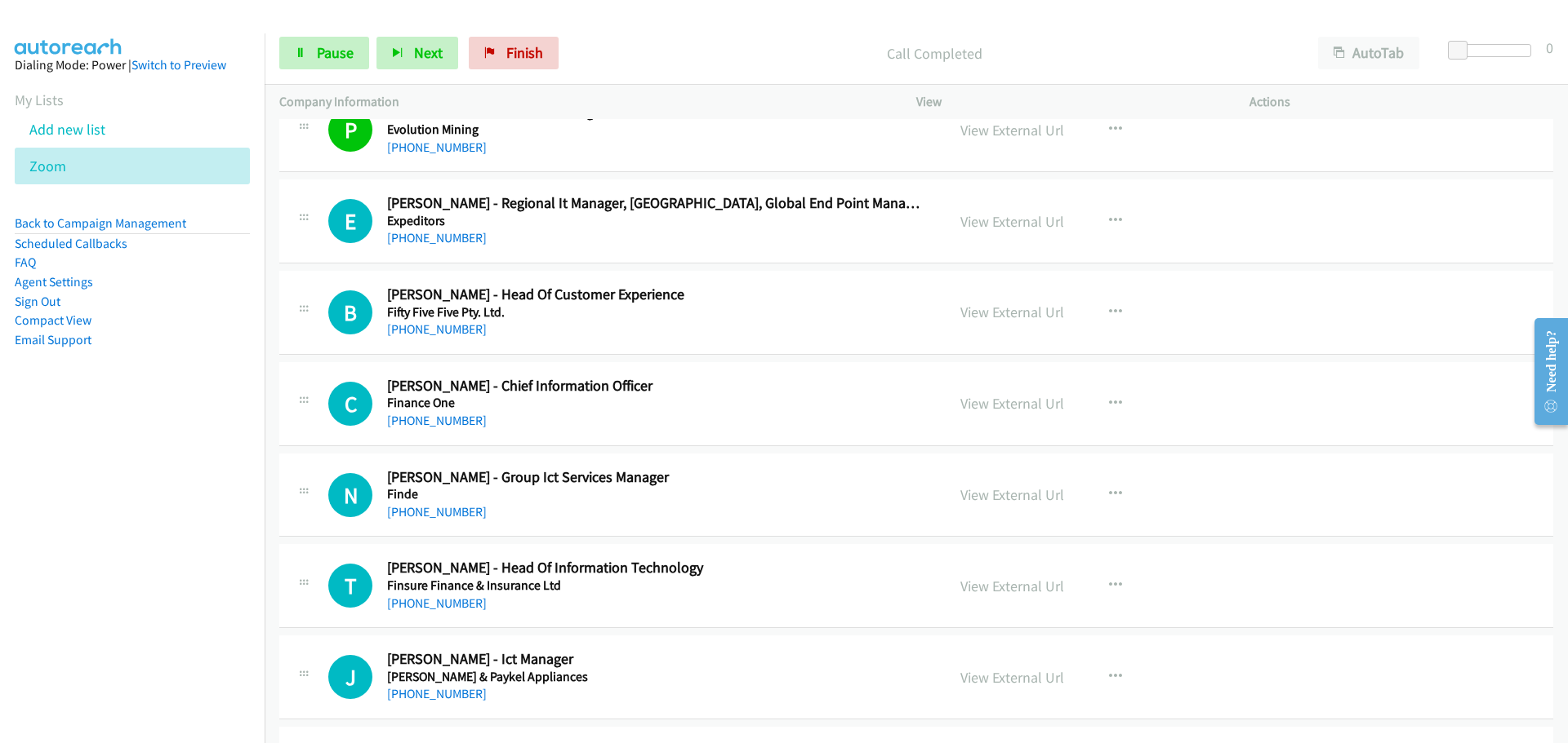
click at [430, 229] on div "[PHONE_NUMBER]" at bounding box center [656, 238] width 538 height 20
click at [401, 425] on link "[PHONE_NUMBER]" at bounding box center [437, 420] width 99 height 15
drag, startPoint x: 454, startPoint y: 513, endPoint x: 687, endPoint y: 507, distance: 233.1
click at [454, 513] on link "[PHONE_NUMBER]" at bounding box center [437, 511] width 99 height 15
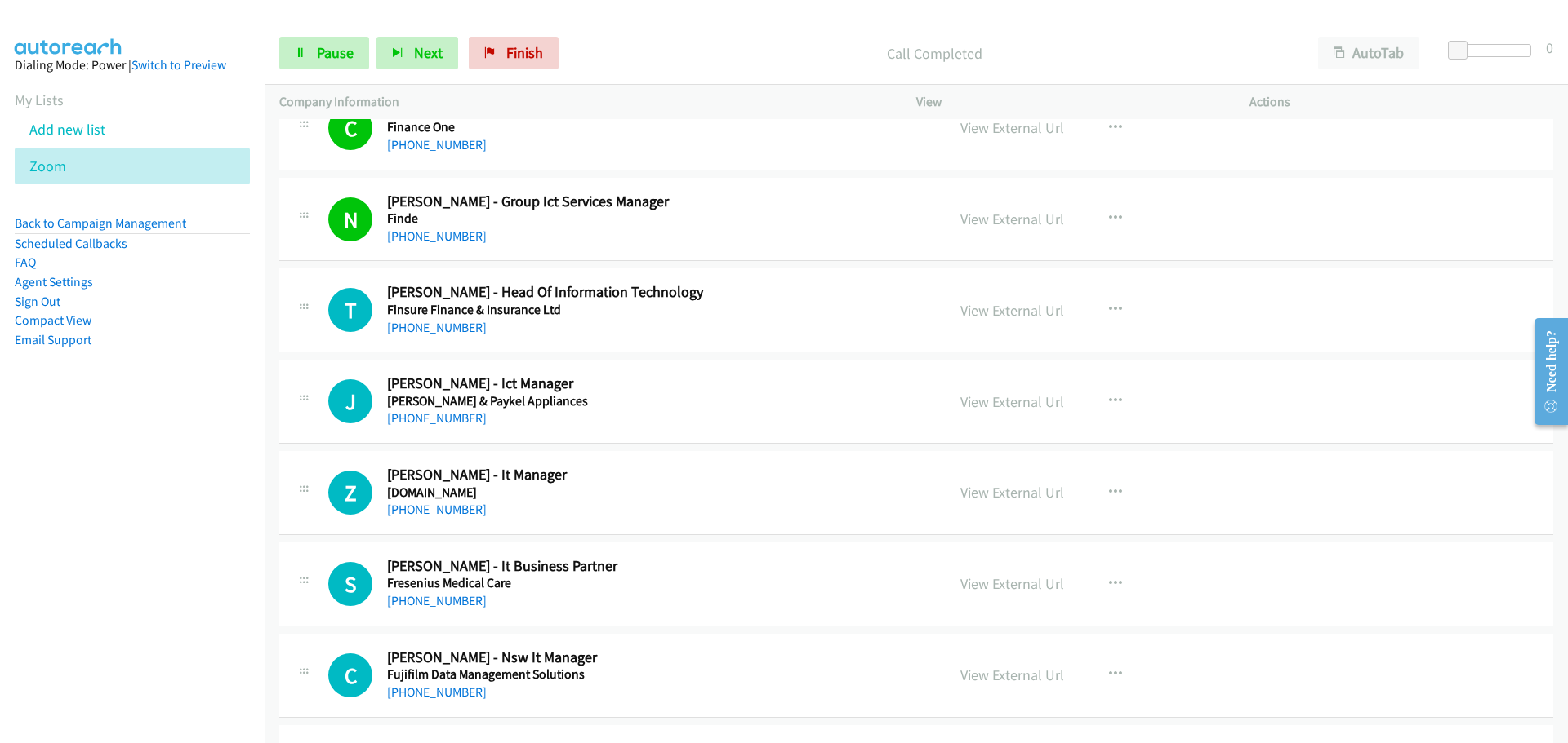
scroll to position [11179, 0]
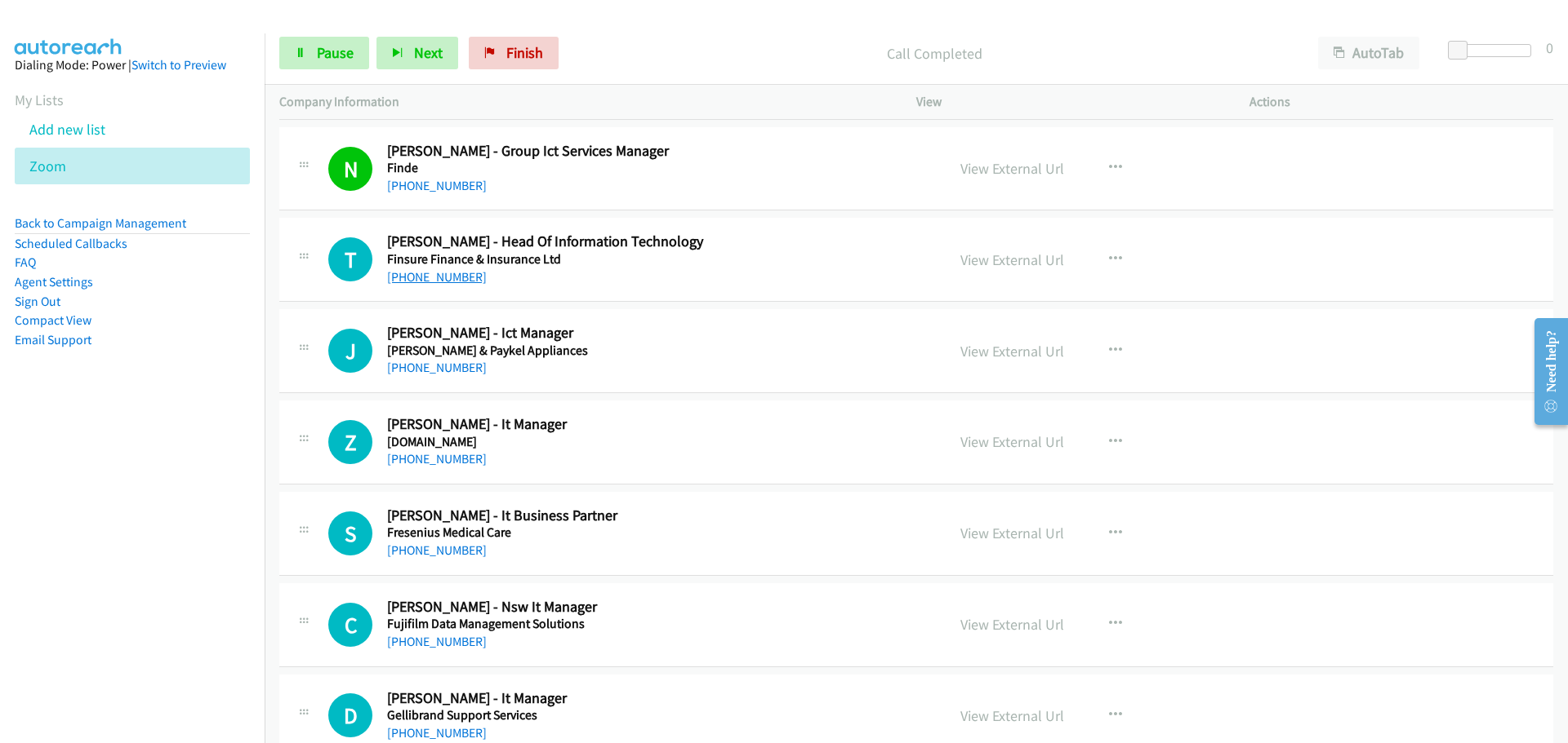
click at [435, 279] on link "[PHONE_NUMBER]" at bounding box center [437, 277] width 99 height 15
click at [398, 363] on link "[PHONE_NUMBER]" at bounding box center [437, 367] width 99 height 15
click at [442, 469] on div "Z Callback Scheduled [PERSON_NAME] - It Manager [DOMAIN_NAME] [GEOGRAPHIC_DATA]…" at bounding box center [917, 442] width 1274 height 84
click at [443, 460] on link "[PHONE_NUMBER]" at bounding box center [437, 458] width 99 height 15
click at [451, 553] on link "[PHONE_NUMBER]" at bounding box center [437, 550] width 99 height 15
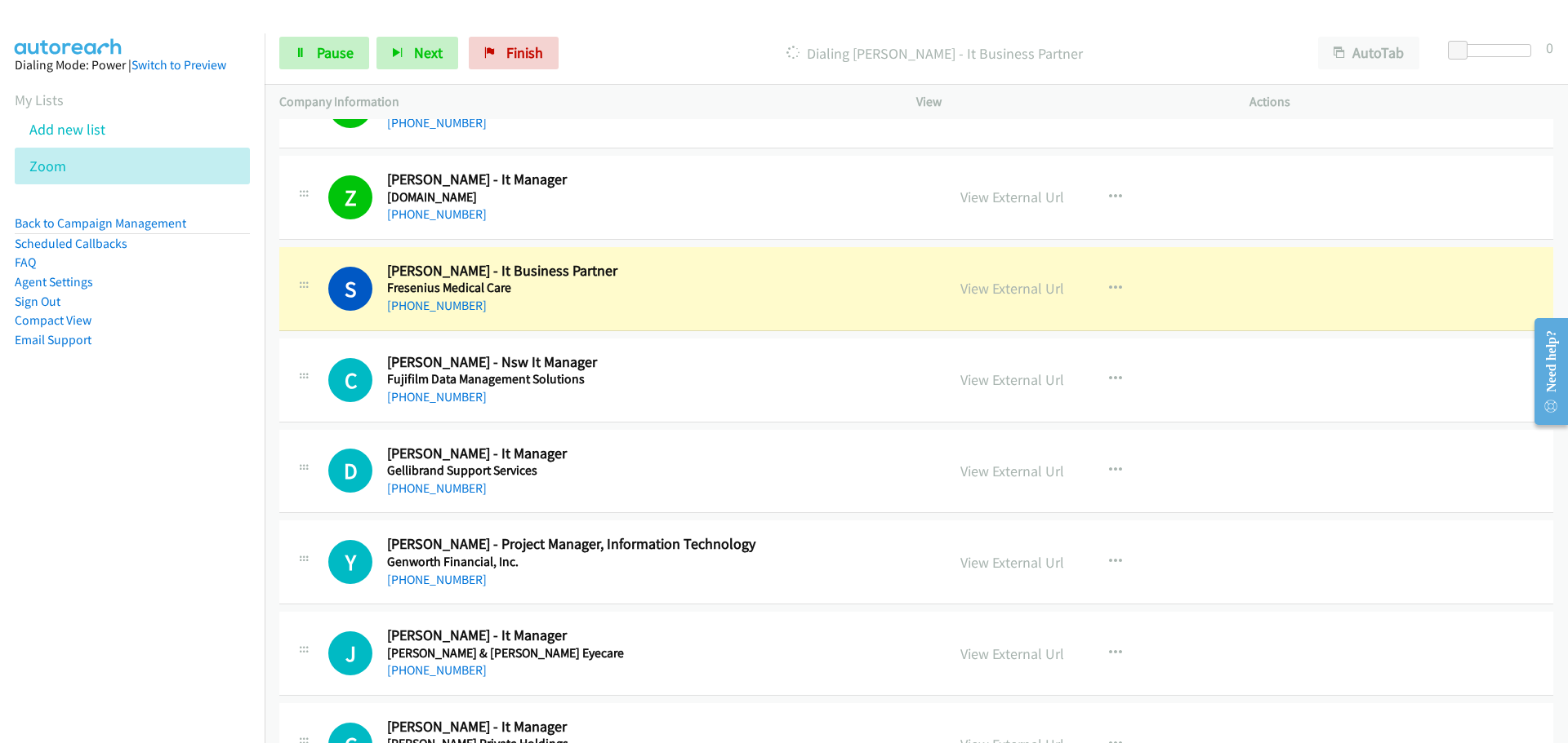
scroll to position [11588, 0]
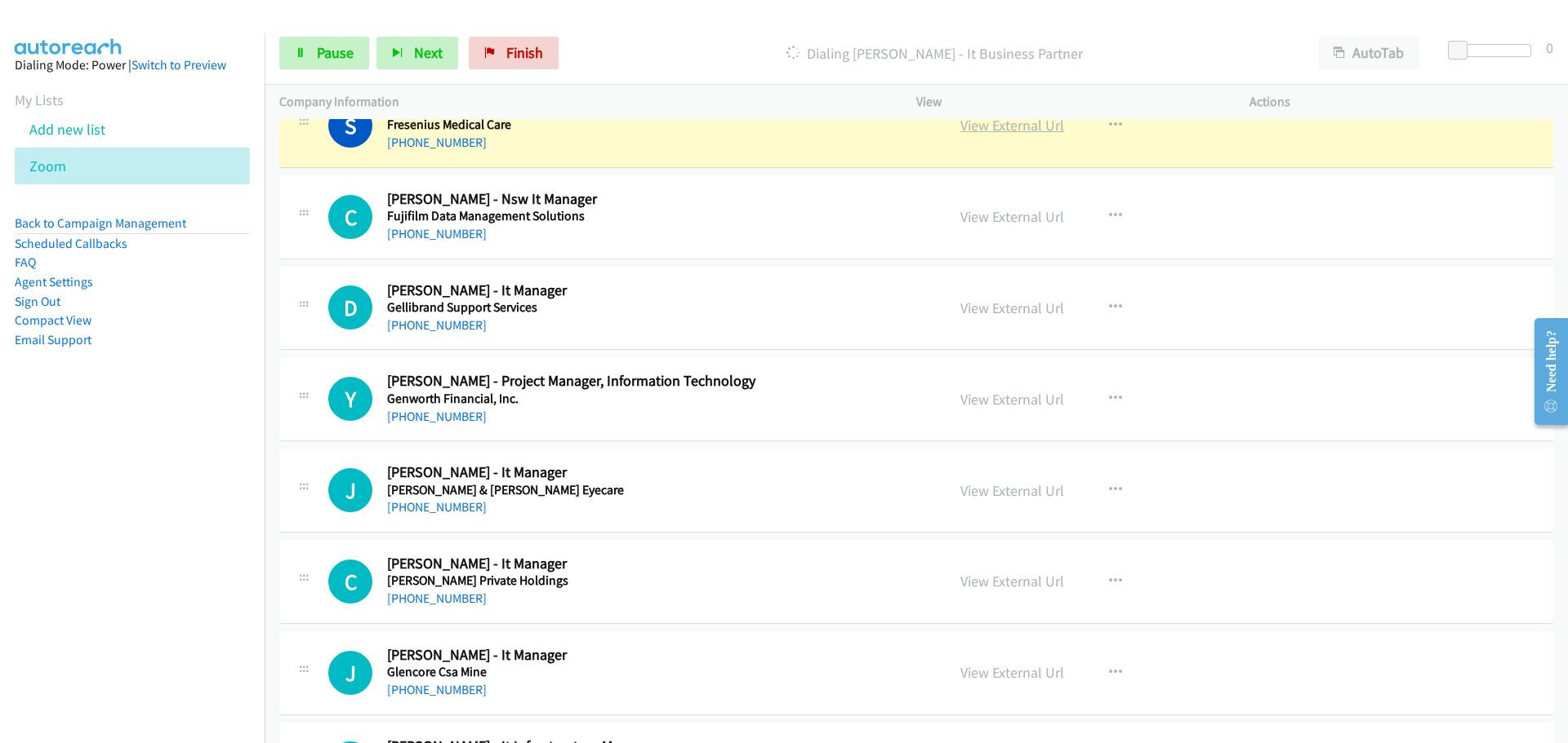
click at [1016, 124] on link "View External Url" at bounding box center [1011, 125] width 104 height 19
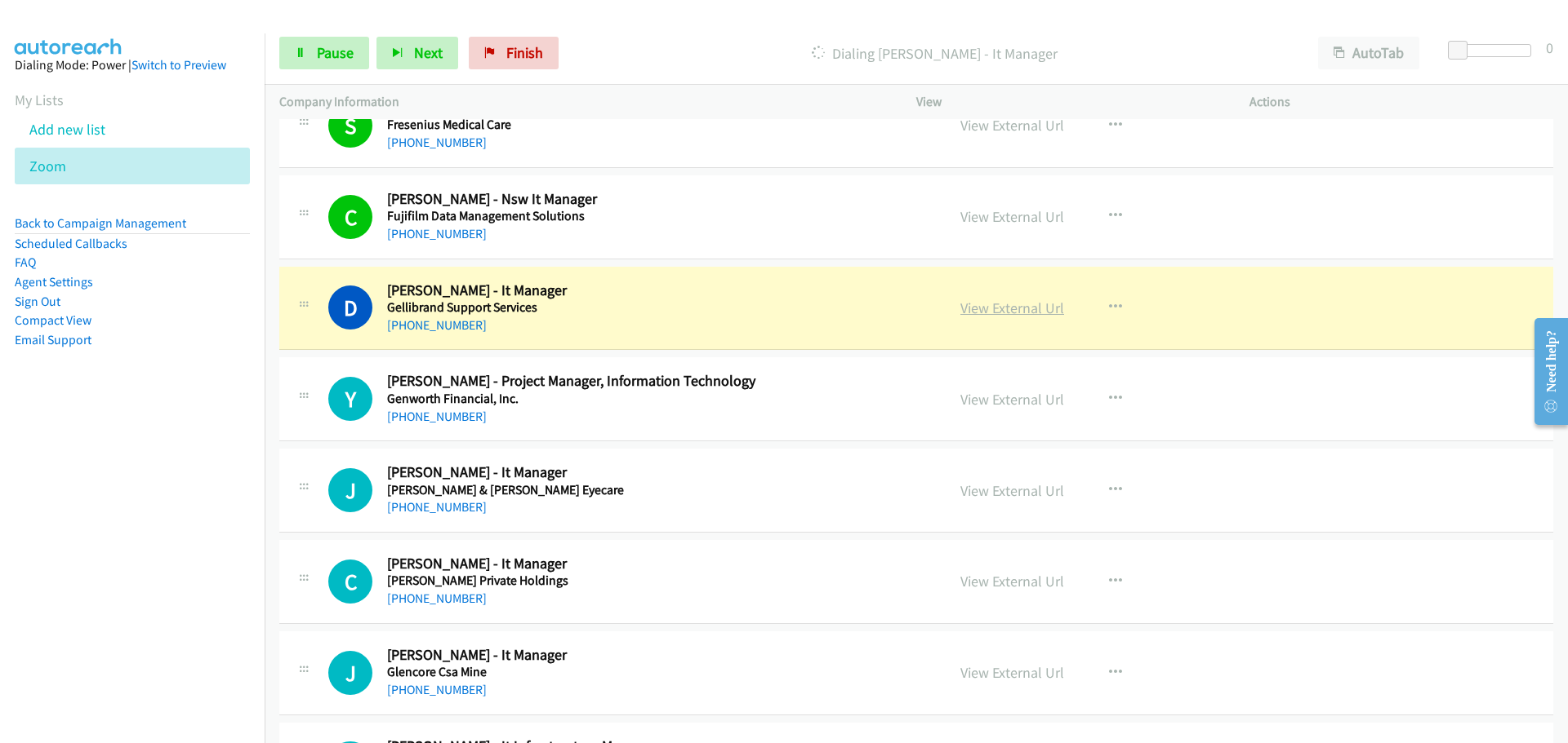
click at [987, 303] on link "View External Url" at bounding box center [1011, 307] width 104 height 19
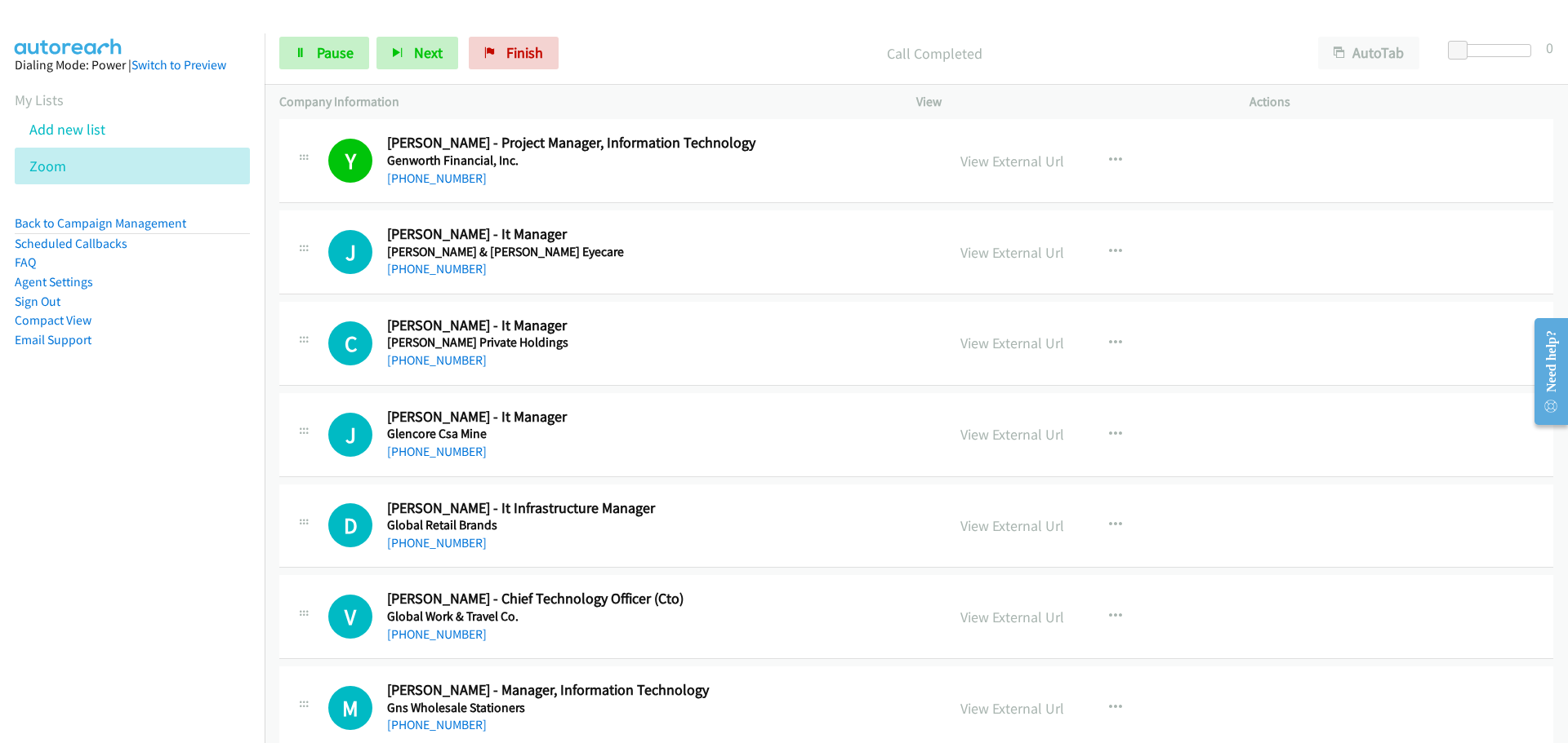
scroll to position [11832, 0]
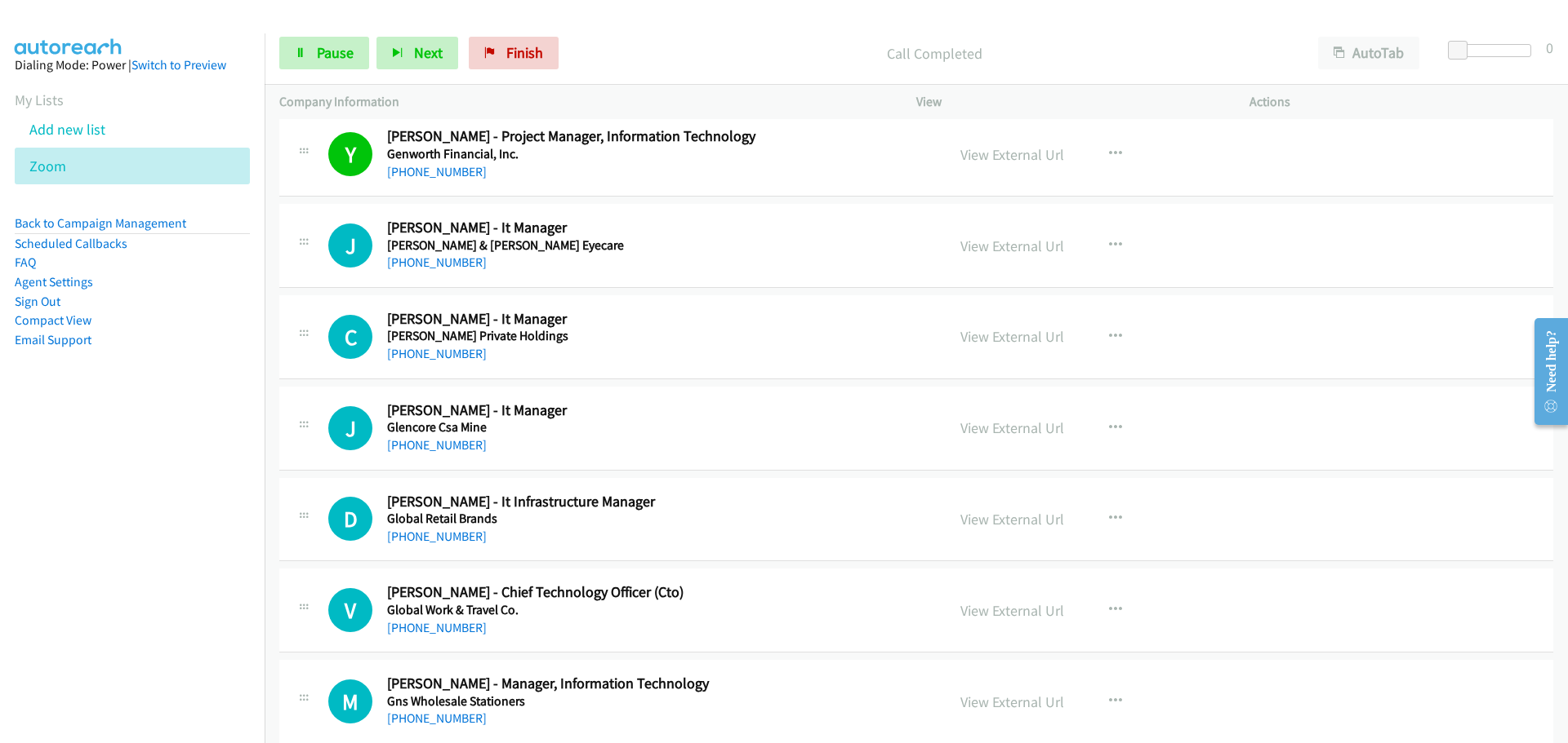
drag, startPoint x: 419, startPoint y: 257, endPoint x: 434, endPoint y: 249, distance: 17.0
click at [419, 257] on link "[PHONE_NUMBER]" at bounding box center [437, 261] width 99 height 15
click at [438, 353] on link "[PHONE_NUMBER]" at bounding box center [437, 353] width 99 height 15
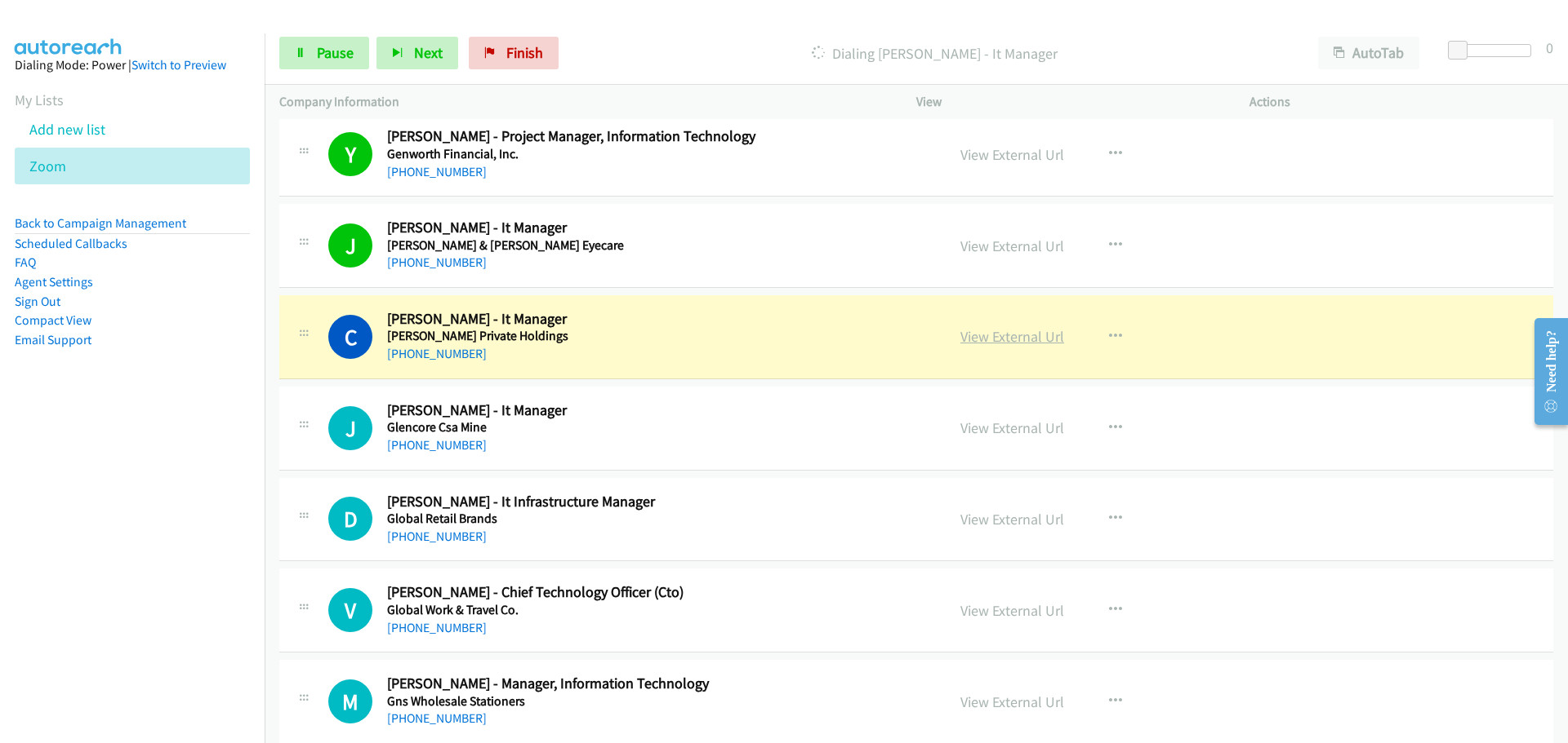
click at [1026, 338] on link "View External Url" at bounding box center [1011, 336] width 104 height 19
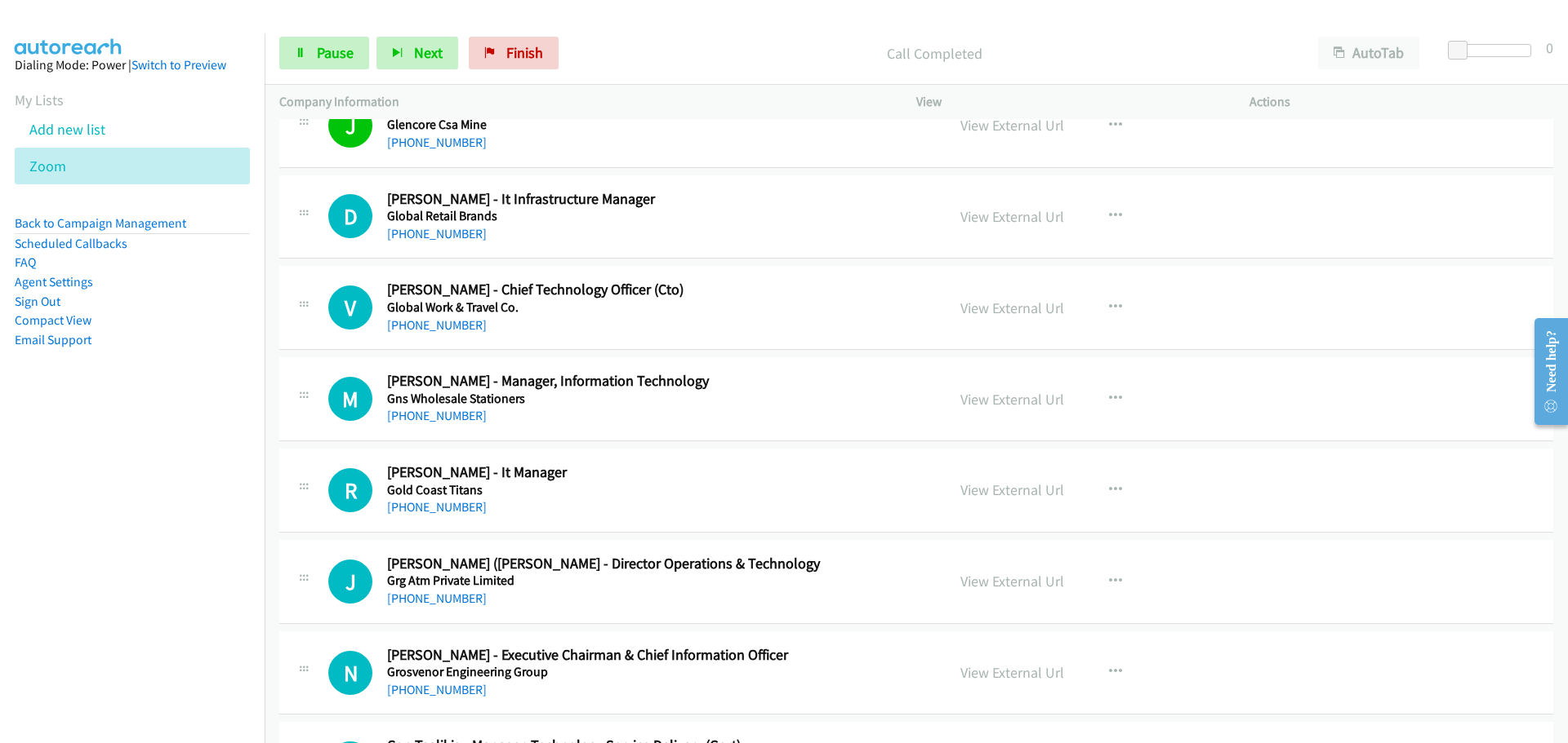
scroll to position [12077, 0]
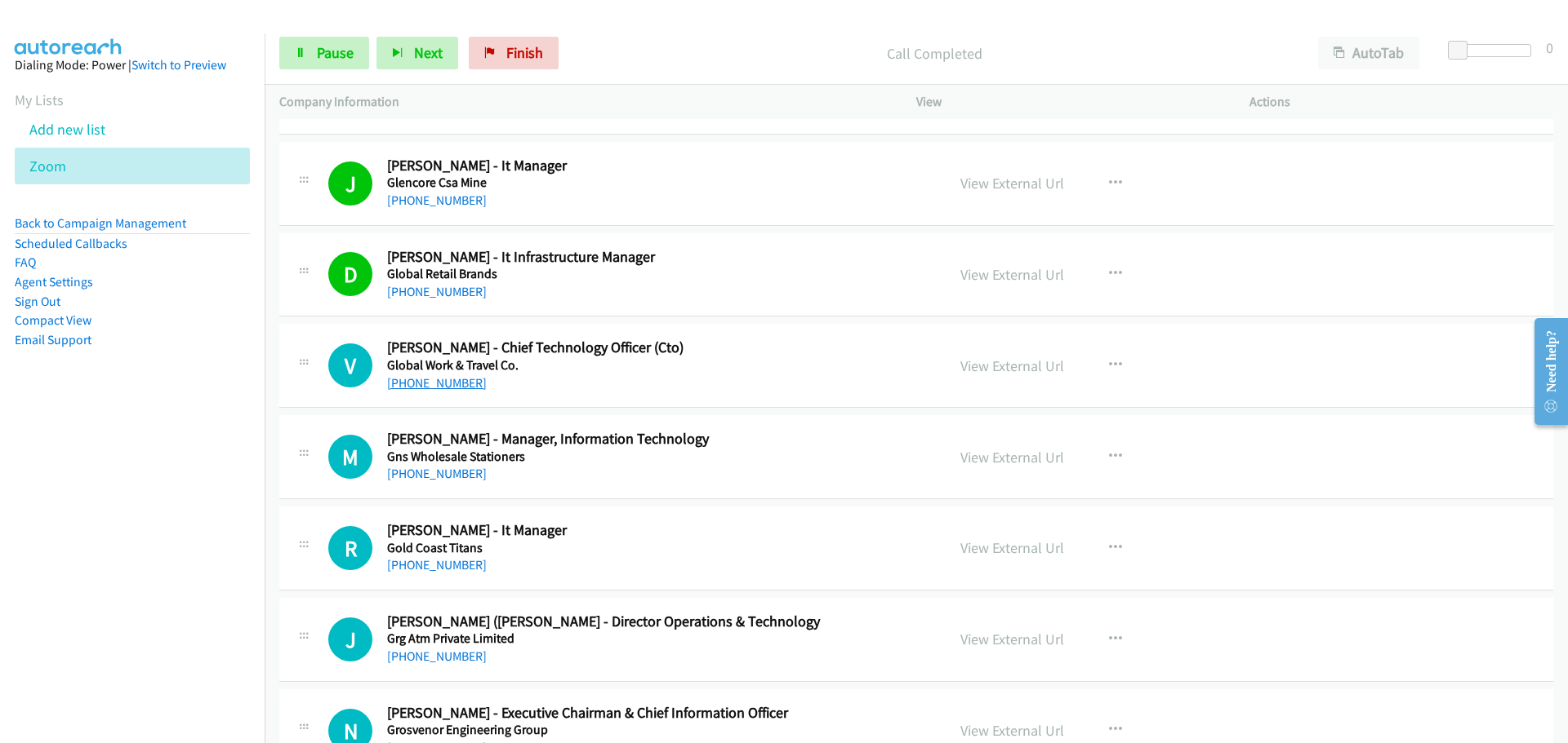
click at [411, 375] on link "[PHONE_NUMBER]" at bounding box center [437, 382] width 99 height 15
click at [455, 476] on link "[PHONE_NUMBER]" at bounding box center [437, 473] width 99 height 15
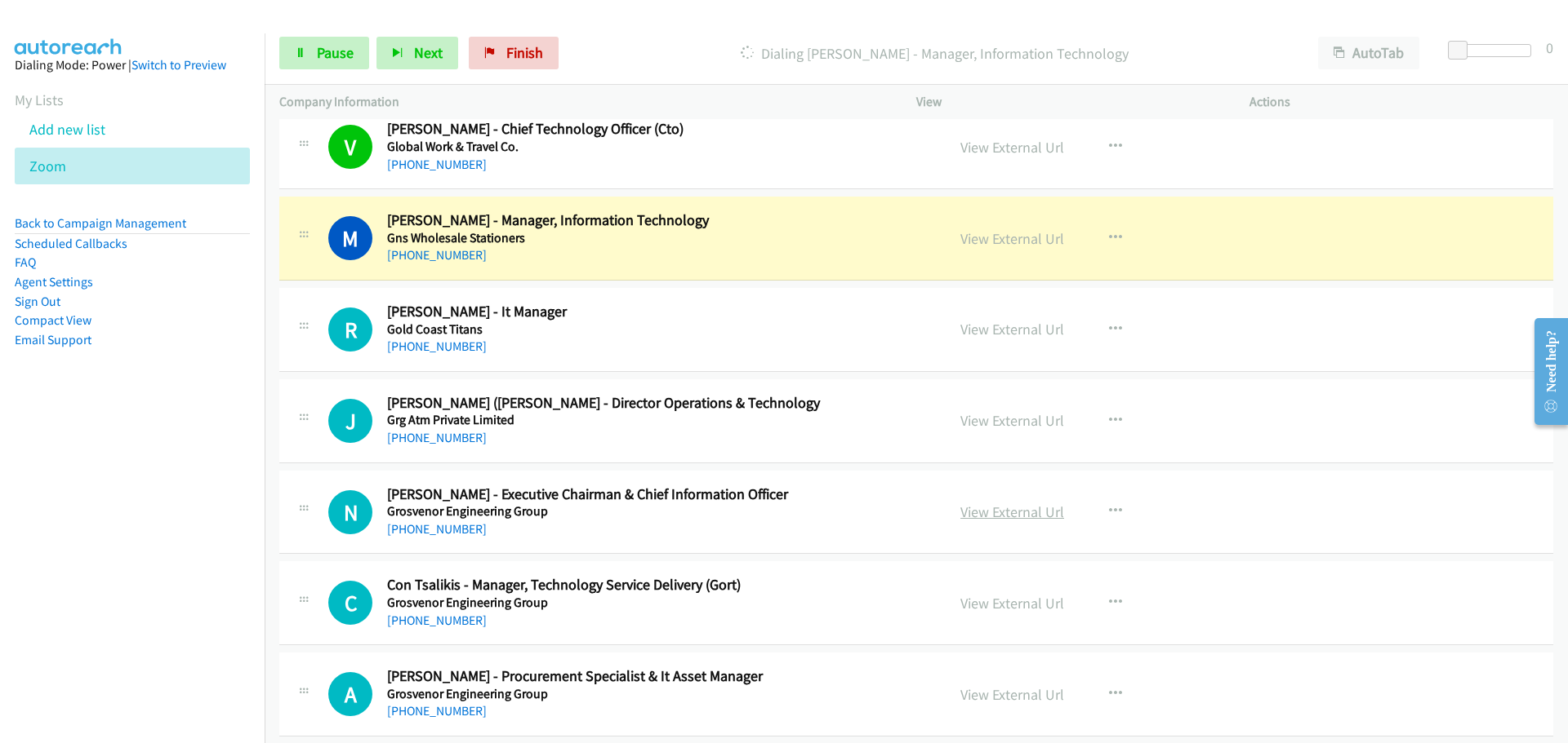
scroll to position [12404, 0]
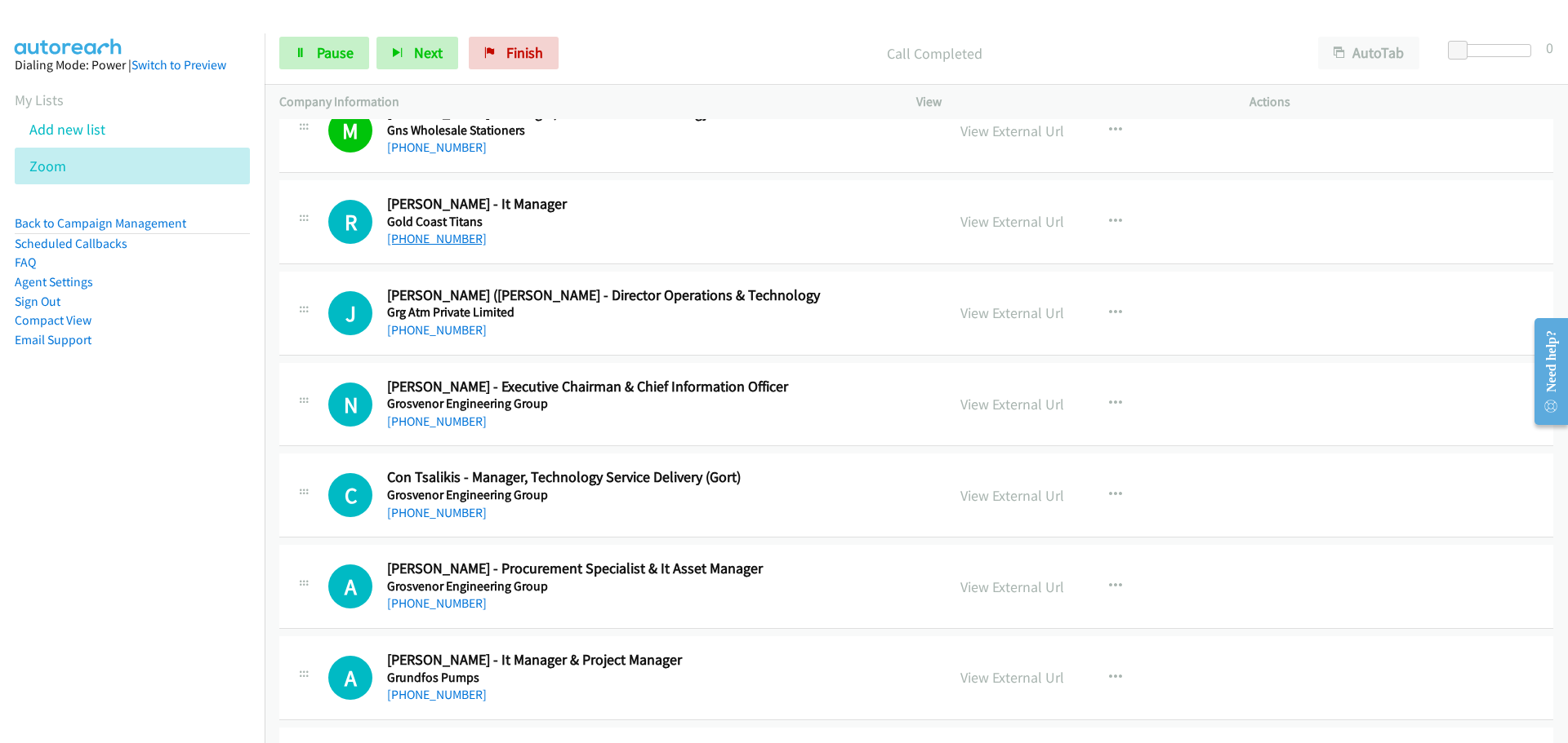
click at [449, 244] on link "[PHONE_NUMBER]" at bounding box center [437, 238] width 99 height 15
click at [414, 336] on link "[PHONE_NUMBER]" at bounding box center [437, 329] width 99 height 15
click at [440, 511] on link "[PHONE_NUMBER]" at bounding box center [437, 512] width 99 height 15
click at [421, 608] on link "[PHONE_NUMBER]" at bounding box center [437, 603] width 99 height 15
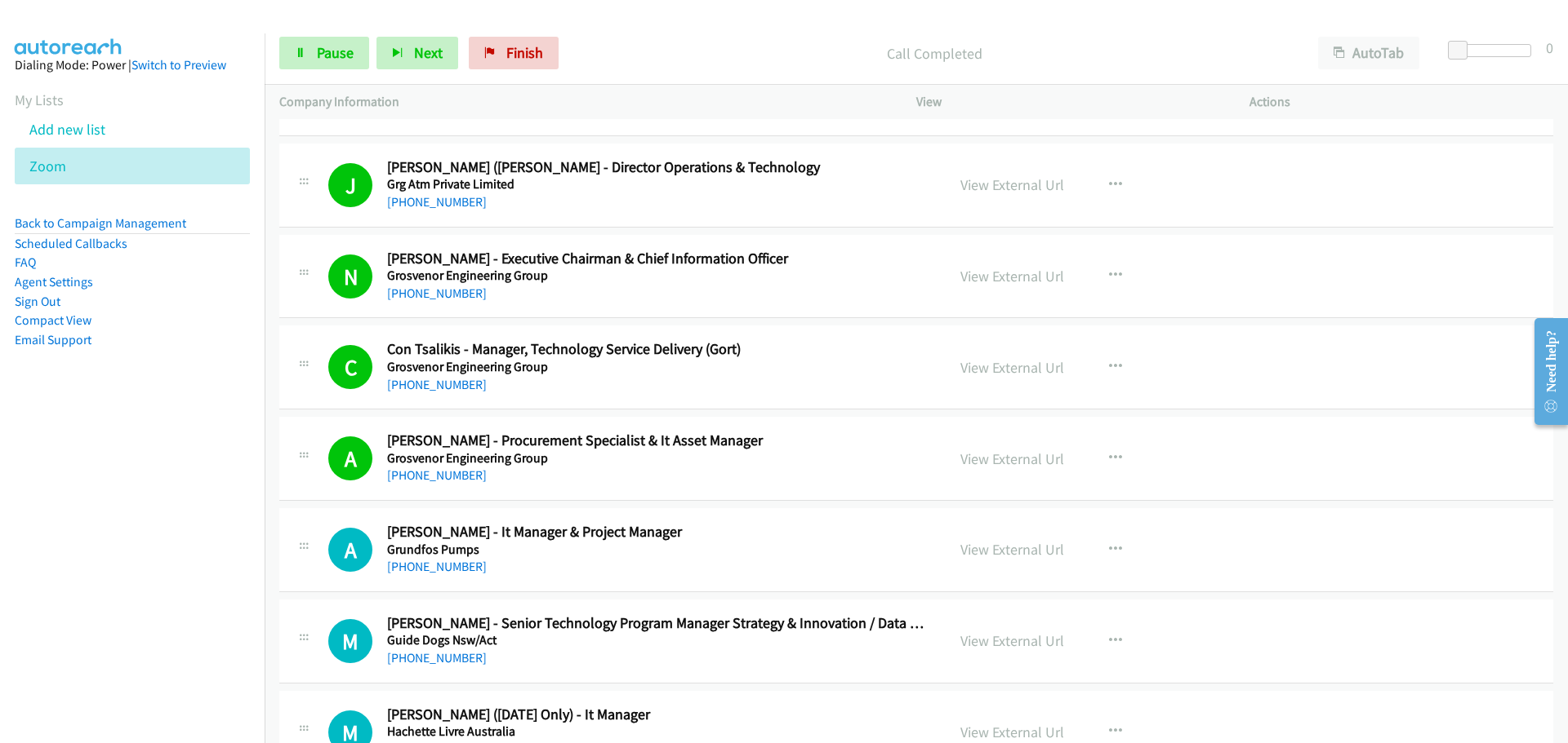
scroll to position [12730, 0]
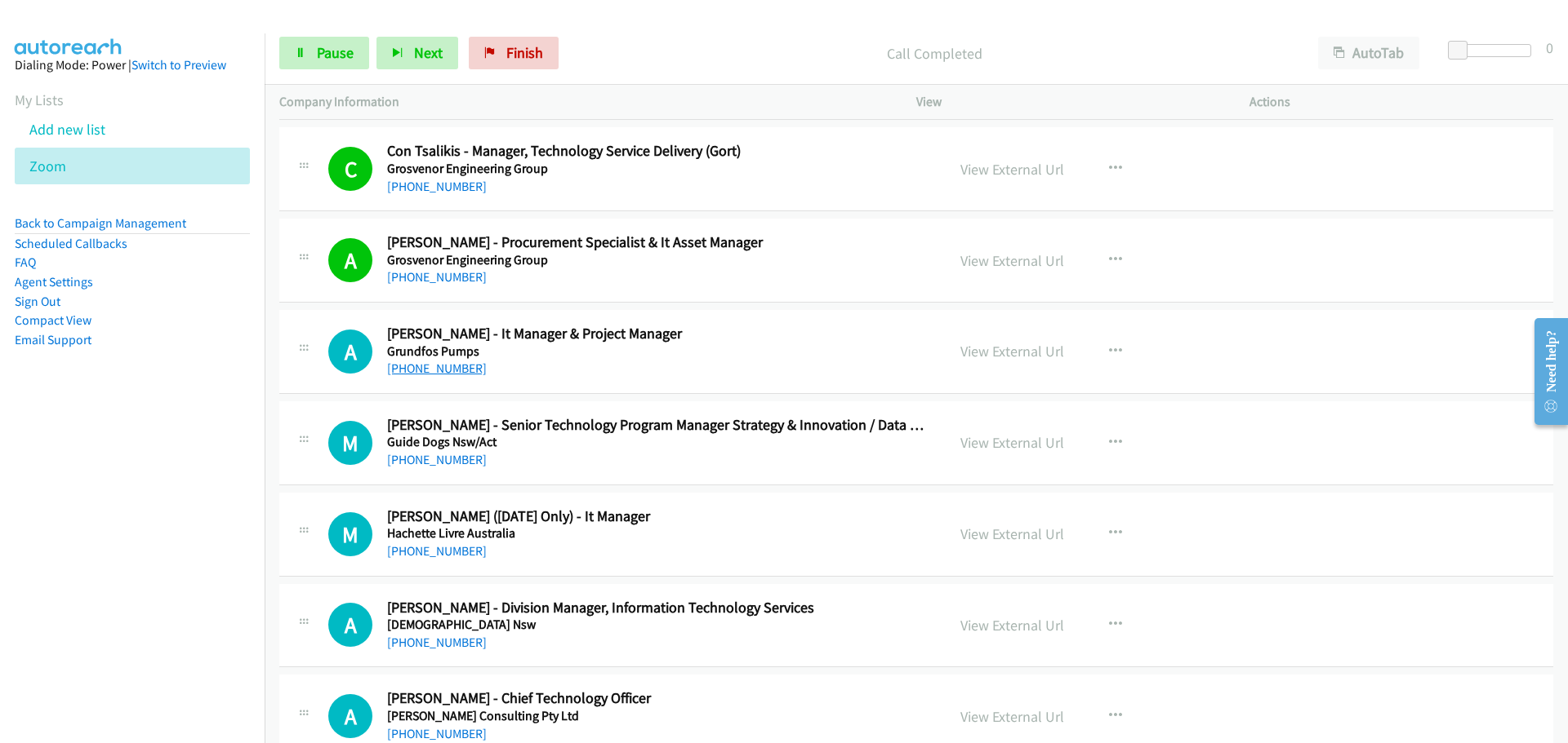
click at [418, 367] on link "[PHONE_NUMBER]" at bounding box center [437, 368] width 99 height 15
click at [410, 458] on link "[PHONE_NUMBER]" at bounding box center [437, 459] width 99 height 15
click at [465, 555] on link "[PHONE_NUMBER]" at bounding box center [437, 551] width 99 height 15
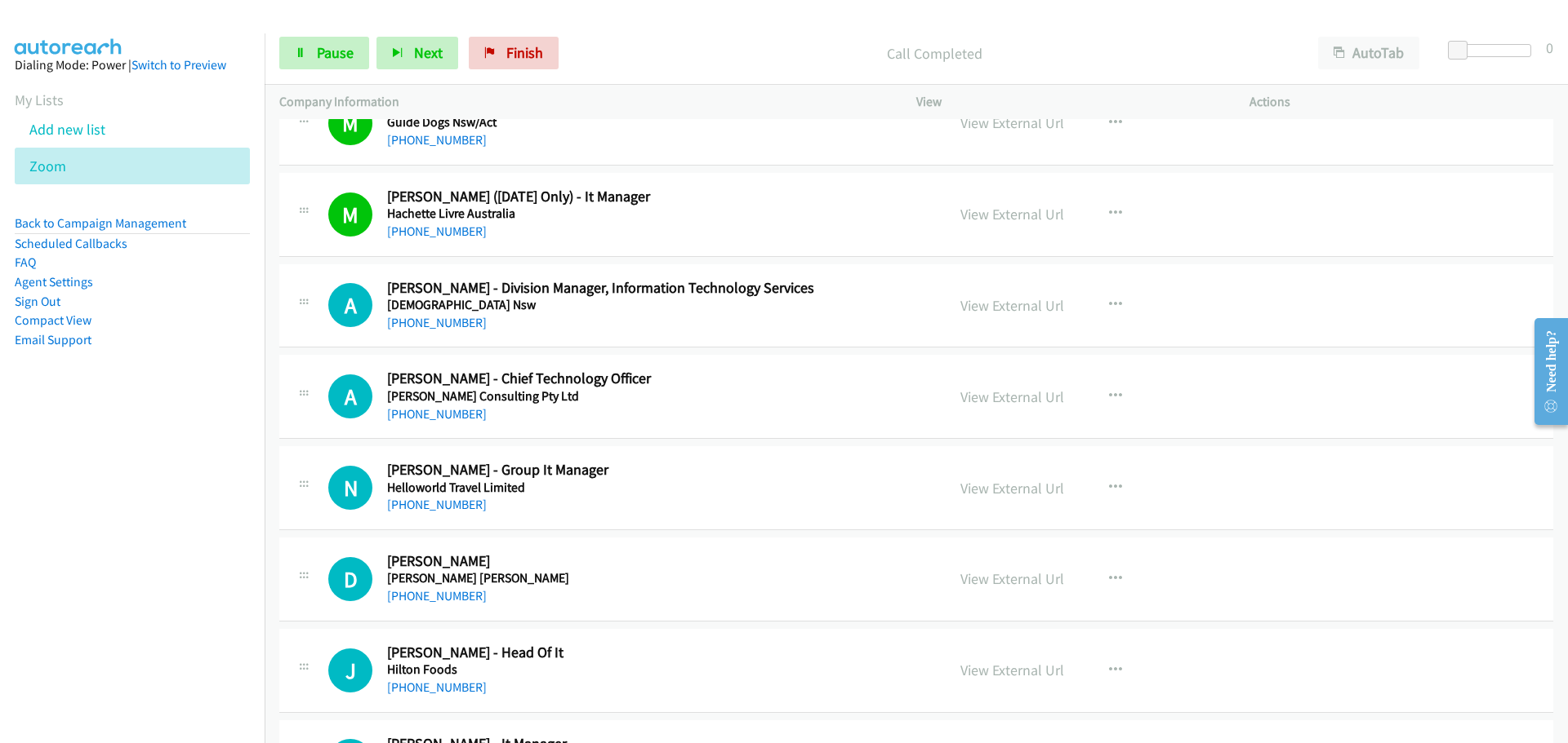
scroll to position [13138, 0]
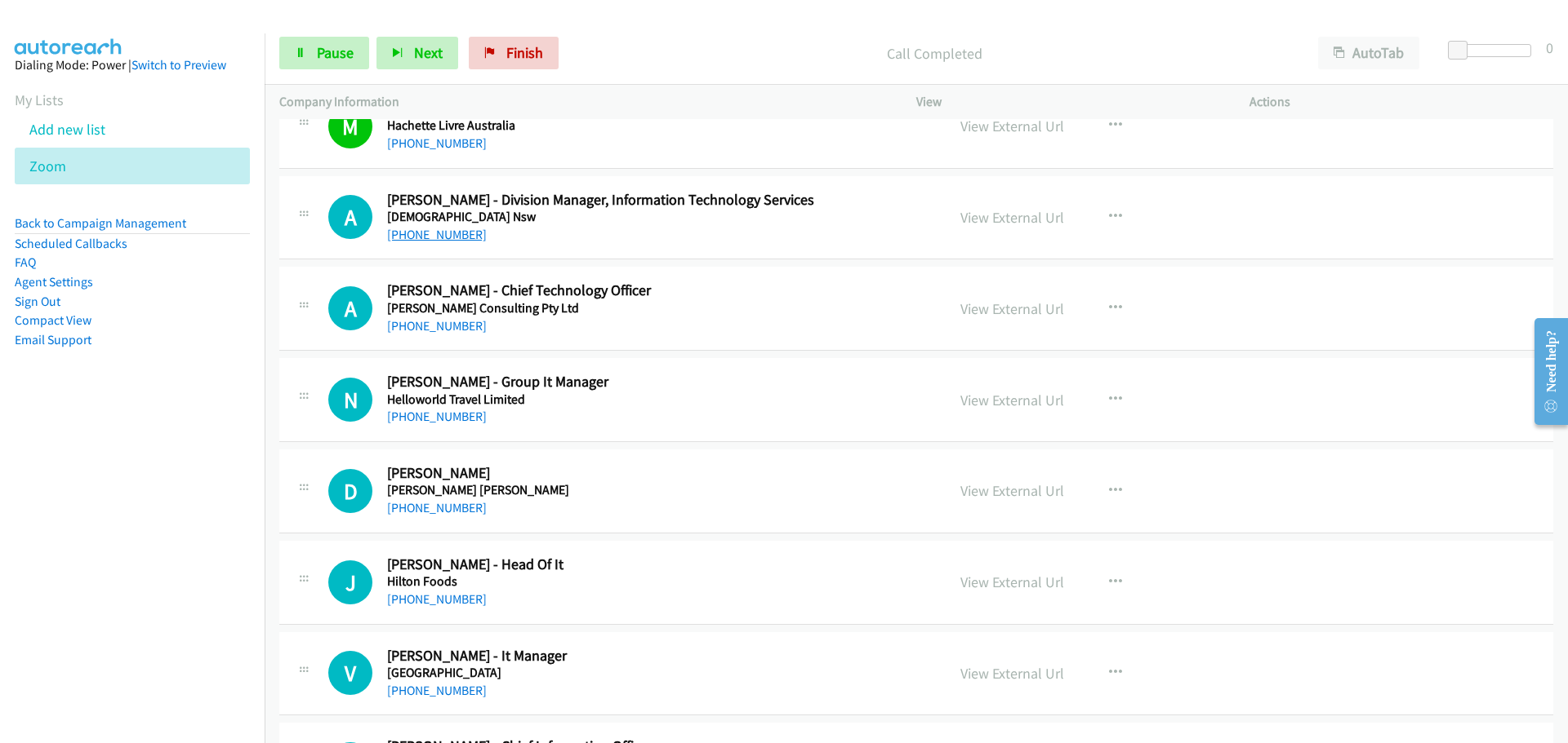
click at [397, 229] on link "[PHONE_NUMBER]" at bounding box center [437, 234] width 99 height 15
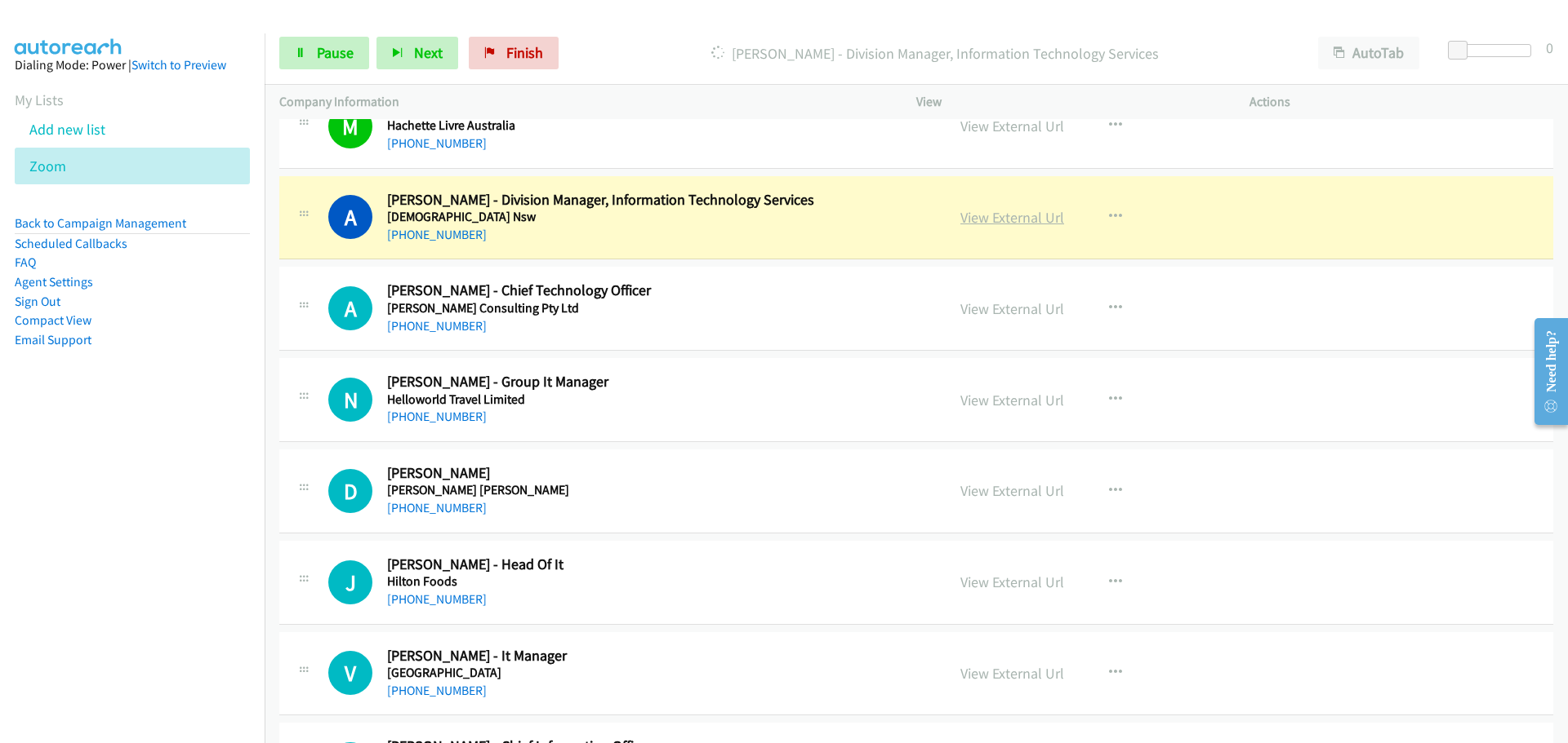
click at [1019, 219] on link "View External Url" at bounding box center [1011, 217] width 104 height 19
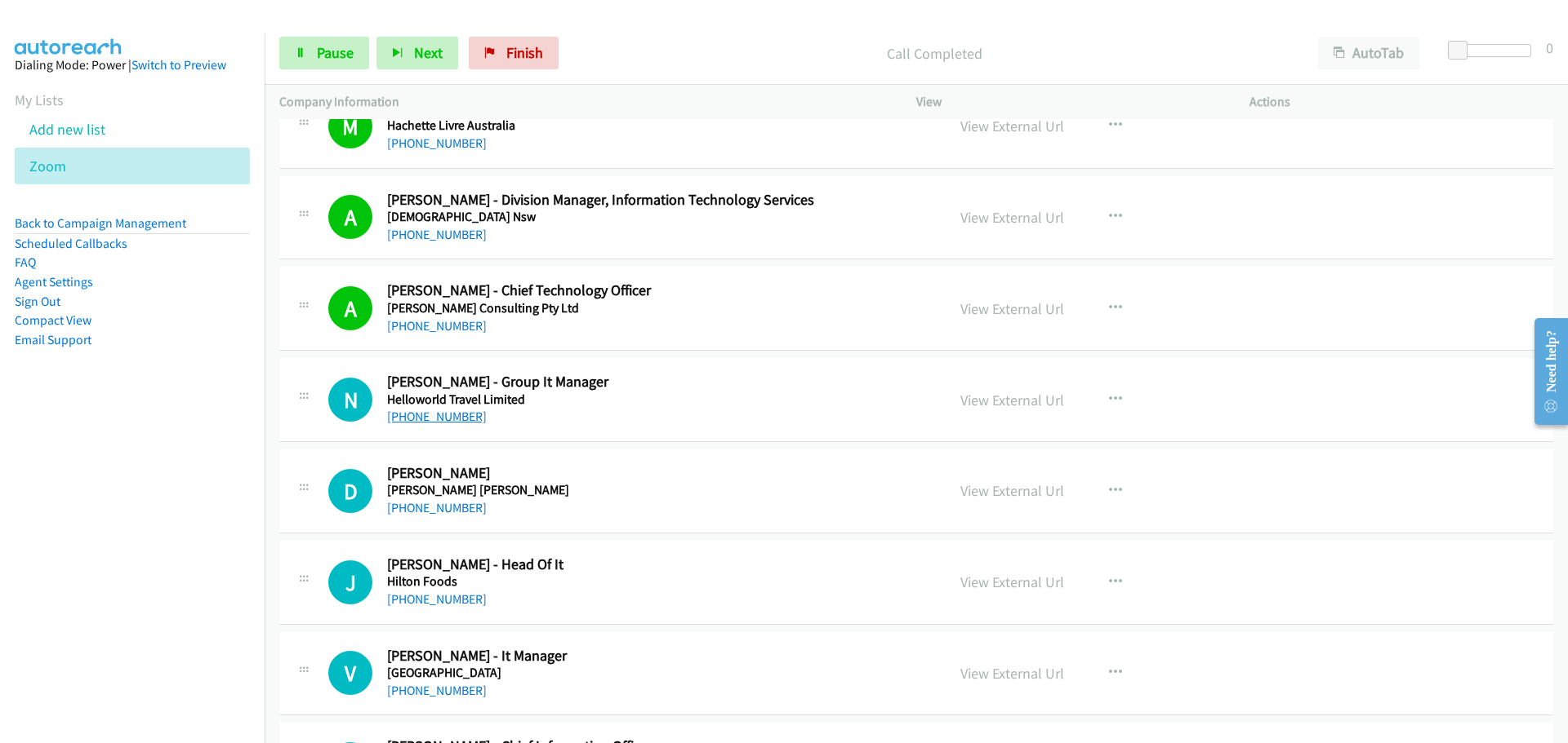
click at [455, 417] on link "[PHONE_NUMBER]" at bounding box center [437, 416] width 99 height 15
click at [393, 515] on link "[PHONE_NUMBER]" at bounding box center [437, 508] width 99 height 15
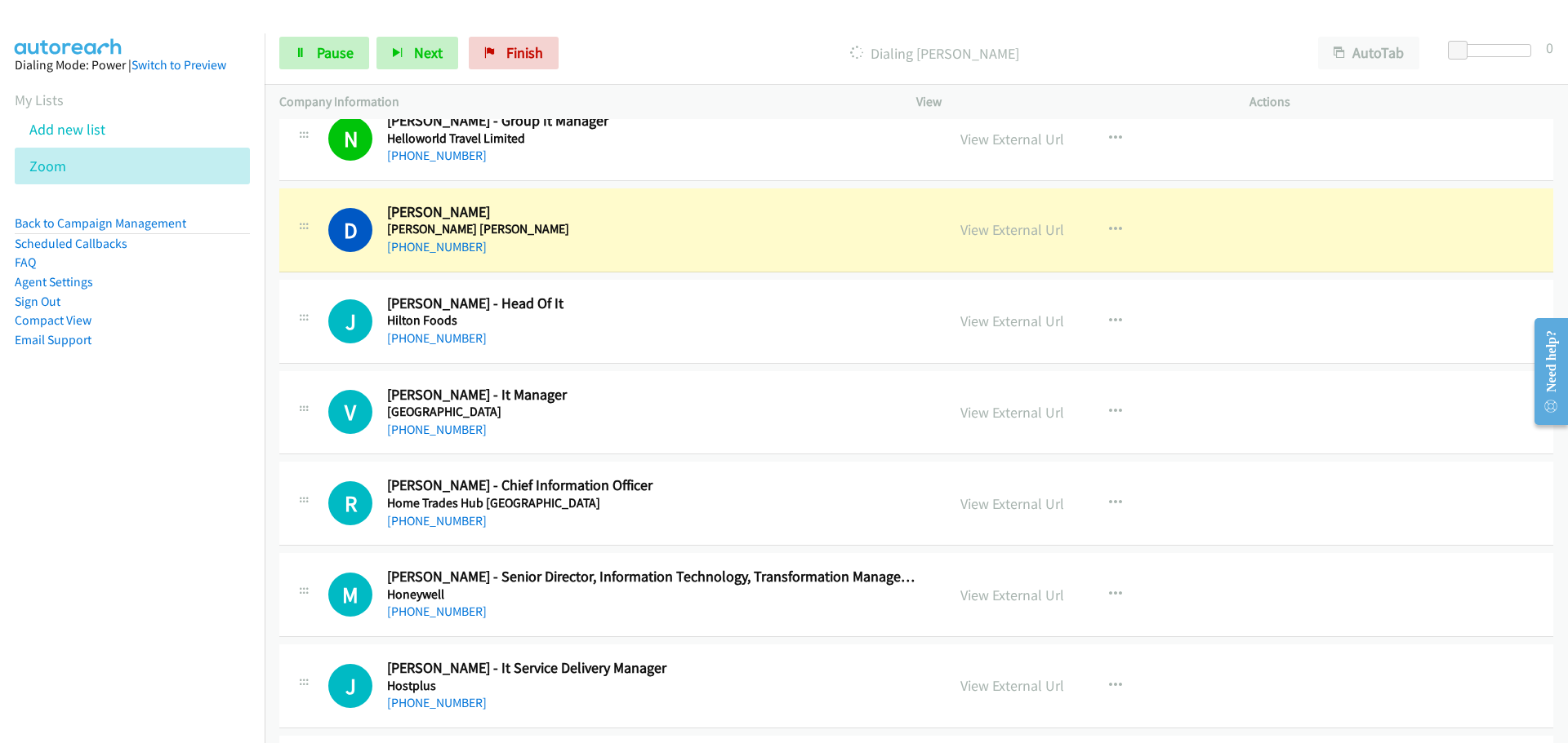
scroll to position [13464, 0]
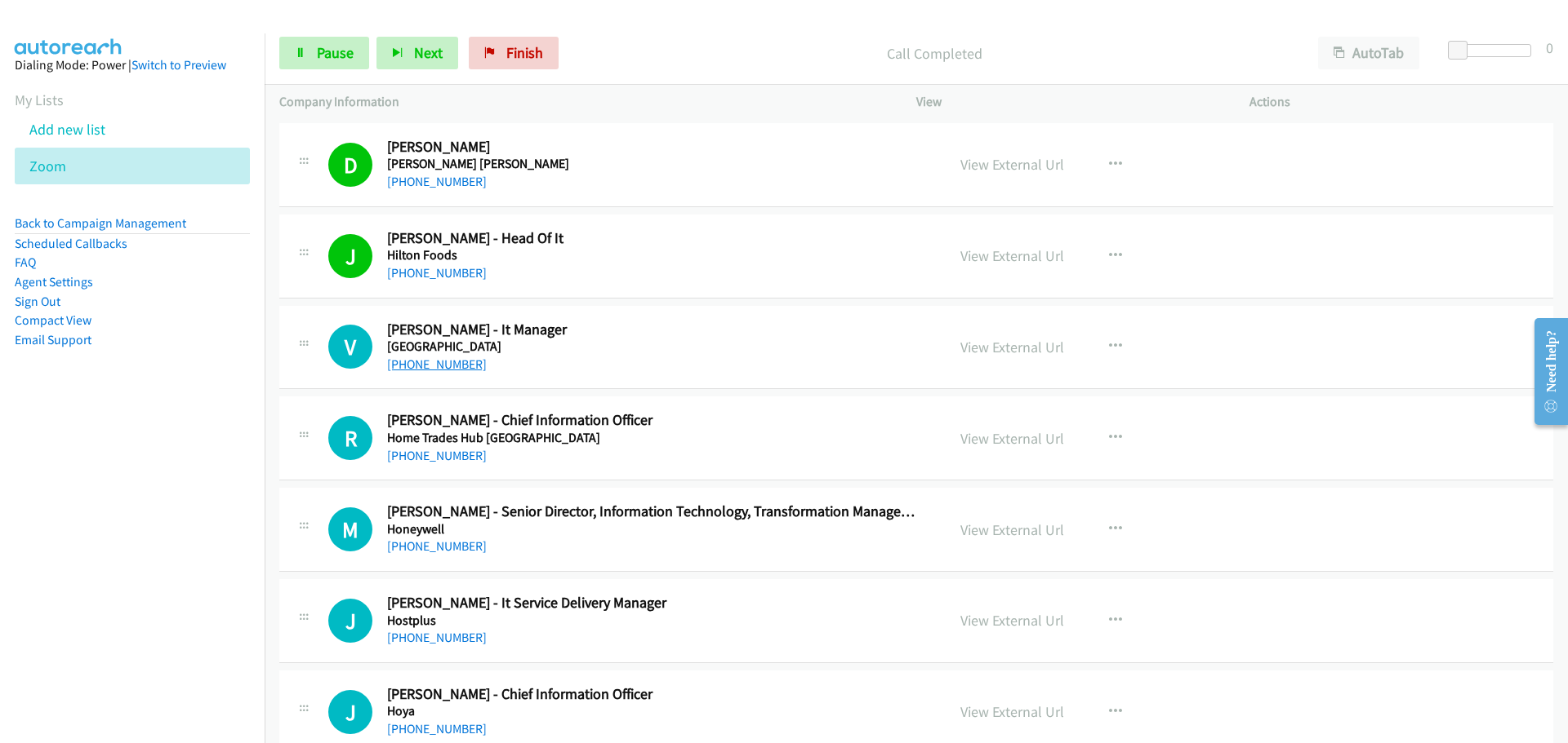
click at [443, 361] on link "[PHONE_NUMBER]" at bounding box center [437, 363] width 99 height 15
click at [415, 458] on link "[PHONE_NUMBER]" at bounding box center [437, 455] width 99 height 15
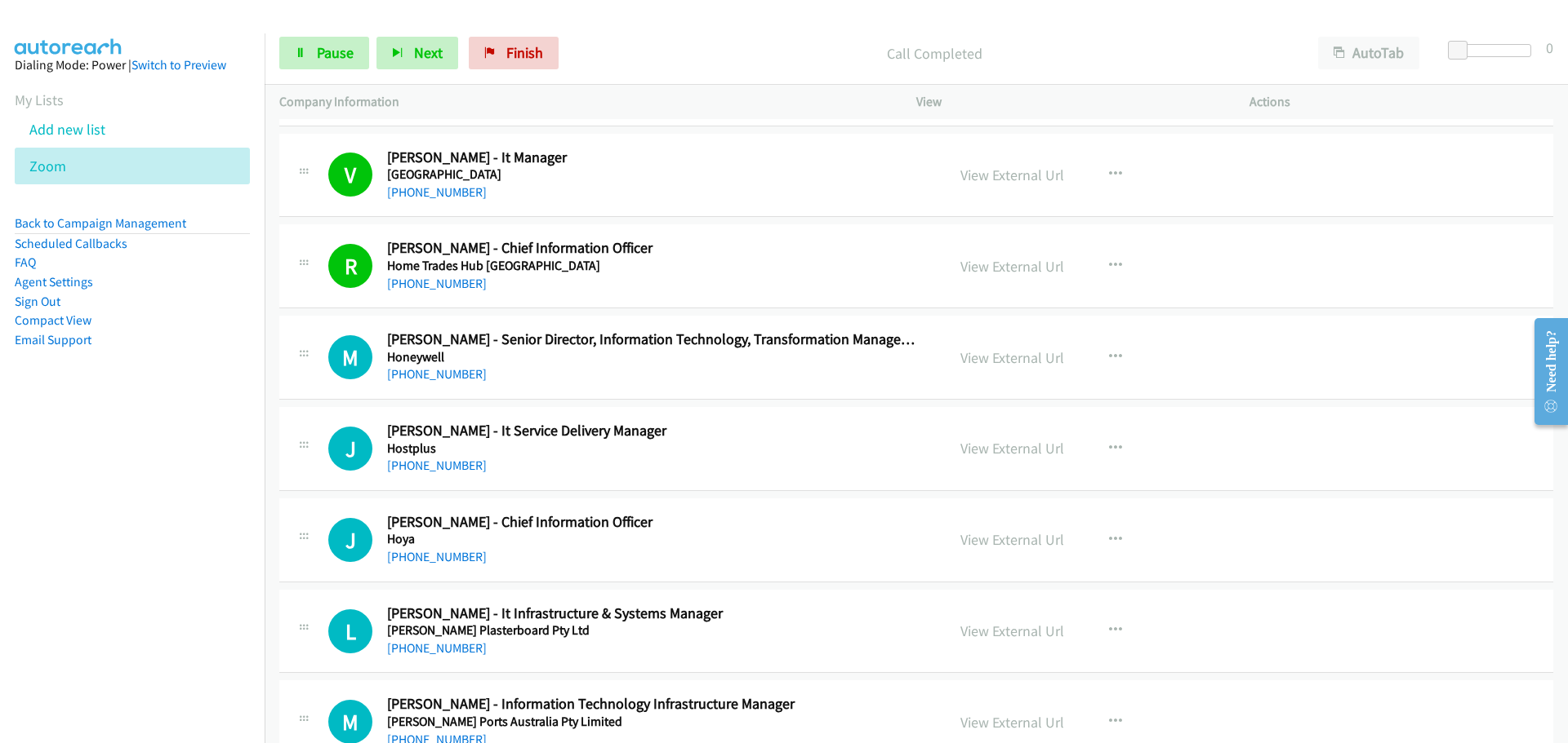
scroll to position [13791, 0]
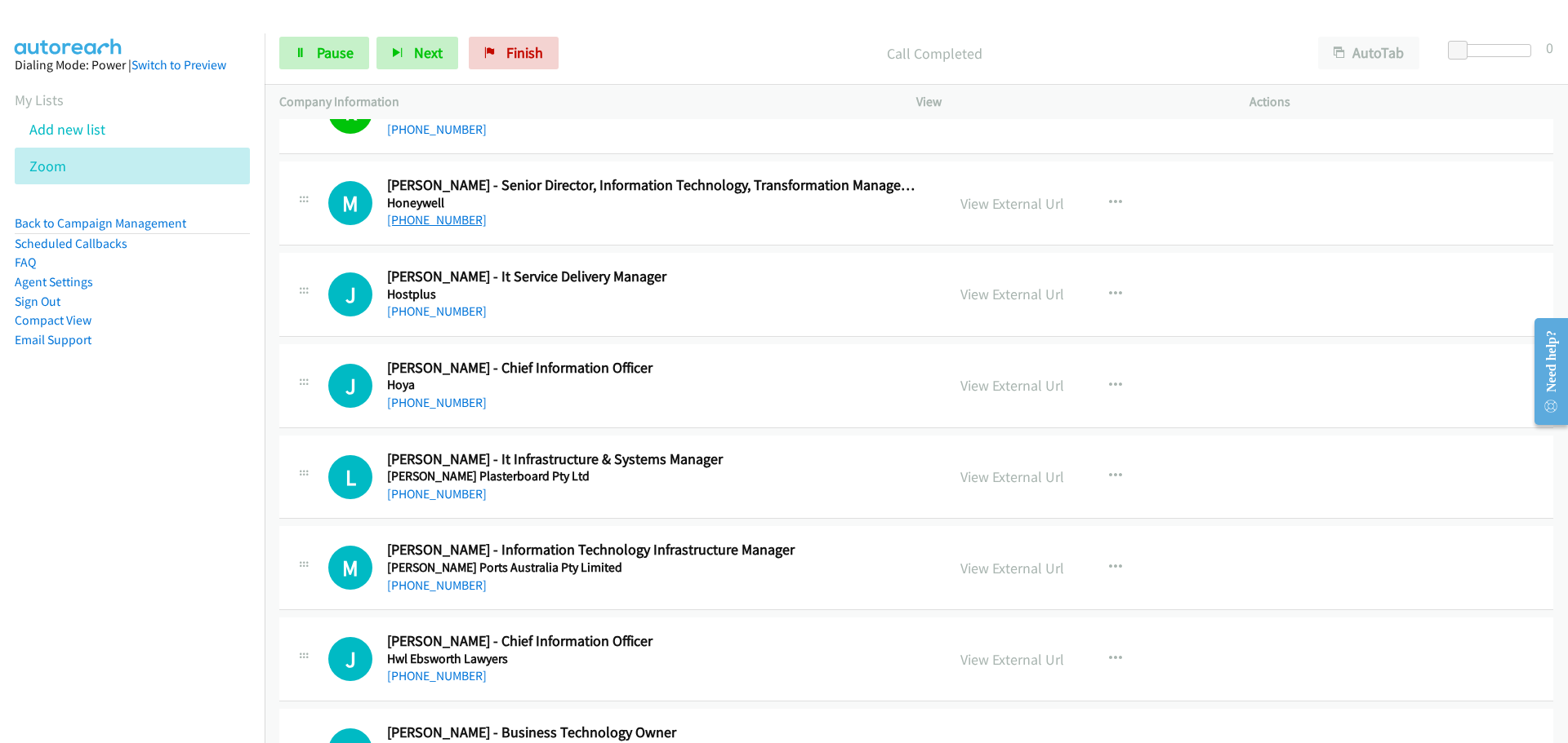
click at [438, 223] on link "[PHONE_NUMBER]" at bounding box center [437, 219] width 99 height 15
click at [412, 309] on link "[PHONE_NUMBER]" at bounding box center [437, 311] width 99 height 15
click at [384, 400] on div "J" at bounding box center [357, 386] width 59 height 44
click at [409, 487] on link "[PHONE_NUMBER]" at bounding box center [437, 493] width 99 height 15
drag, startPoint x: 462, startPoint y: 587, endPoint x: 458, endPoint y: 574, distance: 13.6
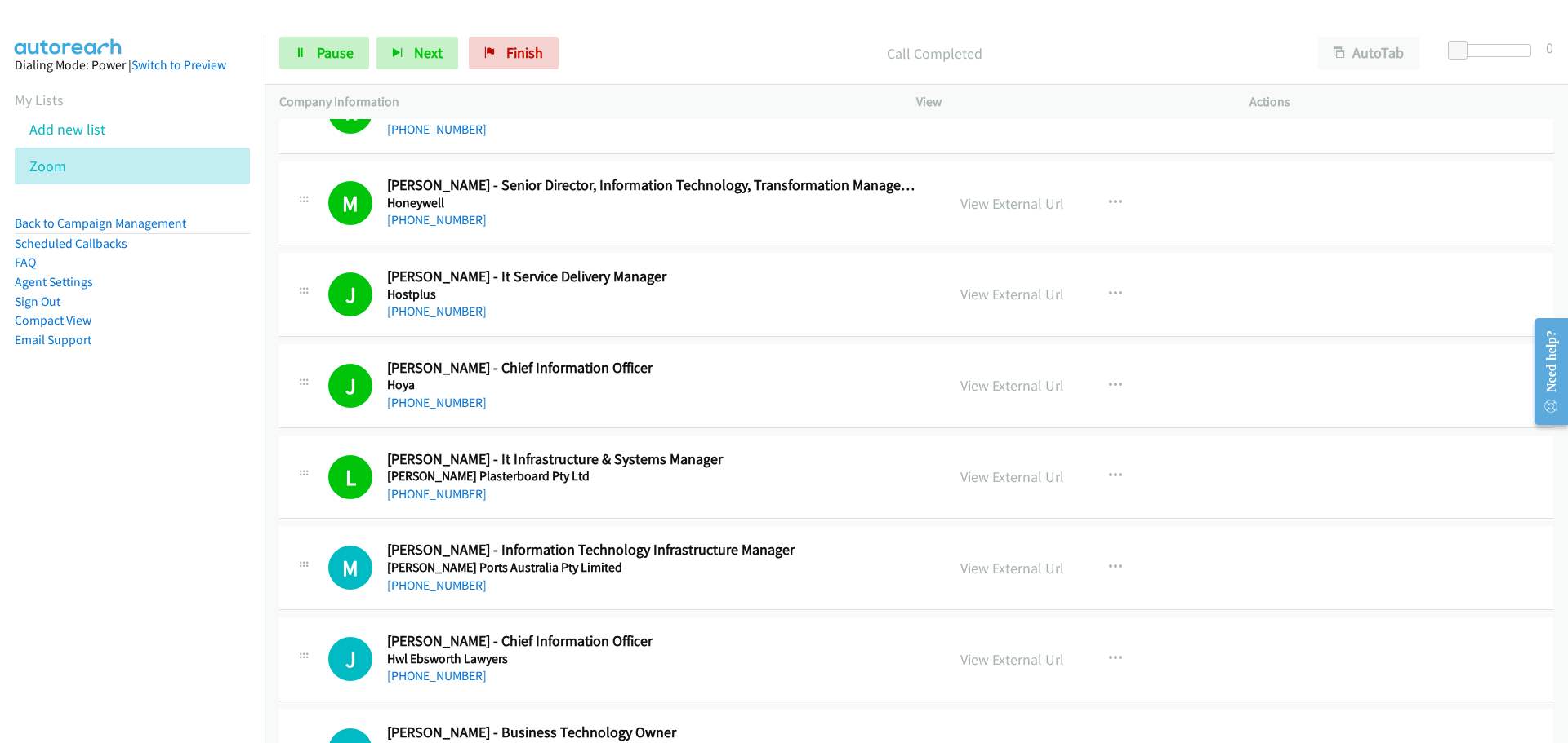
click at [462, 587] on link "[PHONE_NUMBER]" at bounding box center [437, 585] width 99 height 15
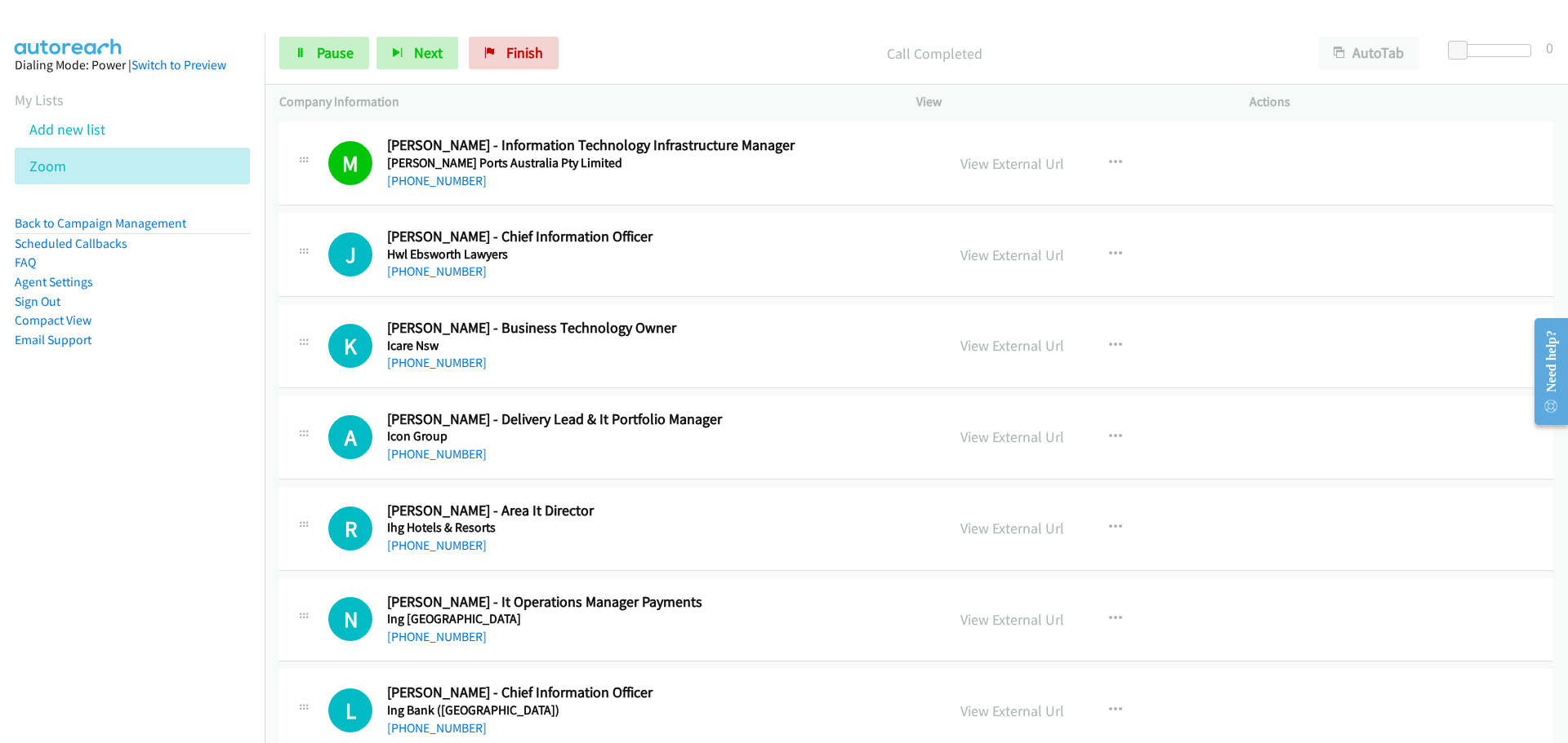
scroll to position [14199, 0]
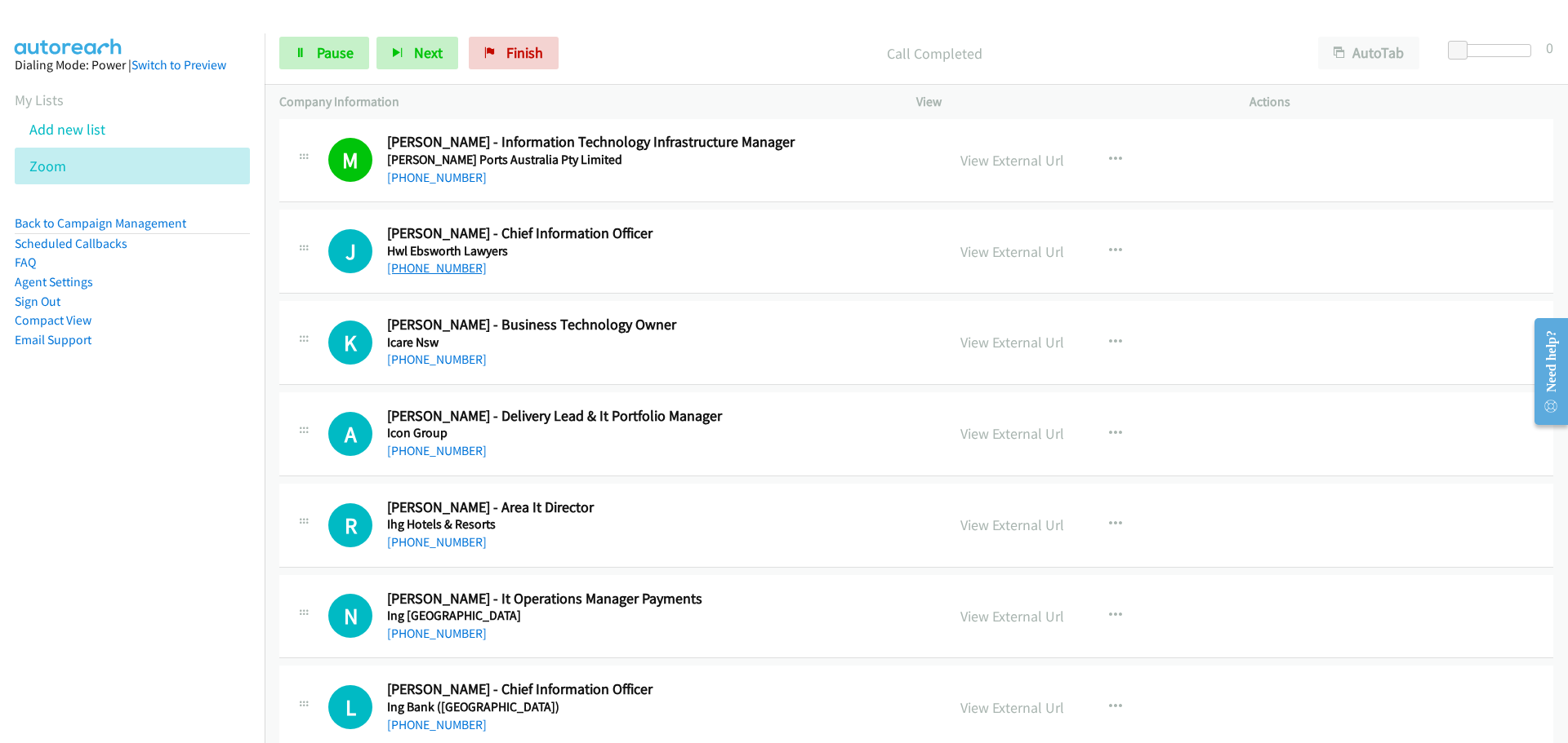
click at [433, 262] on link "[PHONE_NUMBER]" at bounding box center [437, 268] width 99 height 15
click at [434, 355] on link "[PHONE_NUMBER]" at bounding box center [437, 359] width 99 height 15
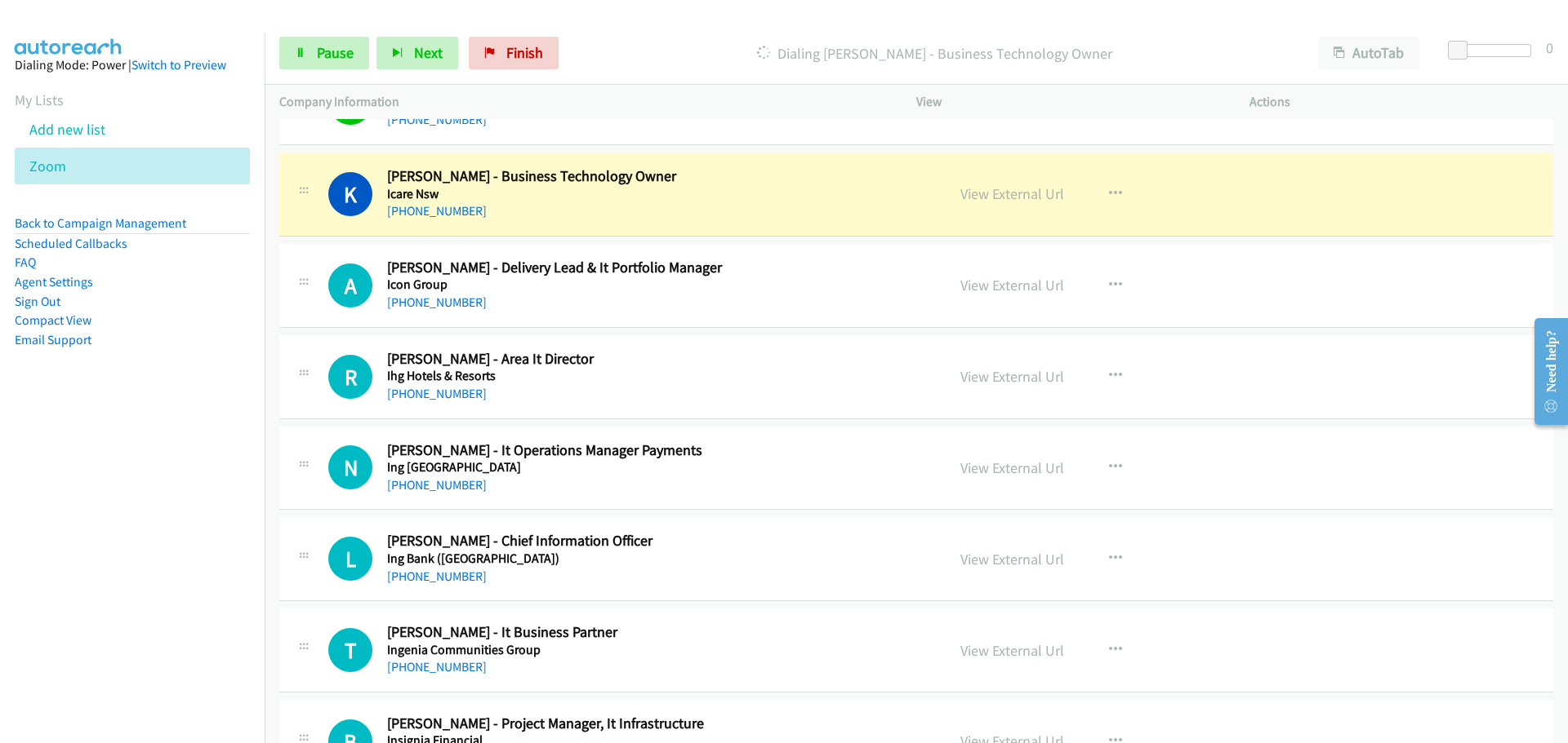
scroll to position [14362, 0]
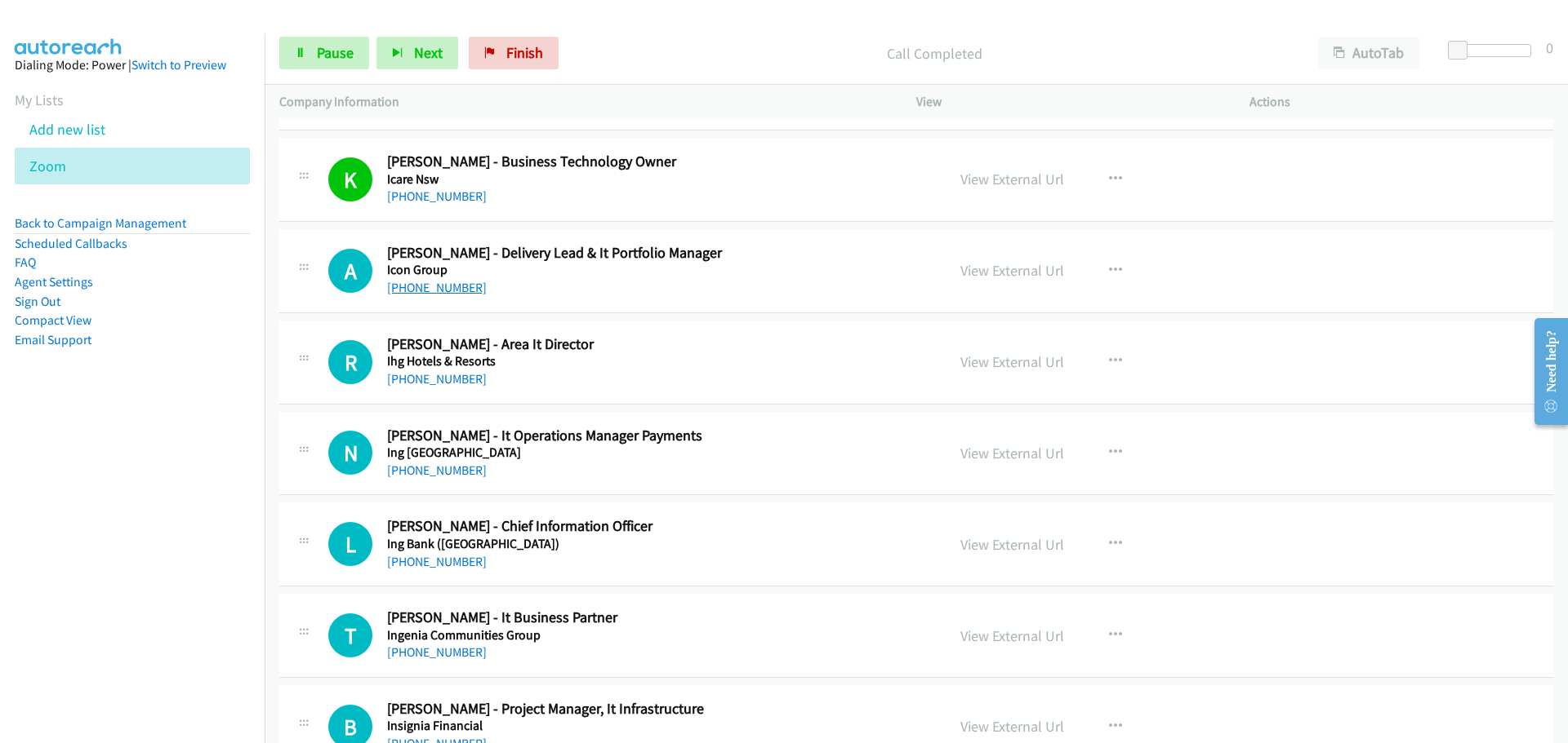
click at [446, 291] on link "[PHONE_NUMBER]" at bounding box center [437, 287] width 99 height 15
click at [437, 372] on link "[PHONE_NUMBER]" at bounding box center [437, 379] width 99 height 15
click at [450, 471] on link "[PHONE_NUMBER]" at bounding box center [437, 470] width 99 height 15
drag, startPoint x: 0, startPoint y: 69, endPoint x: 408, endPoint y: 541, distance: 623.9
click at [408, 541] on h5 "Ing Bank ([GEOGRAPHIC_DATA])" at bounding box center [656, 545] width 538 height 16
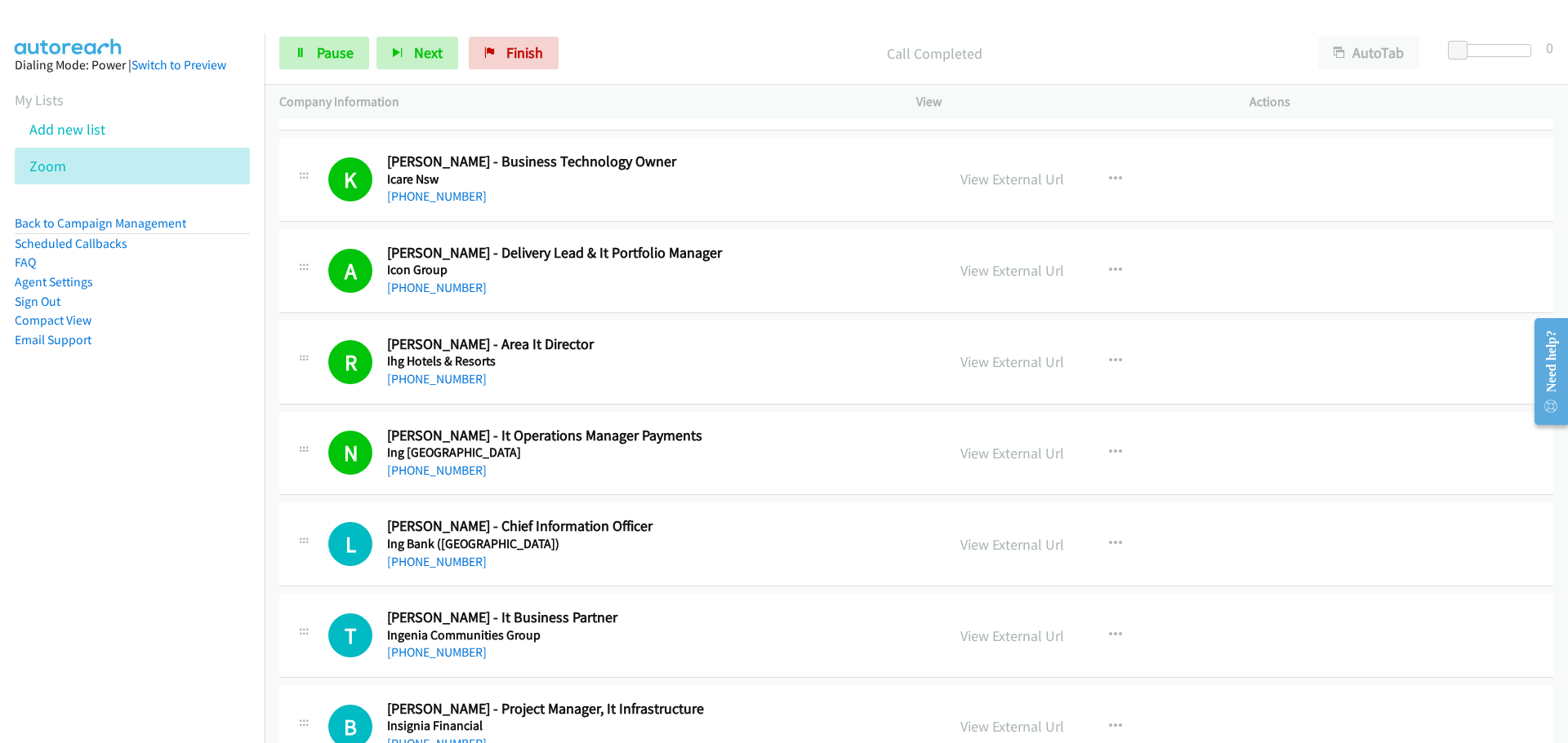
click at [408, 548] on h5 "Ing Bank ([GEOGRAPHIC_DATA])" at bounding box center [656, 545] width 538 height 16
click at [452, 557] on link "[PHONE_NUMBER]" at bounding box center [437, 561] width 99 height 15
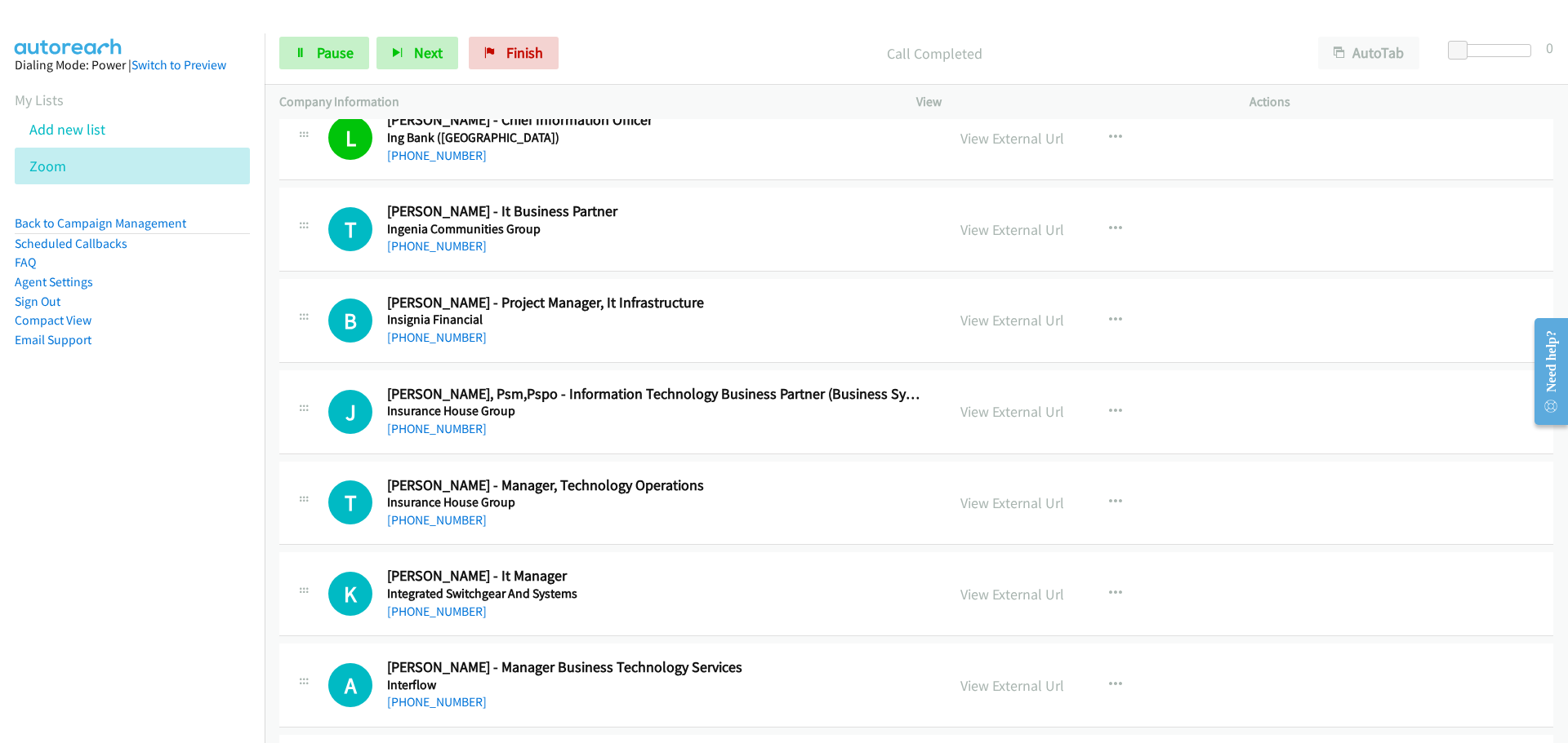
scroll to position [14770, 0]
drag, startPoint x: 475, startPoint y: 241, endPoint x: 444, endPoint y: 241, distance: 31.0
click at [475, 241] on div "[PHONE_NUMBER]" at bounding box center [656, 245] width 538 height 20
click at [437, 335] on link "[PHONE_NUMBER]" at bounding box center [437, 335] width 99 height 15
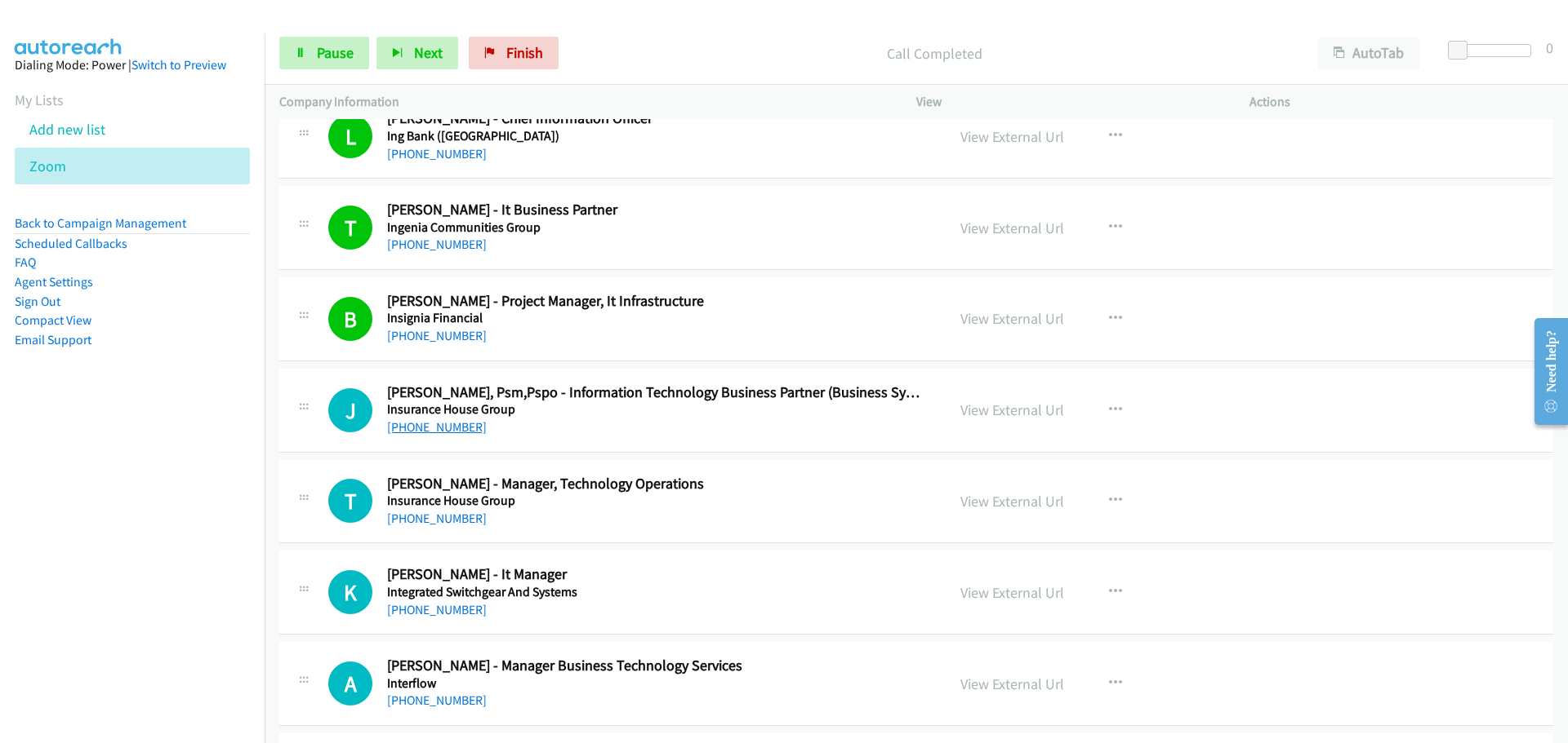
click at [417, 424] on link "[PHONE_NUMBER]" at bounding box center [437, 427] width 99 height 15
click at [414, 515] on link "[PHONE_NUMBER]" at bounding box center [437, 518] width 99 height 15
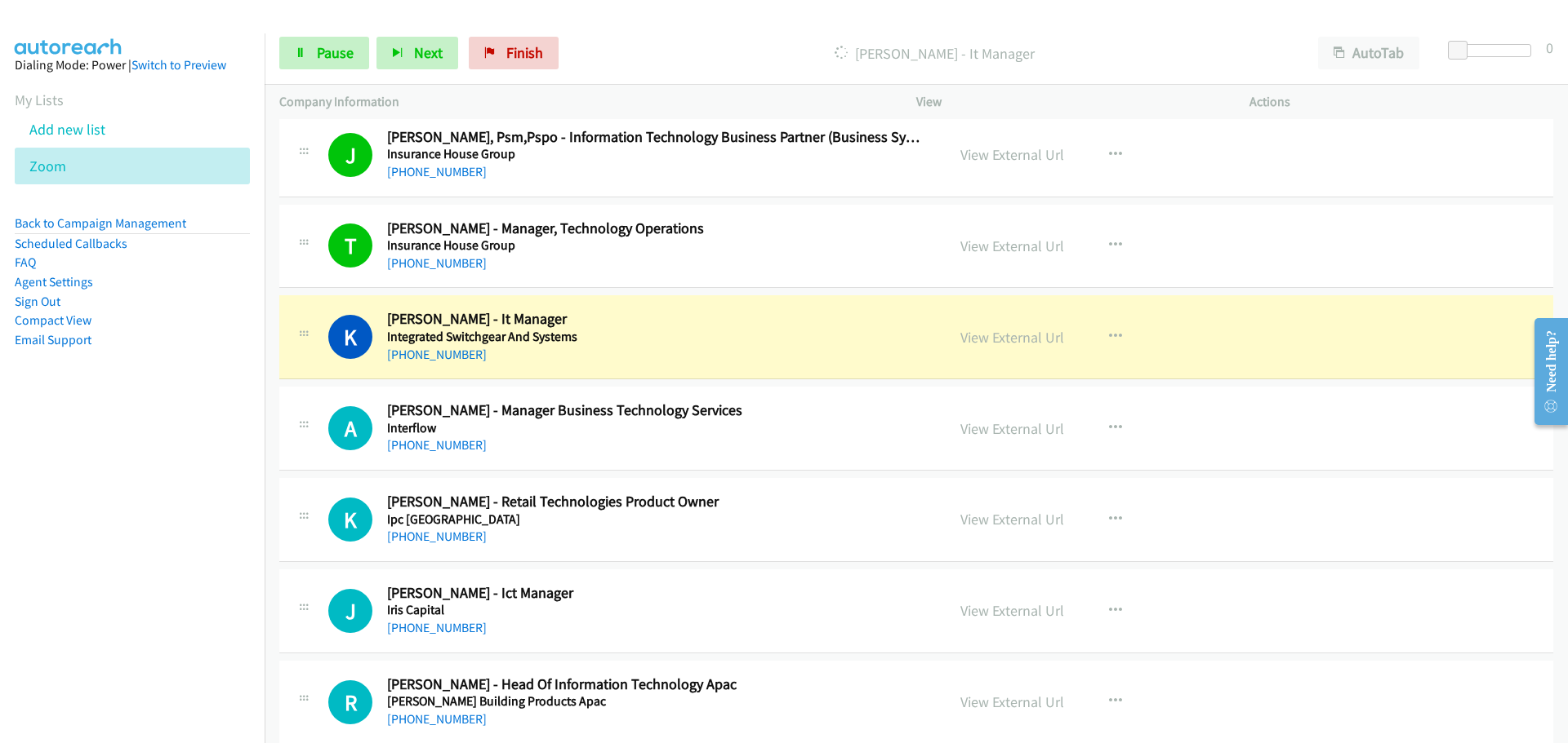
scroll to position [15096, 0]
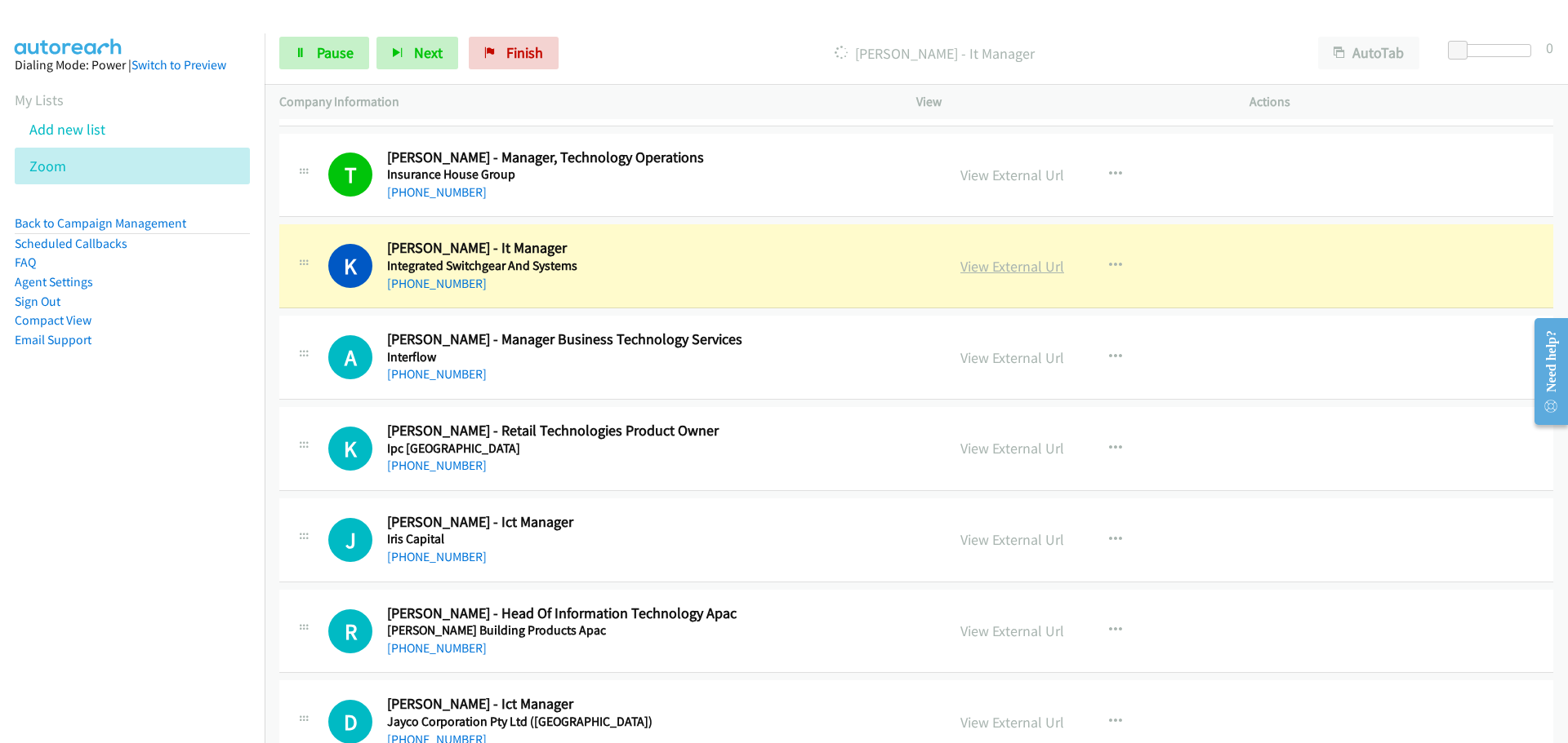
click at [1019, 262] on link "View External Url" at bounding box center [1011, 266] width 104 height 19
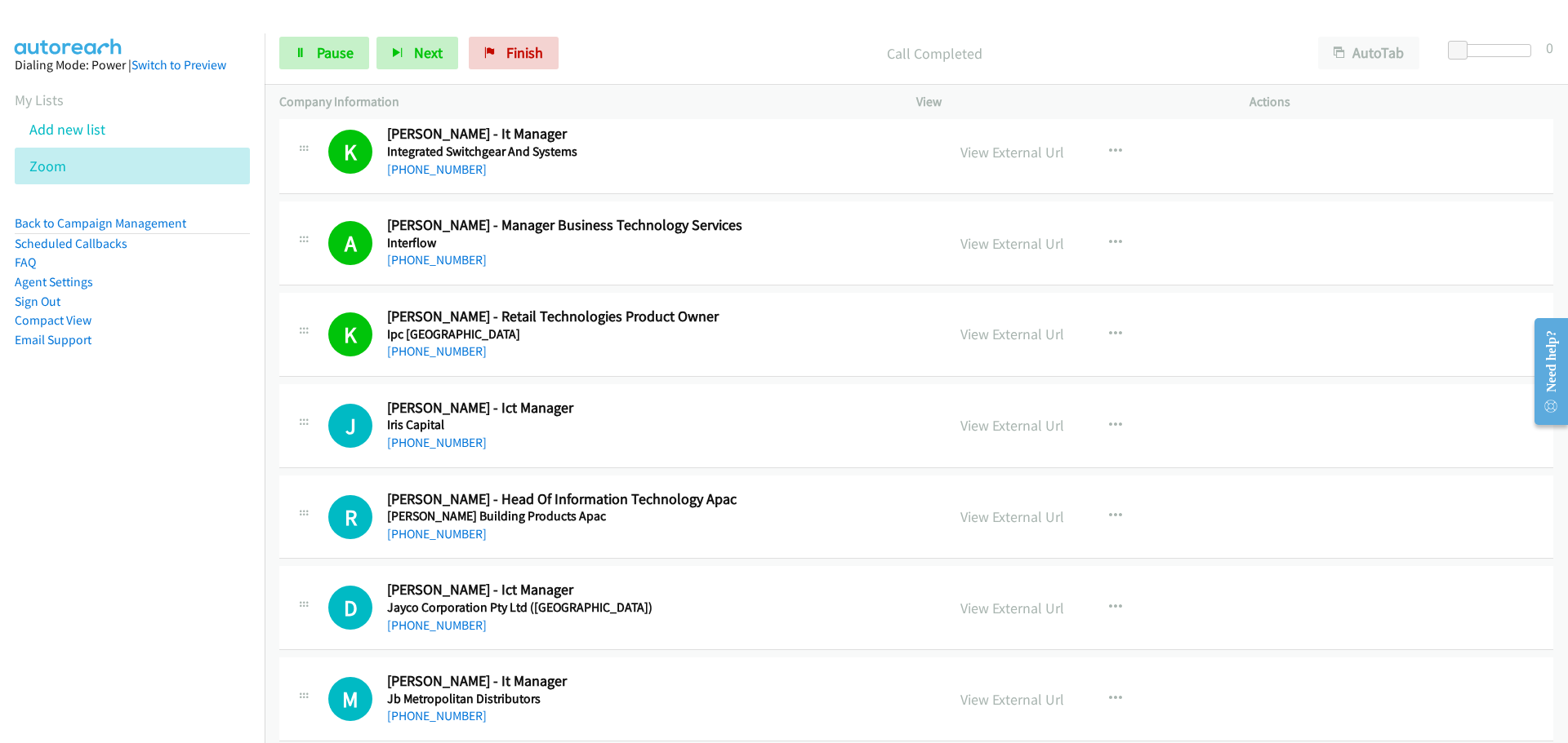
scroll to position [15342, 0]
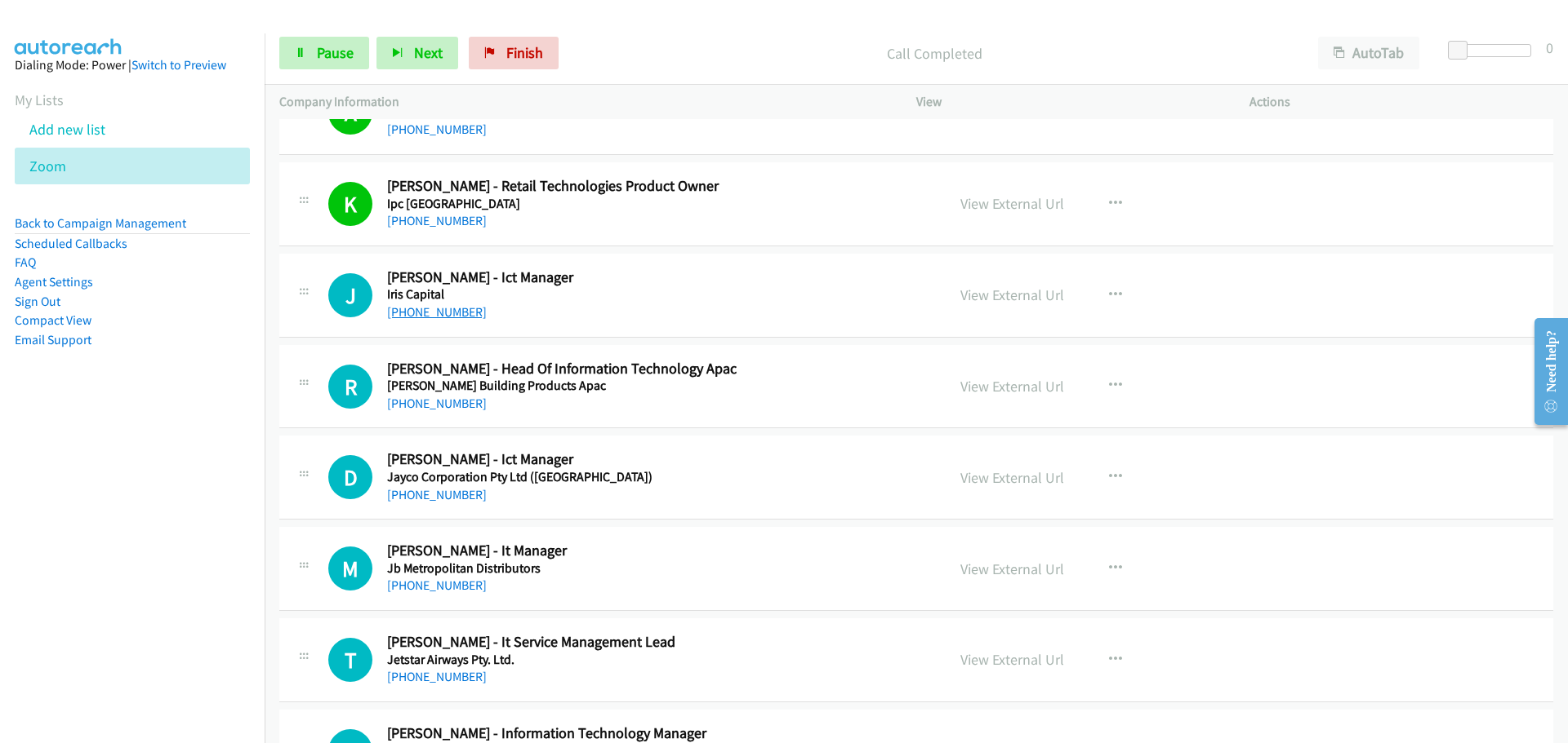
click at [417, 308] on link "[PHONE_NUMBER]" at bounding box center [437, 312] width 99 height 15
click at [432, 408] on link "[PHONE_NUMBER]" at bounding box center [437, 403] width 99 height 15
click at [410, 490] on link "[PHONE_NUMBER]" at bounding box center [437, 494] width 99 height 15
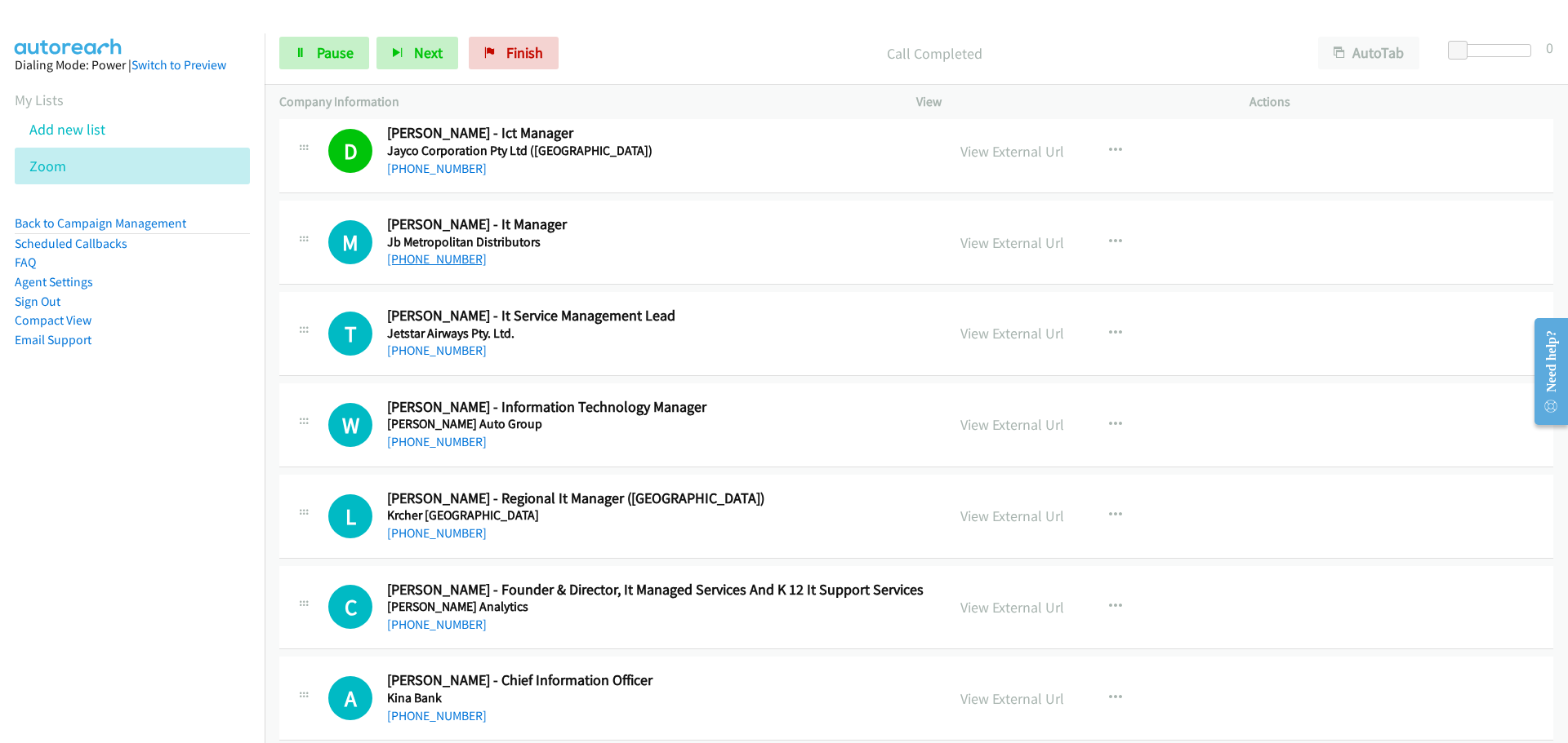
click at [447, 256] on link "[PHONE_NUMBER]" at bounding box center [437, 259] width 99 height 15
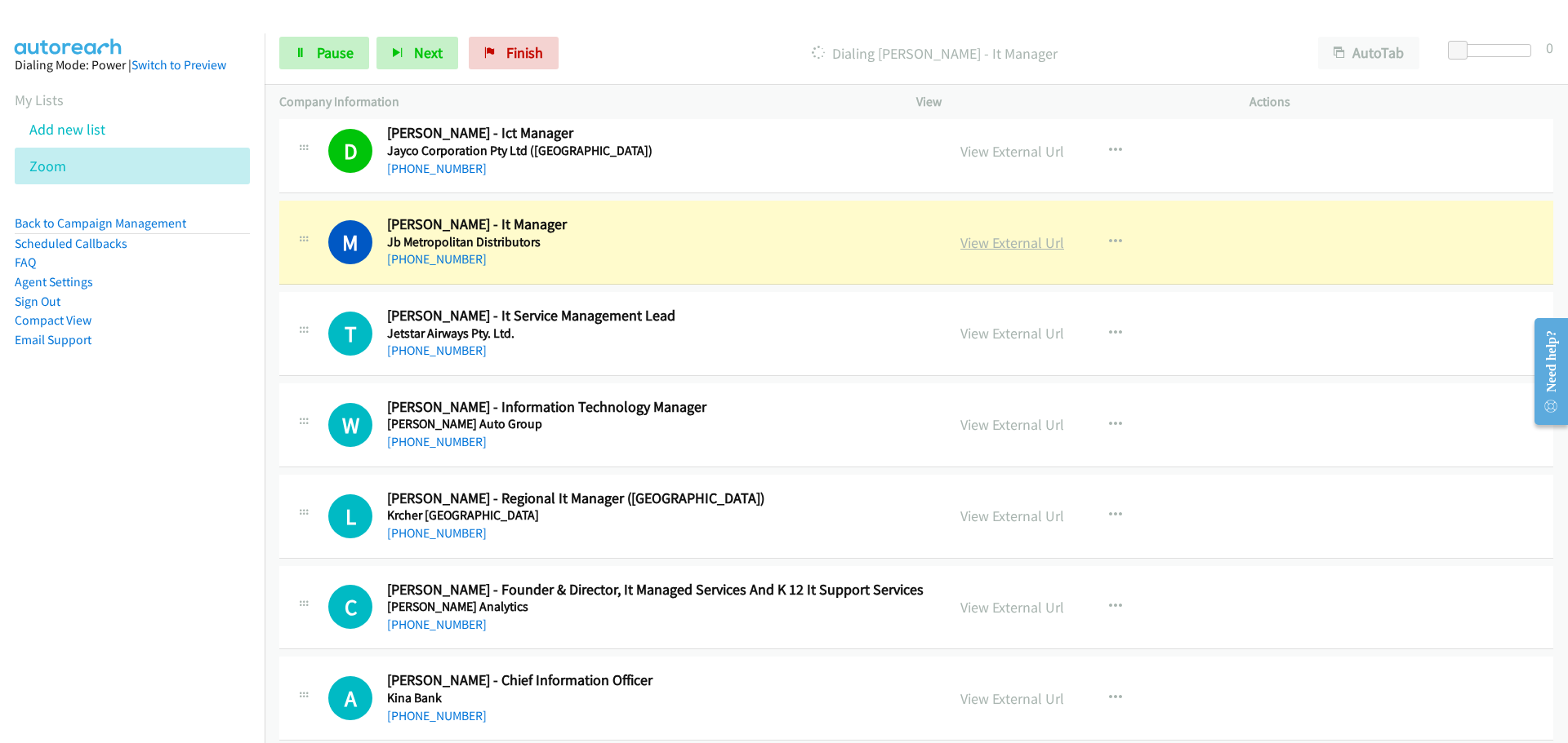
click at [1041, 239] on link "View External Url" at bounding box center [1011, 243] width 104 height 19
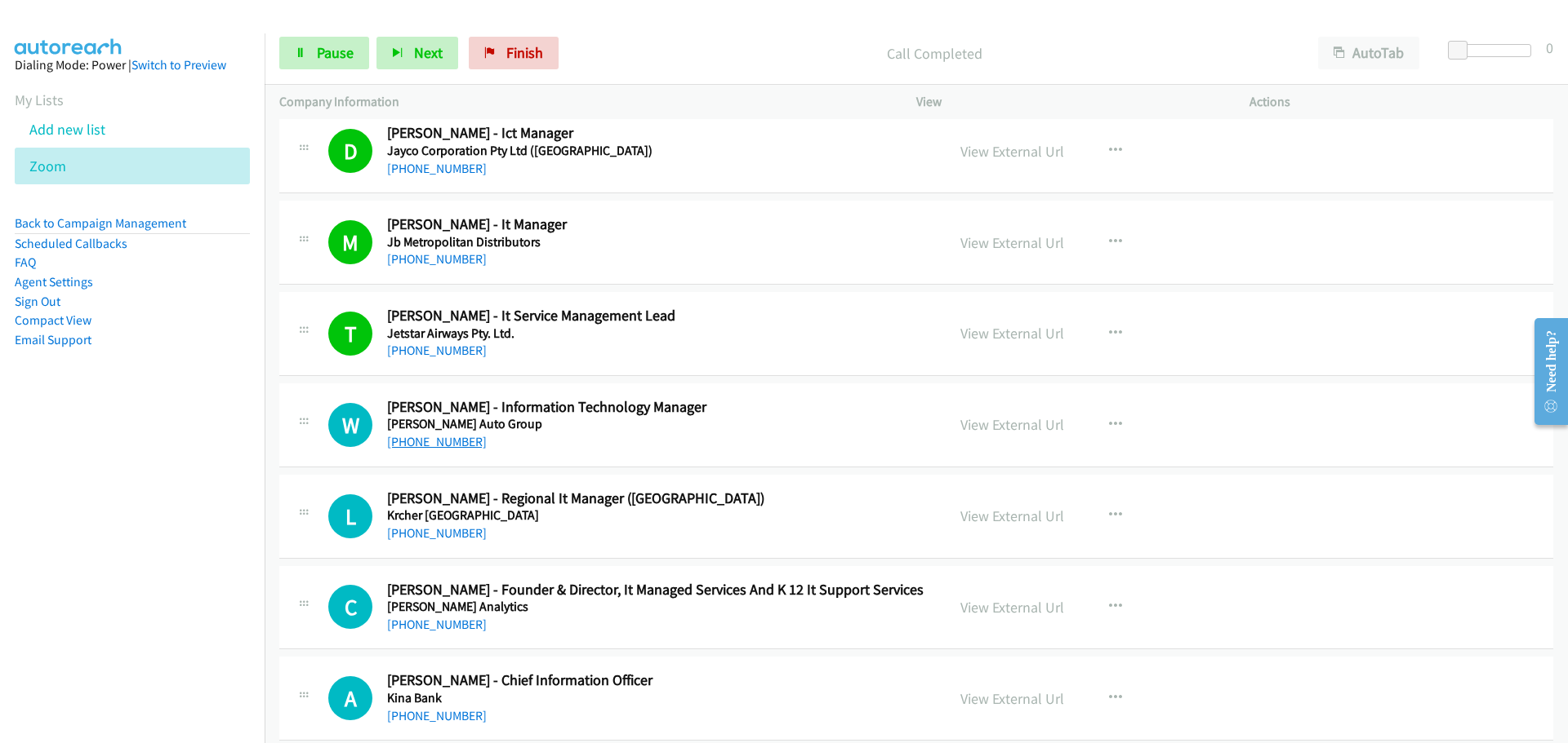
click at [450, 439] on link "[PHONE_NUMBER]" at bounding box center [437, 441] width 99 height 15
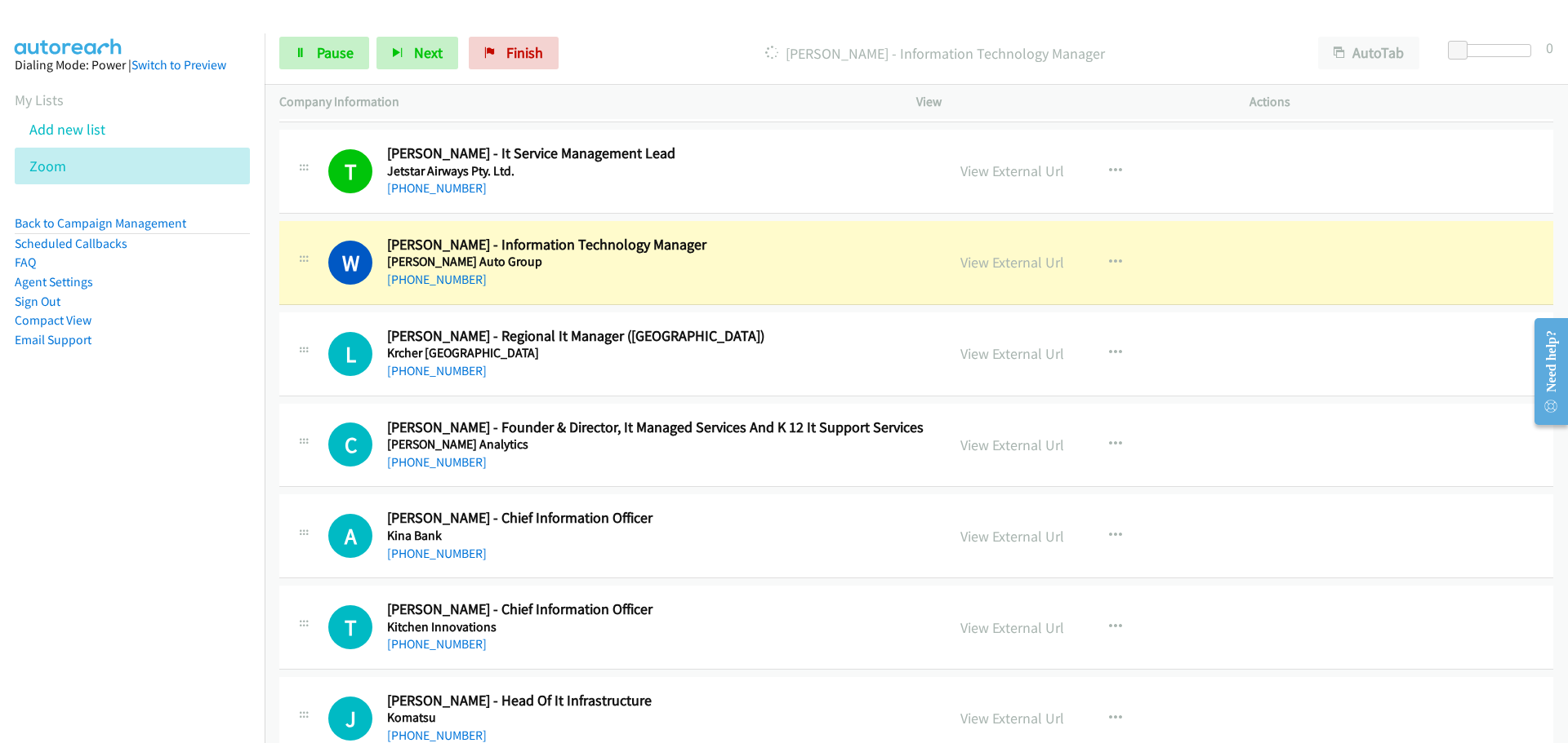
scroll to position [15912, 0]
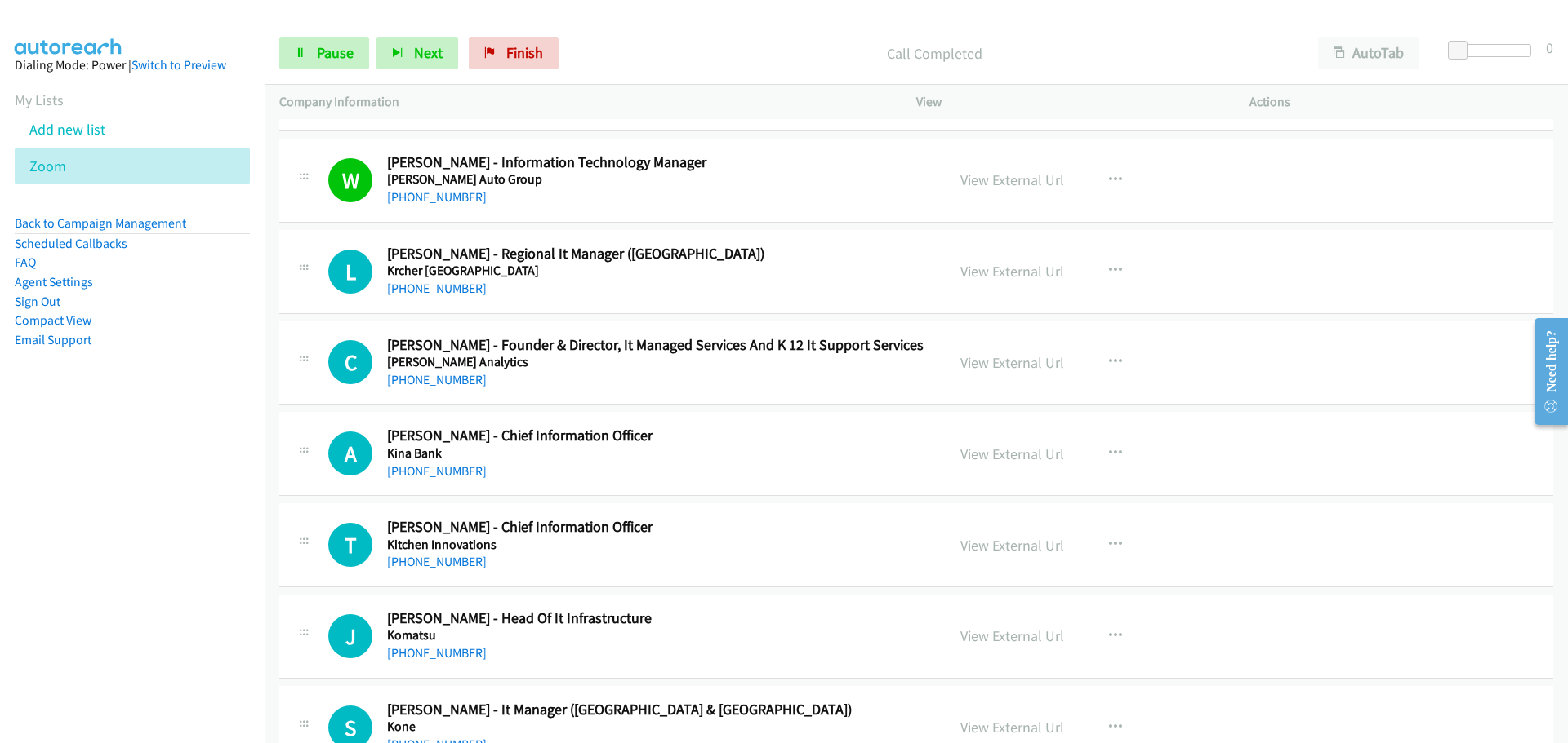
click at [410, 285] on link "[PHONE_NUMBER]" at bounding box center [437, 288] width 99 height 15
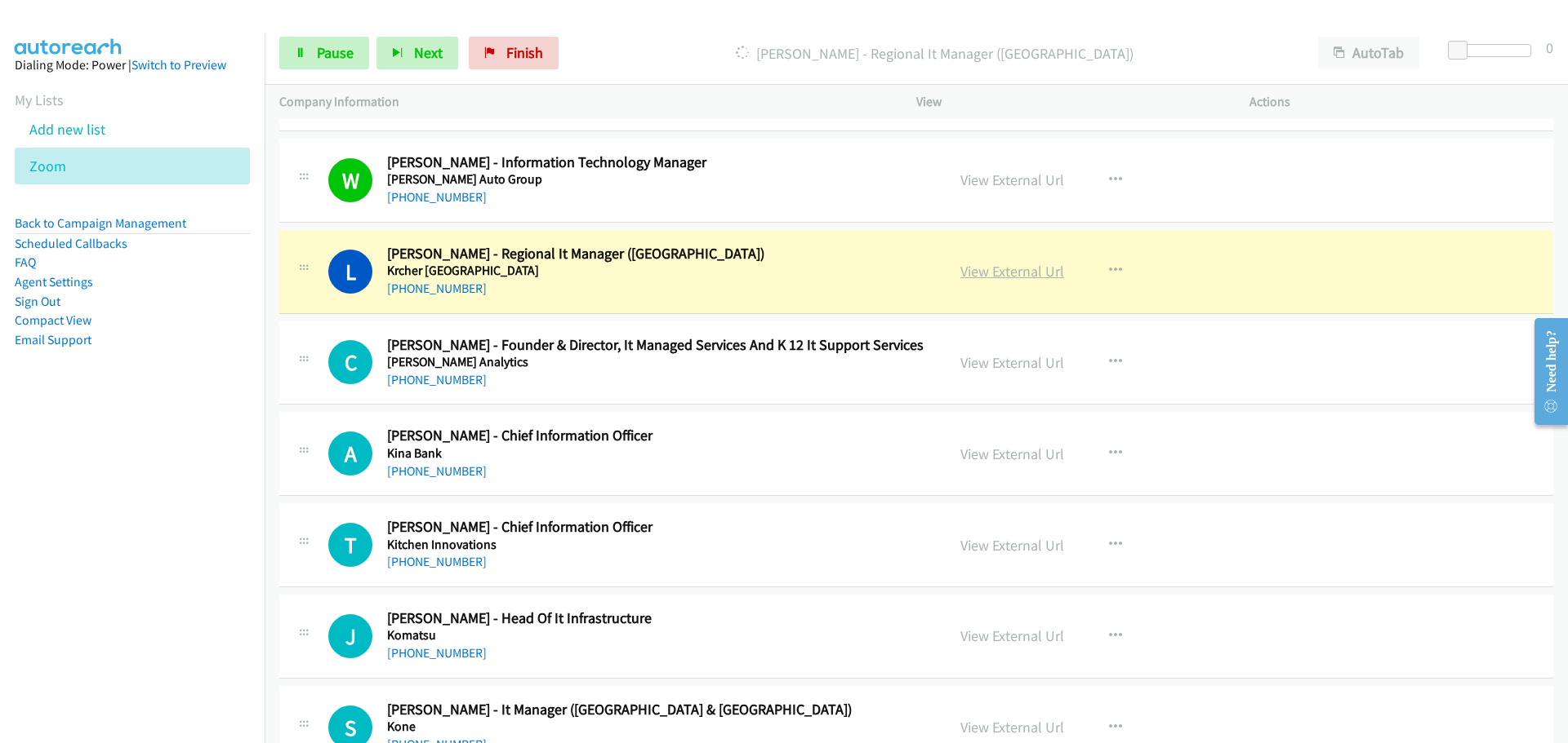
click at [1009, 268] on link "View External Url" at bounding box center [1011, 271] width 104 height 19
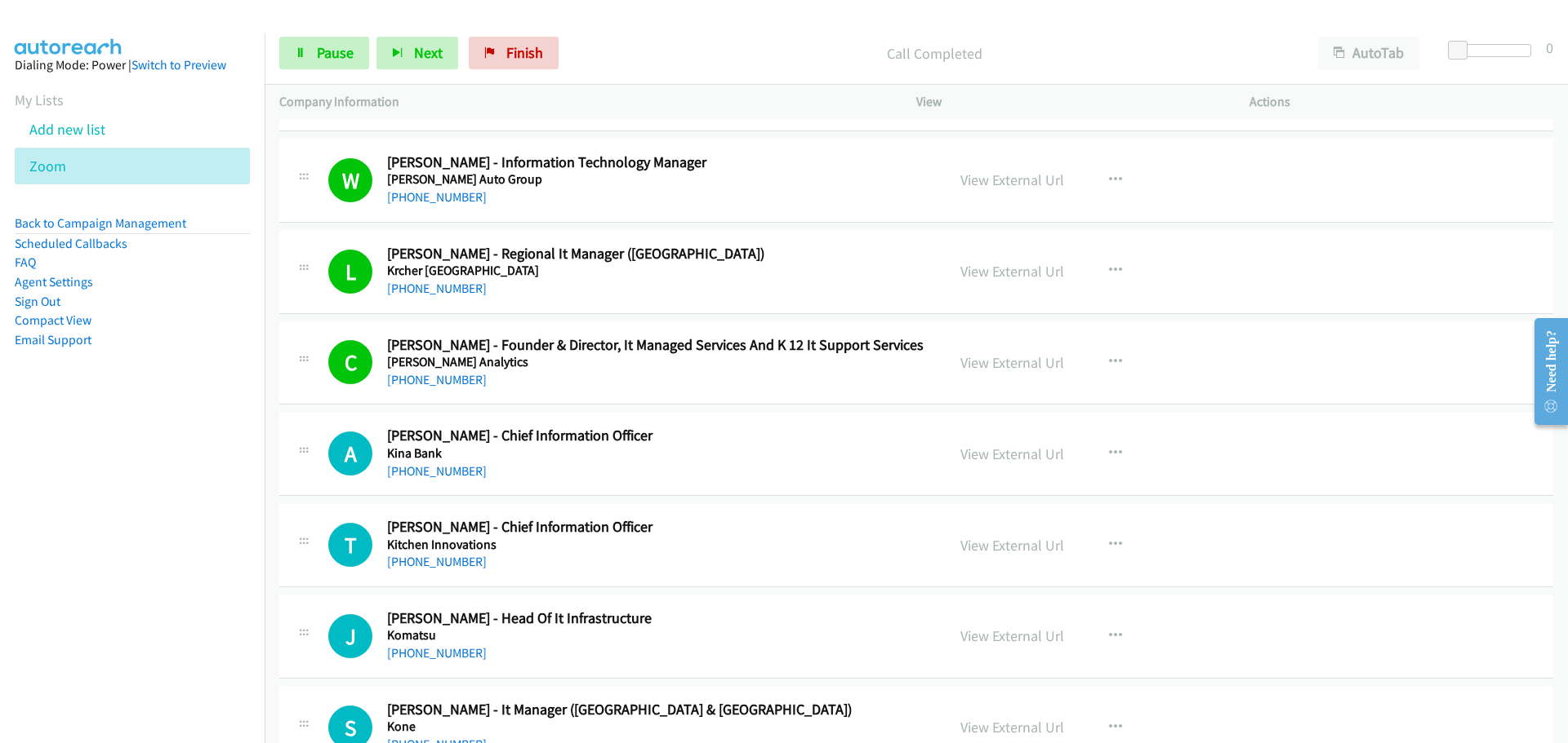
drag, startPoint x: 426, startPoint y: 469, endPoint x: 425, endPoint y: 461, distance: 8.1
click at [426, 469] on link "[PHONE_NUMBER]" at bounding box center [437, 471] width 99 height 15
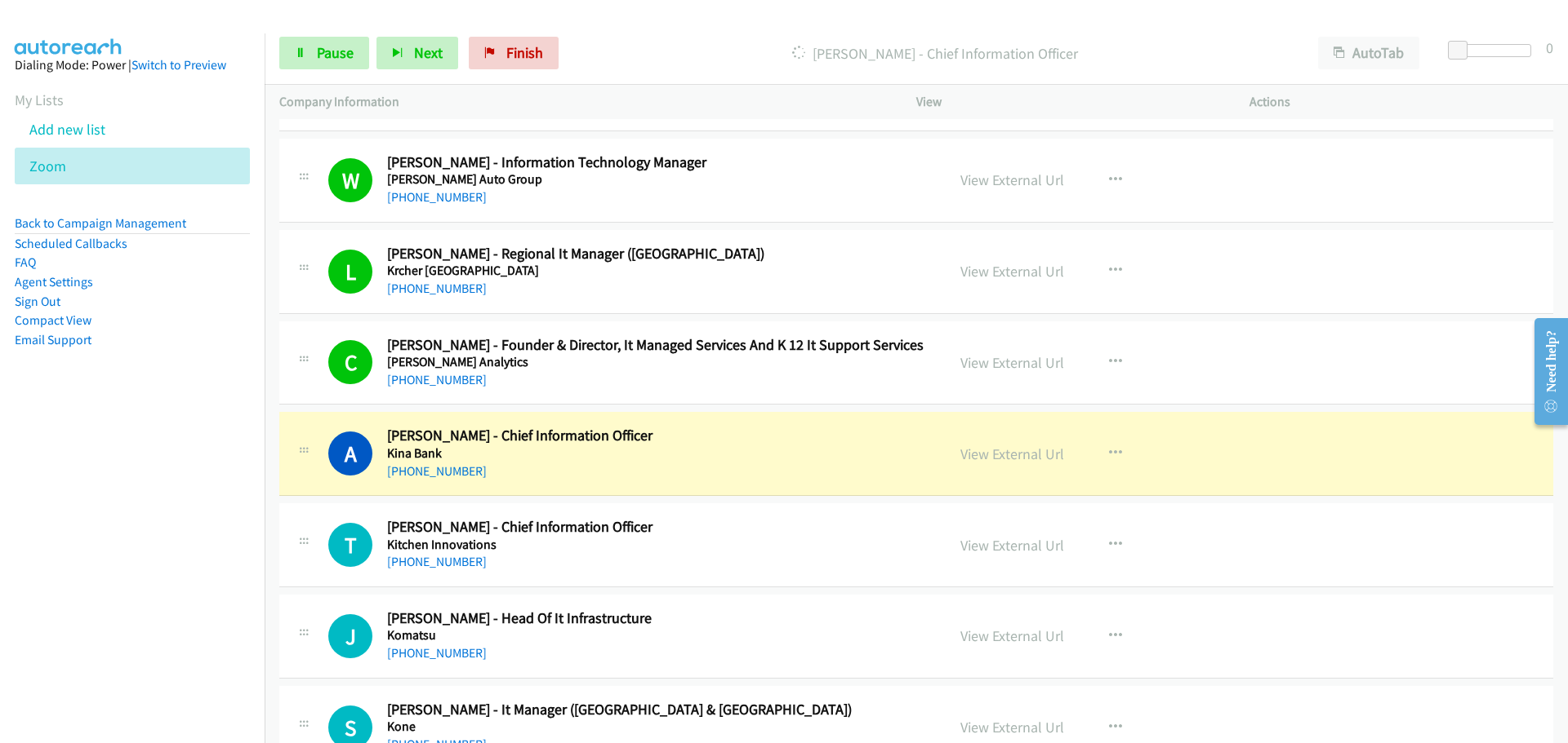
scroll to position [16239, 0]
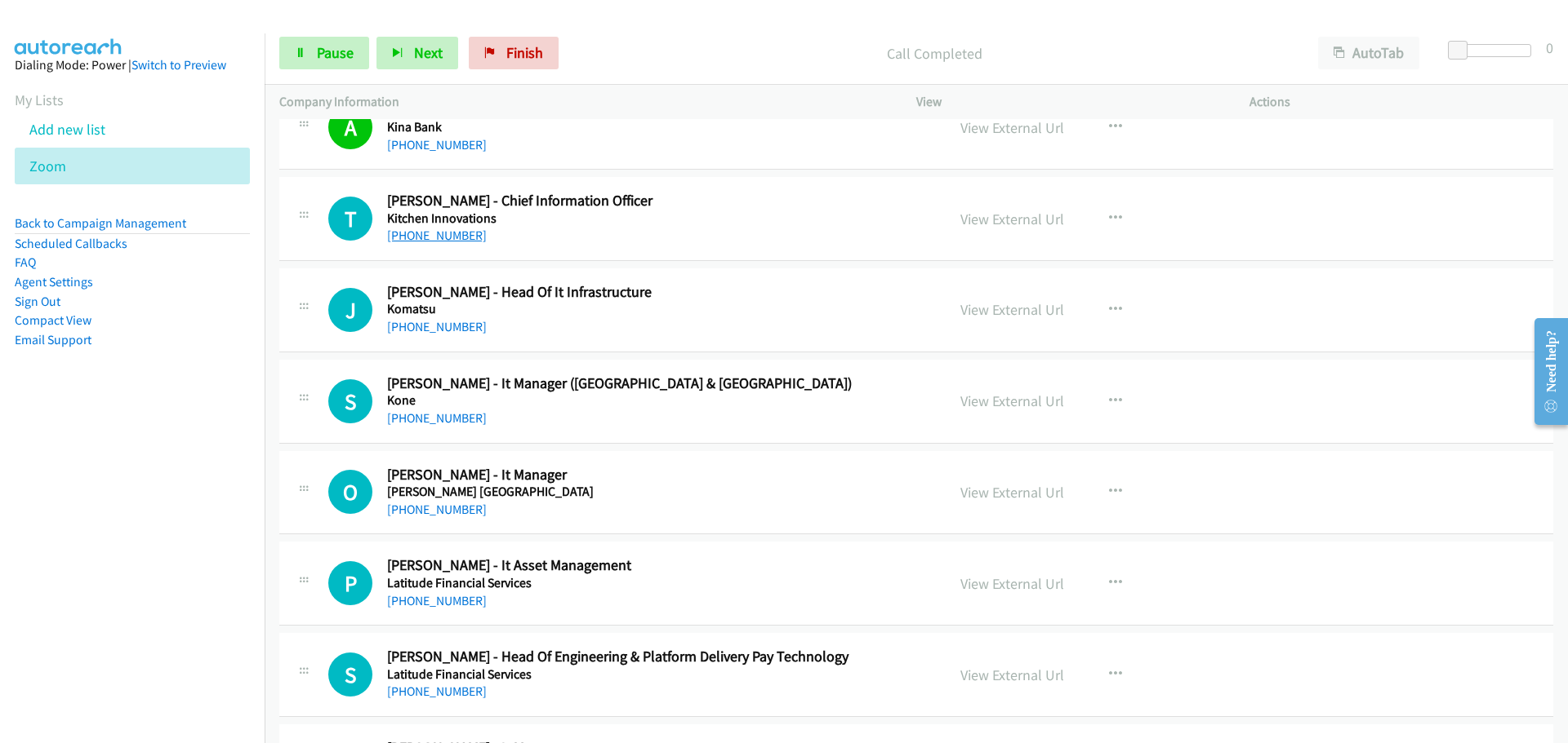
click at [443, 237] on link "[PHONE_NUMBER]" at bounding box center [437, 234] width 99 height 15
click at [447, 325] on link "[PHONE_NUMBER]" at bounding box center [437, 326] width 99 height 15
click at [447, 414] on link "[PHONE_NUMBER]" at bounding box center [437, 417] width 99 height 15
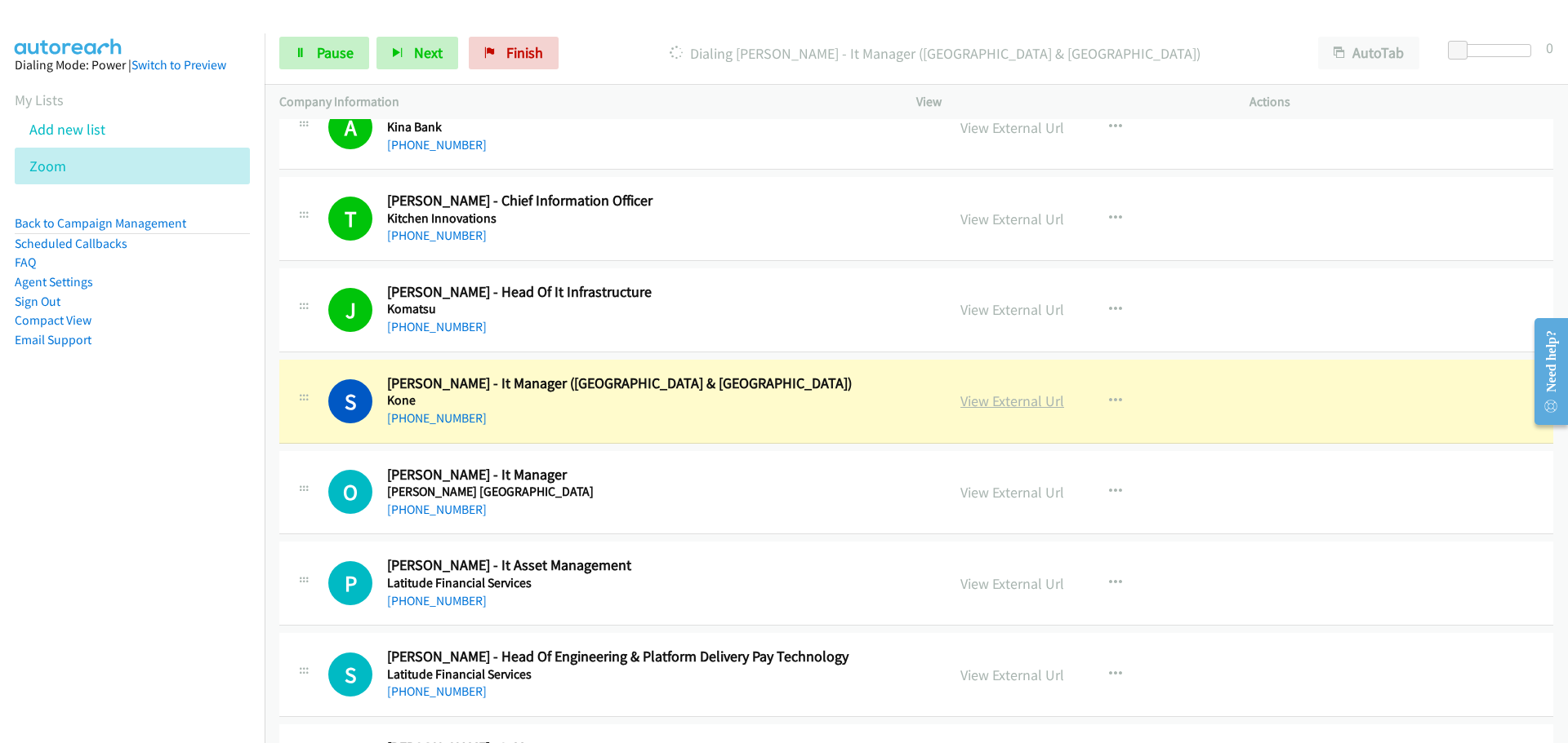
click at [1024, 399] on link "View External Url" at bounding box center [1011, 400] width 104 height 19
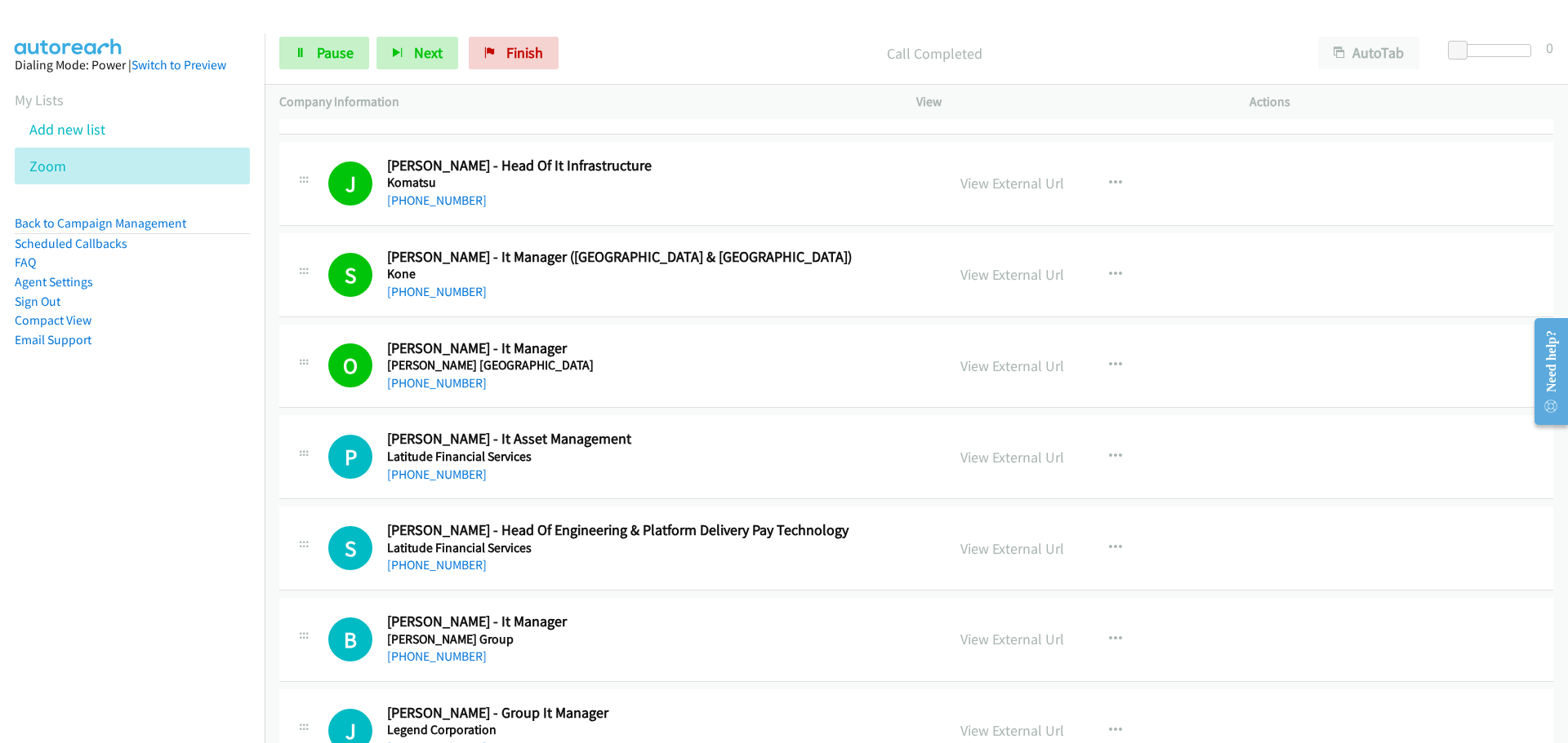
scroll to position [16565, 0]
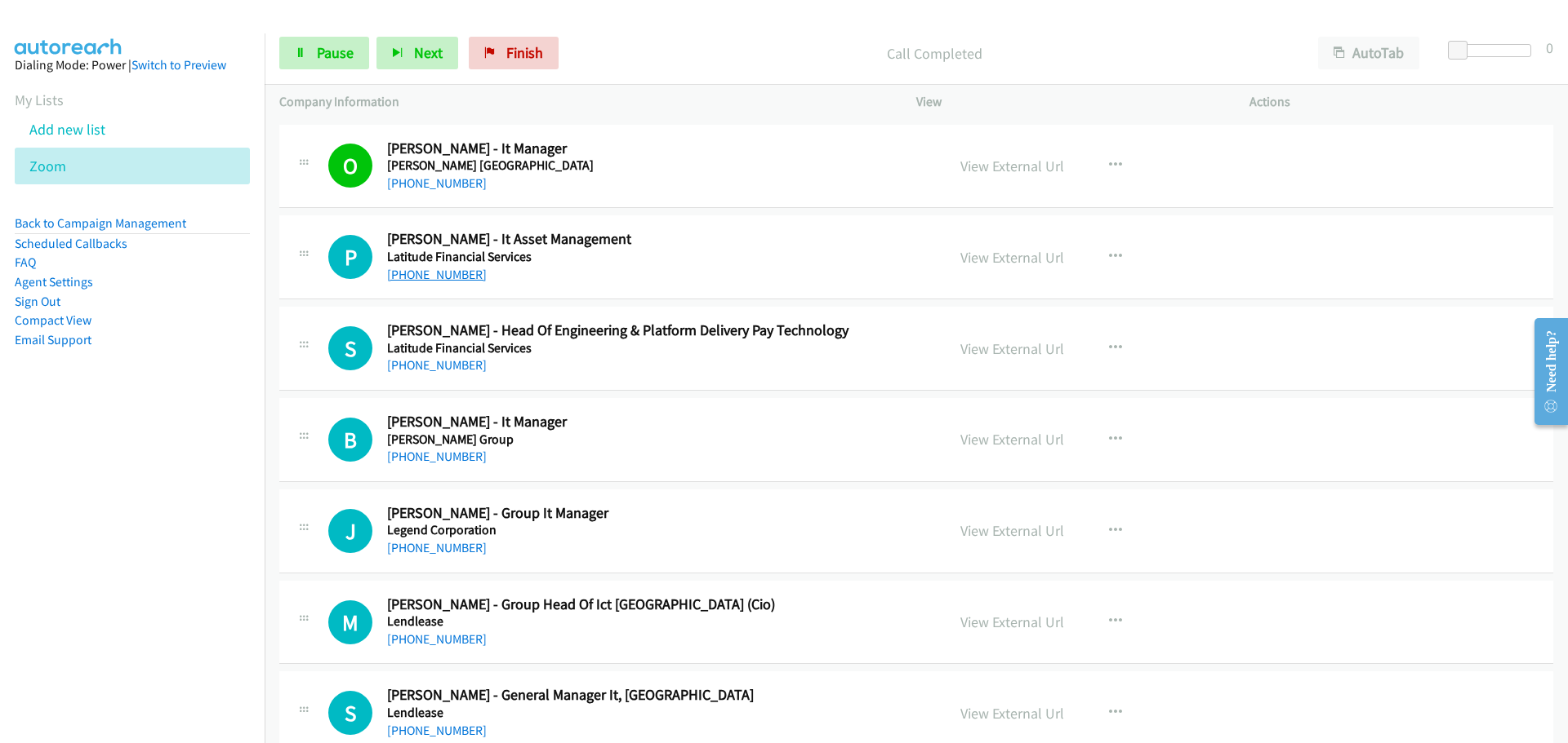
click at [449, 275] on link "[PHONE_NUMBER]" at bounding box center [437, 274] width 99 height 15
click at [424, 360] on link "[PHONE_NUMBER]" at bounding box center [437, 364] width 99 height 15
click at [403, 454] on link "[PHONE_NUMBER]" at bounding box center [437, 456] width 99 height 15
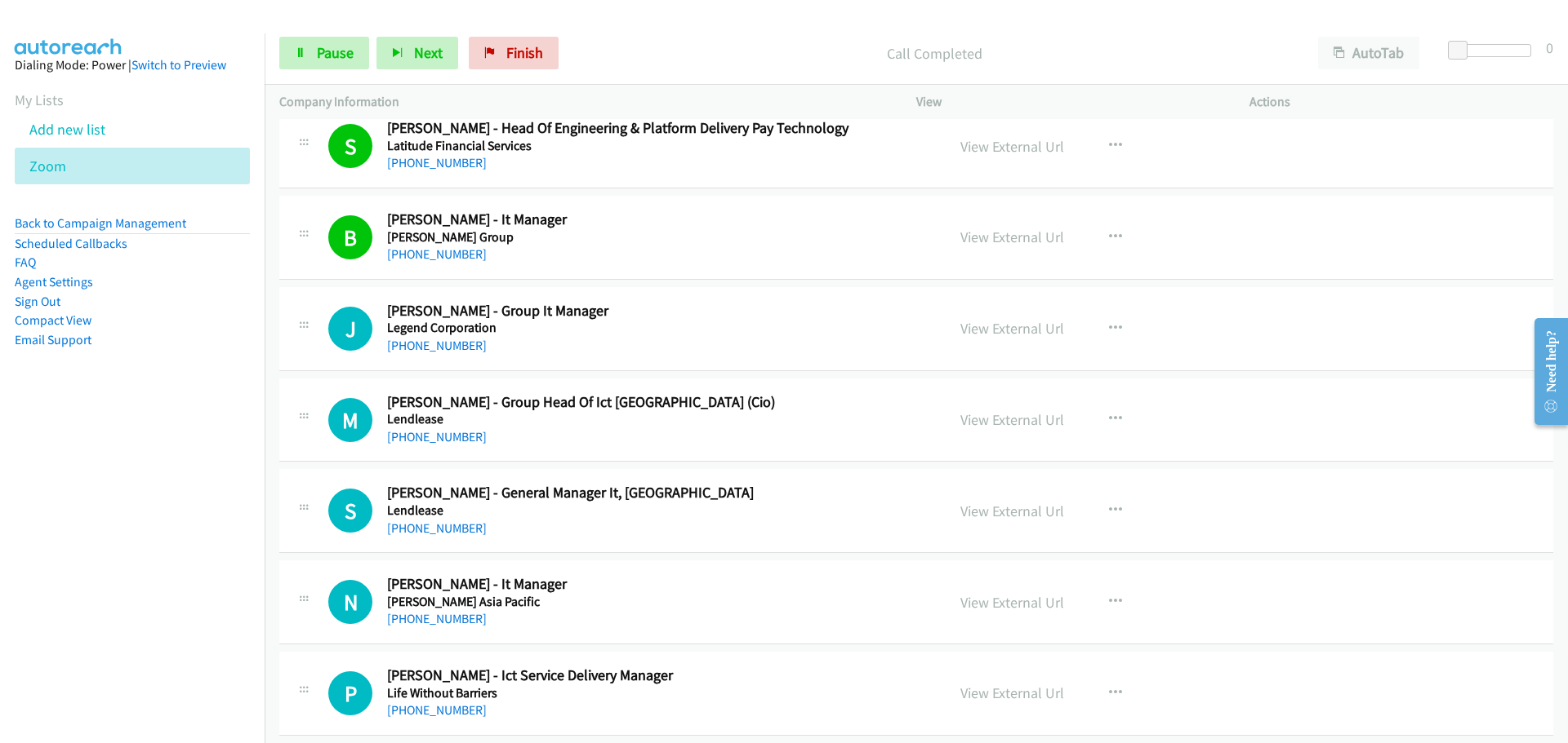
scroll to position [16892, 0]
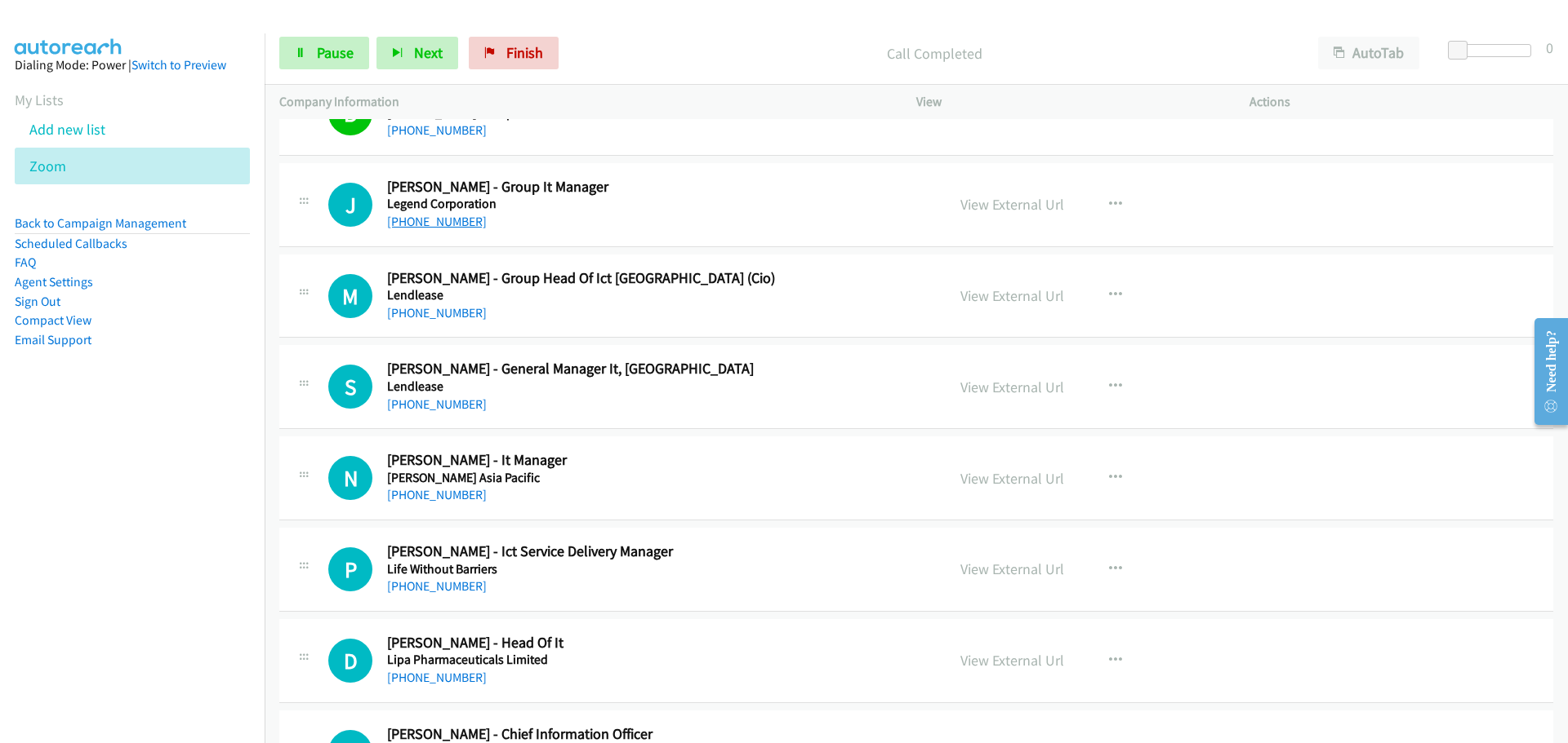
click at [425, 215] on link "[PHONE_NUMBER]" at bounding box center [437, 221] width 99 height 15
click at [417, 311] on link "[PHONE_NUMBER]" at bounding box center [437, 312] width 99 height 15
click at [438, 408] on link "[PHONE_NUMBER]" at bounding box center [437, 404] width 99 height 15
click at [451, 498] on link "[PHONE_NUMBER]" at bounding box center [437, 494] width 99 height 15
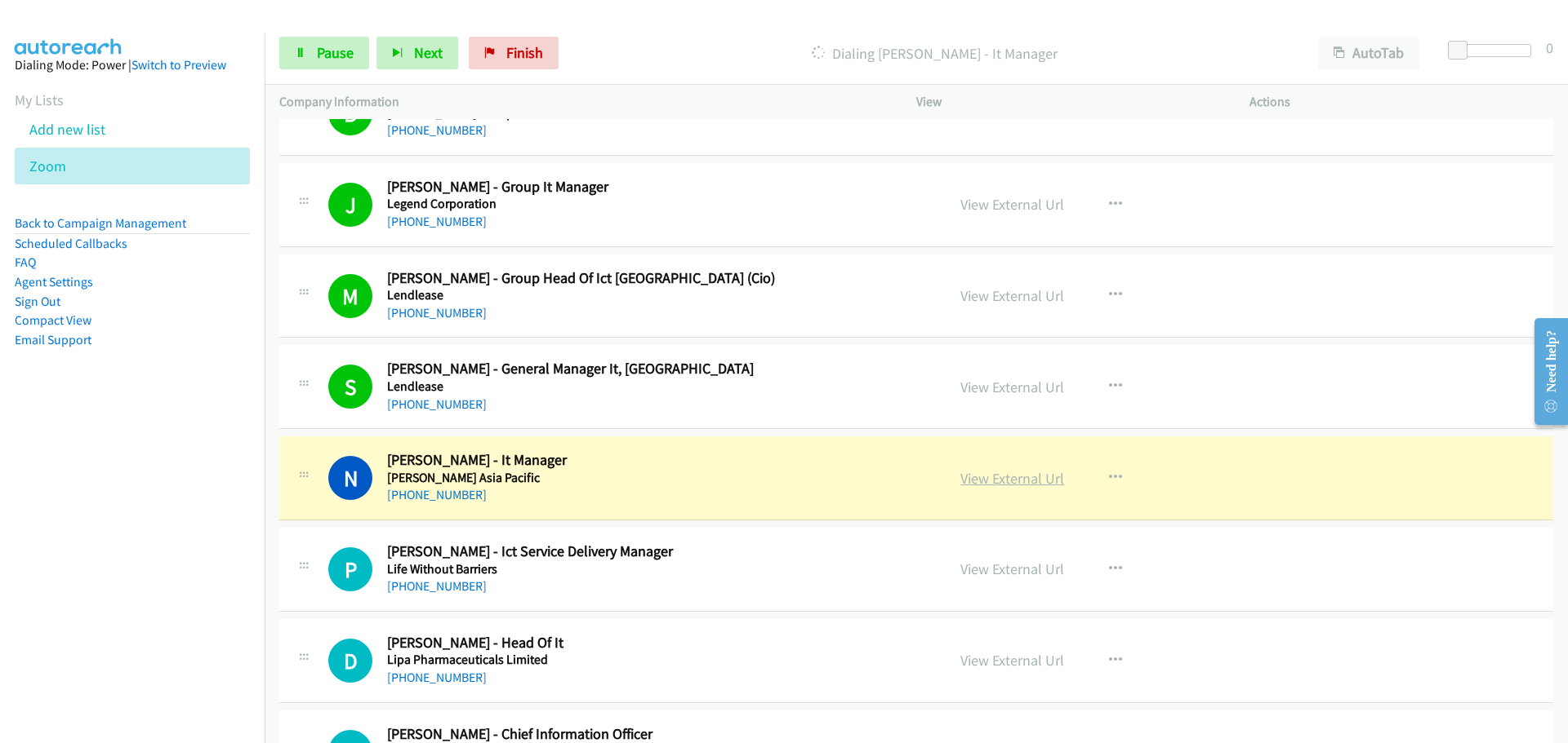
click at [1009, 478] on link "View External Url" at bounding box center [1011, 478] width 104 height 19
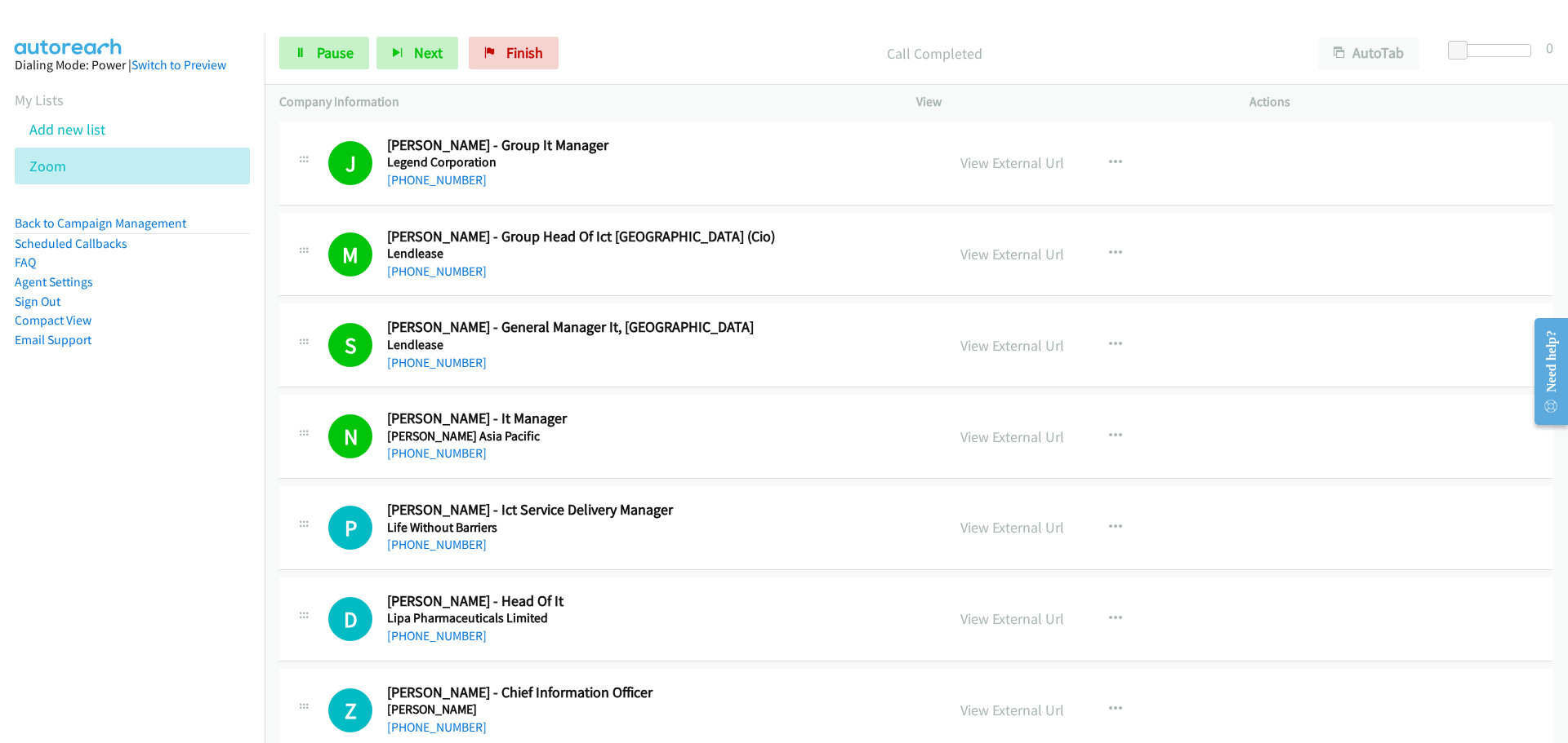
scroll to position [17137, 0]
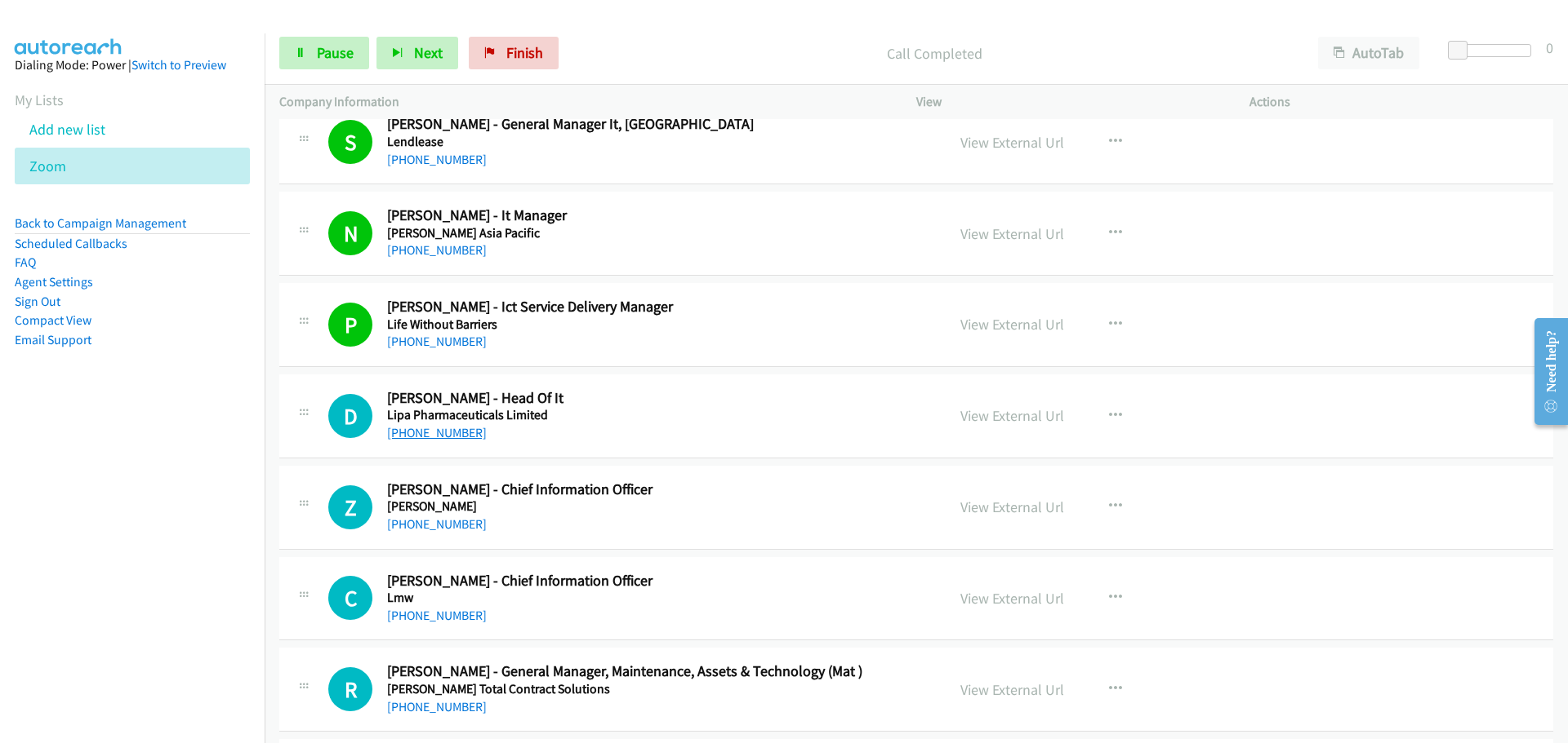
drag, startPoint x: 411, startPoint y: 436, endPoint x: 423, endPoint y: 430, distance: 13.4
click at [411, 436] on link "[PHONE_NUMBER]" at bounding box center [437, 433] width 99 height 15
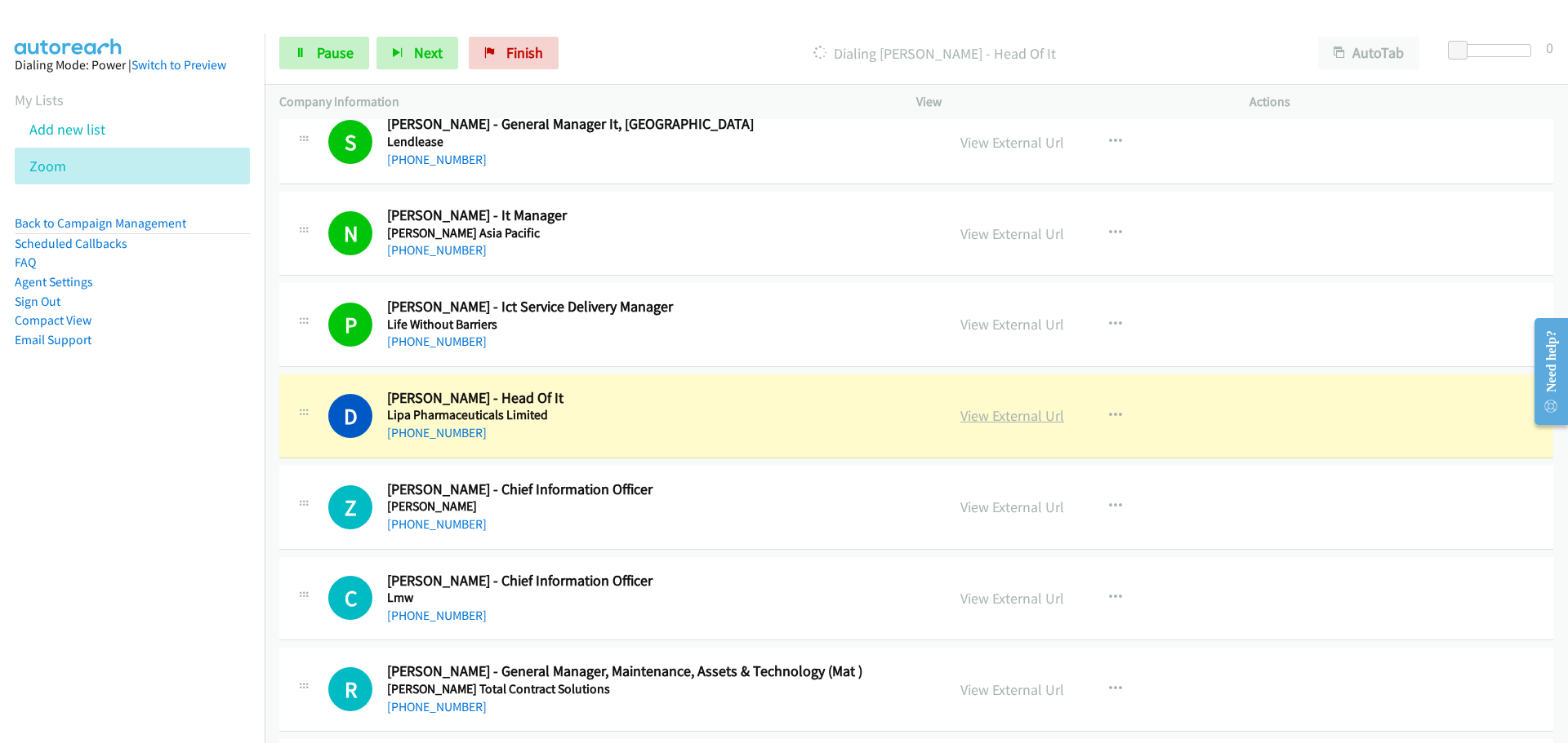
click at [994, 423] on link "View External Url" at bounding box center [1011, 416] width 104 height 19
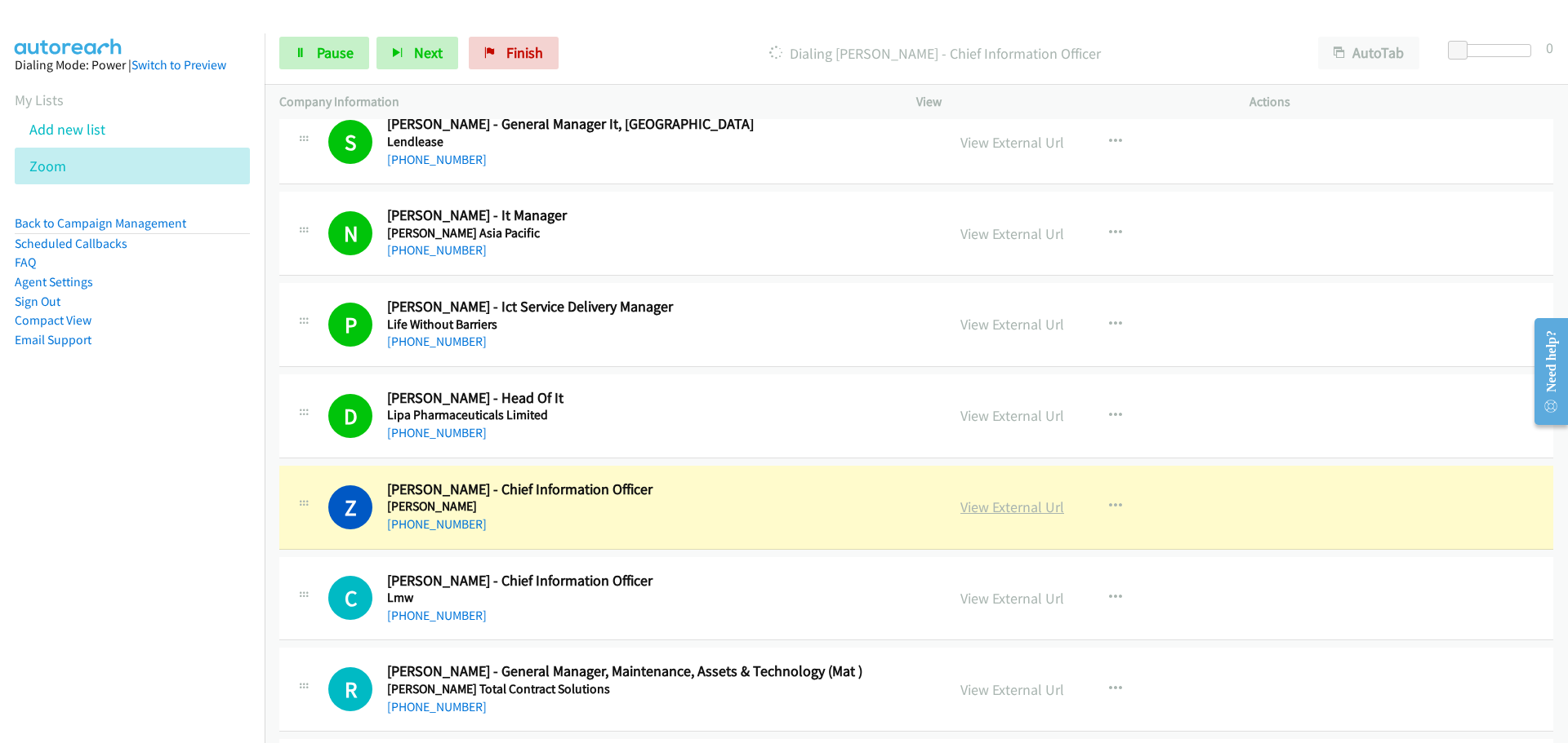
click at [1031, 513] on link "View External Url" at bounding box center [1011, 507] width 104 height 19
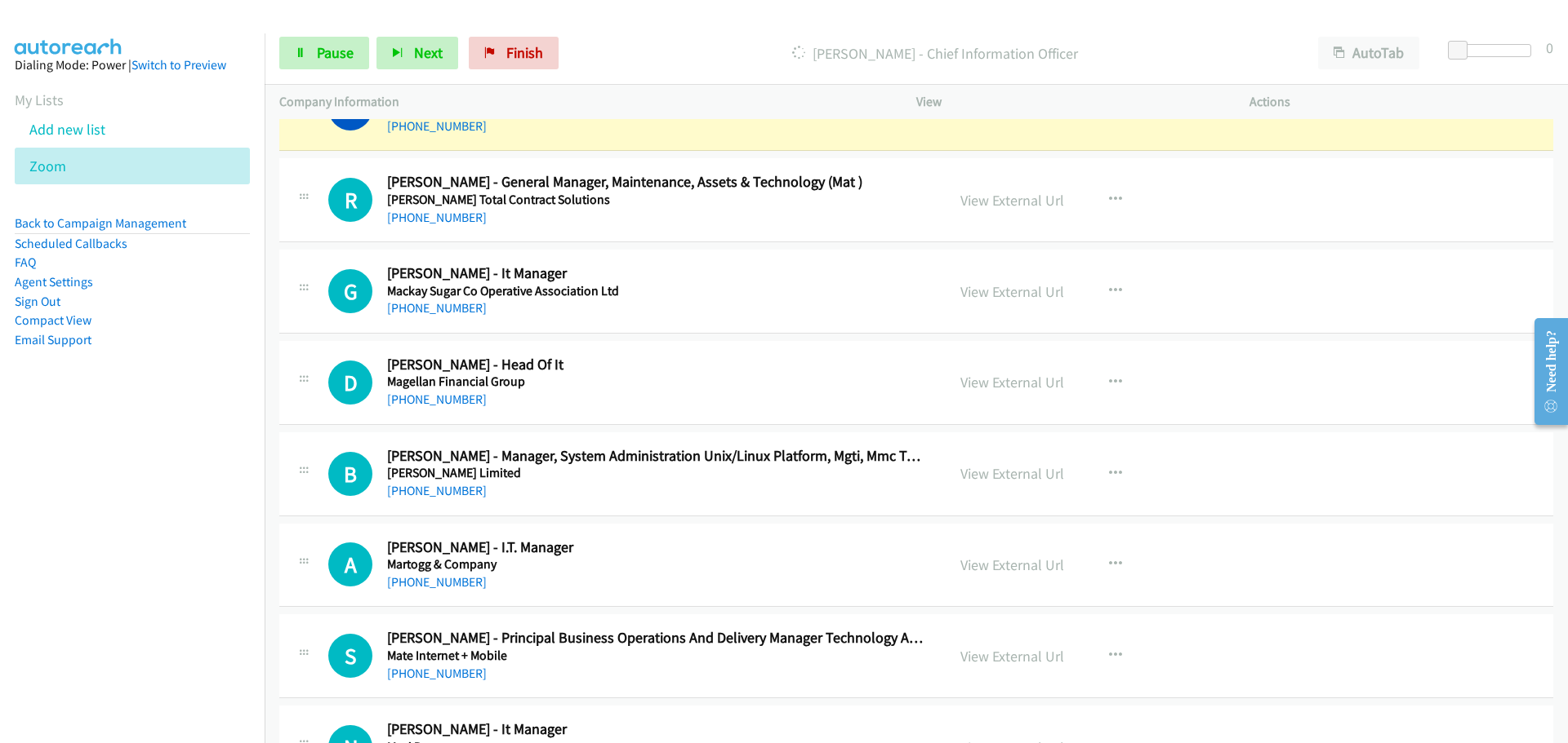
scroll to position [17544, 0]
